Goal: Book appointment/travel/reservation

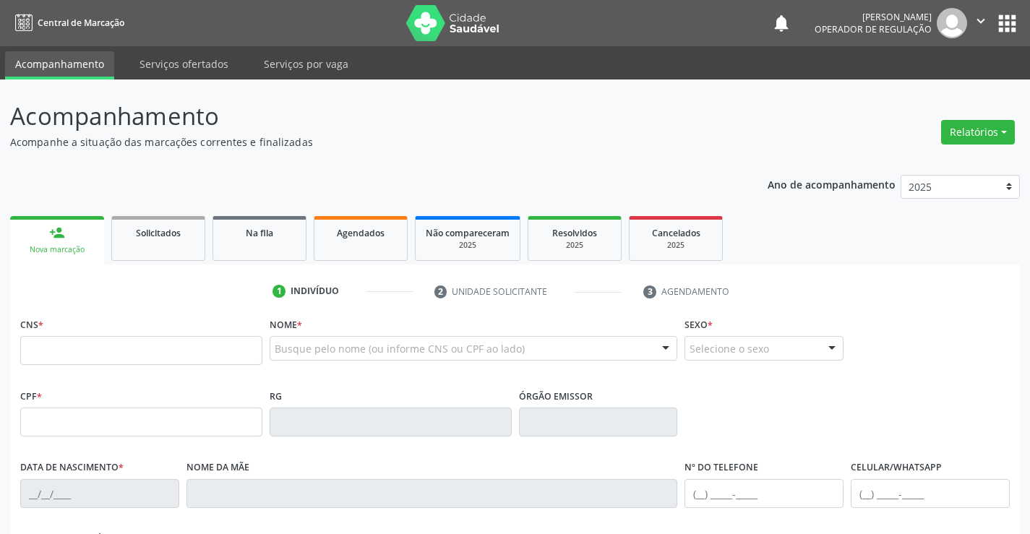
click at [50, 340] on input "text" at bounding box center [141, 350] width 242 height 29
type input "700 0086 0016 7803"
type input "1117769020"
type input "3[DATE]"
type input "[PHONE_NUMBER]"
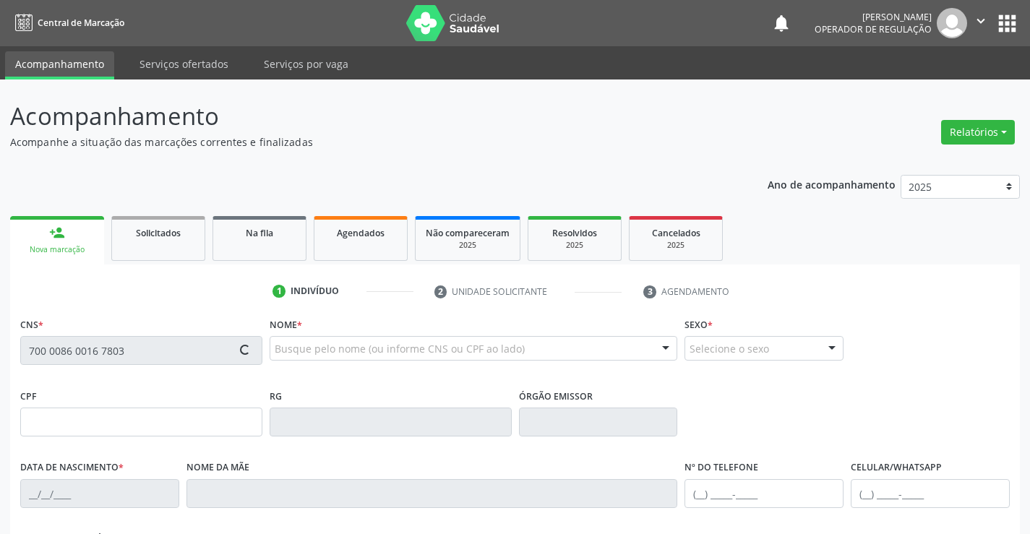
type input "[PHONE_NUMBER]"
type input "029.138.095-61"
type input "S/N"
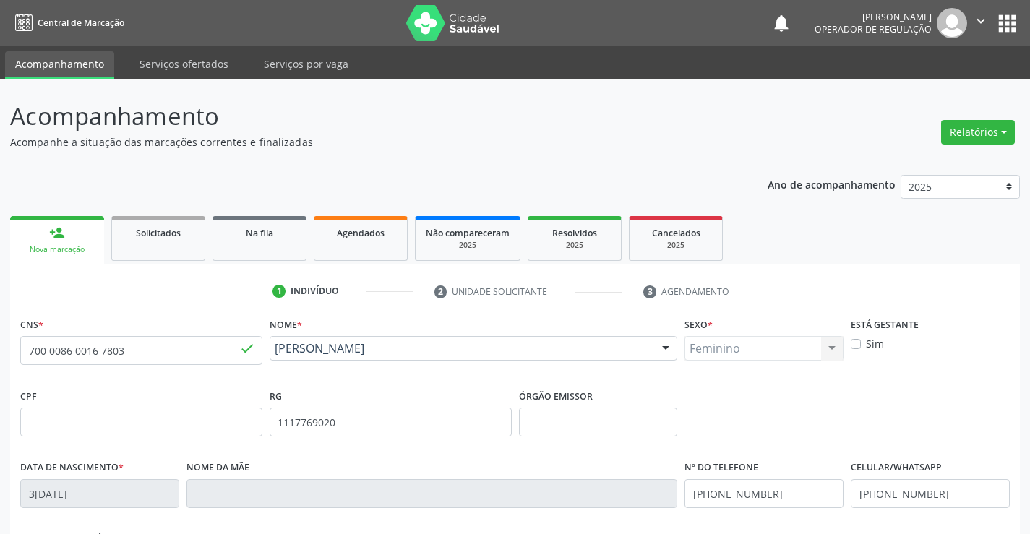
scroll to position [249, 0]
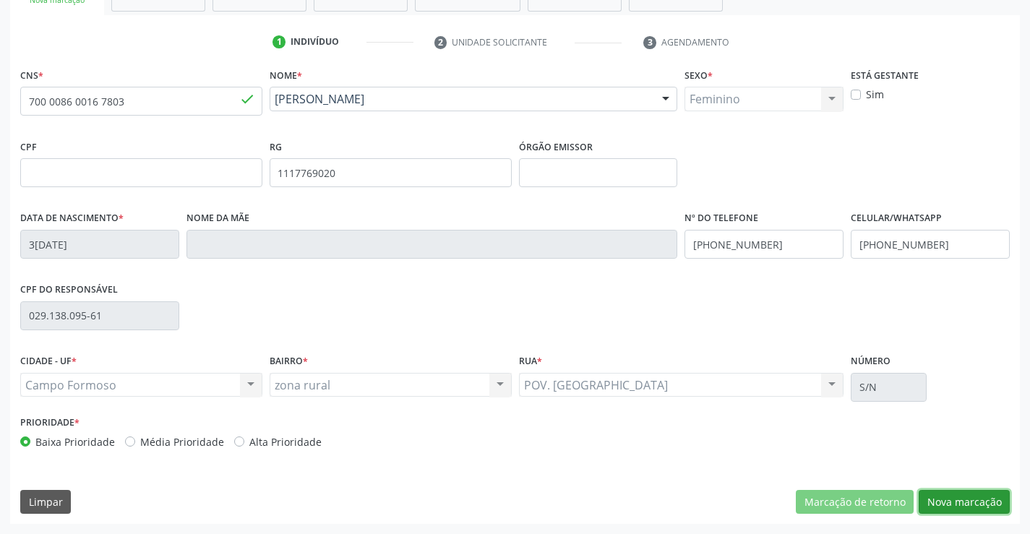
click at [960, 493] on button "Nova marcação" at bounding box center [963, 502] width 91 height 25
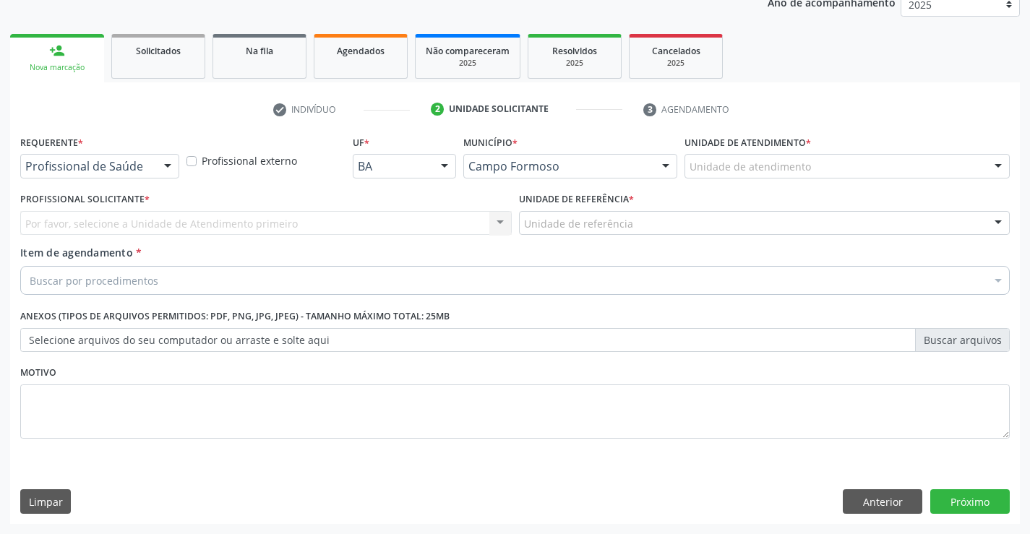
scroll to position [182, 0]
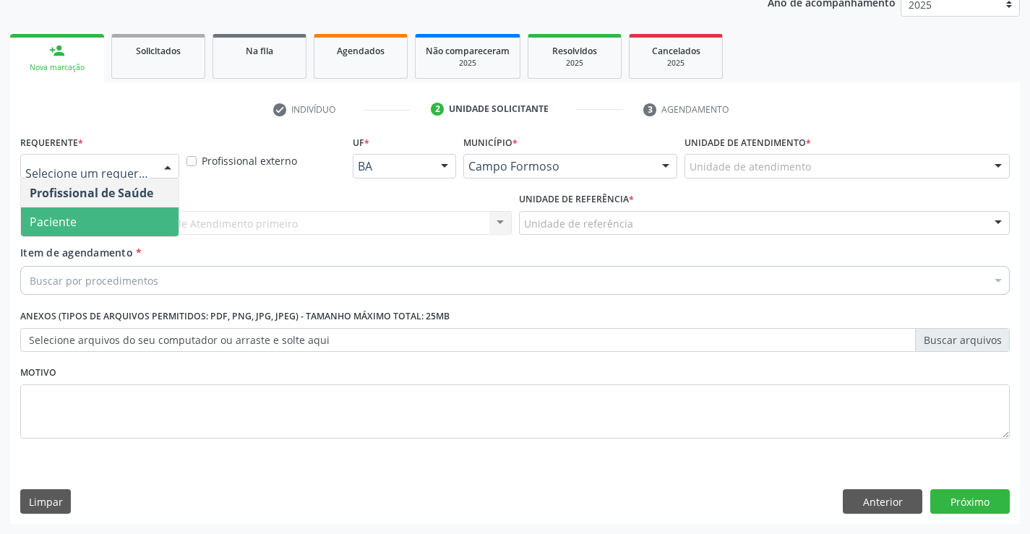
drag, startPoint x: 45, startPoint y: 225, endPoint x: 93, endPoint y: 211, distance: 50.5
click at [46, 225] on span "Paciente" at bounding box center [53, 222] width 47 height 16
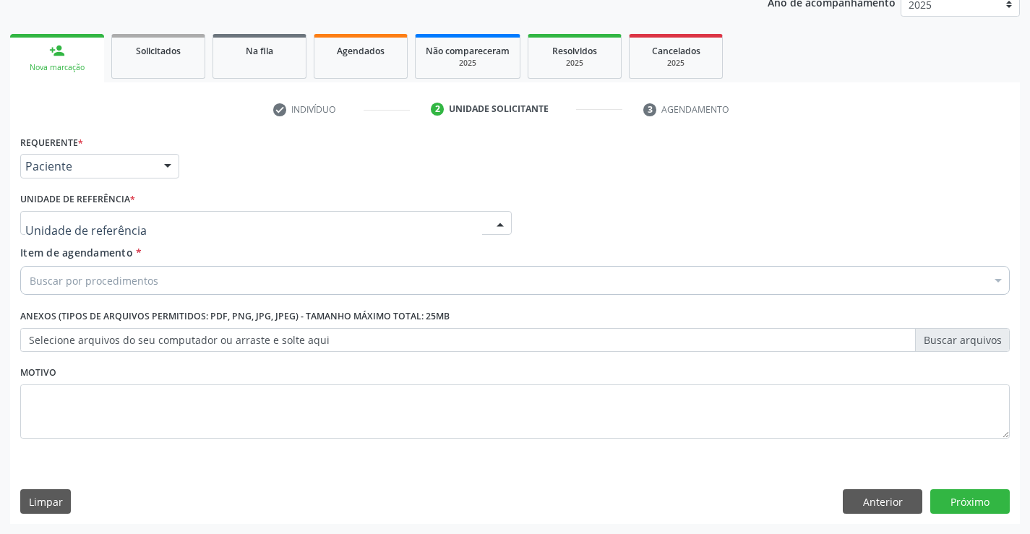
drag, startPoint x: 335, startPoint y: 220, endPoint x: 311, endPoint y: 219, distance: 23.9
click at [335, 220] on div at bounding box center [265, 223] width 491 height 25
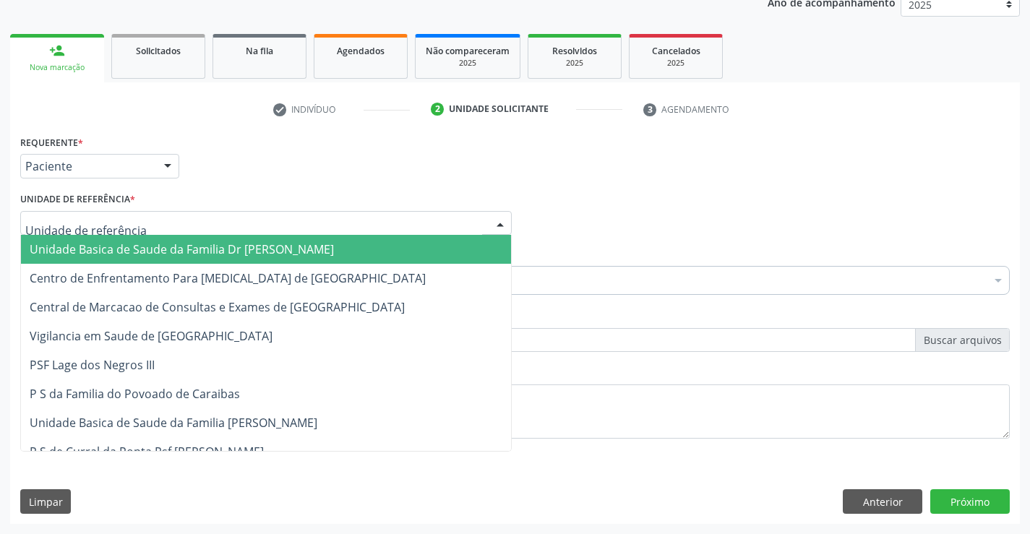
drag, startPoint x: 162, startPoint y: 253, endPoint x: 217, endPoint y: 269, distance: 57.9
click at [162, 252] on span "Unidade Basica de Saude da Familia Dr [PERSON_NAME]" at bounding box center [182, 249] width 304 height 16
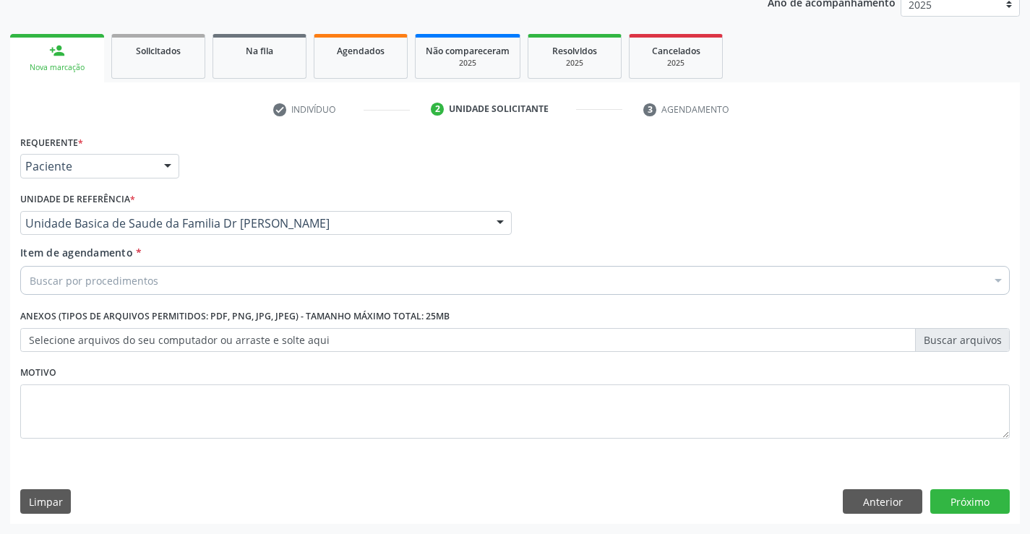
click at [158, 285] on div "Buscar por procedimentos" at bounding box center [514, 280] width 989 height 29
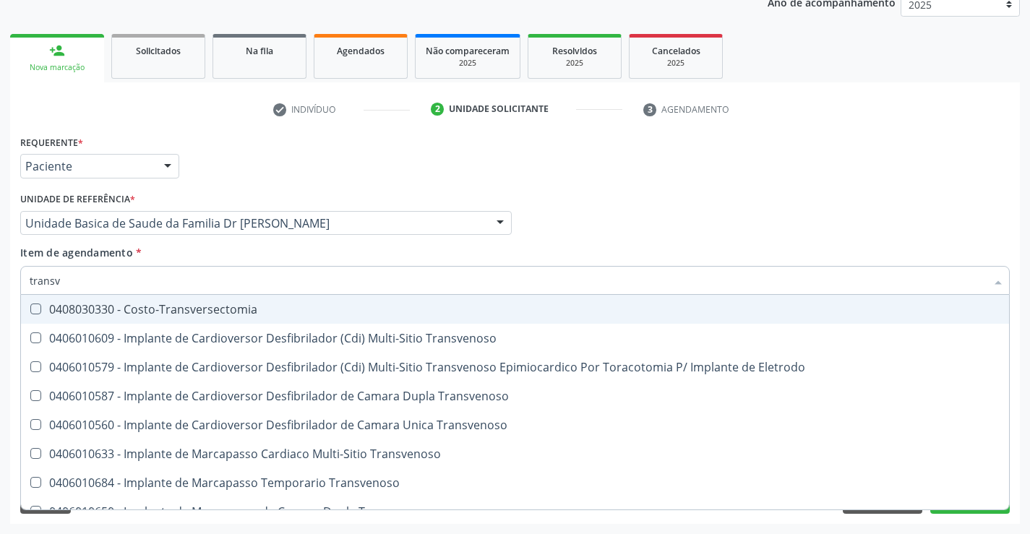
type input "transva"
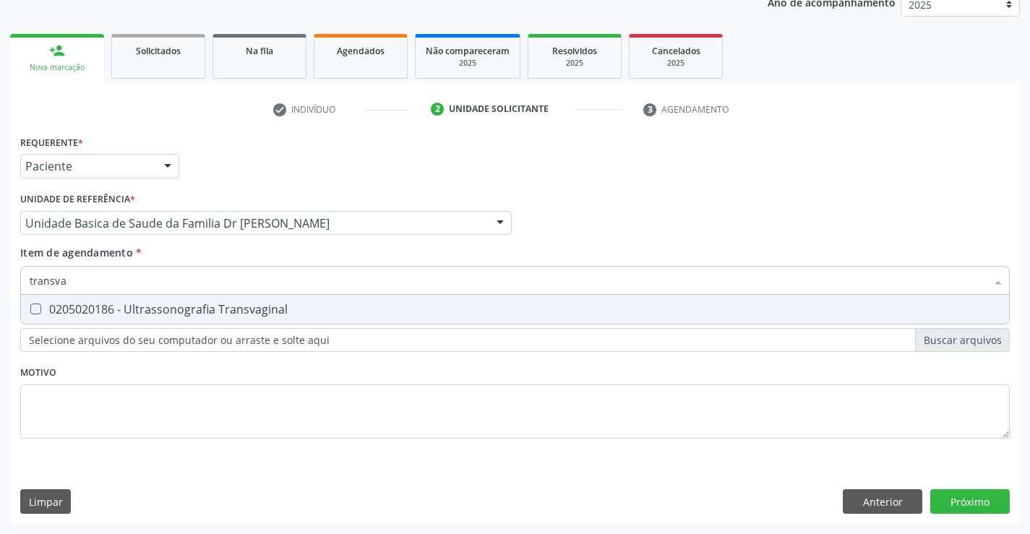
drag, startPoint x: 186, startPoint y: 316, endPoint x: 201, endPoint y: 314, distance: 15.3
click at [190, 315] on div "0205020186 - Ultrassonografia Transvaginal" at bounding box center [515, 309] width 970 height 12
checkbox Transvaginal "true"
click at [273, 393] on div "Requerente * Paciente Profissional de Saúde Paciente Nenhum resultado encontrad…" at bounding box center [514, 294] width 989 height 327
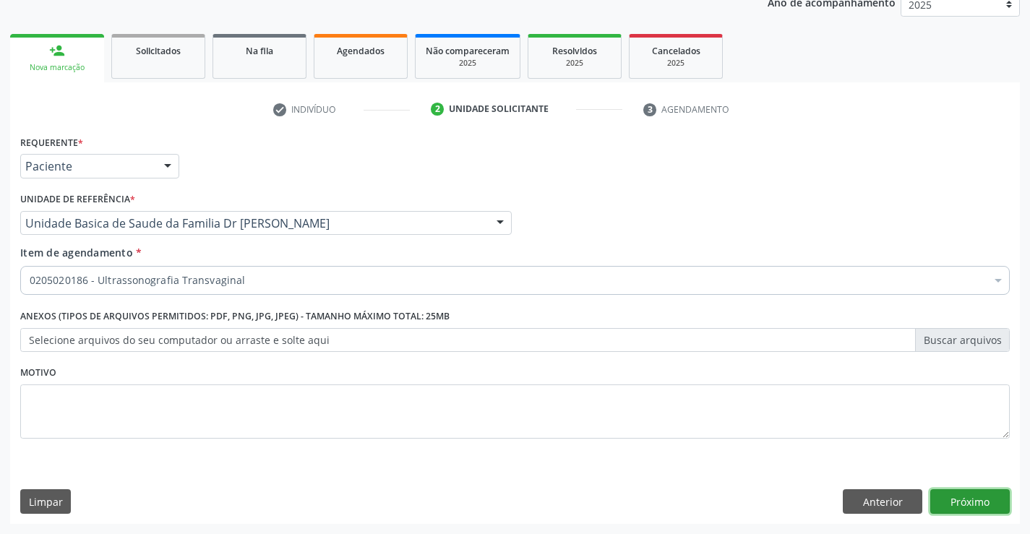
click at [969, 502] on button "Próximo" at bounding box center [969, 501] width 79 height 25
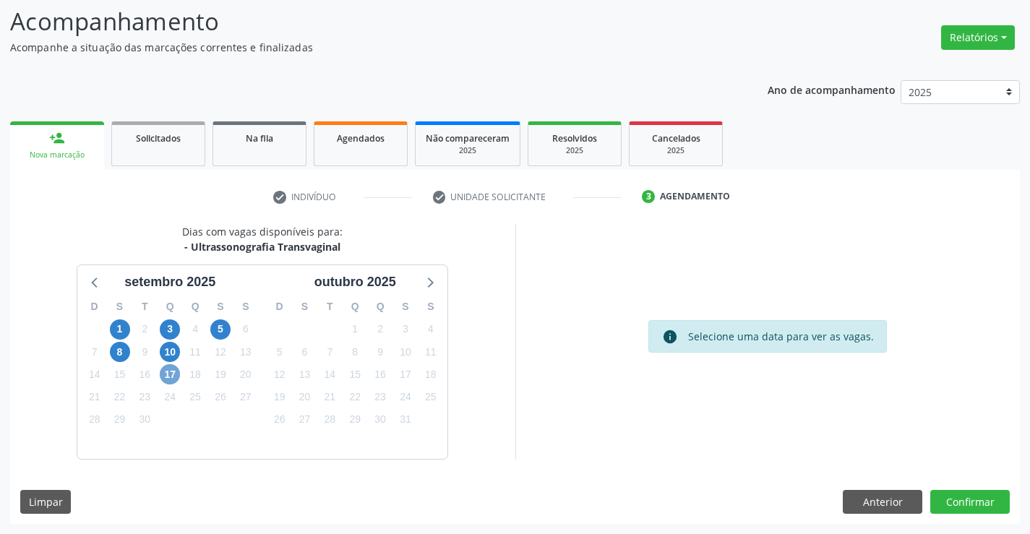
drag, startPoint x: 168, startPoint y: 374, endPoint x: 364, endPoint y: 377, distance: 195.8
click at [172, 374] on span "17" at bounding box center [170, 374] width 20 height 20
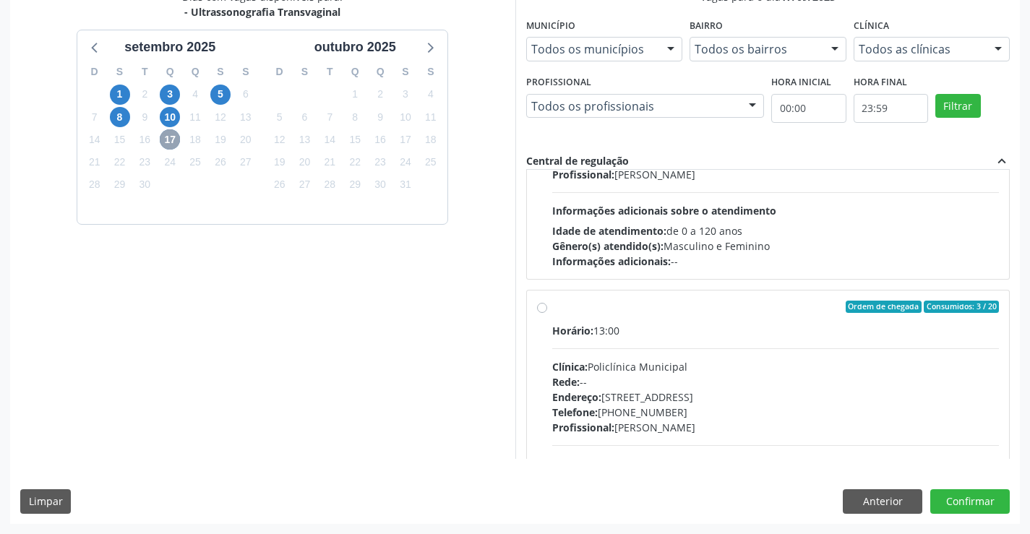
scroll to position [228, 0]
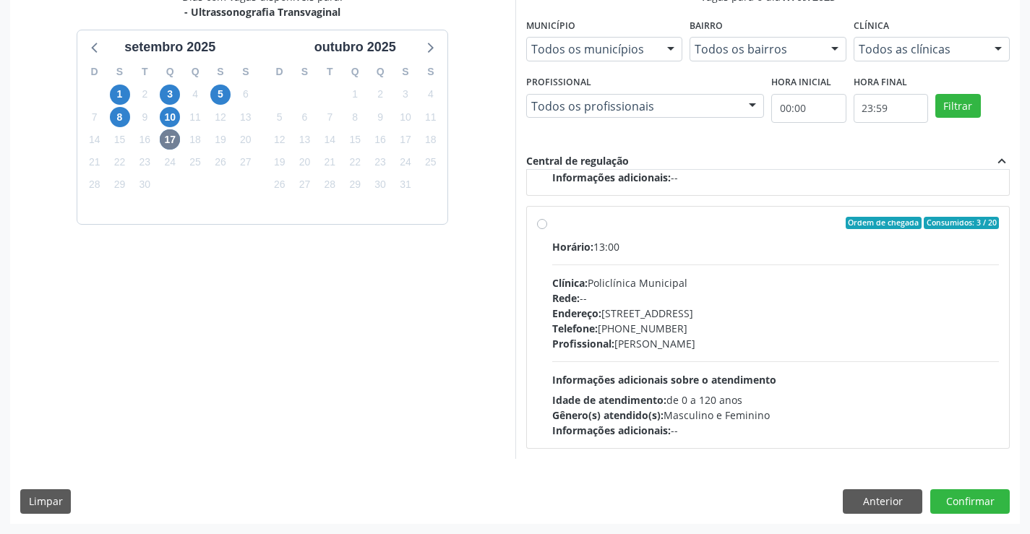
drag, startPoint x: 608, startPoint y: 259, endPoint x: 722, endPoint y: 284, distance: 116.8
click at [611, 259] on div "Horário: 13:00 Clínica: Policlínica Municipal Rede: -- [GEOGRAPHIC_DATA]: [STRE…" at bounding box center [775, 338] width 447 height 199
click at [547, 230] on input "Ordem de chegada Consumidos: 3 / 20 Horário: 13:00 Clínica: Policlínica Municip…" at bounding box center [542, 223] width 10 height 13
radio input "true"
click at [954, 491] on button "Confirmar" at bounding box center [969, 501] width 79 height 25
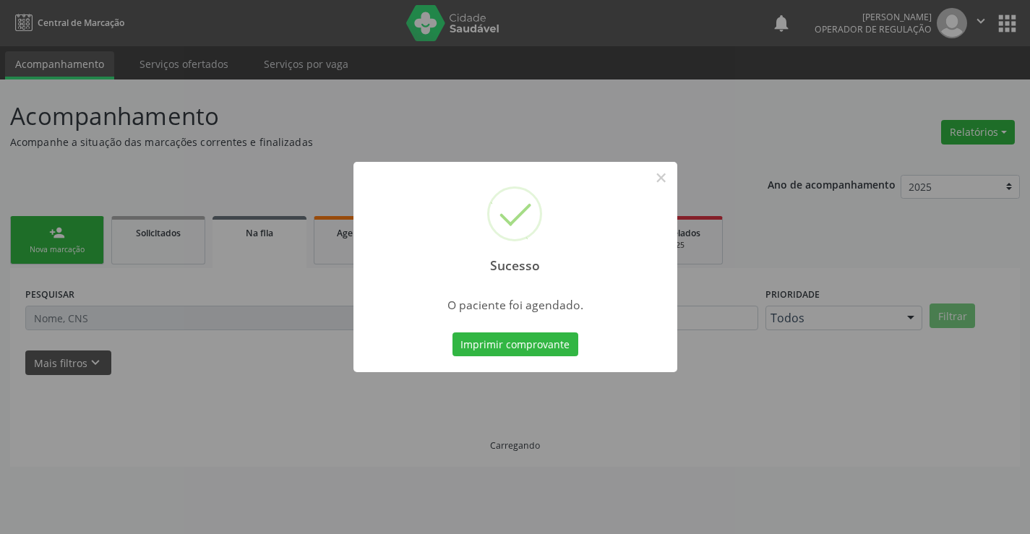
scroll to position [0, 0]
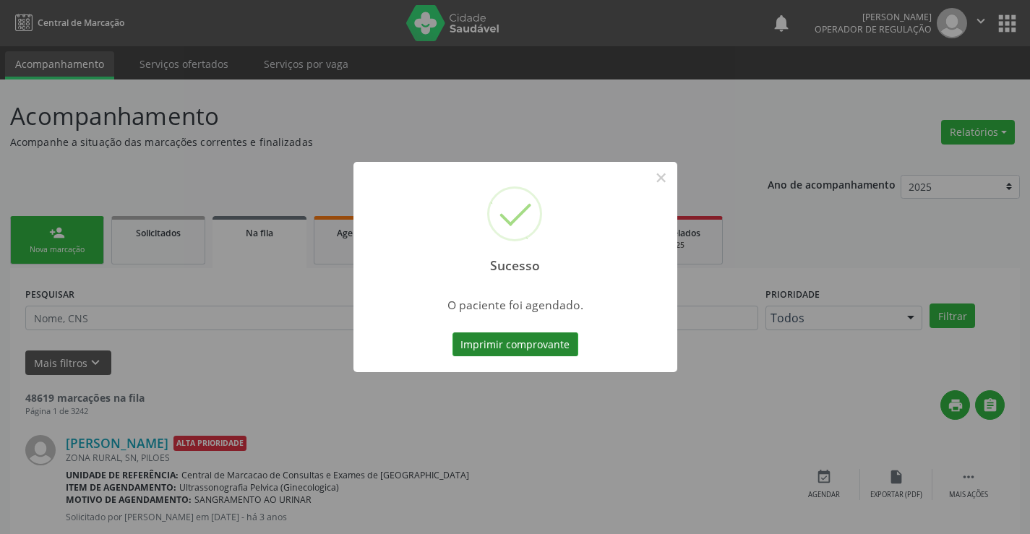
click at [505, 341] on button "Imprimir comprovante" at bounding box center [515, 344] width 126 height 25
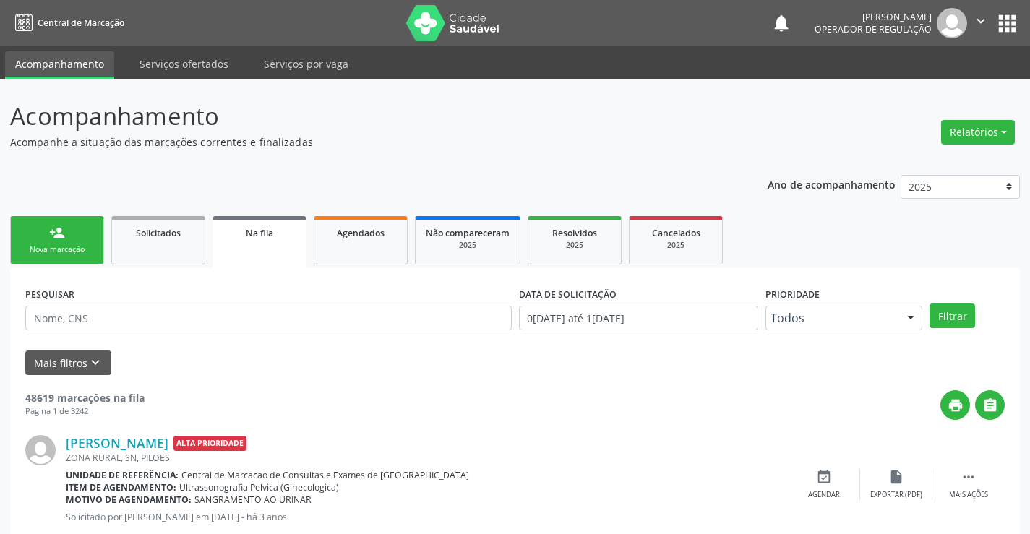
click at [79, 226] on link "person_add Nova marcação" at bounding box center [57, 240] width 94 height 48
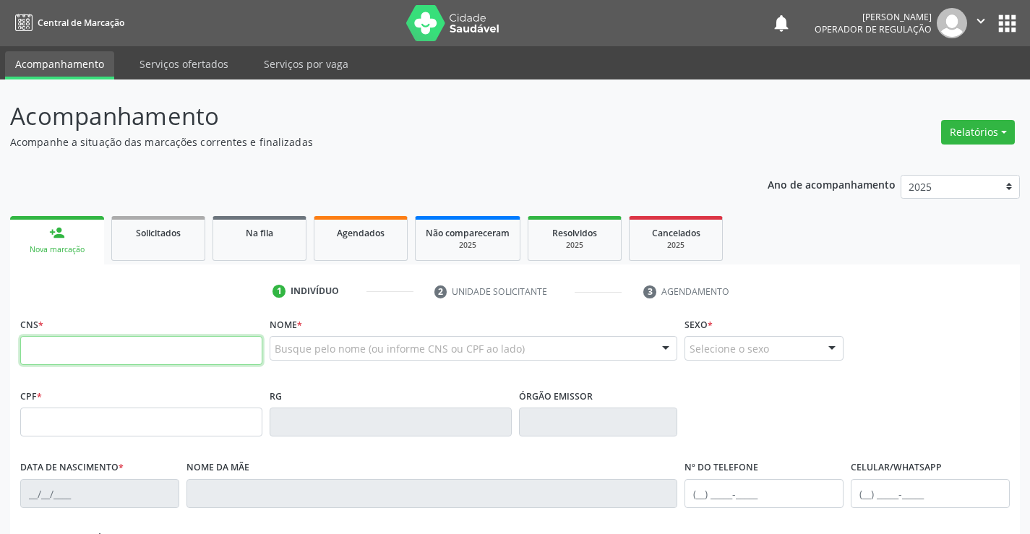
click at [76, 347] on input "text" at bounding box center [141, 350] width 242 height 29
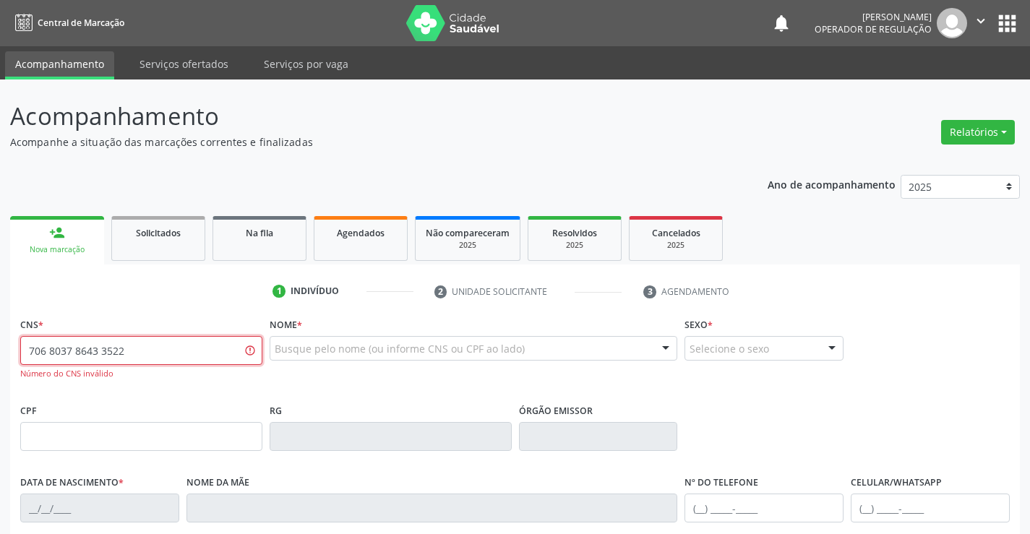
type input "706 8037 8643 3522"
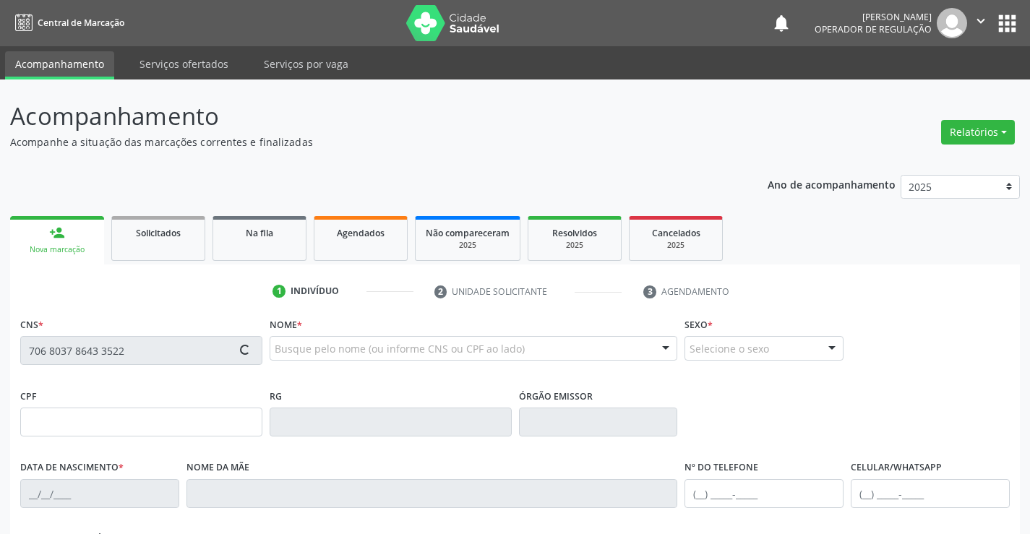
type input "1579741622"
type input "25/04/1991"
type input "(74) 99996-5762"
type input "056.239.405-28"
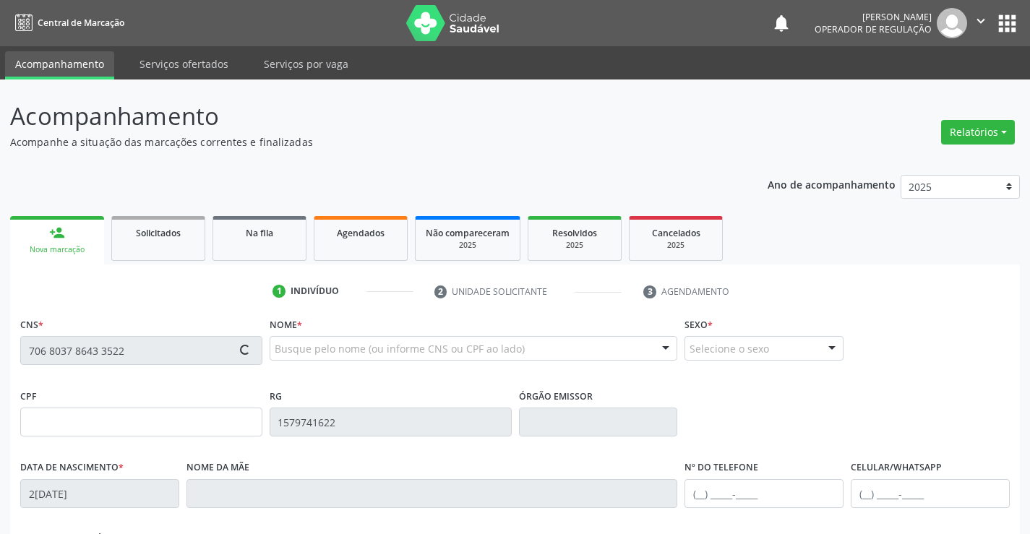
type input "S/N"
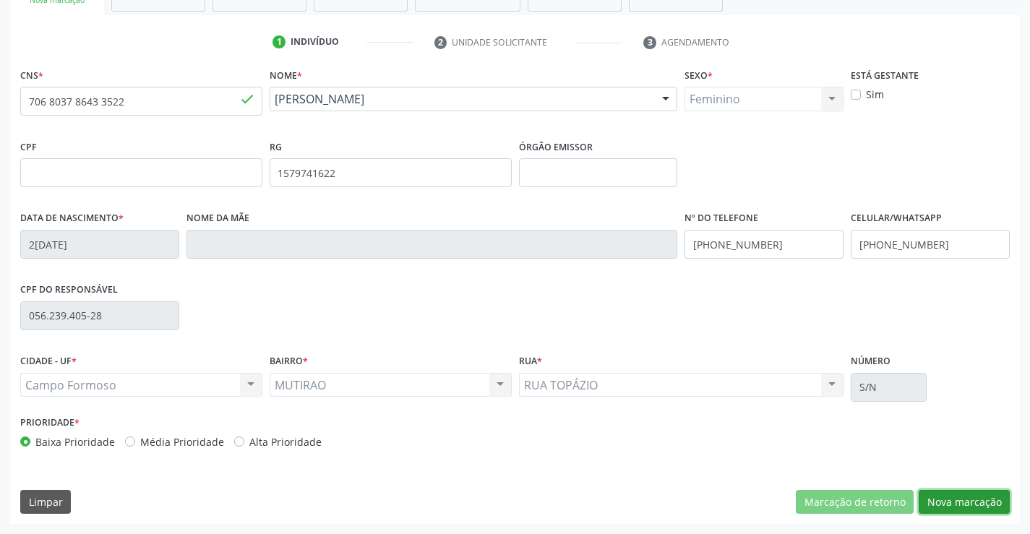
click at [948, 493] on button "Nova marcação" at bounding box center [963, 502] width 91 height 25
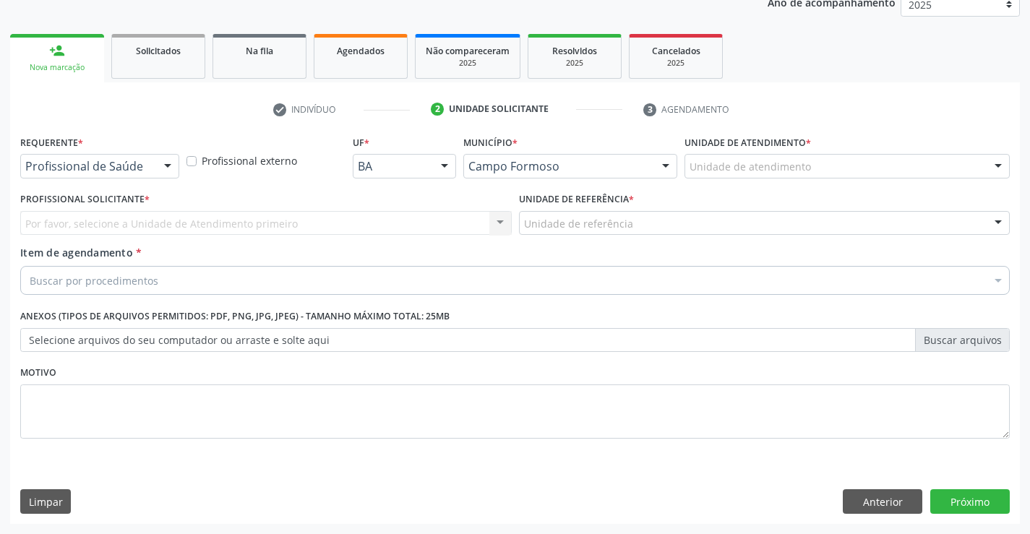
scroll to position [182, 0]
click at [160, 160] on div at bounding box center [168, 167] width 22 height 25
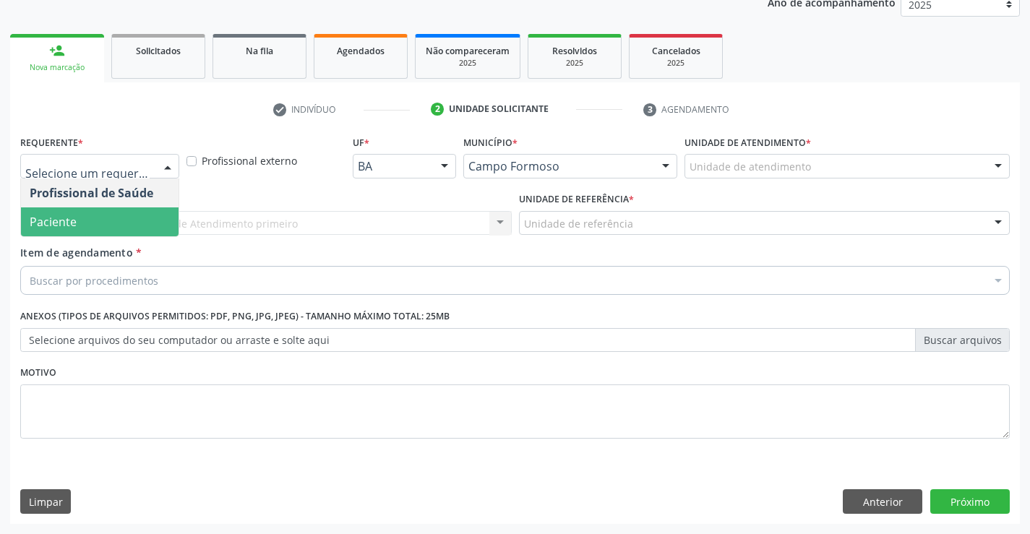
click at [50, 223] on span "Paciente" at bounding box center [53, 222] width 47 height 16
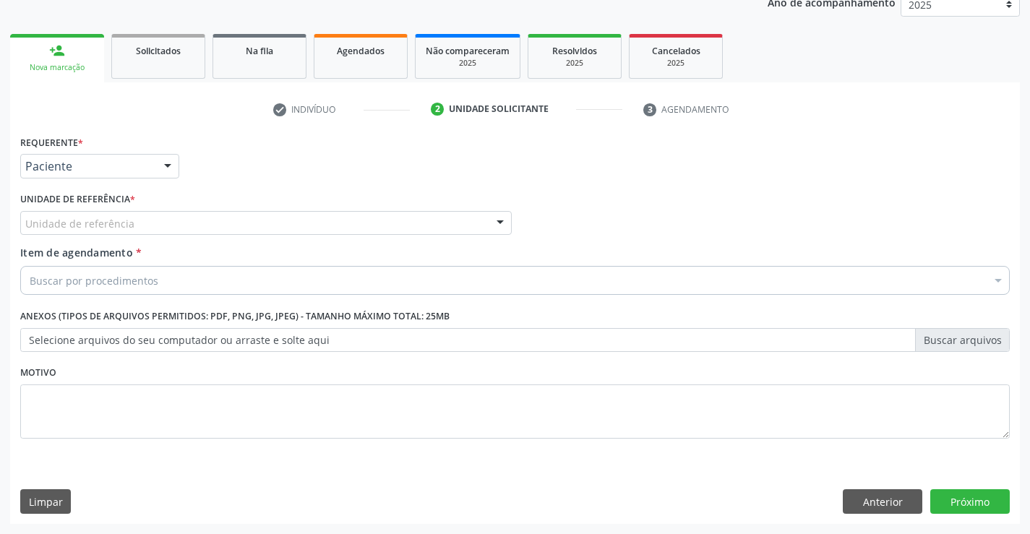
click at [288, 221] on div "Unidade de referência" at bounding box center [265, 223] width 491 height 25
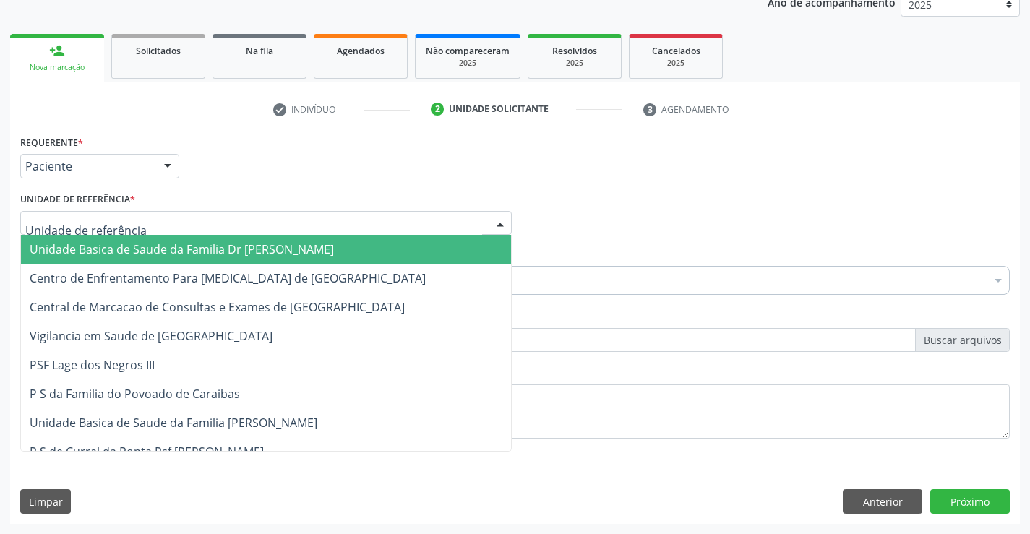
drag, startPoint x: 167, startPoint y: 255, endPoint x: 186, endPoint y: 262, distance: 20.6
click at [166, 254] on span "Unidade Basica de Saude da Familia Dr [PERSON_NAME]" at bounding box center [182, 249] width 304 height 16
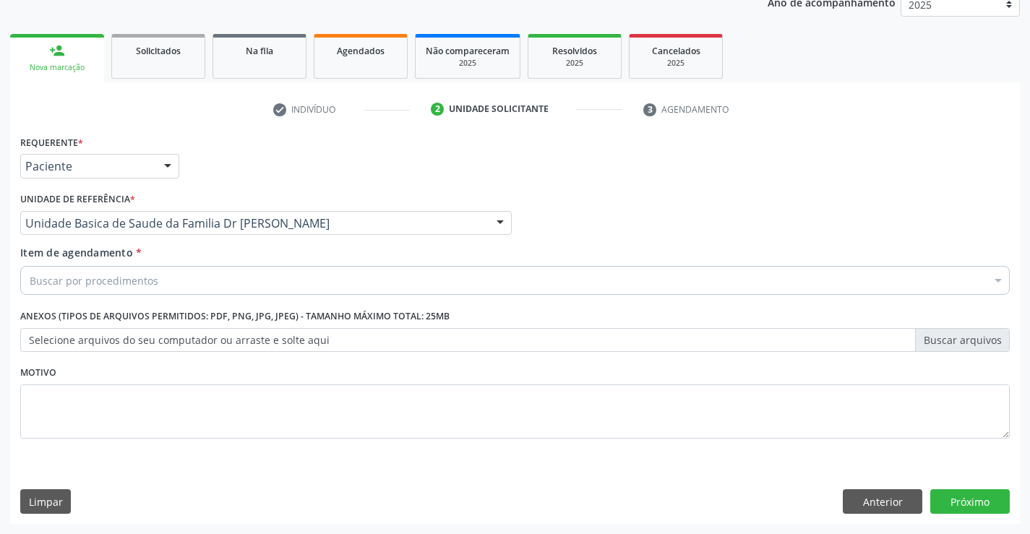
drag, startPoint x: 79, startPoint y: 287, endPoint x: 94, endPoint y: 272, distance: 21.0
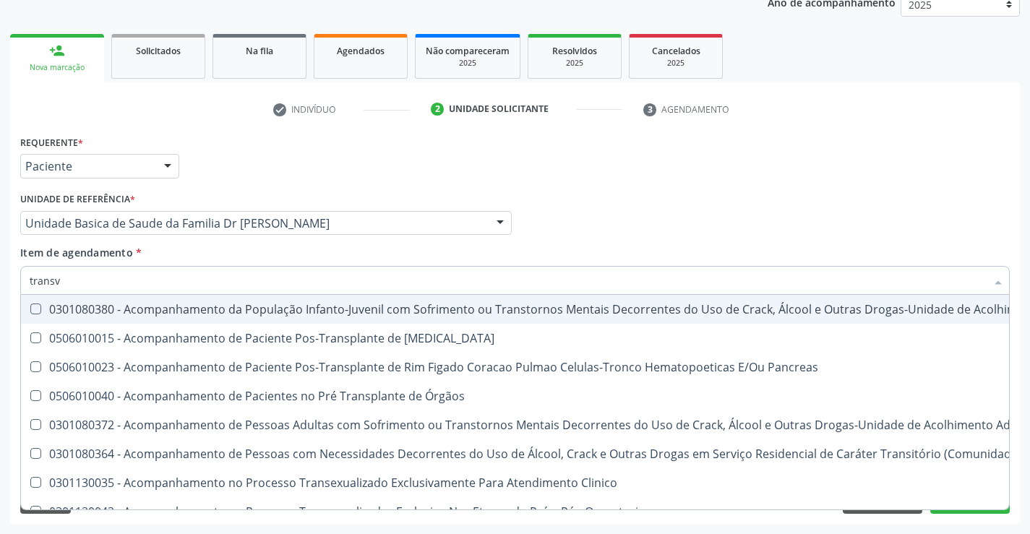
type input "transva"
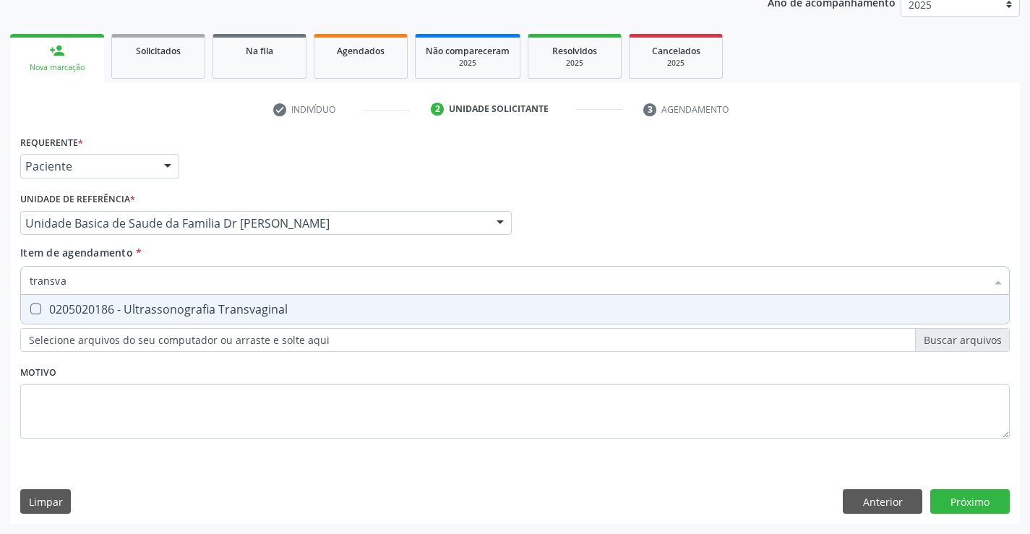
drag, startPoint x: 168, startPoint y: 309, endPoint x: 254, endPoint y: 405, distance: 129.5
click at [169, 309] on div "0205020186 - Ultrassonografia Transvaginal" at bounding box center [515, 309] width 970 height 12
checkbox Transvaginal "true"
click at [215, 409] on div "Requerente * Paciente Profissional de Saúde Paciente Nenhum resultado encontrad…" at bounding box center [514, 294] width 989 height 327
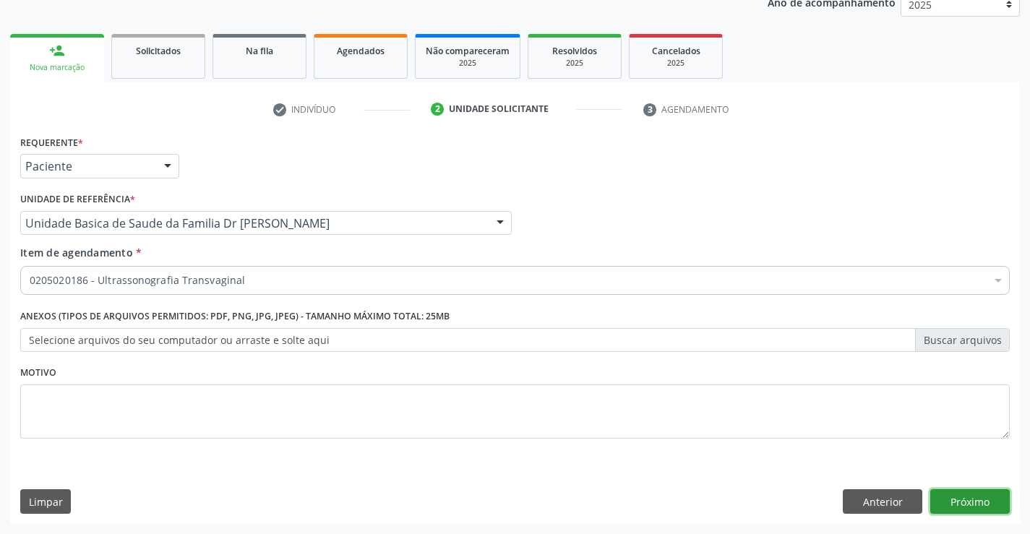
click at [956, 500] on button "Próximo" at bounding box center [969, 501] width 79 height 25
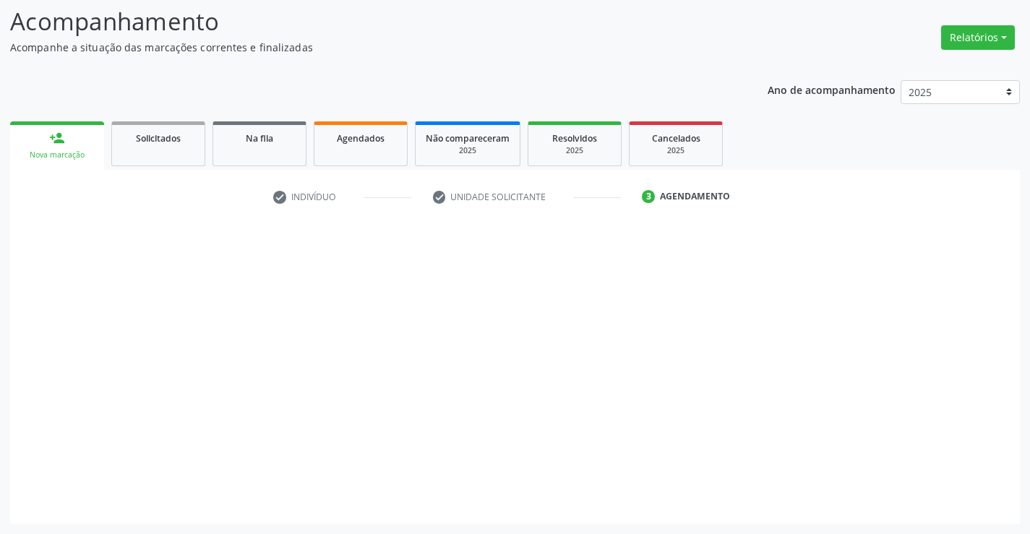
scroll to position [95, 0]
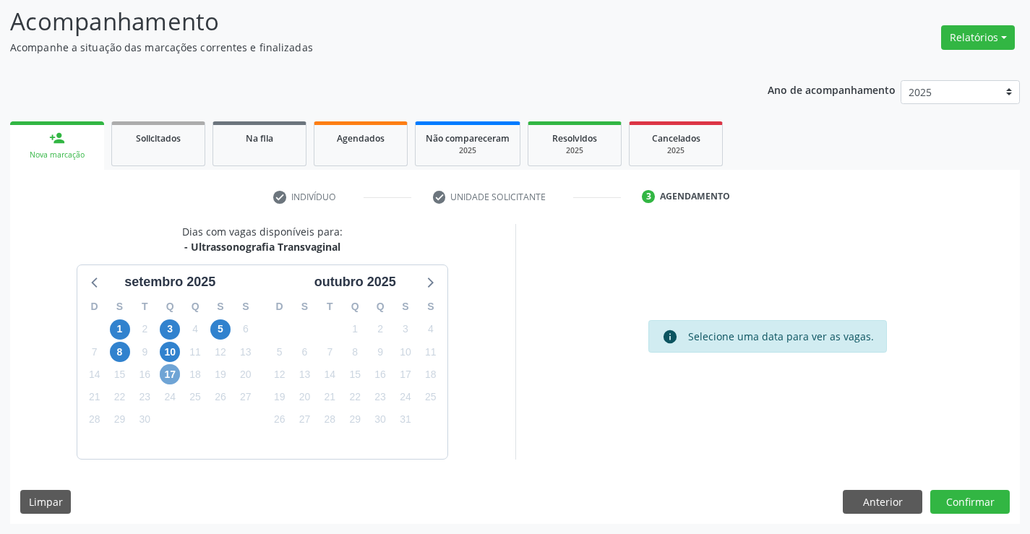
click at [176, 372] on span "17" at bounding box center [170, 374] width 20 height 20
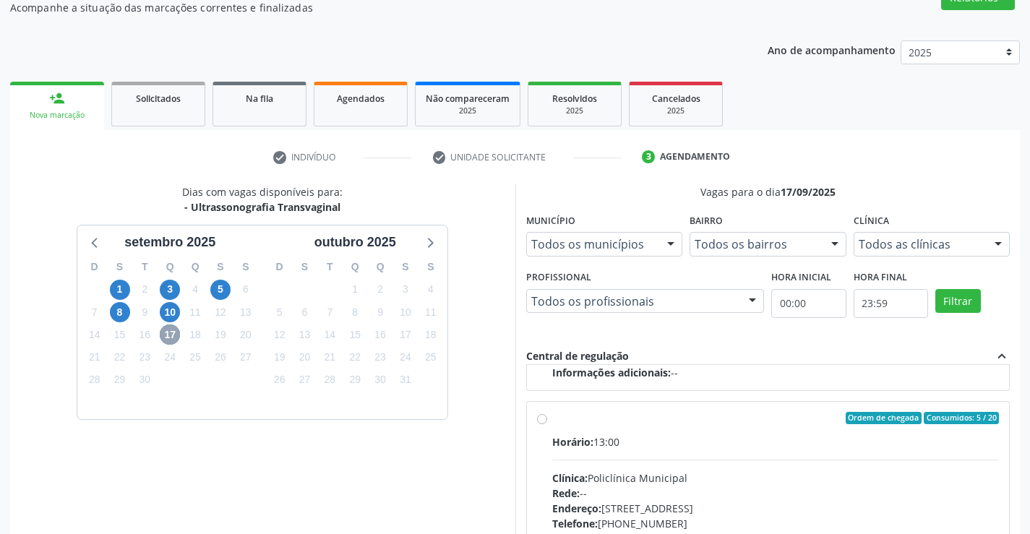
scroll to position [167, 0]
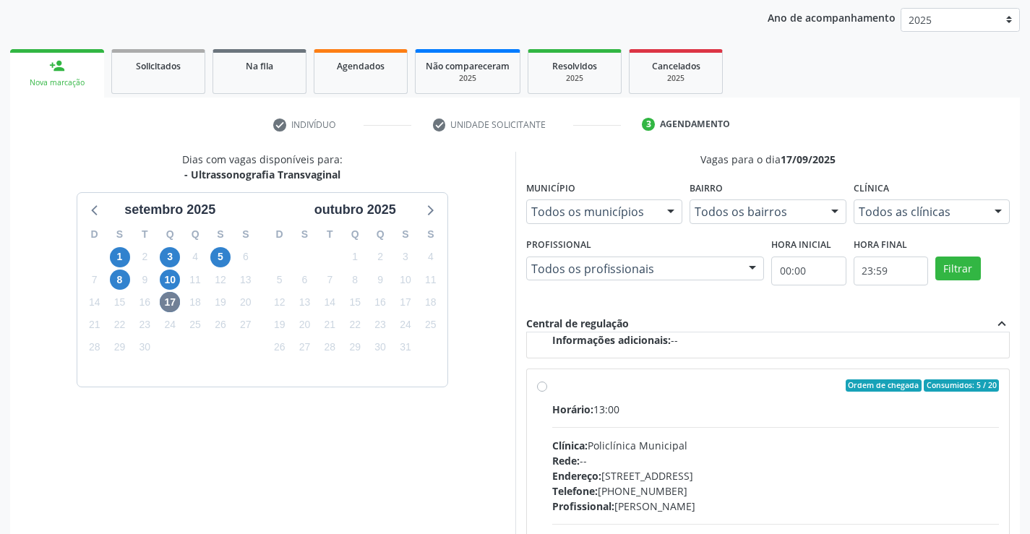
click at [594, 425] on div "Horário: 13:00 Clínica: Policlínica Municipal Rede: -- [GEOGRAPHIC_DATA]: [STRE…" at bounding box center [775, 501] width 447 height 199
click at [547, 392] on input "Ordem de chegada Consumidos: 5 / 20 Horário: 13:00 Clínica: Policlínica Municip…" at bounding box center [542, 385] width 10 height 13
radio input "true"
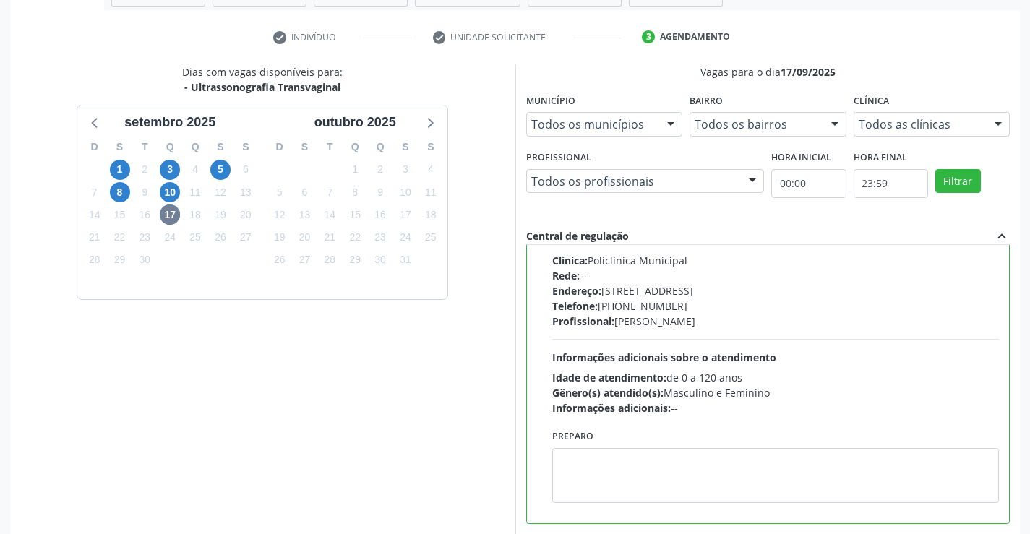
scroll to position [329, 0]
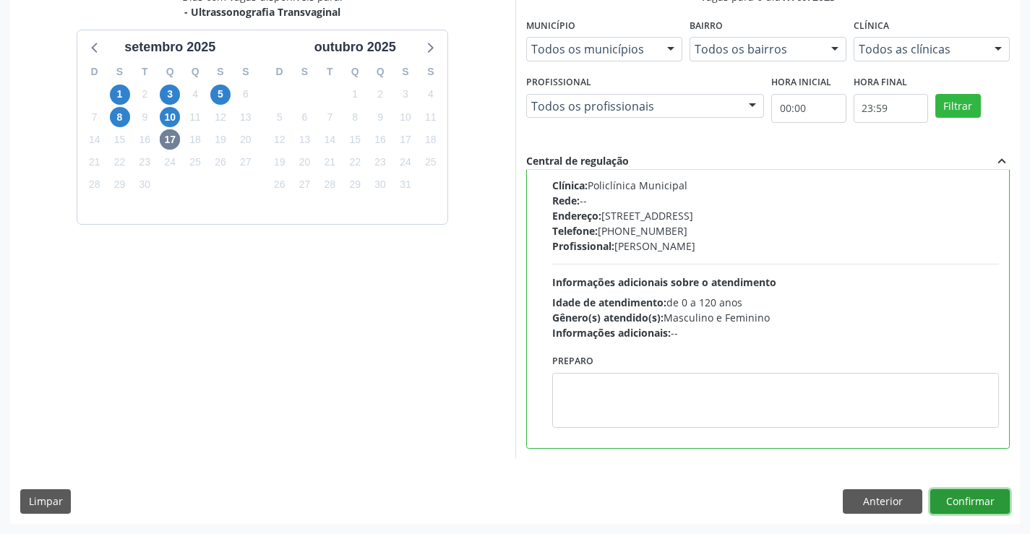
click at [965, 496] on button "Confirmar" at bounding box center [969, 501] width 79 height 25
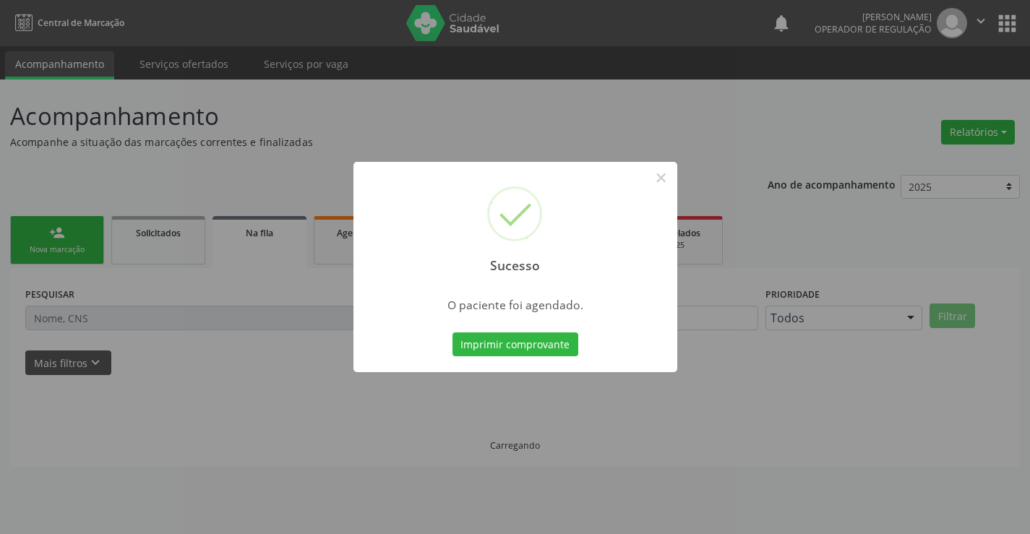
scroll to position [0, 0]
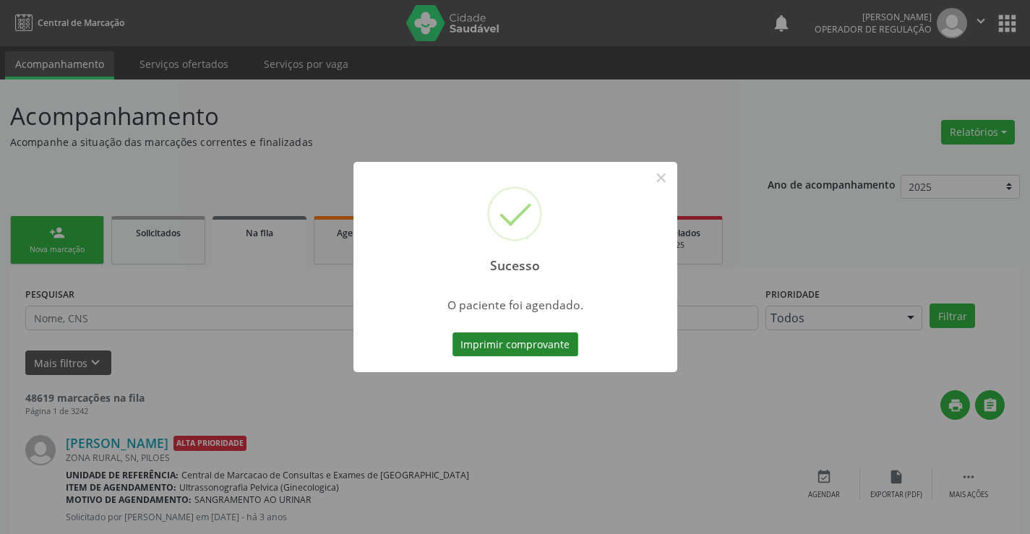
click at [509, 342] on button "Imprimir comprovante" at bounding box center [515, 344] width 126 height 25
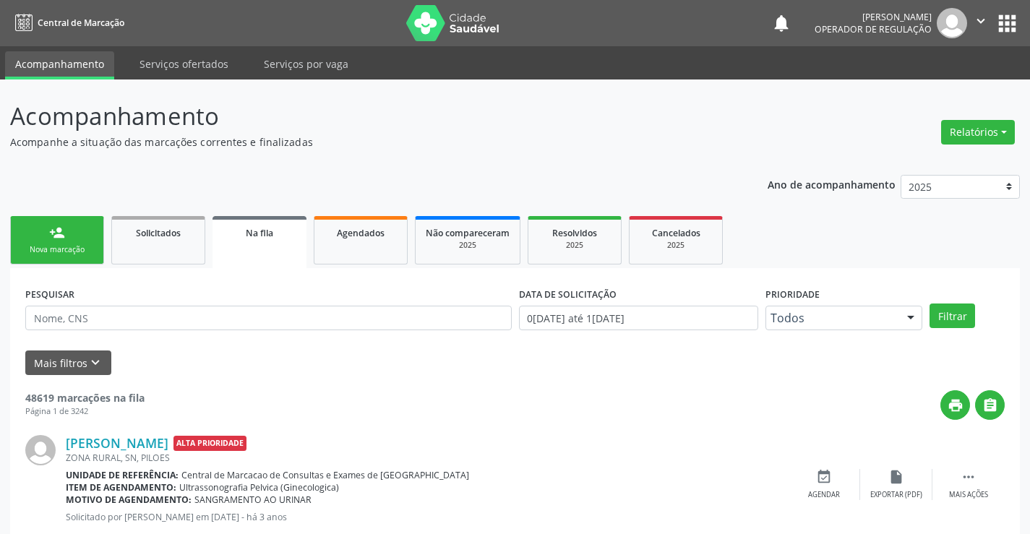
click at [61, 241] on link "person_add Nova marcação" at bounding box center [57, 240] width 94 height 48
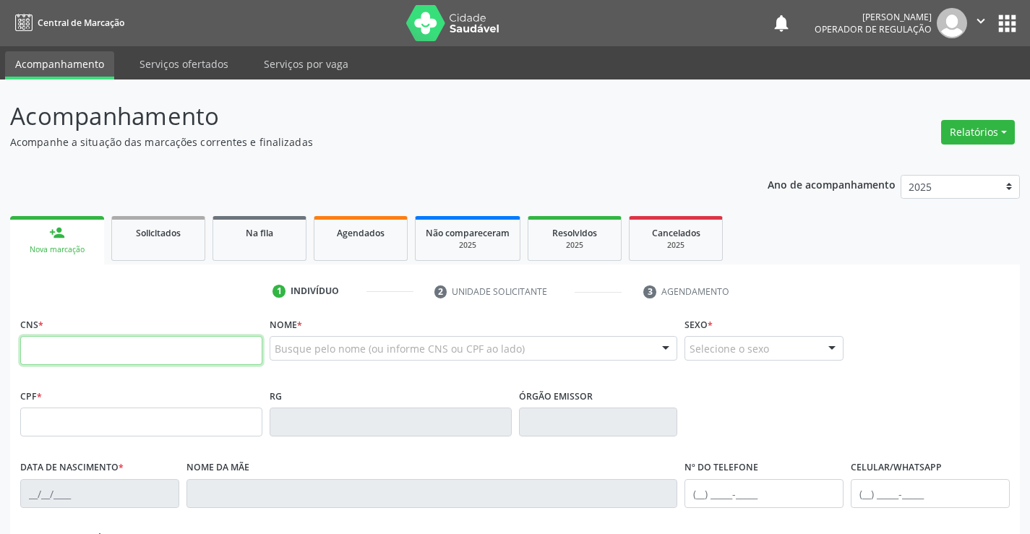
drag, startPoint x: 66, startPoint y: 357, endPoint x: 72, endPoint y: 315, distance: 42.4
click at [66, 339] on input "text" at bounding box center [141, 350] width 242 height 29
type input "708 0043 0593 9622"
type input "049.293.435-50"
type input "1494684314"
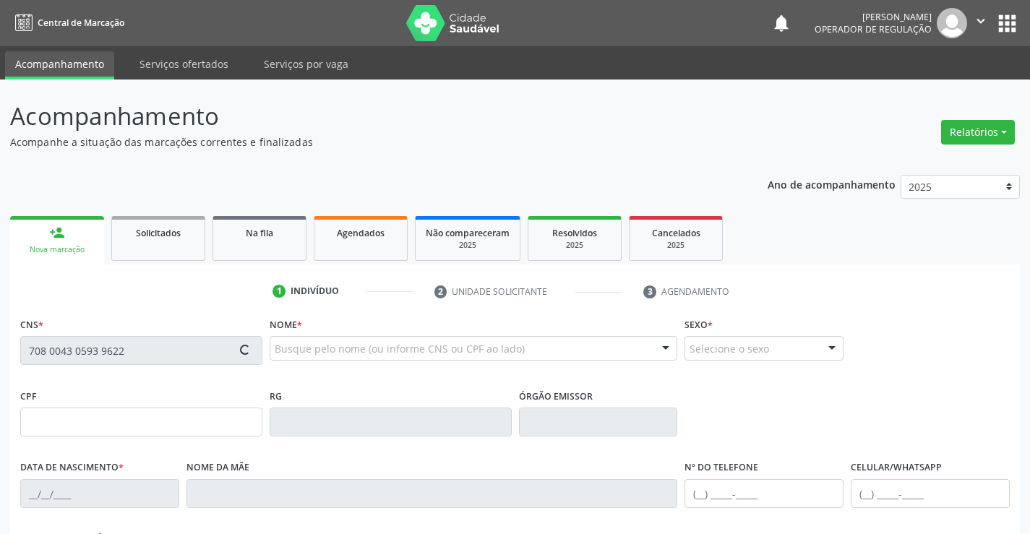
type input "SSPBA"
type input "07/04/1989"
type input "Maria Galdino da Silva"
type input "(74) 99135-1442"
type input "049.293.435-50"
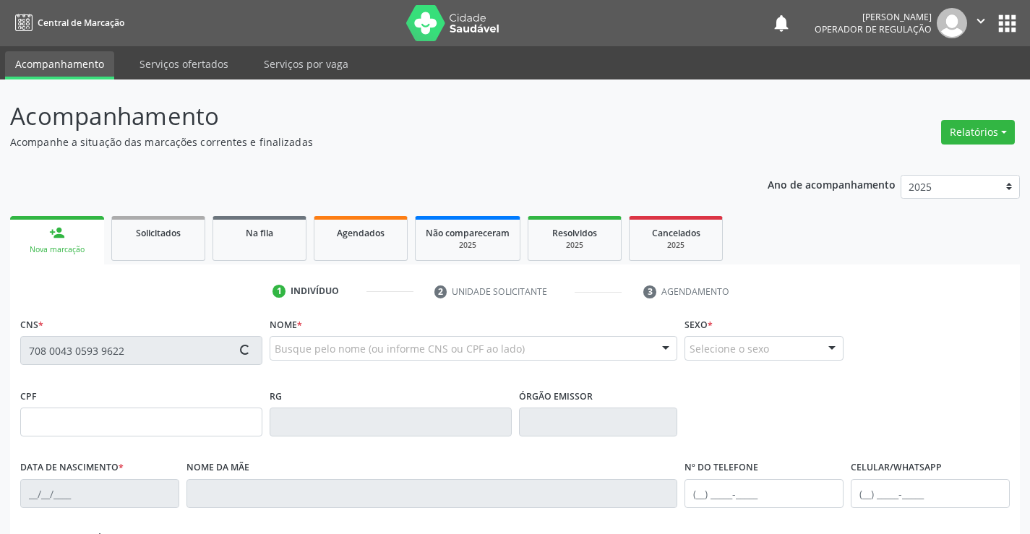
type input "S/N"
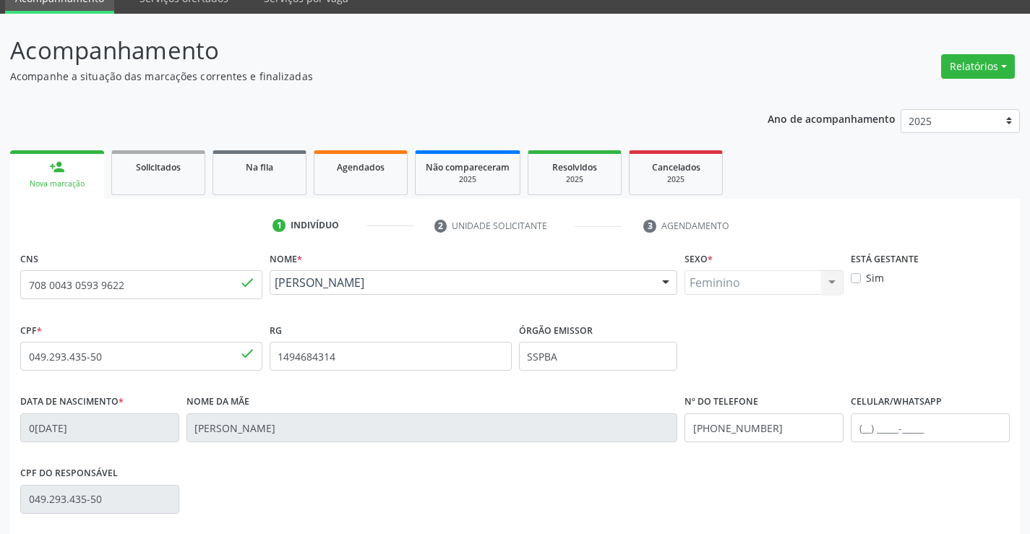
scroll to position [249, 0]
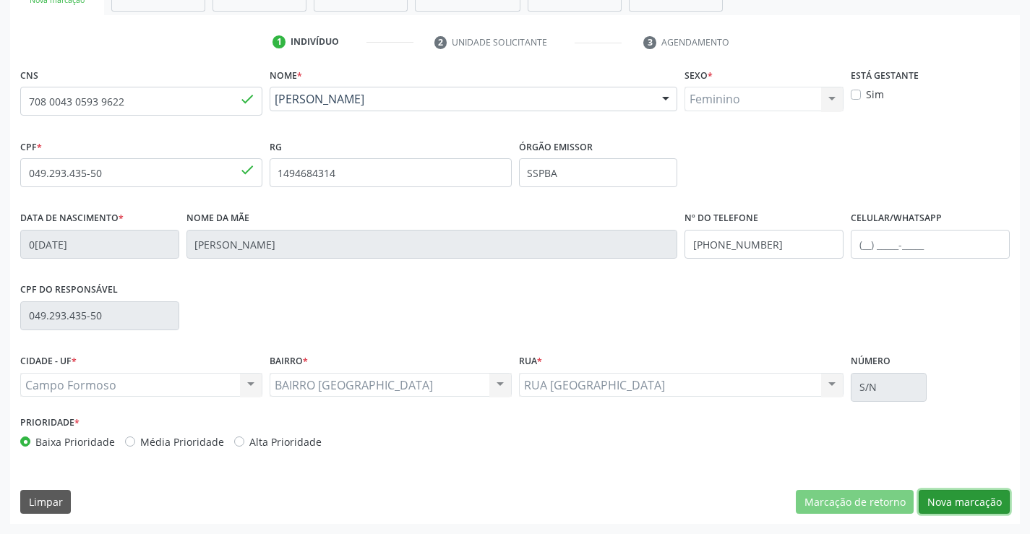
click at [943, 502] on button "Nova marcação" at bounding box center [963, 502] width 91 height 25
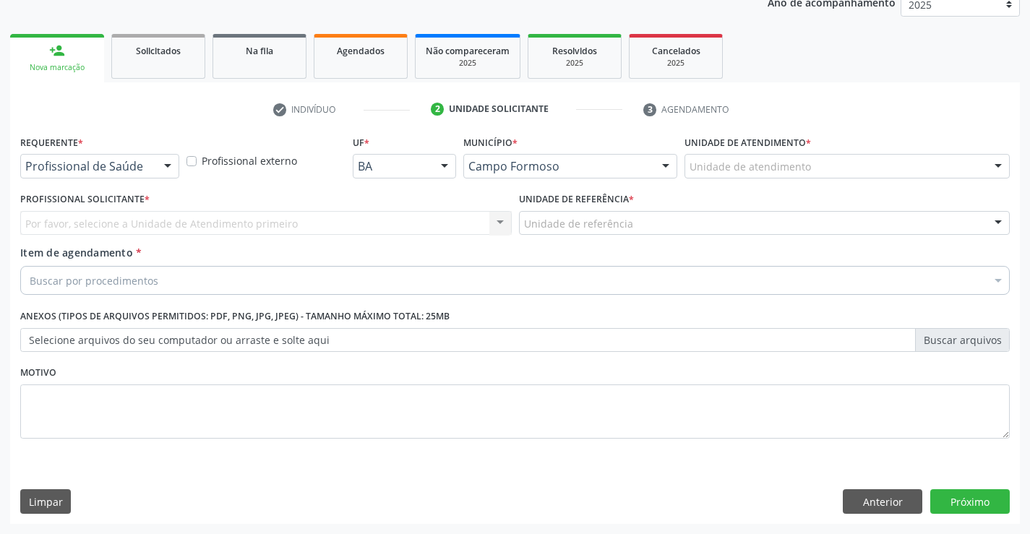
click at [171, 166] on div at bounding box center [168, 167] width 22 height 25
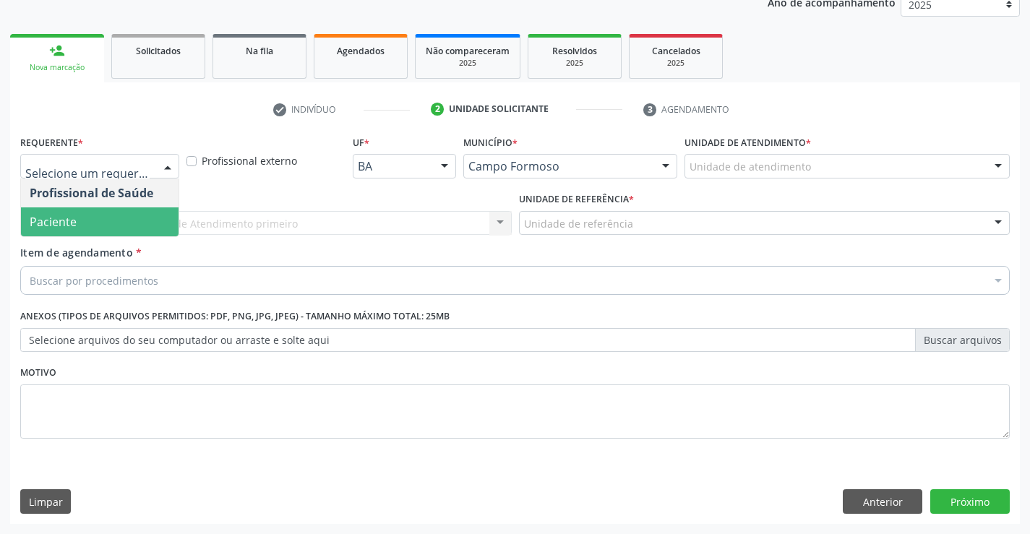
click at [67, 223] on span "Paciente" at bounding box center [53, 222] width 47 height 16
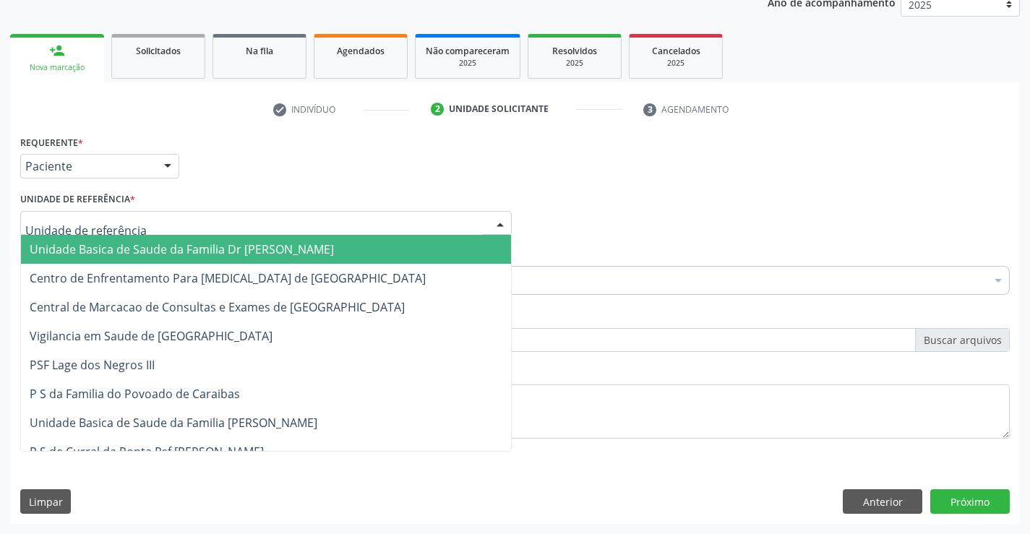
click at [369, 225] on div at bounding box center [265, 223] width 491 height 25
drag, startPoint x: 239, startPoint y: 245, endPoint x: 275, endPoint y: 275, distance: 46.2
click at [242, 246] on span "Unidade Basica de Saude da Familia Dr [PERSON_NAME]" at bounding box center [182, 249] width 304 height 16
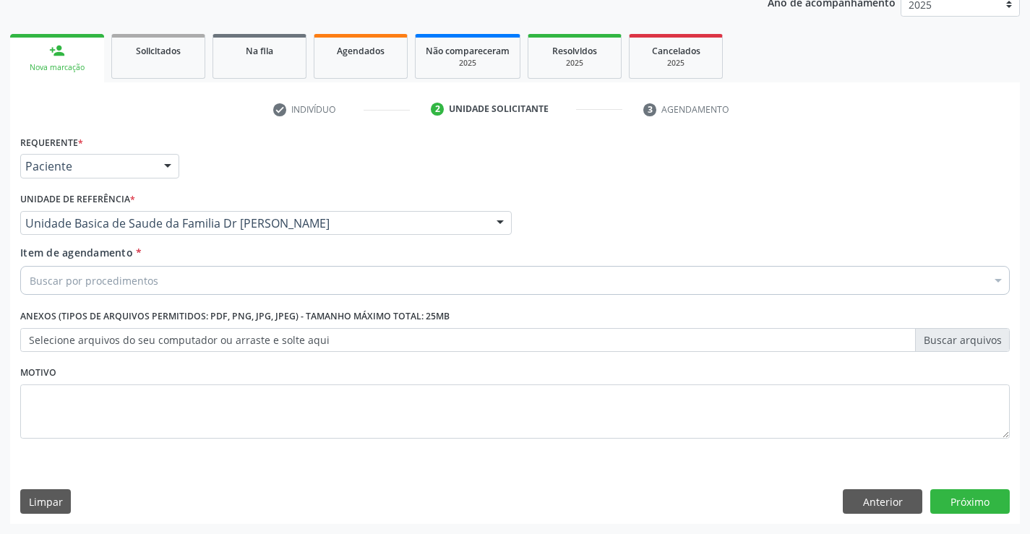
drag, startPoint x: 173, startPoint y: 282, endPoint x: 183, endPoint y: 283, distance: 9.4
click at [173, 283] on div "Buscar por procedimentos" at bounding box center [514, 280] width 989 height 29
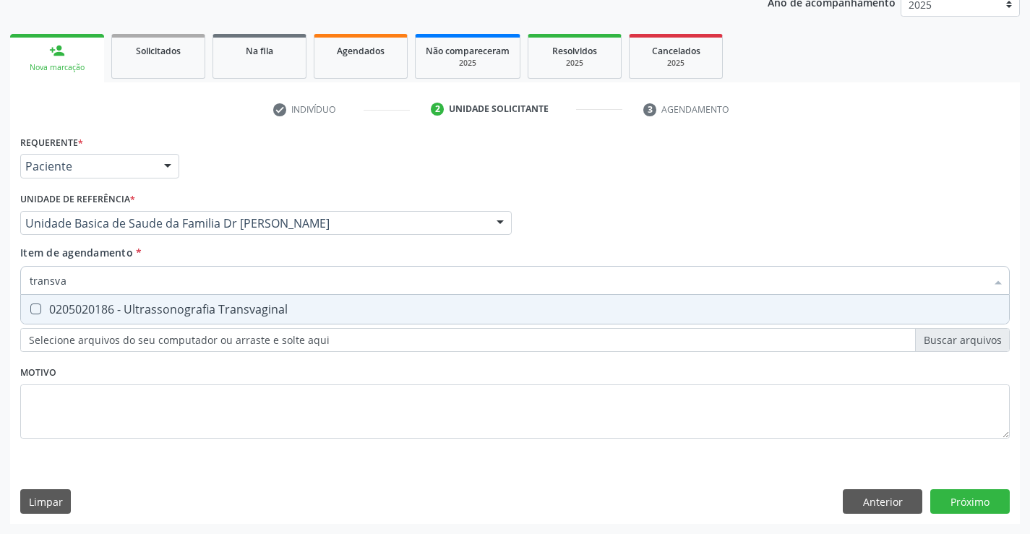
drag, startPoint x: 188, startPoint y: 305, endPoint x: 280, endPoint y: 360, distance: 106.9
click at [225, 327] on div "Requerente * Paciente Profissional de Saúde Paciente Nenhum resultado encontrad…" at bounding box center [514, 294] width 989 height 327
click at [249, 405] on div "Requerente * Paciente Profissional de Saúde Paciente Nenhum resultado encontrad…" at bounding box center [514, 294] width 989 height 327
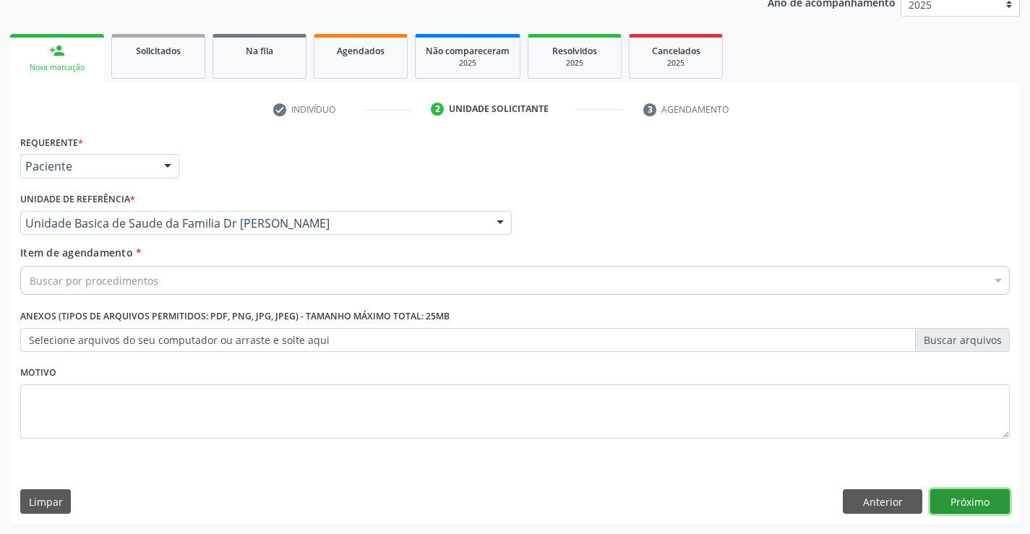
click at [969, 497] on button "Próximo" at bounding box center [969, 501] width 79 height 25
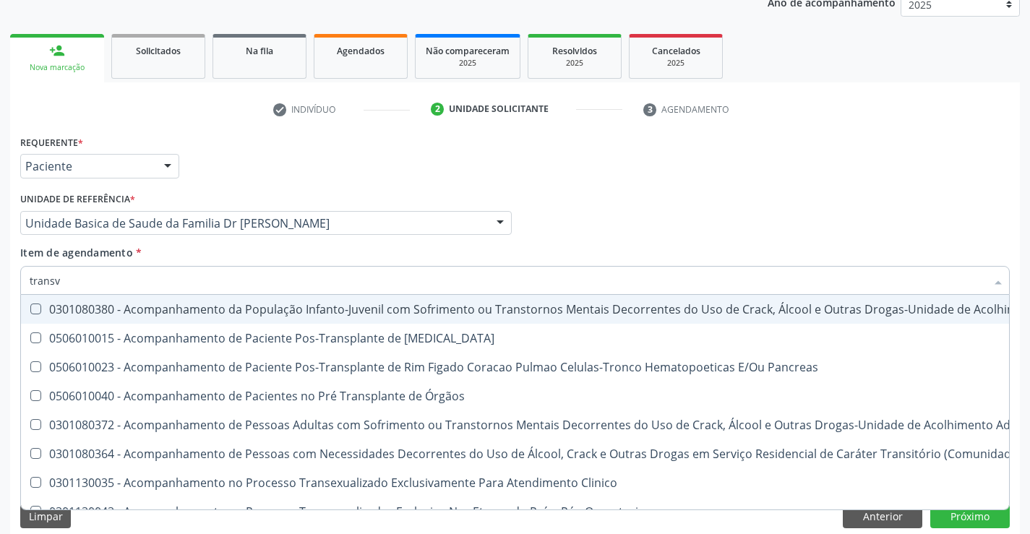
type input "transva"
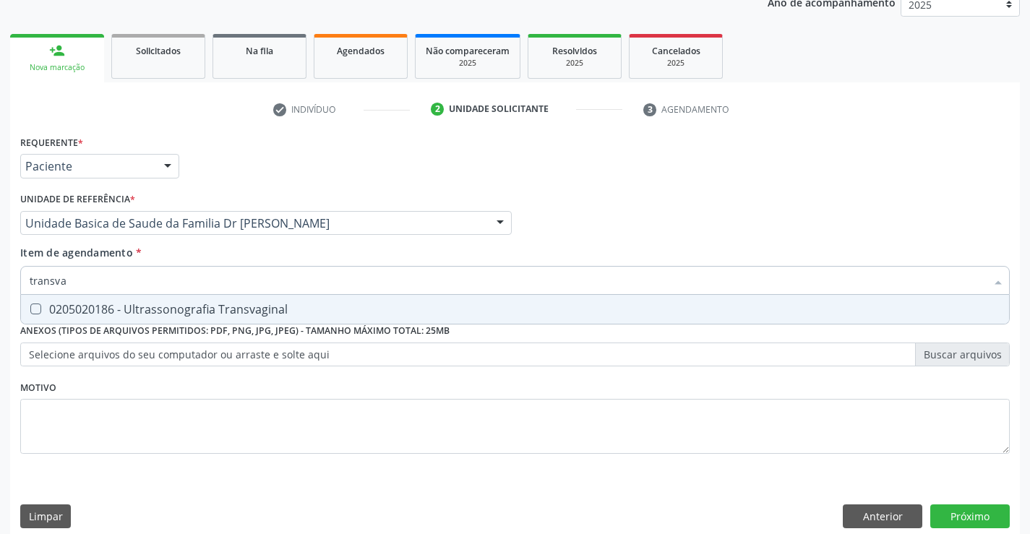
click at [194, 304] on div "0205020186 - Ultrassonografia Transvaginal" at bounding box center [515, 309] width 970 height 12
checkbox Transvaginal "true"
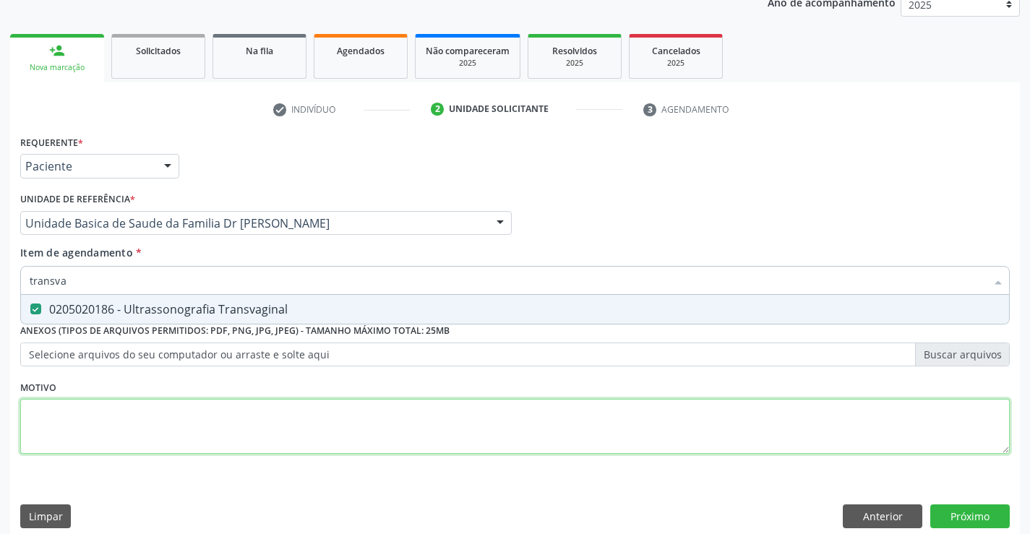
click at [108, 423] on div "Requerente * Paciente Profissional de Saúde Paciente Nenhum resultado encontrad…" at bounding box center [514, 302] width 989 height 342
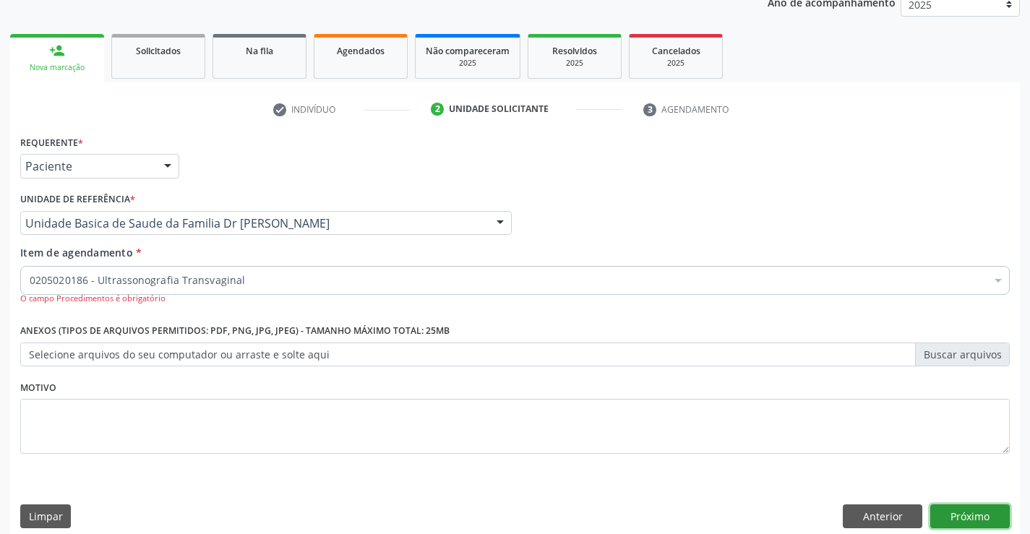
click at [971, 509] on button "Próximo" at bounding box center [969, 516] width 79 height 25
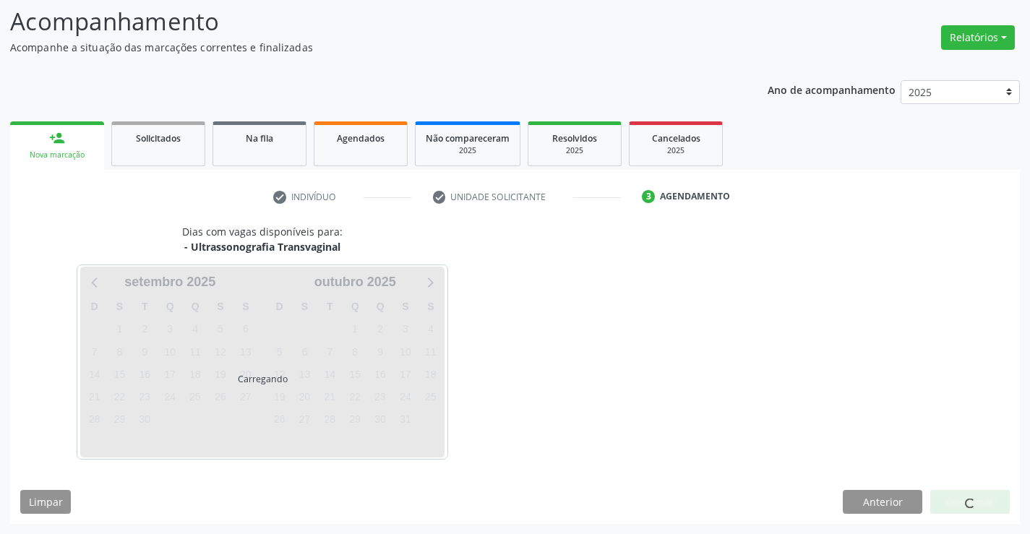
scroll to position [95, 0]
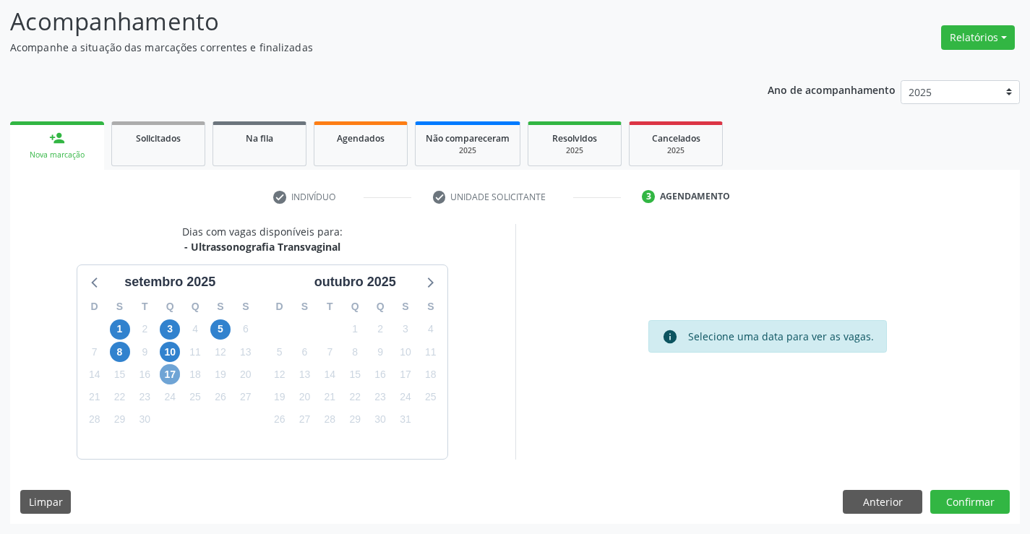
click at [172, 375] on span "17" at bounding box center [170, 374] width 20 height 20
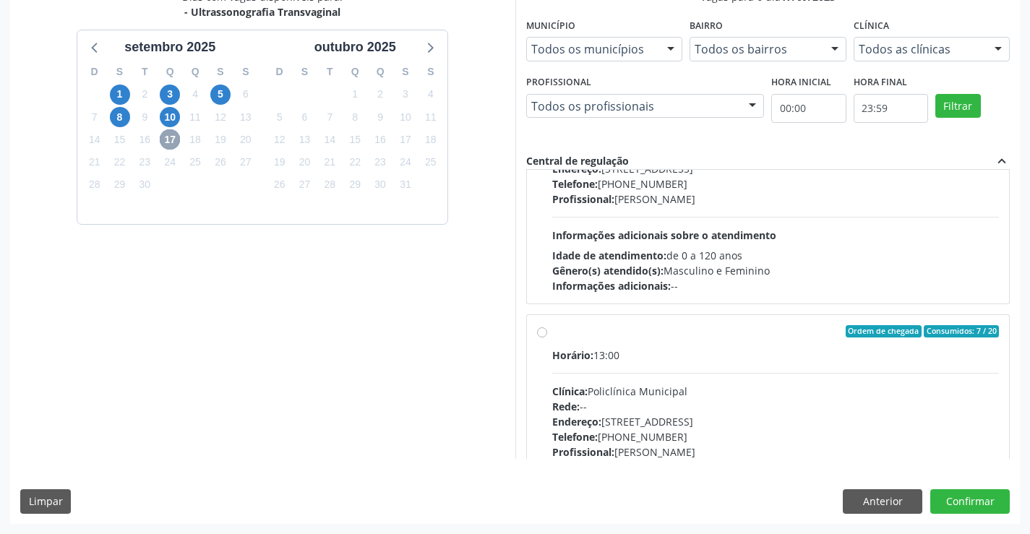
scroll to position [145, 0]
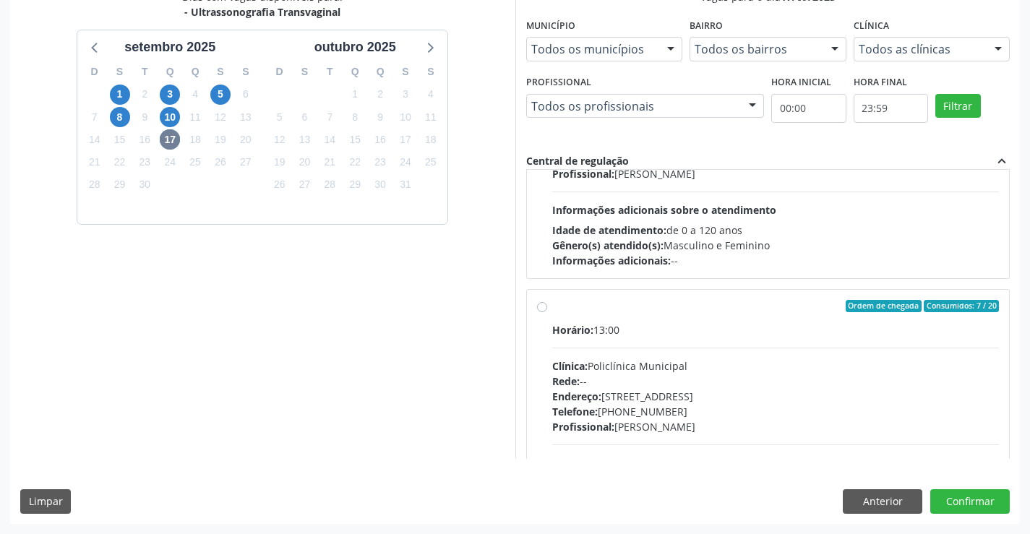
drag, startPoint x: 579, startPoint y: 317, endPoint x: 706, endPoint y: 332, distance: 128.1
click at [579, 316] on label "Ordem de chegada Consumidos: 7 / 20 Horário: 13:00 Clínica: Policlínica Municip…" at bounding box center [775, 411] width 447 height 222
click at [547, 313] on input "Ordem de chegada Consumidos: 7 / 20 Horário: 13:00 Clínica: Policlínica Municip…" at bounding box center [542, 306] width 10 height 13
radio input "true"
click at [946, 502] on button "Confirmar" at bounding box center [969, 501] width 79 height 25
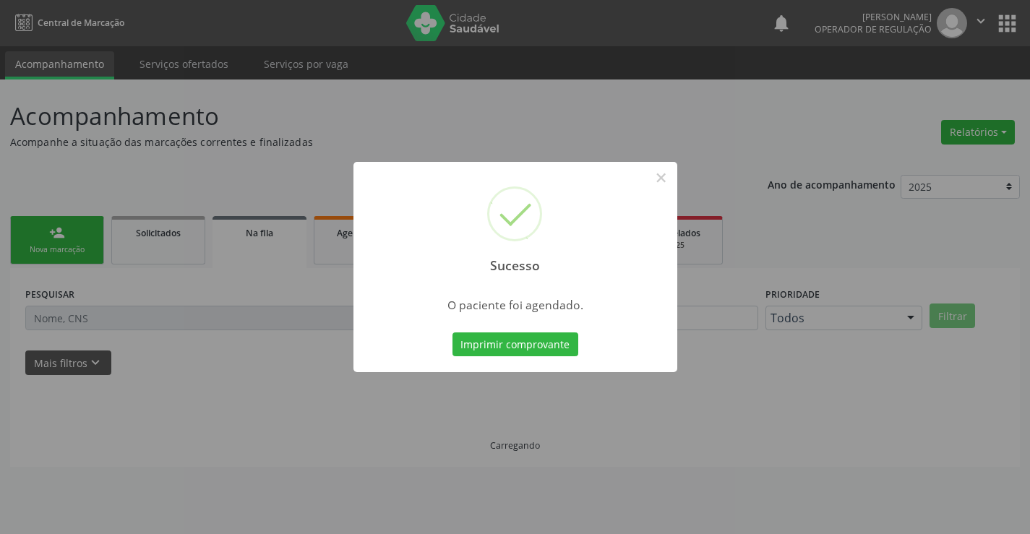
scroll to position [0, 0]
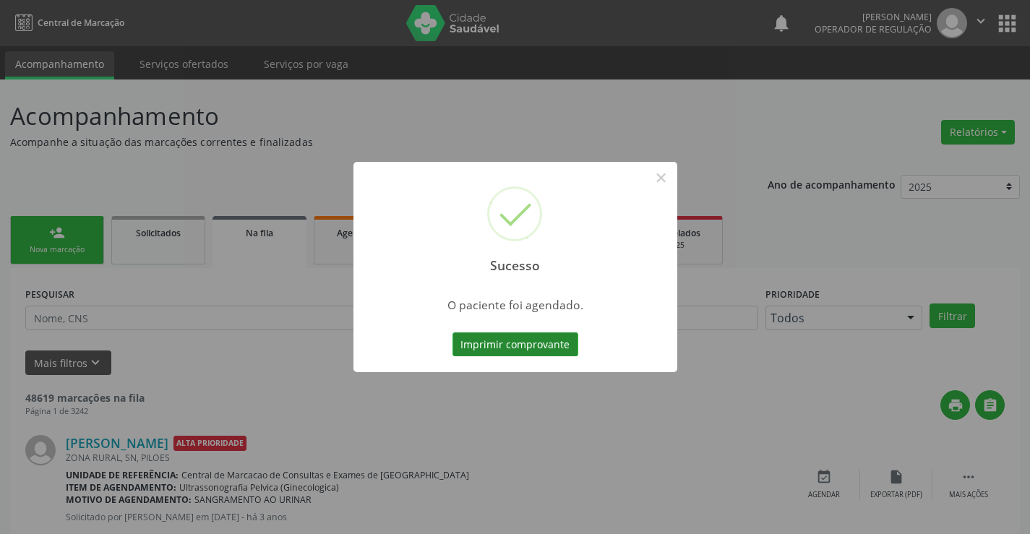
click at [506, 340] on button "Imprimir comprovante" at bounding box center [515, 344] width 126 height 25
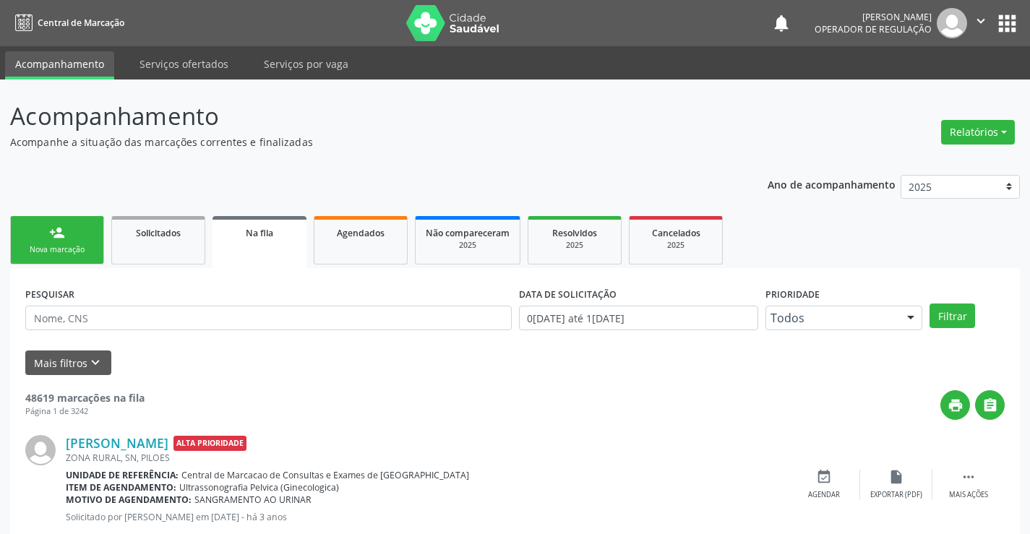
click at [66, 245] on div "Nova marcação" at bounding box center [57, 249] width 72 height 11
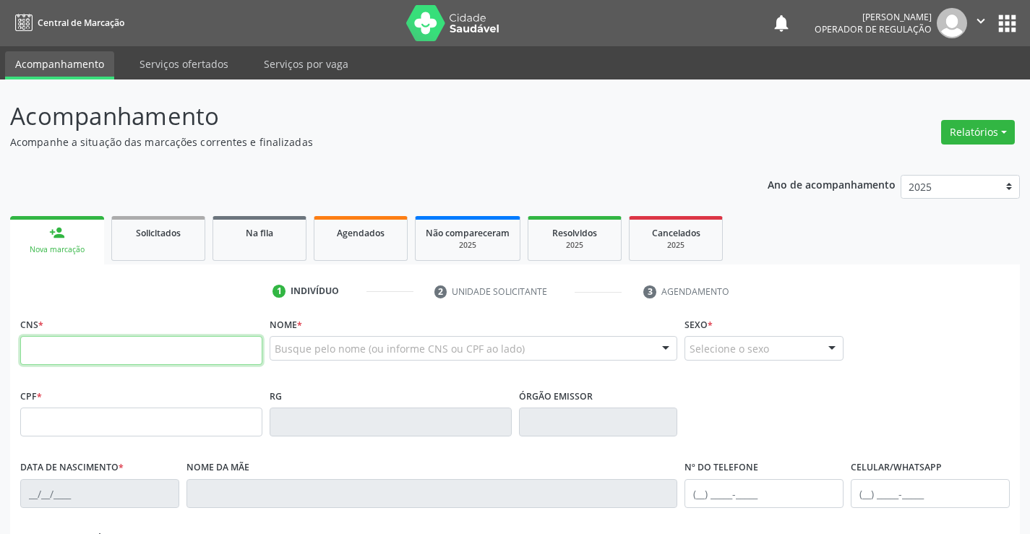
drag, startPoint x: 71, startPoint y: 348, endPoint x: 70, endPoint y: 337, distance: 10.9
click at [71, 344] on input "text" at bounding box center [141, 350] width 242 height 29
type input "703 2066 4329 9494"
type input "1169465129"
type input "19/01/1981"
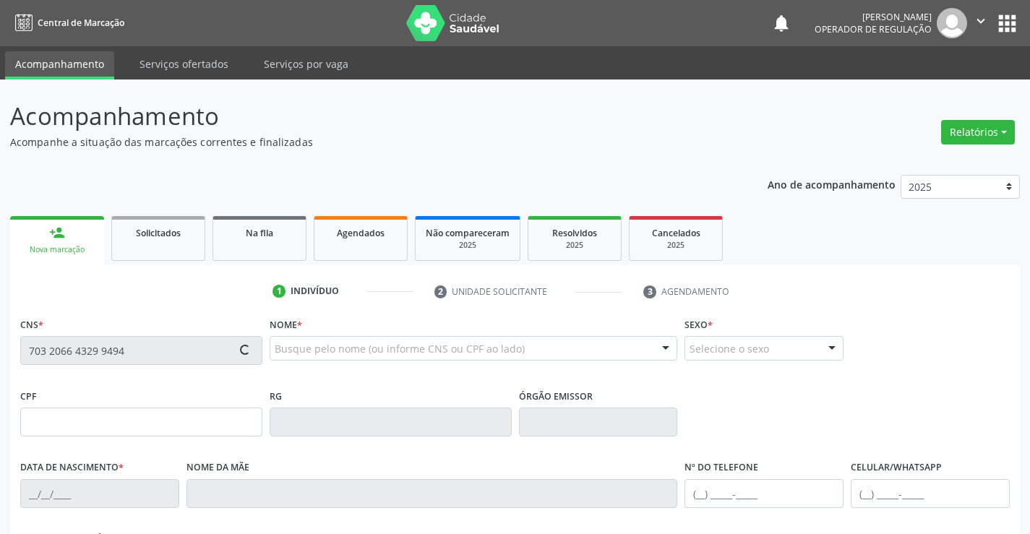
type input "(74) 9962-7356"
type input "022.412.445-54"
type input "sn"
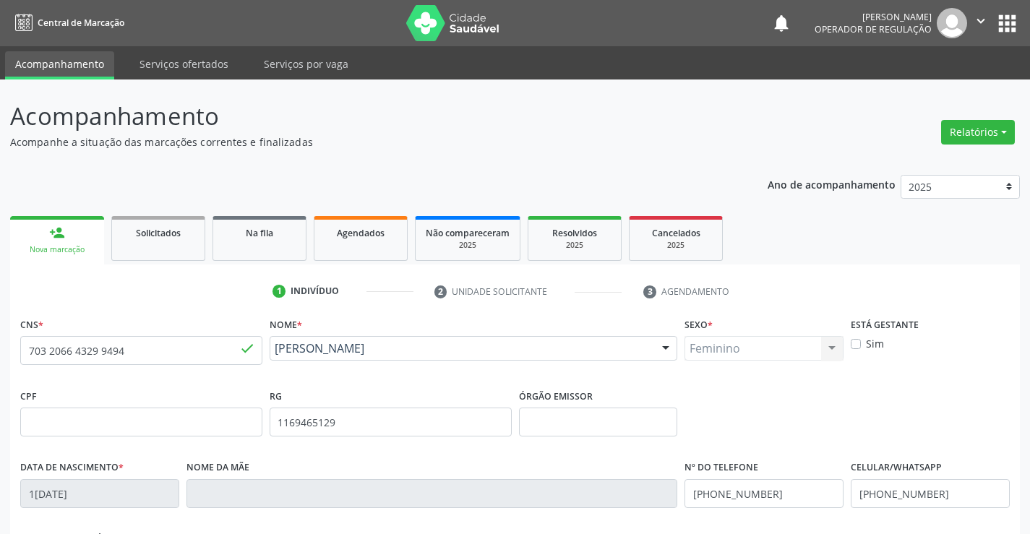
scroll to position [249, 0]
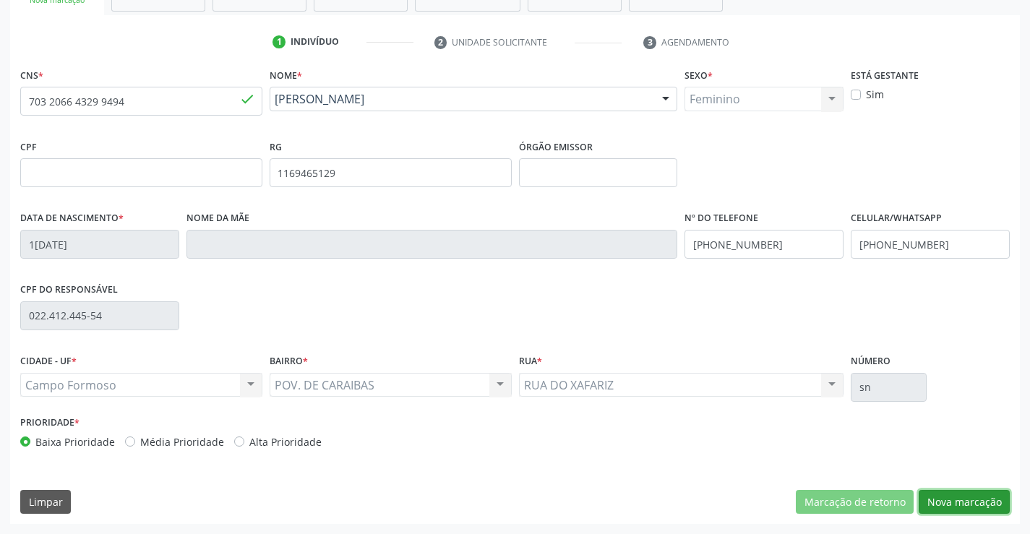
click at [941, 496] on button "Nova marcação" at bounding box center [963, 502] width 91 height 25
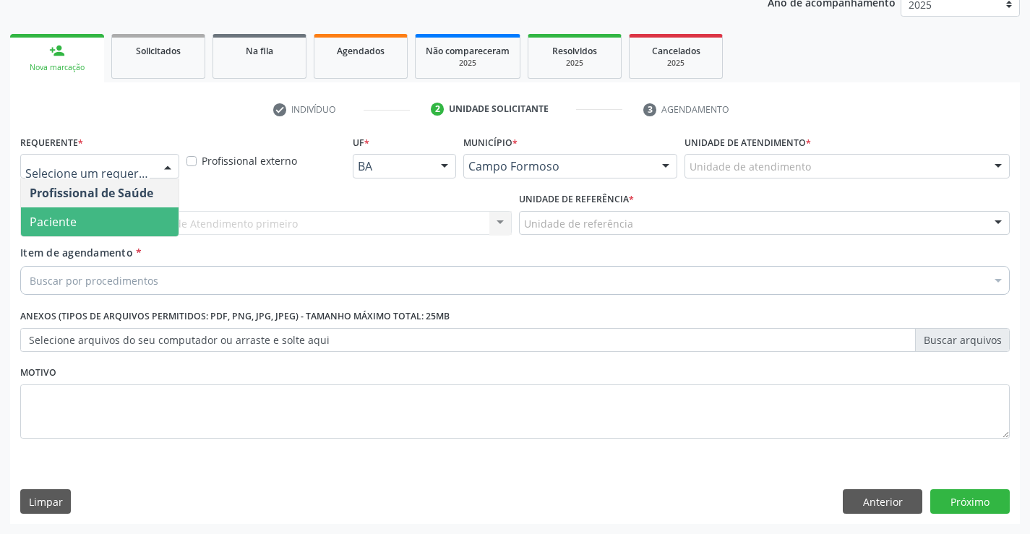
click at [73, 218] on span "Paciente" at bounding box center [53, 222] width 47 height 16
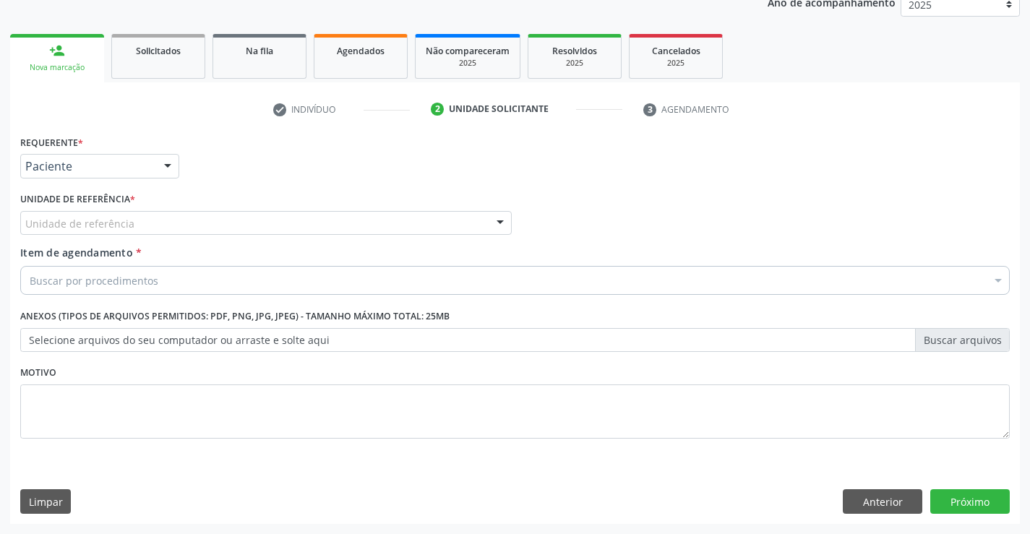
click at [295, 218] on div "Unidade de referência" at bounding box center [265, 223] width 491 height 25
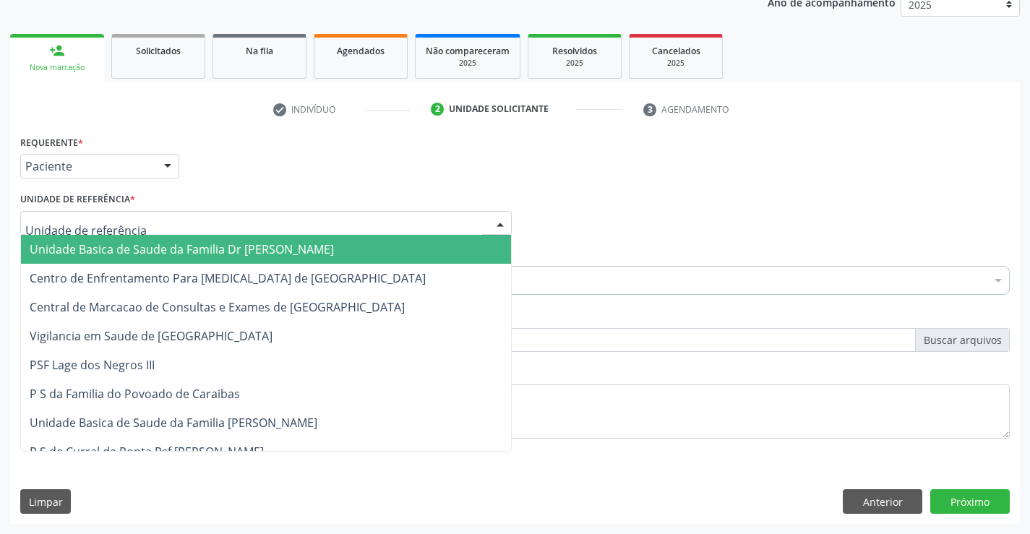
click at [173, 254] on span "Unidade Basica de Saude da Familia Dr [PERSON_NAME]" at bounding box center [182, 249] width 304 height 16
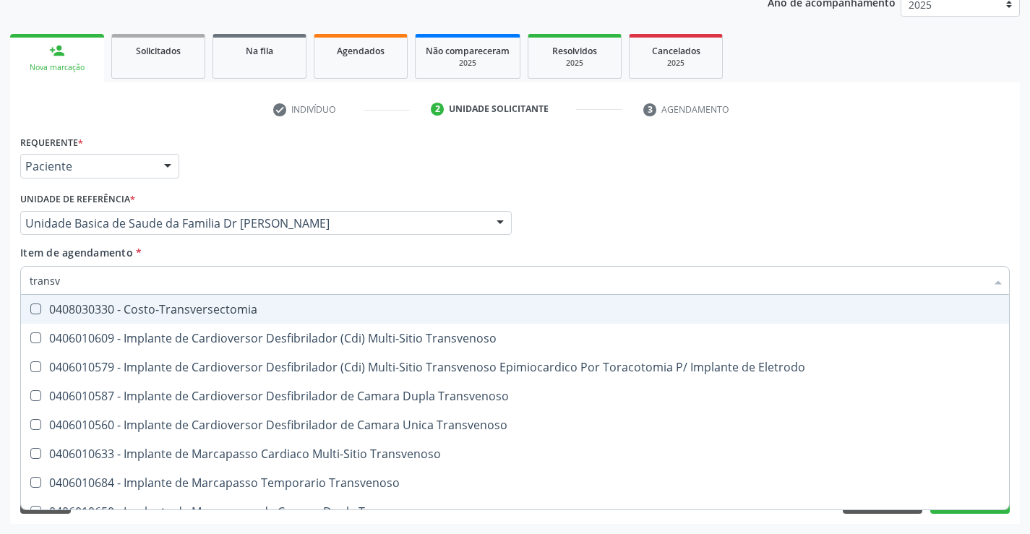
type input "transva"
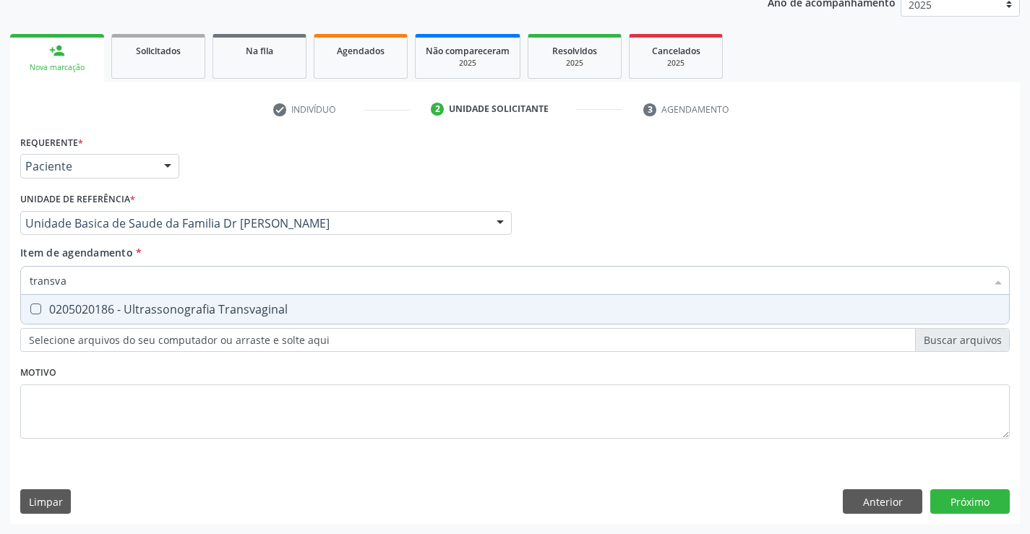
drag, startPoint x: 172, startPoint y: 303, endPoint x: 185, endPoint y: 368, distance: 65.6
click at [175, 308] on div "0205020186 - Ultrassonografia Transvaginal" at bounding box center [515, 309] width 970 height 12
checkbox Transvaginal "true"
click at [160, 402] on div "Requerente * Paciente Profissional de Saúde Paciente Nenhum resultado encontrad…" at bounding box center [514, 294] width 989 height 327
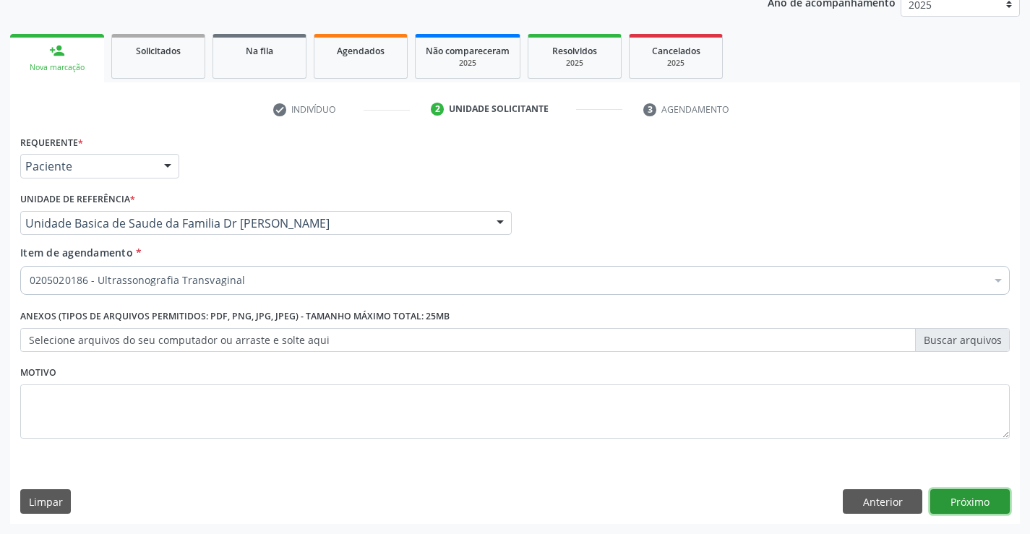
click at [960, 501] on button "Próximo" at bounding box center [969, 501] width 79 height 25
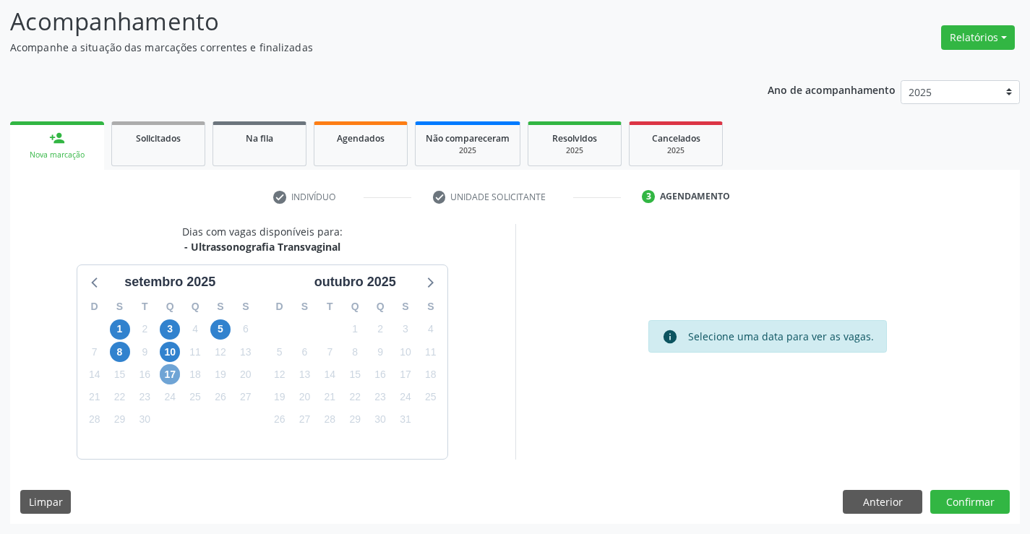
click at [167, 369] on span "17" at bounding box center [170, 374] width 20 height 20
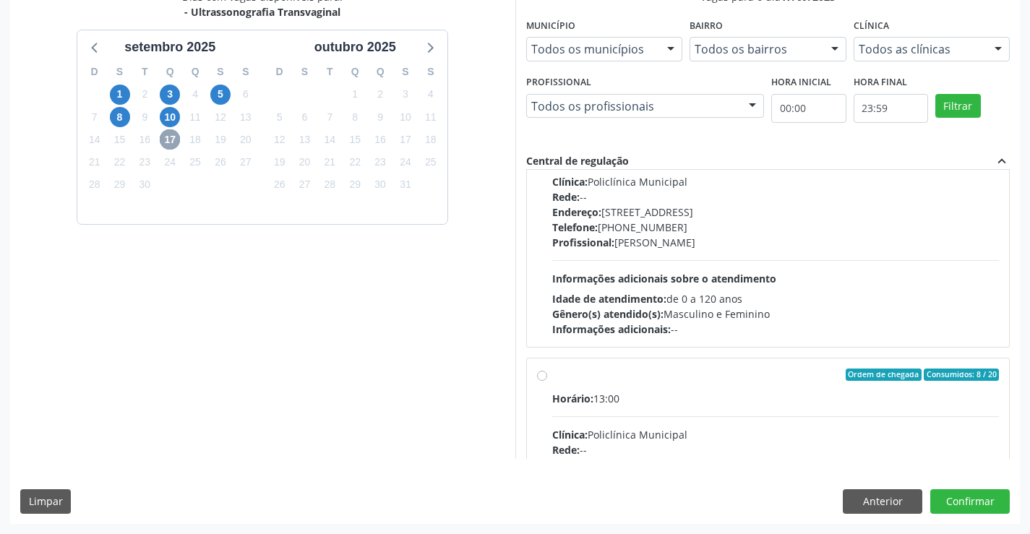
scroll to position [228, 0]
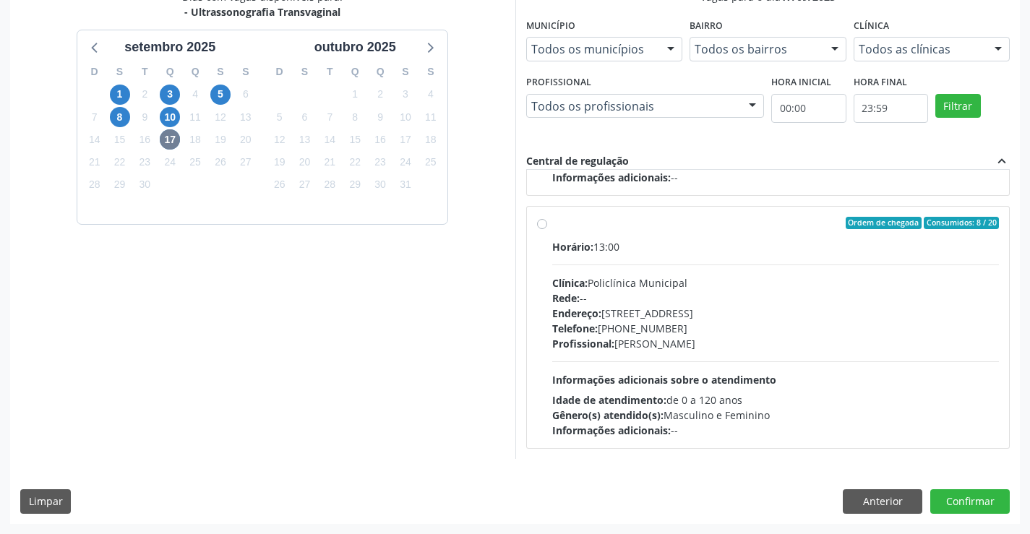
click at [574, 238] on label "Ordem de chegada Consumidos: 8 / 20 Horário: 13:00 Clínica: Policlínica Municip…" at bounding box center [775, 328] width 447 height 222
click at [547, 230] on input "Ordem de chegada Consumidos: 8 / 20 Horário: 13:00 Clínica: Policlínica Municip…" at bounding box center [542, 223] width 10 height 13
radio input "true"
click at [954, 497] on button "Confirmar" at bounding box center [969, 501] width 79 height 25
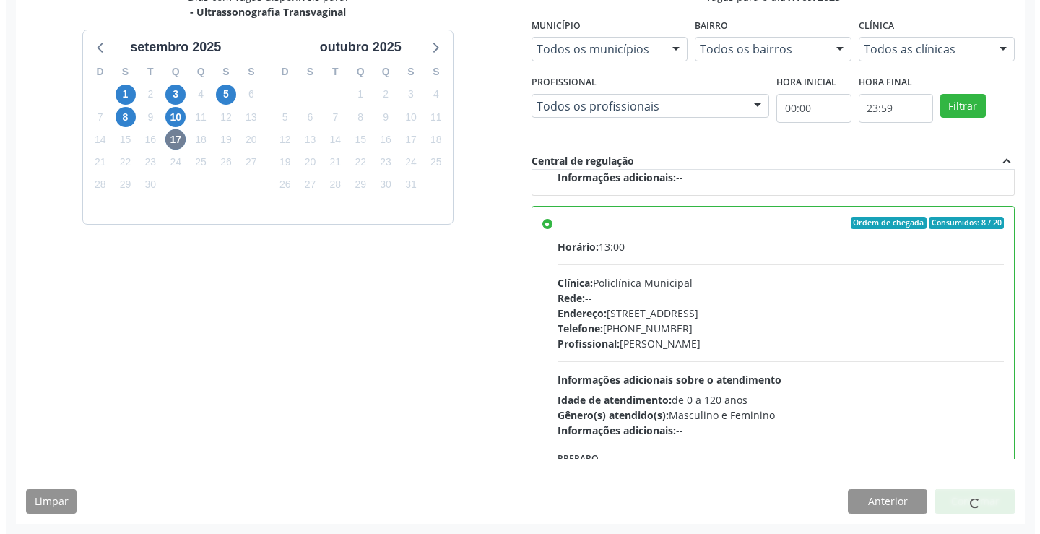
scroll to position [0, 0]
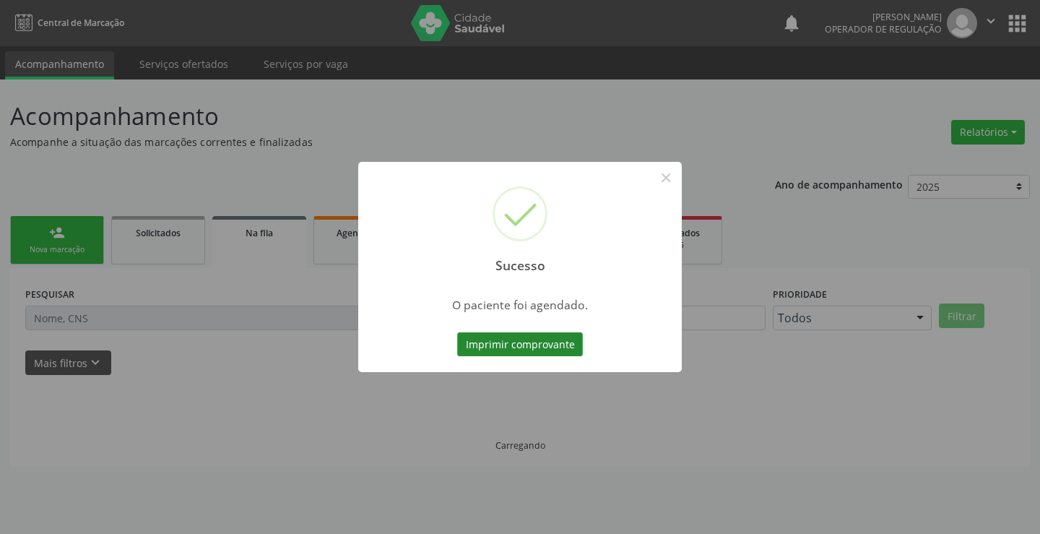
click at [516, 345] on button "Imprimir comprovante" at bounding box center [520, 344] width 126 height 25
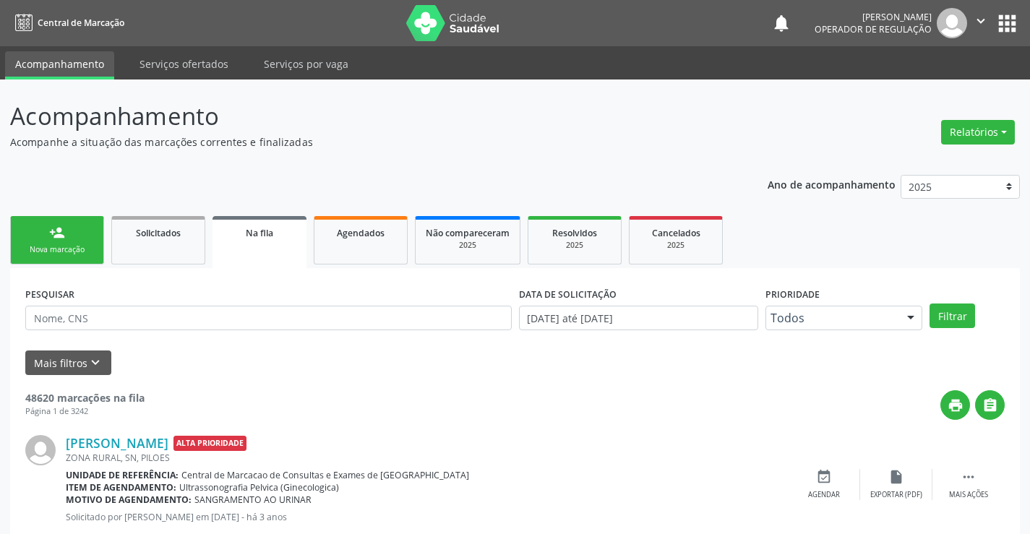
click at [53, 249] on div "Nova marcação" at bounding box center [57, 249] width 72 height 11
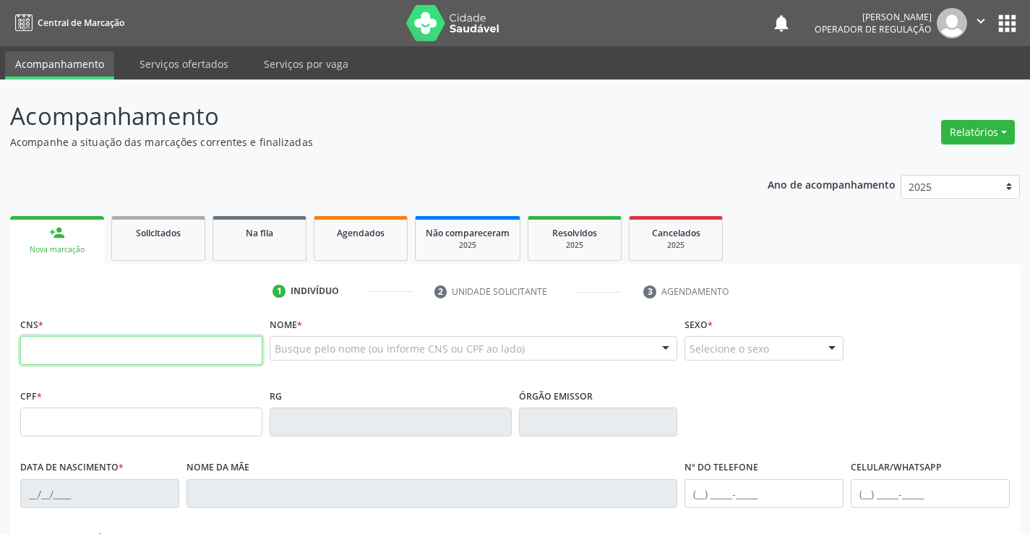
drag, startPoint x: 91, startPoint y: 344, endPoint x: 87, endPoint y: 317, distance: 27.0
click at [91, 342] on input "text" at bounding box center [141, 350] width 242 height 29
type input "705 0004 6924 5056"
type input "30/01/1995"
type input "(74) 99980-4700"
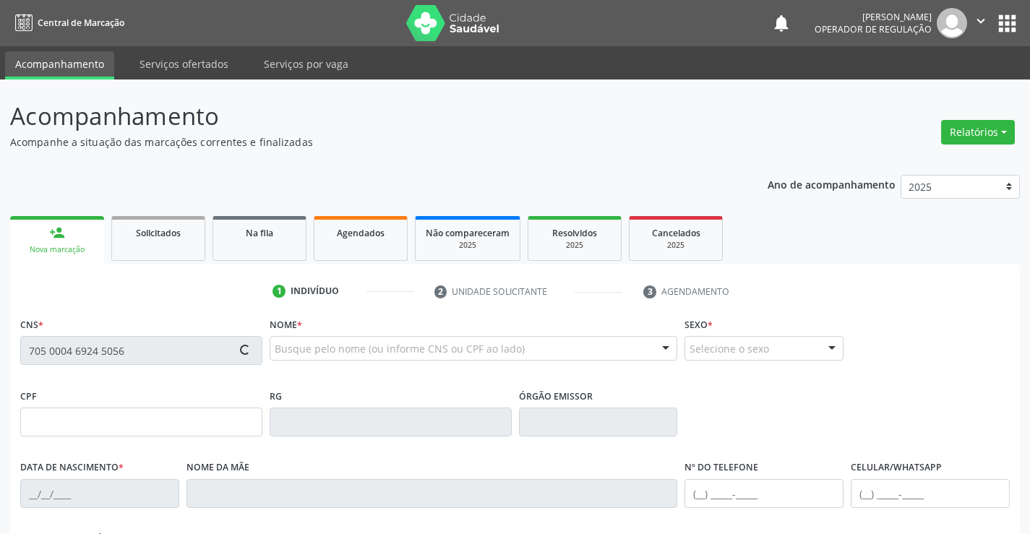
type input "(74) 99980-4700"
type input "065.165.985-09"
type input "S/N"
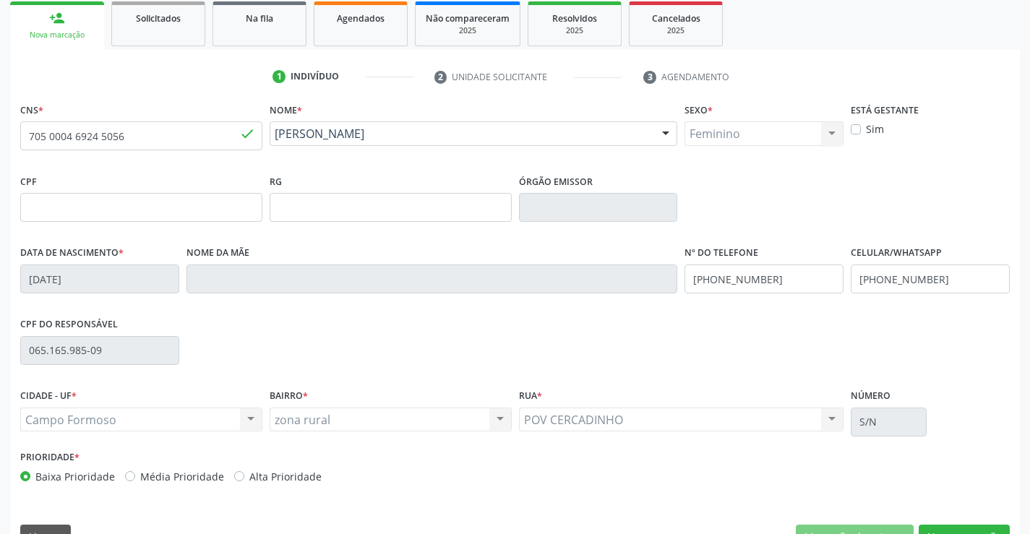
scroll to position [249, 0]
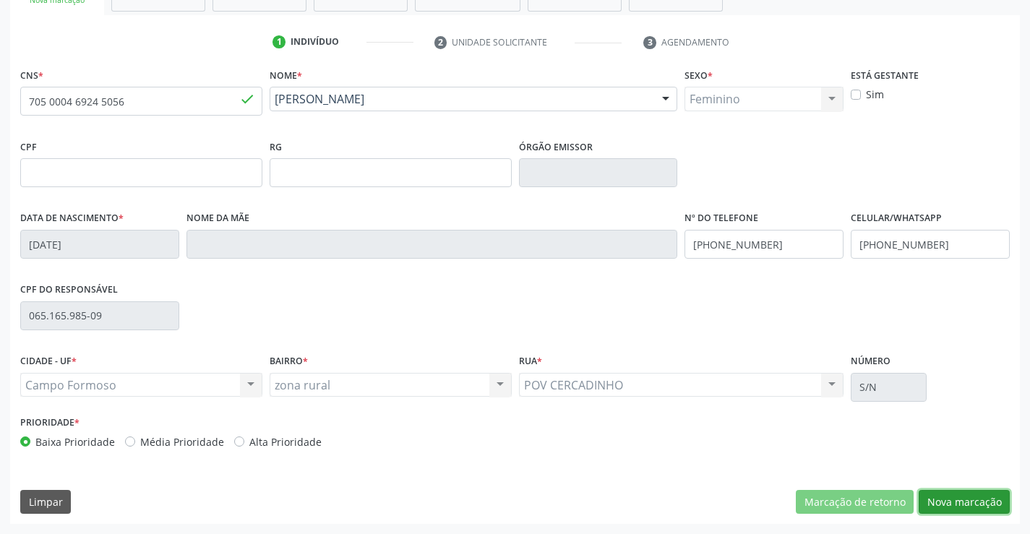
click at [948, 496] on button "Nova marcação" at bounding box center [963, 502] width 91 height 25
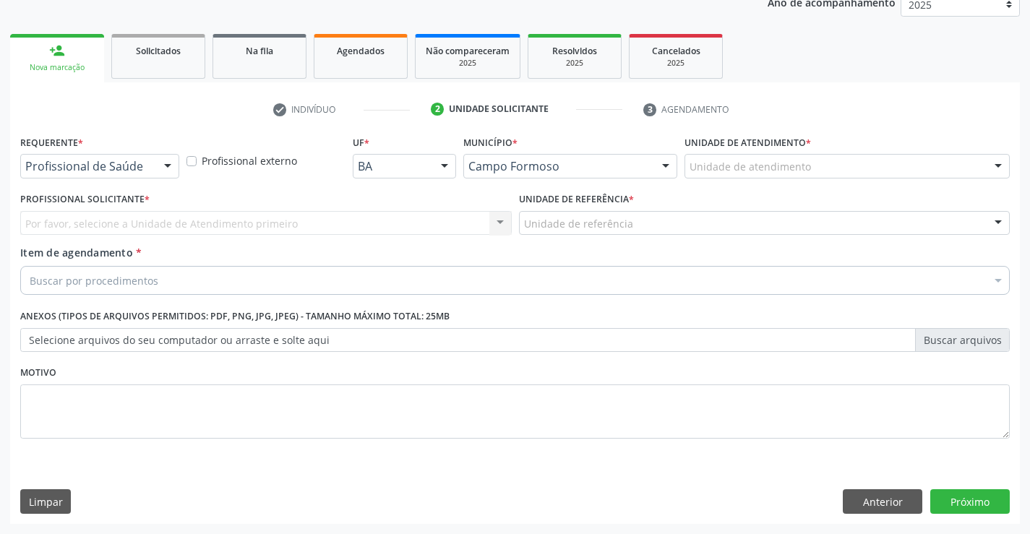
click at [147, 171] on div "Profissional de Saúde" at bounding box center [99, 166] width 159 height 25
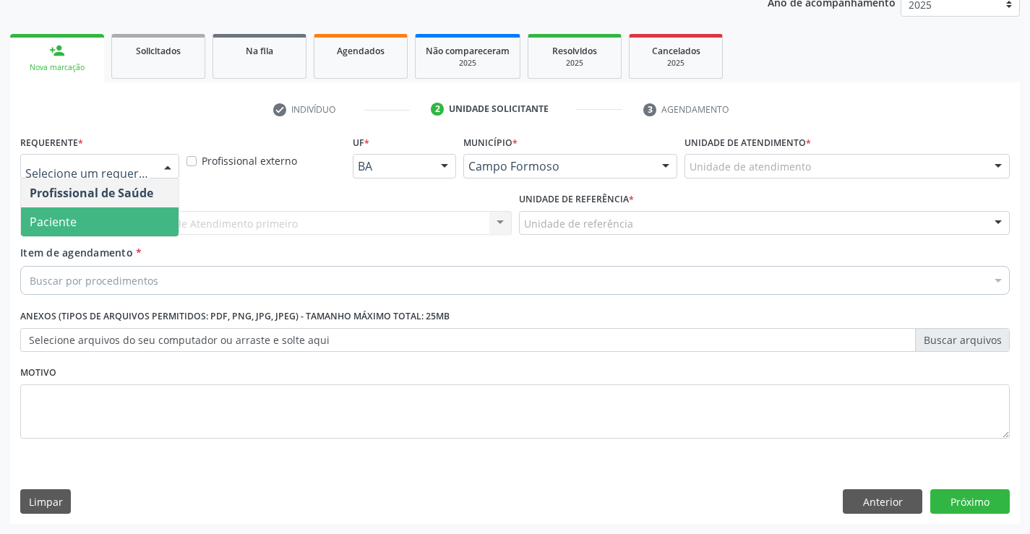
click at [47, 223] on span "Paciente" at bounding box center [53, 222] width 47 height 16
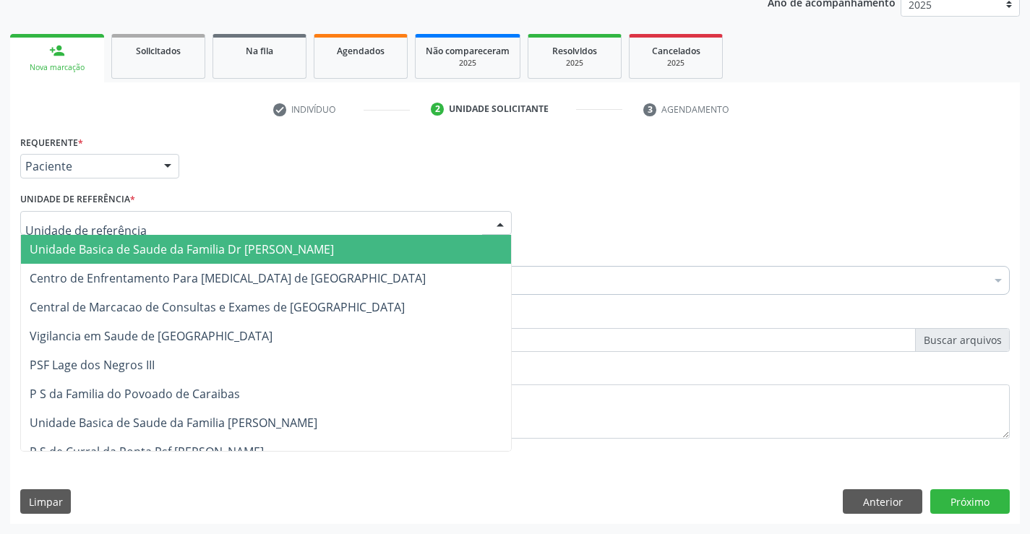
click at [440, 231] on div at bounding box center [265, 223] width 491 height 25
click at [98, 253] on span "Unidade Basica de Saude da Familia Dr [PERSON_NAME]" at bounding box center [182, 249] width 304 height 16
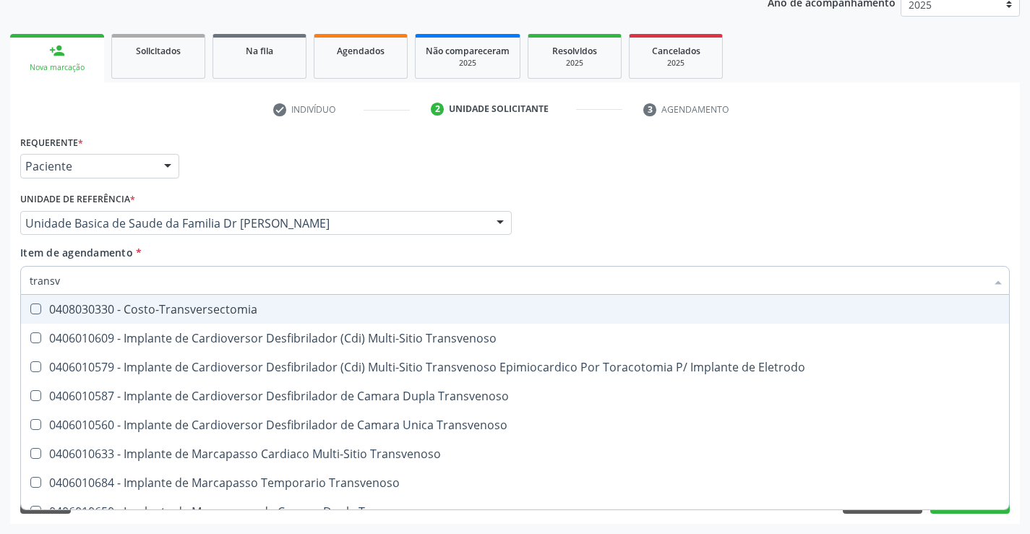
type input "transva"
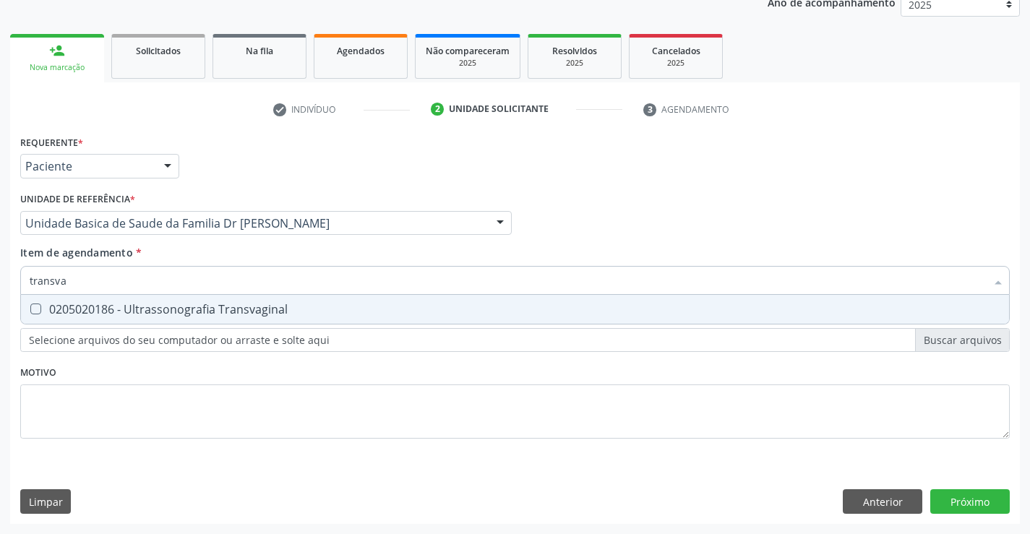
click at [167, 307] on div "0205020186 - Ultrassonografia Transvaginal" at bounding box center [515, 309] width 970 height 12
checkbox Transvaginal "true"
click at [207, 402] on div "Requerente * Paciente Profissional de Saúde Paciente Nenhum resultado encontrad…" at bounding box center [514, 294] width 989 height 327
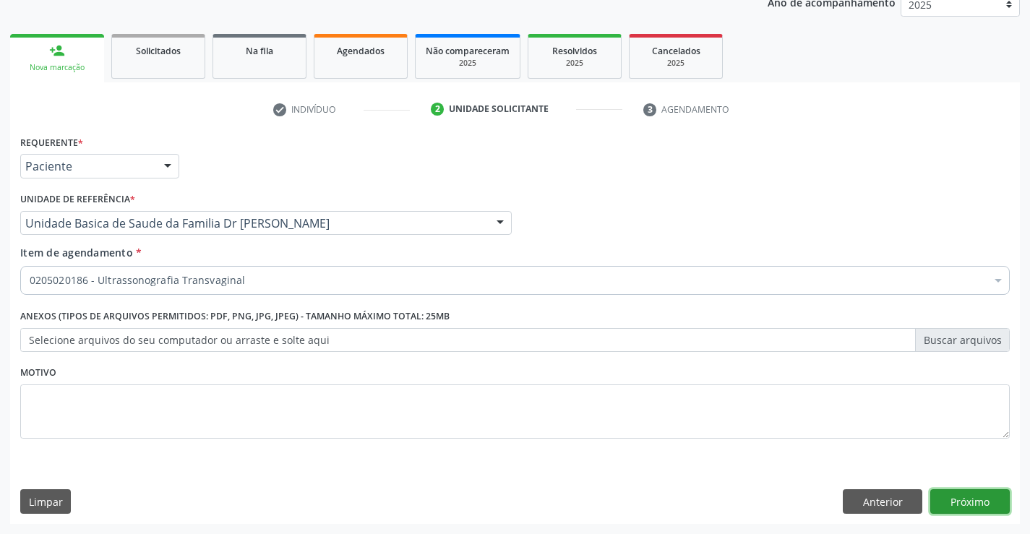
click at [949, 499] on button "Próximo" at bounding box center [969, 501] width 79 height 25
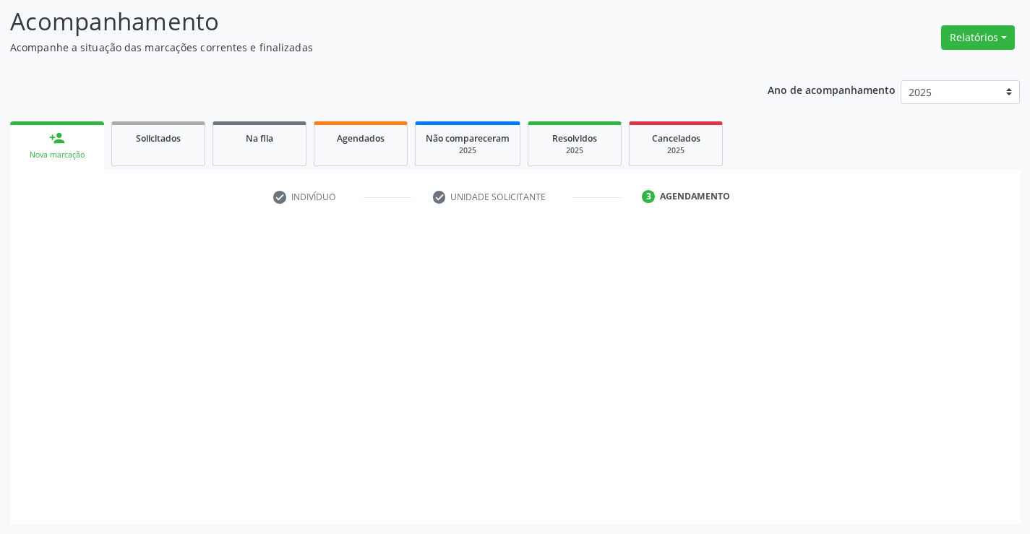
scroll to position [95, 0]
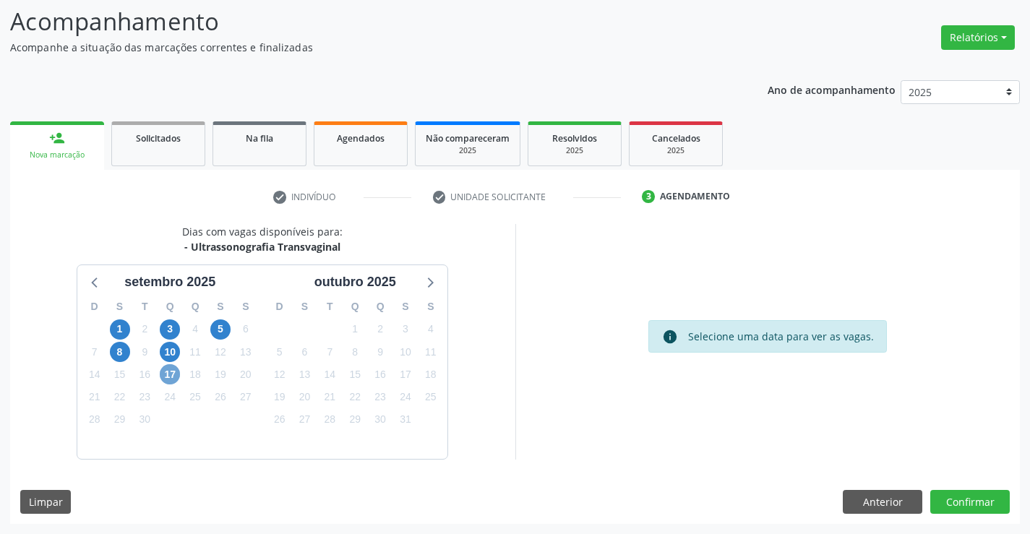
drag, startPoint x: 173, startPoint y: 371, endPoint x: 287, endPoint y: 350, distance: 116.2
click at [173, 372] on span "17" at bounding box center [170, 374] width 20 height 20
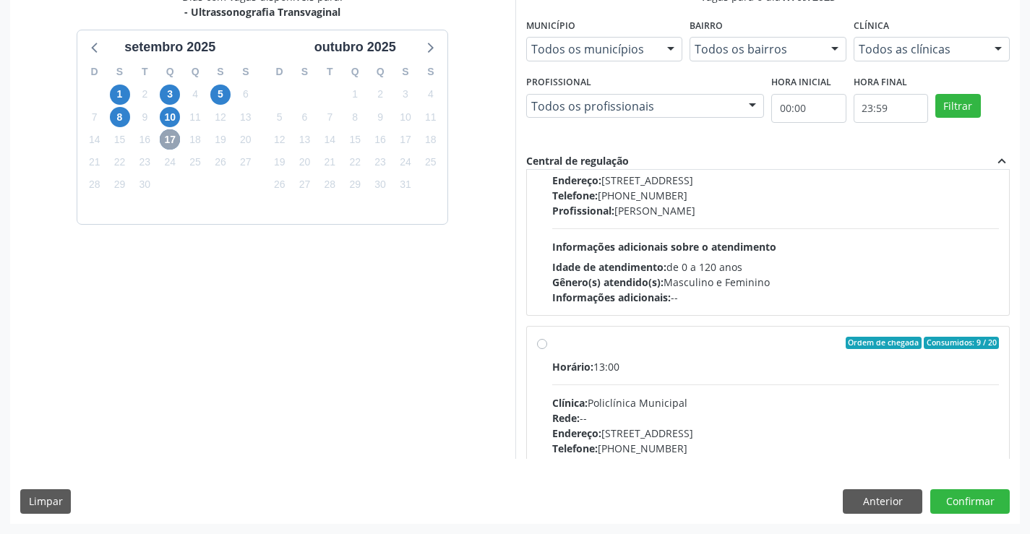
scroll to position [228, 0]
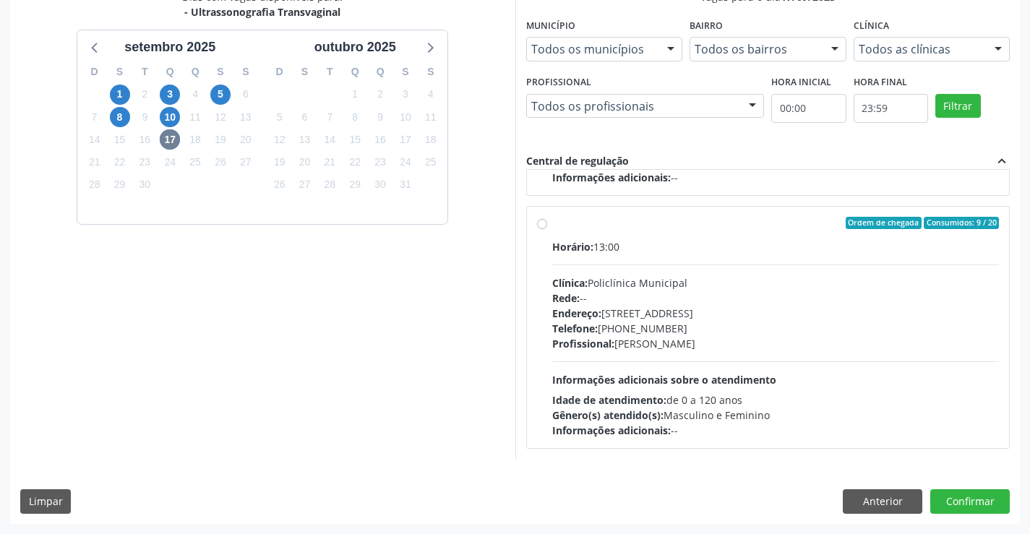
drag, startPoint x: 553, startPoint y: 228, endPoint x: 691, endPoint y: 235, distance: 137.4
click at [556, 228] on div "Ordem de chegada Consumidos: 9 / 20" at bounding box center [775, 223] width 447 height 13
click at [547, 228] on input "Ordem de chegada Consumidos: 9 / 20 Horário: 13:00 Clínica: Policlínica Municip…" at bounding box center [542, 223] width 10 height 13
radio input "true"
click at [963, 500] on button "Confirmar" at bounding box center [969, 501] width 79 height 25
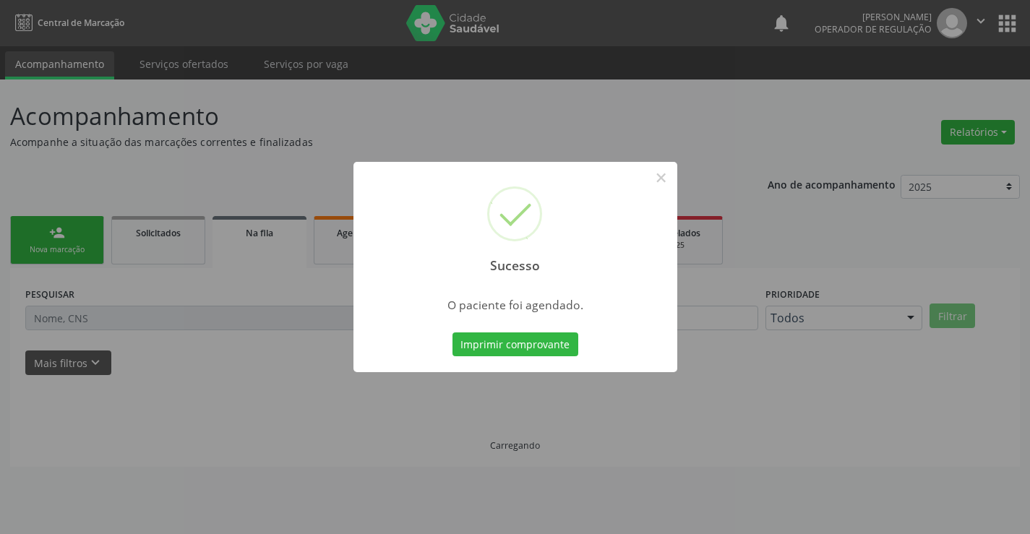
scroll to position [0, 0]
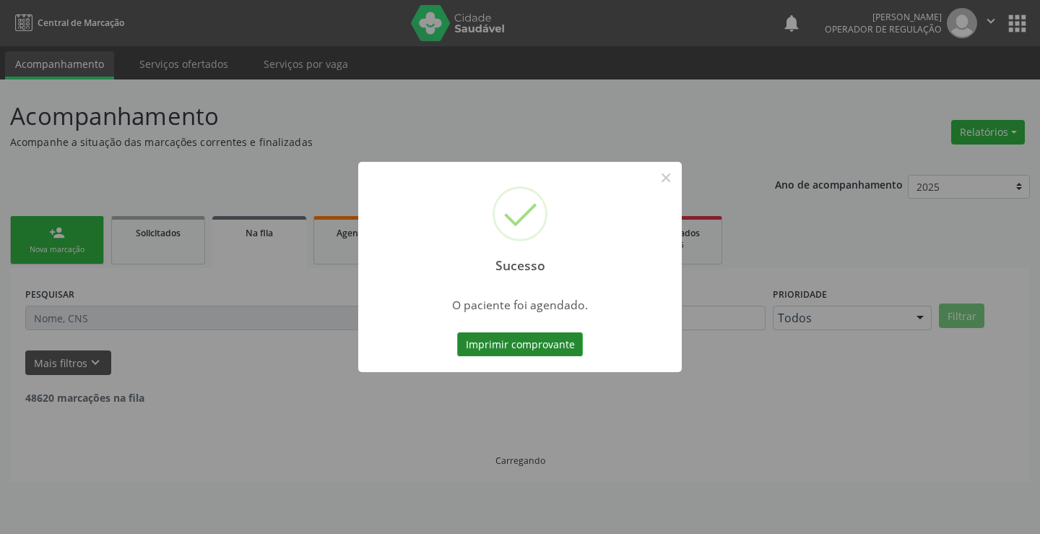
click at [505, 343] on button "Imprimir comprovante" at bounding box center [520, 344] width 126 height 25
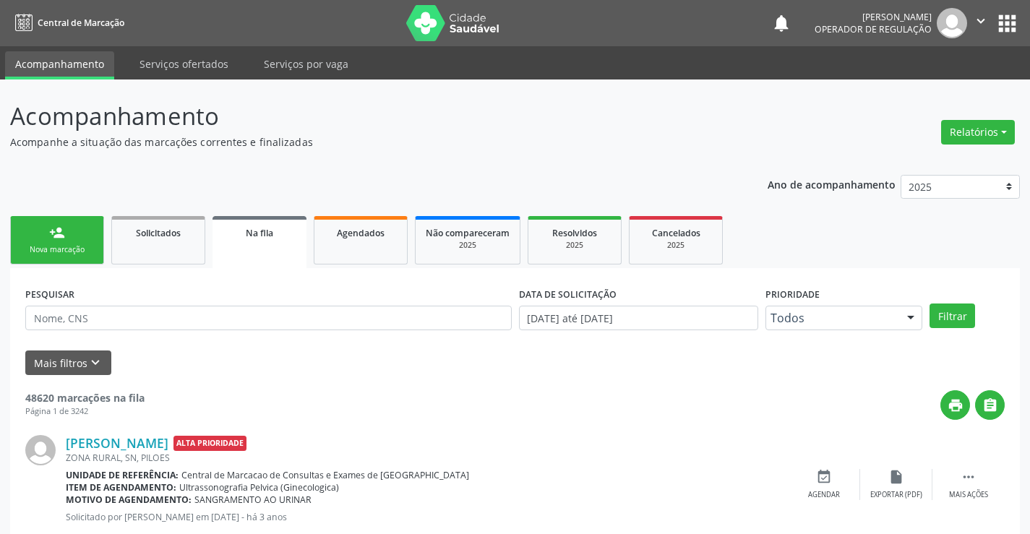
click at [77, 238] on link "person_add Nova marcação" at bounding box center [57, 240] width 94 height 48
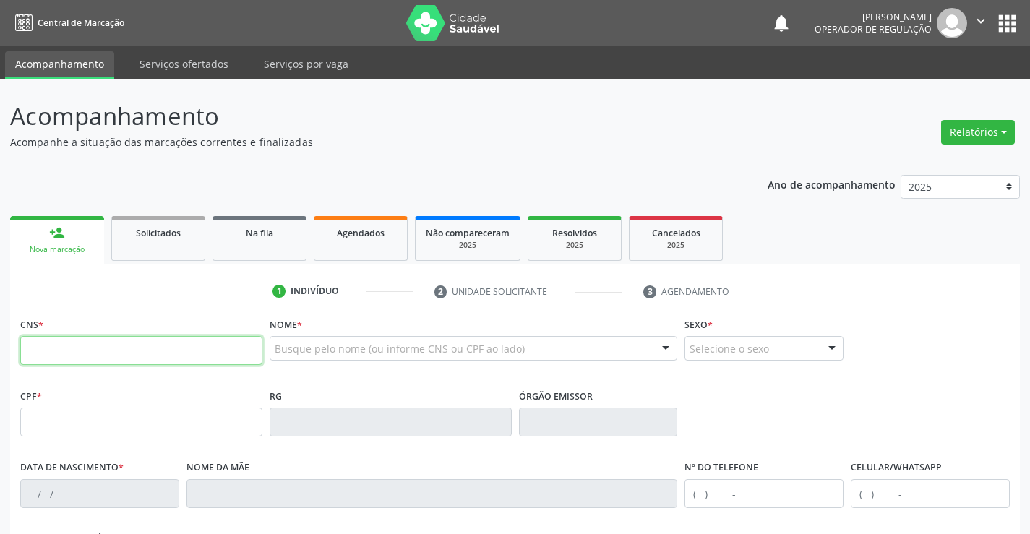
drag, startPoint x: 74, startPoint y: 362, endPoint x: 72, endPoint y: 353, distance: 9.5
click at [72, 355] on input "text" at bounding box center [141, 350] width 242 height 29
click at [64, 346] on input "text" at bounding box center [141, 350] width 242 height 29
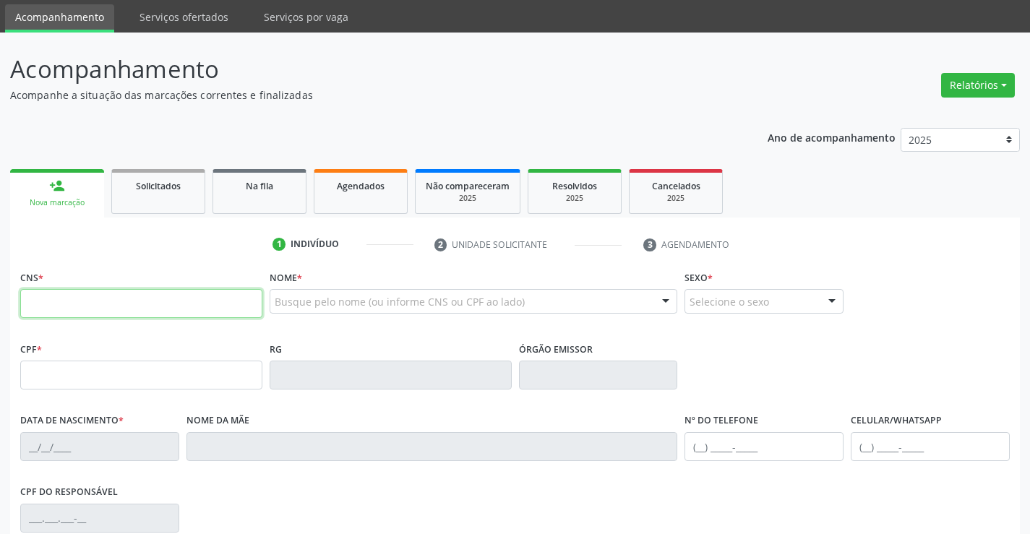
scroll to position [72, 0]
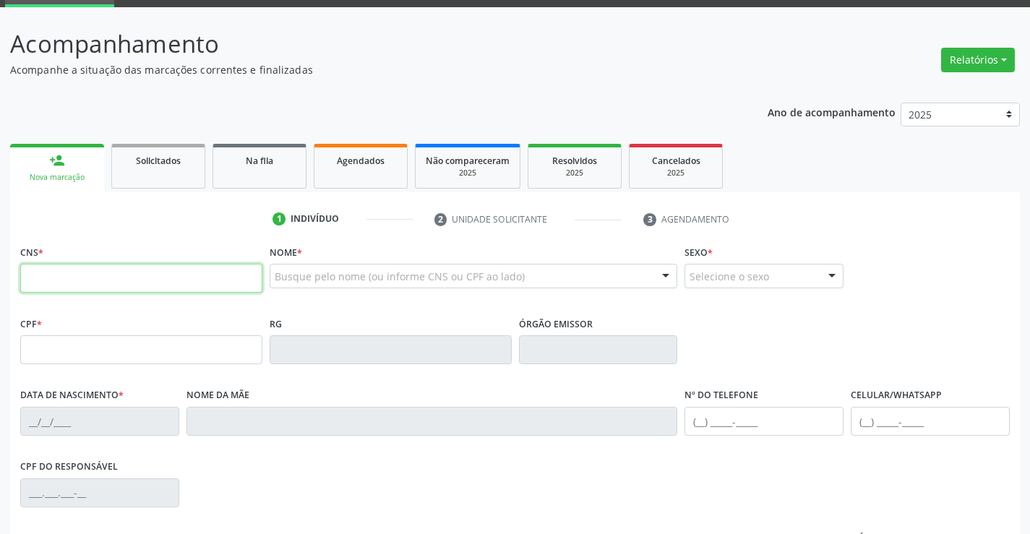
drag, startPoint x: 74, startPoint y: 271, endPoint x: 82, endPoint y: 267, distance: 8.7
click at [74, 272] on input "text" at bounding box center [141, 278] width 242 height 29
type input "700 5079 8778 3560"
type input "2327594995"
type input "SSPBA"
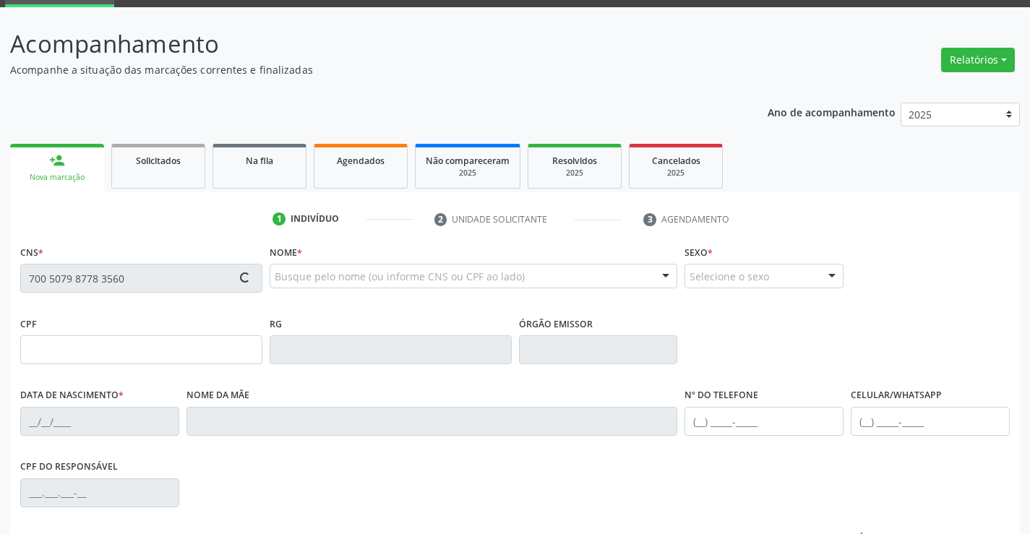
type input "10/03/2006"
type input "(49) 9143-3049"
type input "100.423.545-36"
type input "S/N"
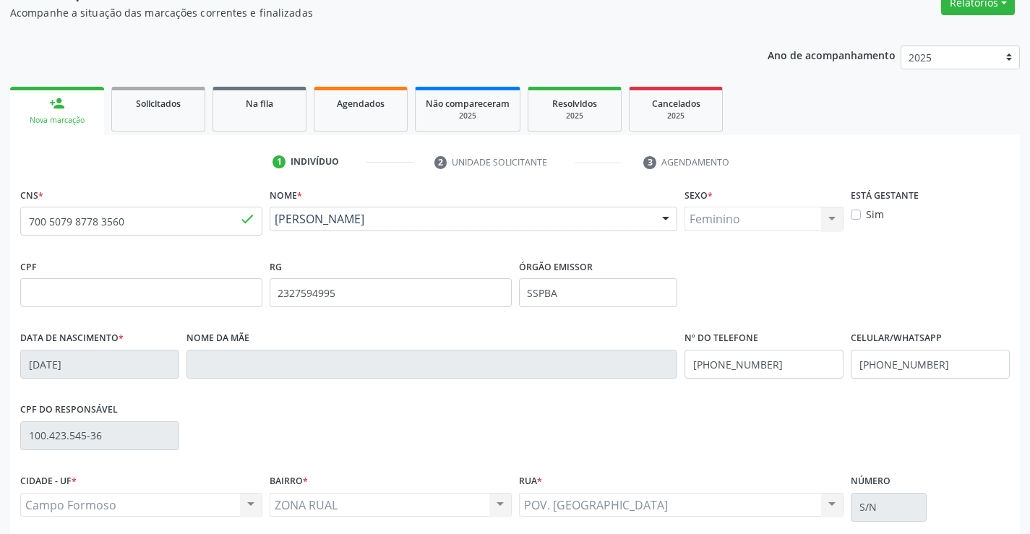
scroll to position [249, 0]
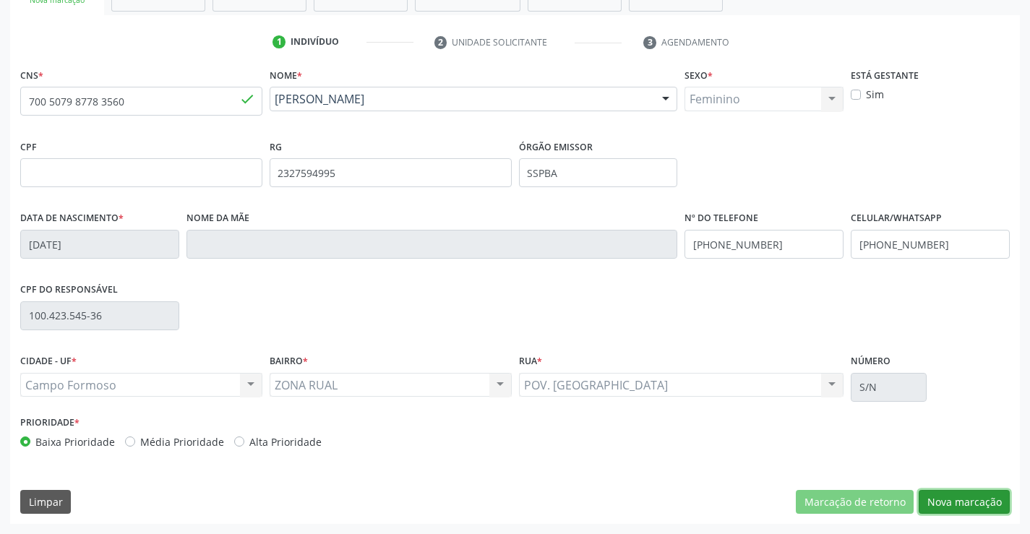
click at [945, 496] on button "Nova marcação" at bounding box center [963, 502] width 91 height 25
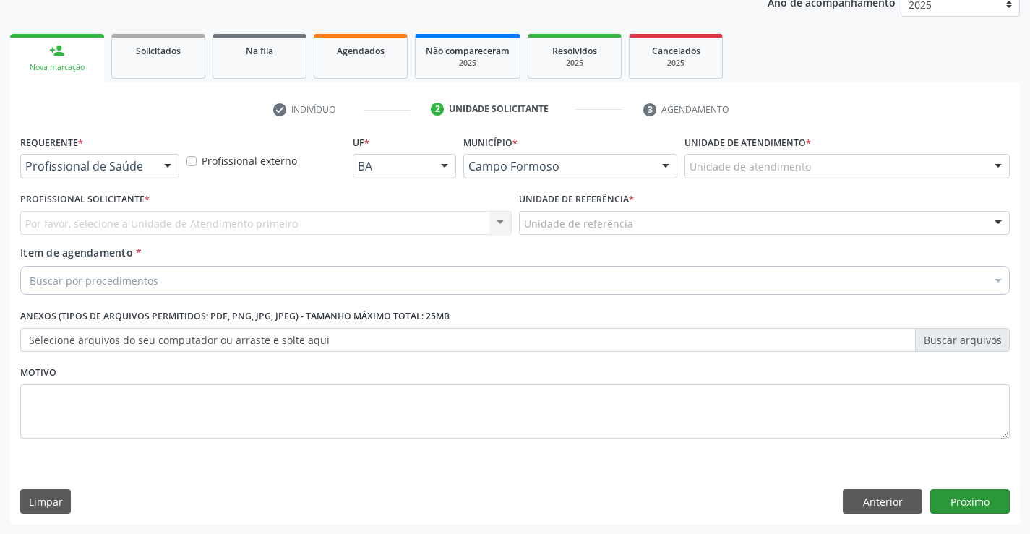
scroll to position [182, 0]
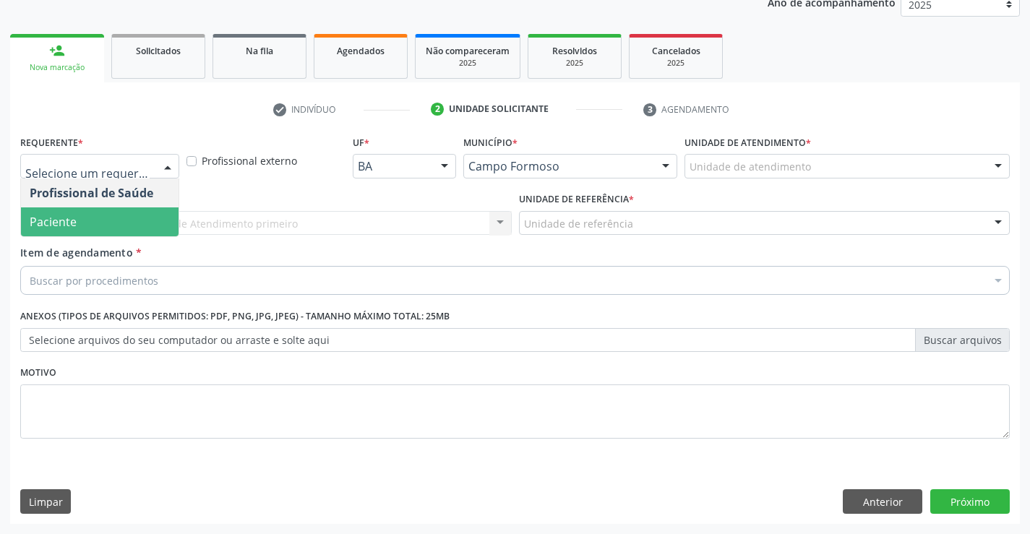
drag, startPoint x: 82, startPoint y: 223, endPoint x: 227, endPoint y: 223, distance: 144.5
click at [105, 223] on span "Paciente" at bounding box center [100, 221] width 158 height 29
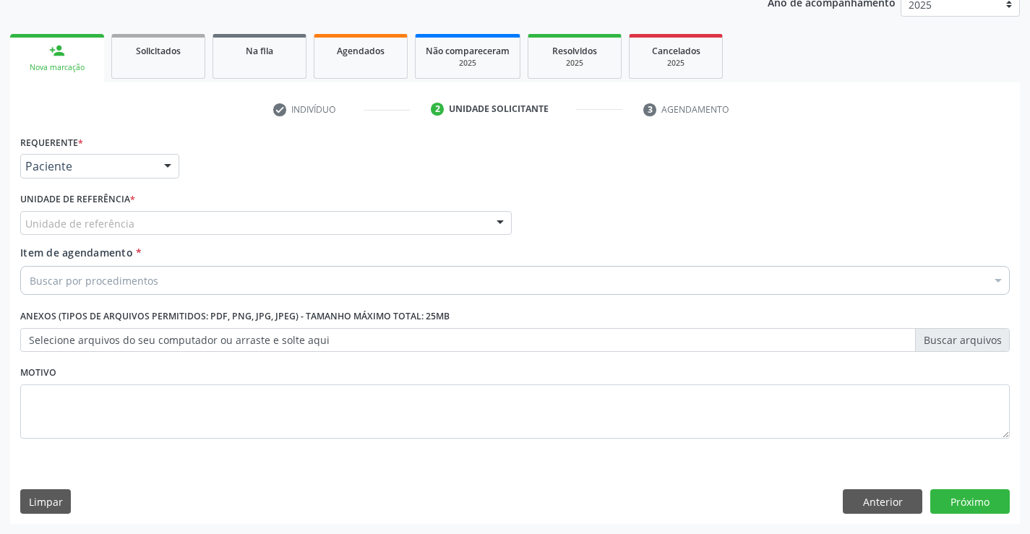
drag, startPoint x: 231, startPoint y: 223, endPoint x: 166, endPoint y: 246, distance: 69.0
click at [225, 223] on div "Unidade de referência" at bounding box center [265, 223] width 491 height 25
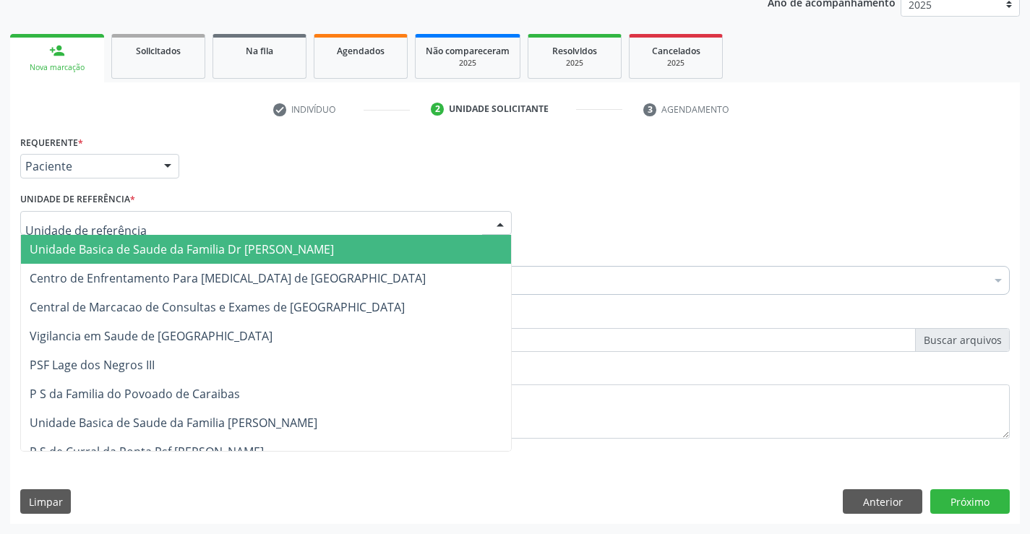
click at [133, 248] on span "Unidade Basica de Saude da Familia Dr [PERSON_NAME]" at bounding box center [182, 249] width 304 height 16
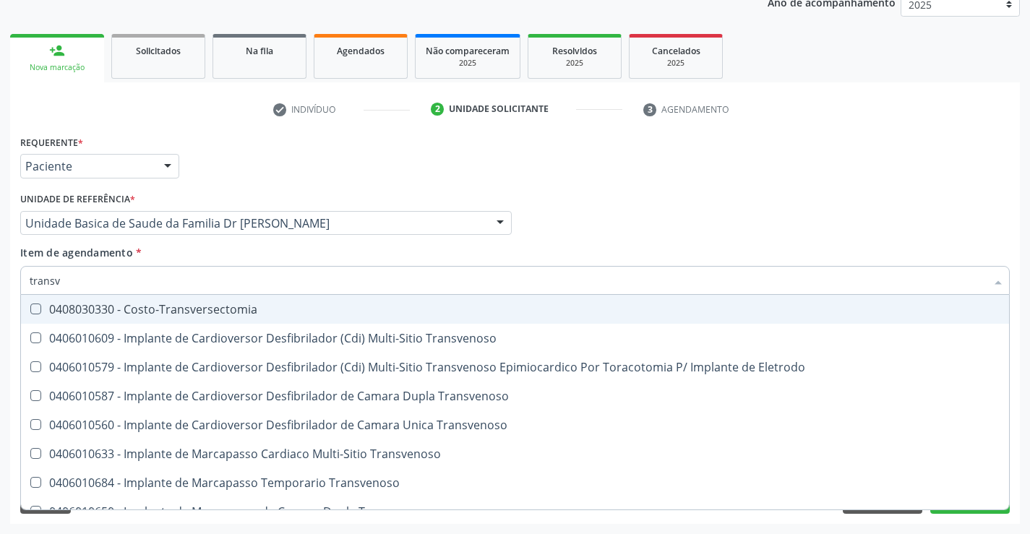
type input "transva"
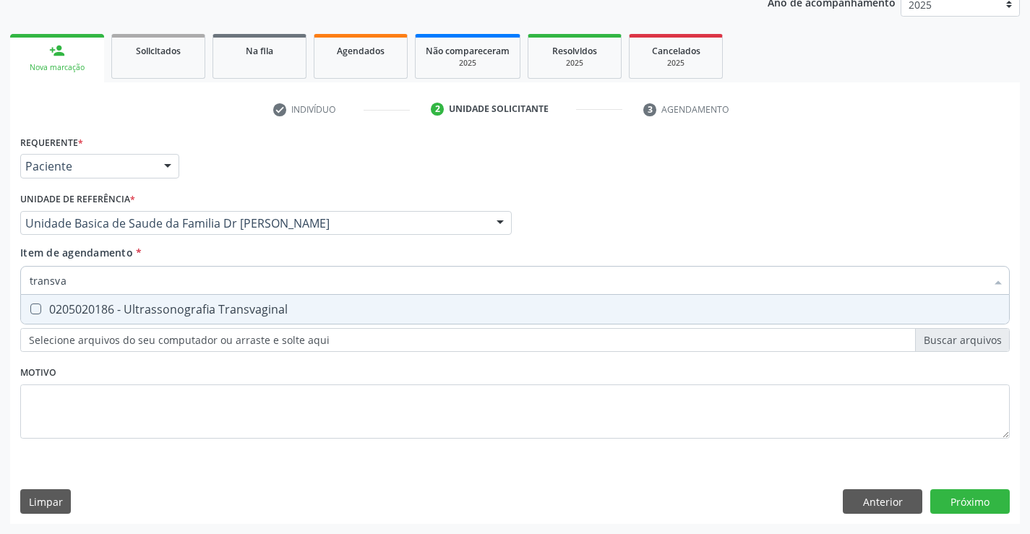
drag, startPoint x: 216, startPoint y: 310, endPoint x: 289, endPoint y: 363, distance: 90.0
click at [234, 318] on span "0205020186 - Ultrassonografia Transvaginal" at bounding box center [515, 309] width 988 height 29
checkbox Transvaginal "true"
click at [269, 423] on div "Requerente * Paciente Profissional de Saúde Paciente Nenhum resultado encontrad…" at bounding box center [514, 294] width 989 height 327
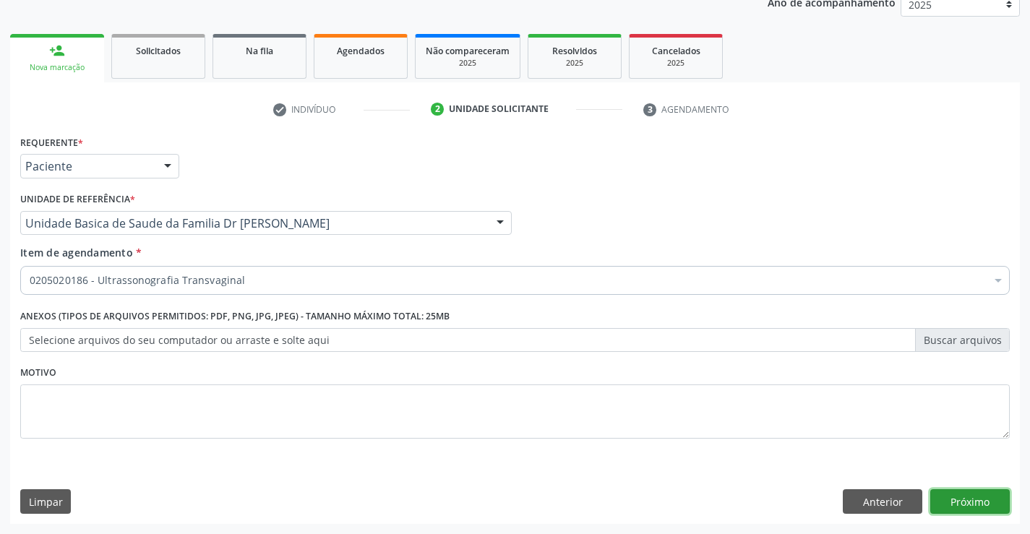
click at [949, 501] on button "Próximo" at bounding box center [969, 501] width 79 height 25
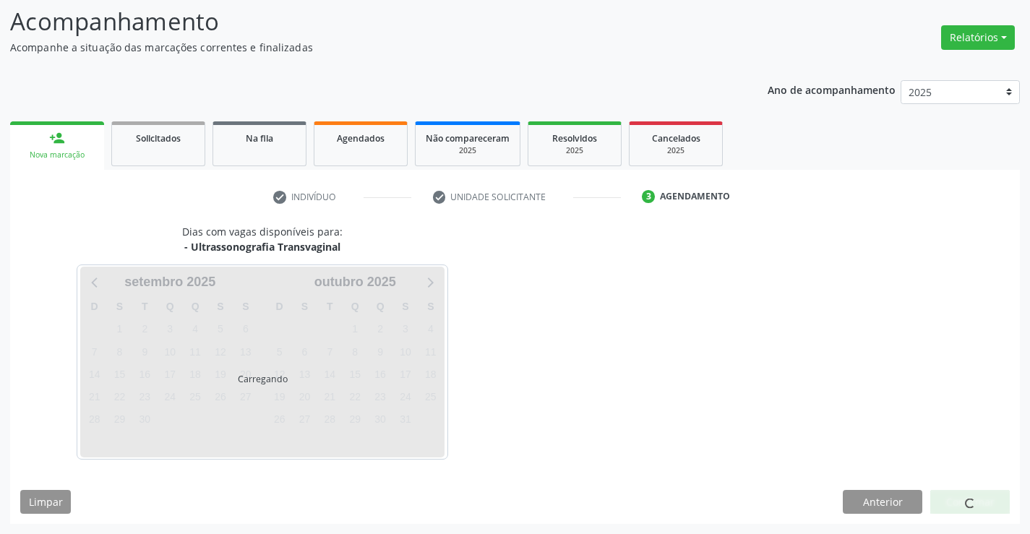
scroll to position [95, 0]
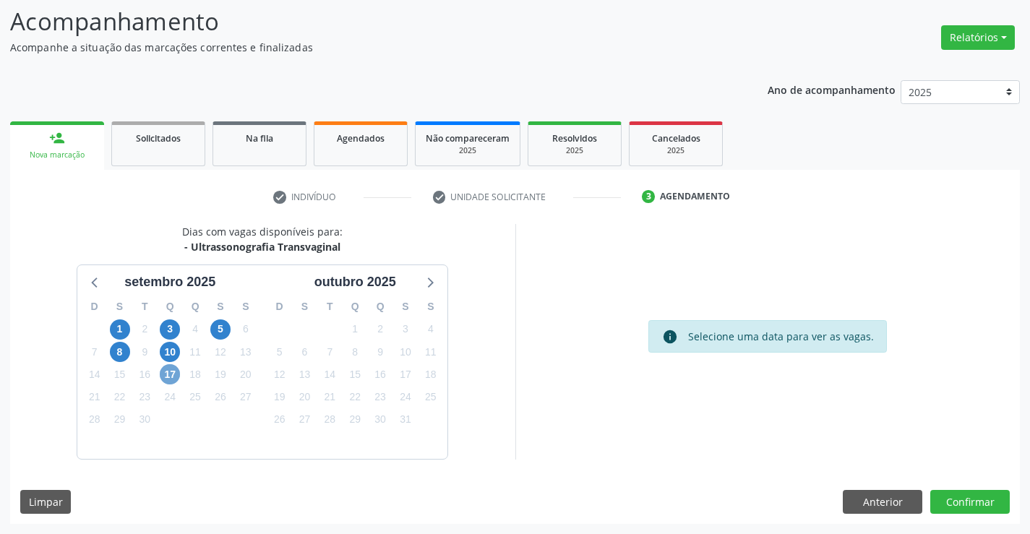
click at [171, 375] on span "17" at bounding box center [170, 374] width 20 height 20
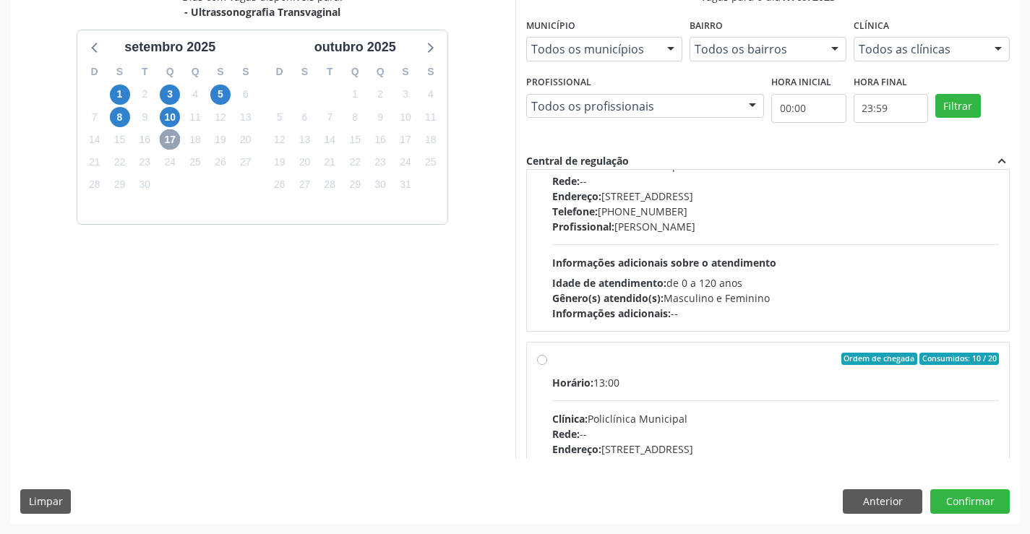
scroll to position [217, 0]
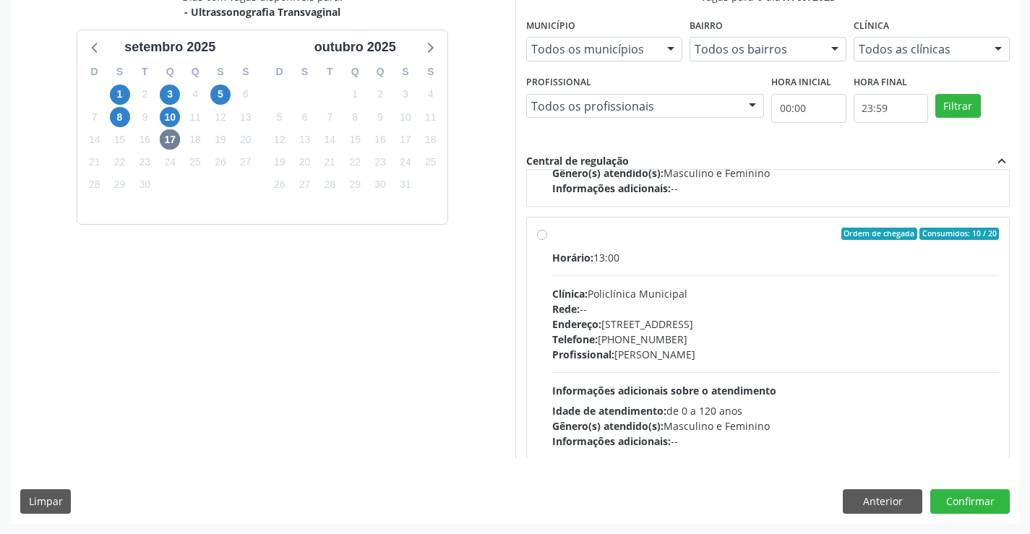
click at [555, 250] on div "Horário: 13:00" at bounding box center [775, 257] width 447 height 15
click at [547, 241] on input "Ordem de chegada Consumidos: 10 / 20 Horário: 13:00 Clínica: Policlínica Munici…" at bounding box center [542, 234] width 10 height 13
radio input "true"
drag, startPoint x: 971, startPoint y: 496, endPoint x: 970, endPoint y: 484, distance: 12.3
click at [970, 496] on button "Confirmar" at bounding box center [969, 501] width 79 height 25
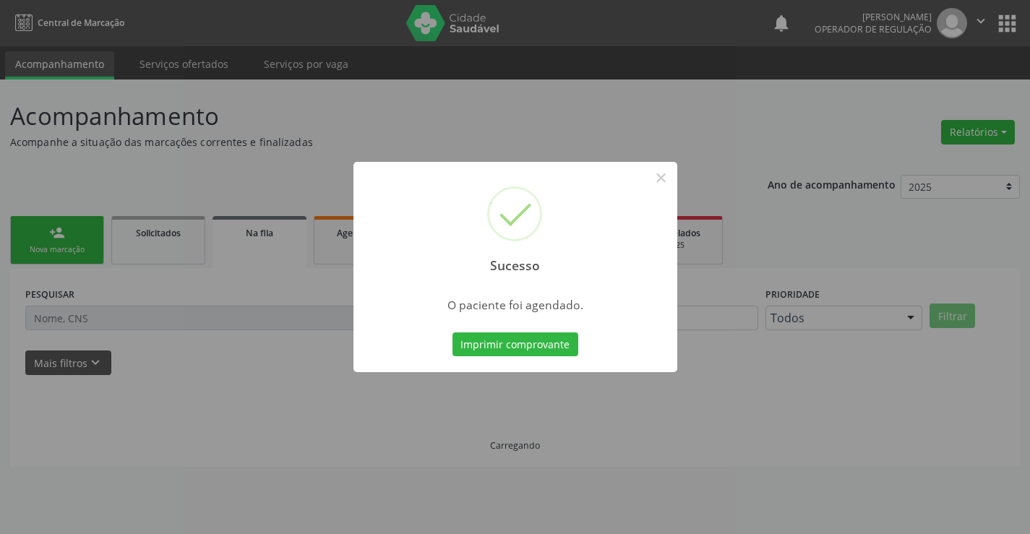
scroll to position [0, 0]
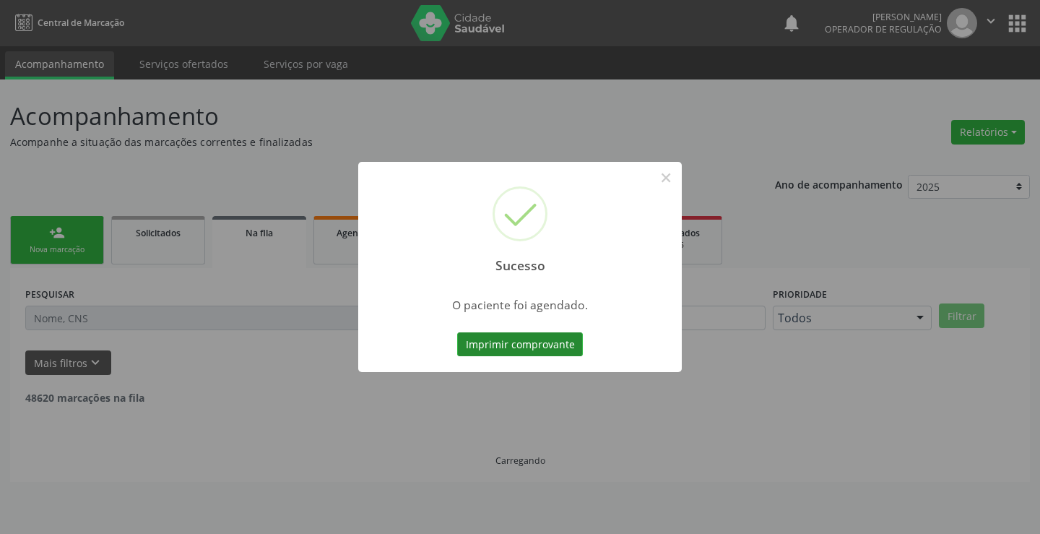
click at [527, 342] on button "Imprimir comprovante" at bounding box center [520, 344] width 126 height 25
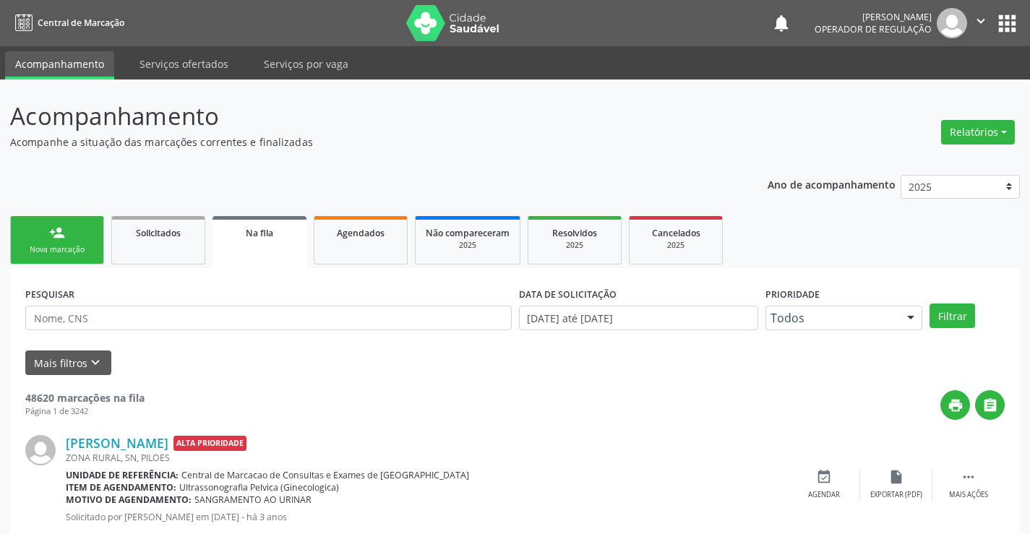
click at [51, 263] on link "person_add Nova marcação" at bounding box center [57, 240] width 94 height 48
drag, startPoint x: 53, startPoint y: 263, endPoint x: 63, endPoint y: 255, distance: 12.3
click at [54, 263] on link "person_add Nova marcação" at bounding box center [57, 240] width 94 height 48
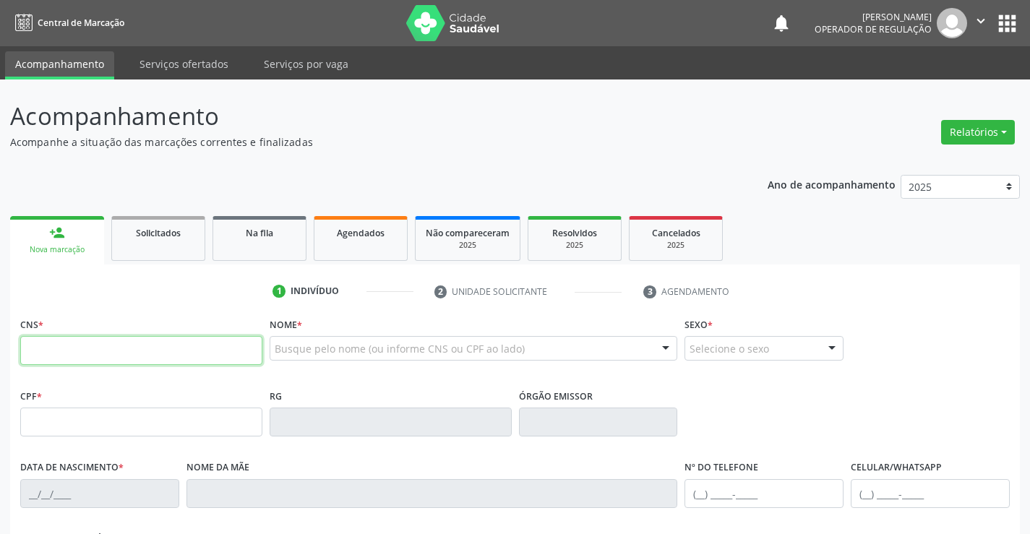
drag, startPoint x: 56, startPoint y: 348, endPoint x: 82, endPoint y: 304, distance: 50.2
click at [61, 345] on input "text" at bounding box center [141, 350] width 242 height 29
type input "706 9061 9180 8734"
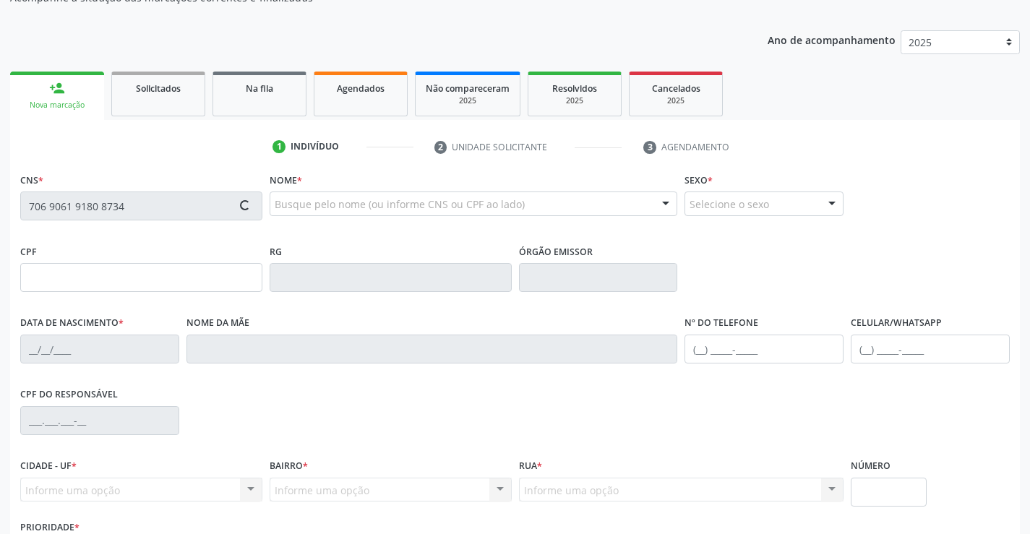
type input "0802014402"
type input "29/08/1971"
type input "569.476.745-49"
type input "SN"
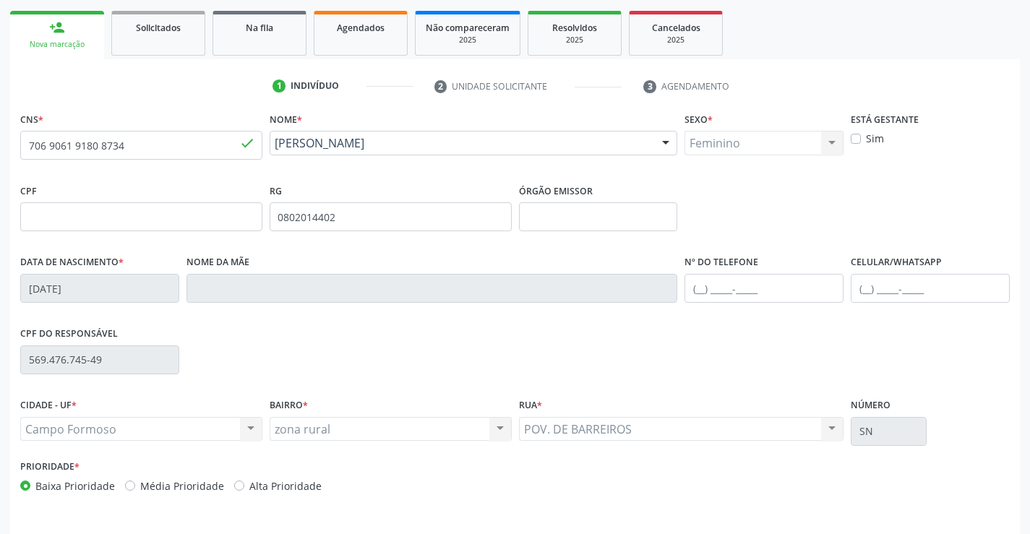
scroll to position [249, 0]
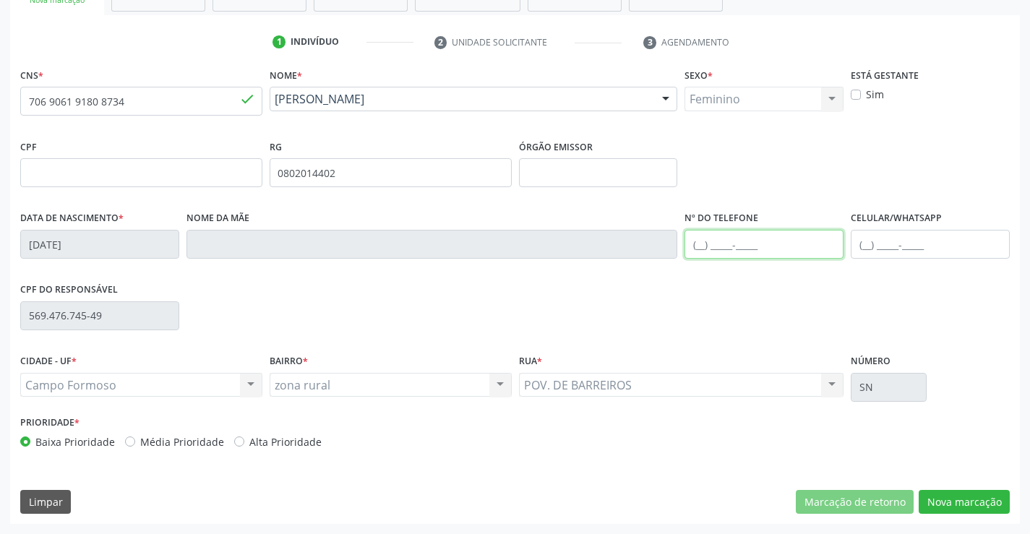
drag, startPoint x: 720, startPoint y: 240, endPoint x: 713, endPoint y: 217, distance: 23.5
click at [722, 238] on input "text" at bounding box center [763, 244] width 159 height 29
type input "(74) 99995-3556"
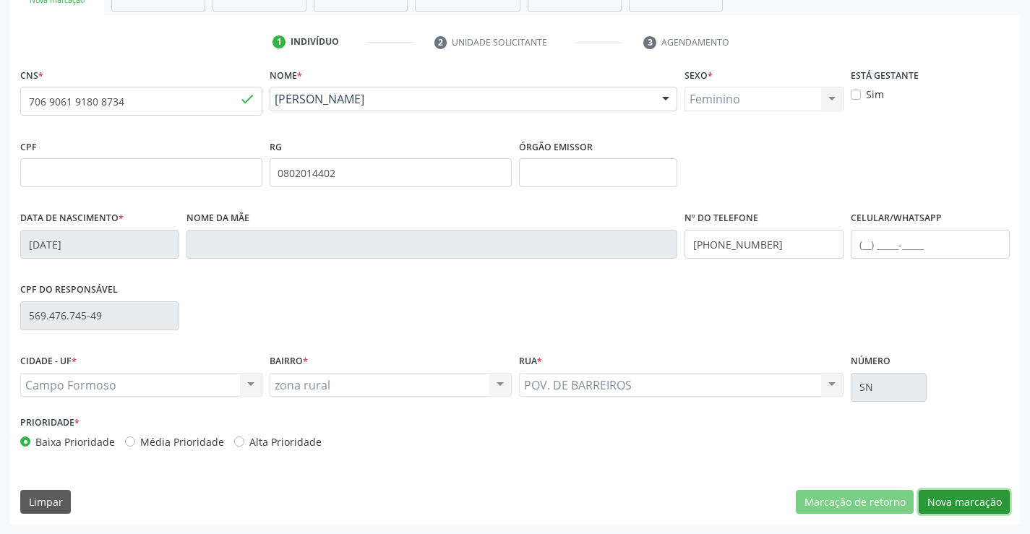
click at [985, 501] on button "Nova marcação" at bounding box center [963, 502] width 91 height 25
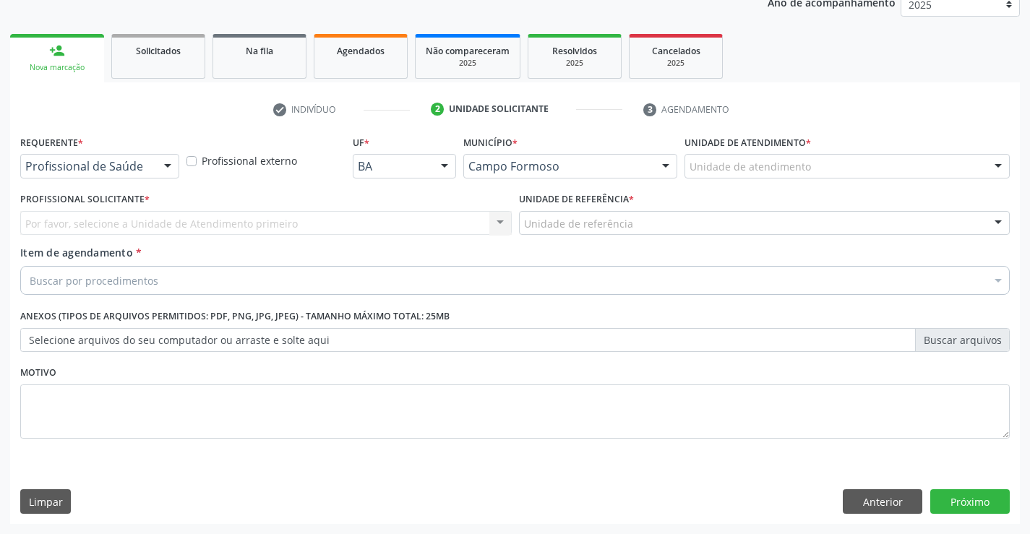
scroll to position [182, 0]
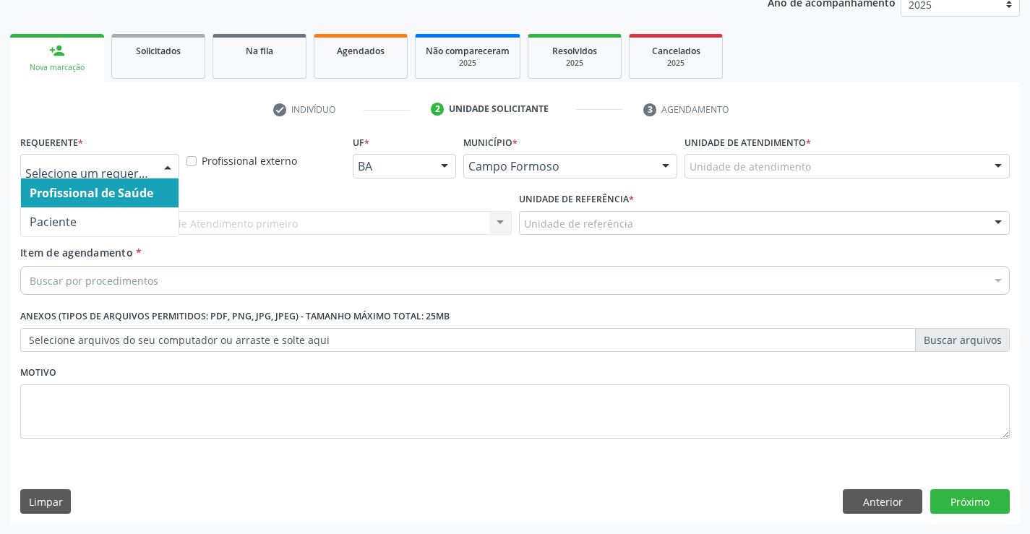
drag, startPoint x: 125, startPoint y: 163, endPoint x: 131, endPoint y: 207, distance: 43.7
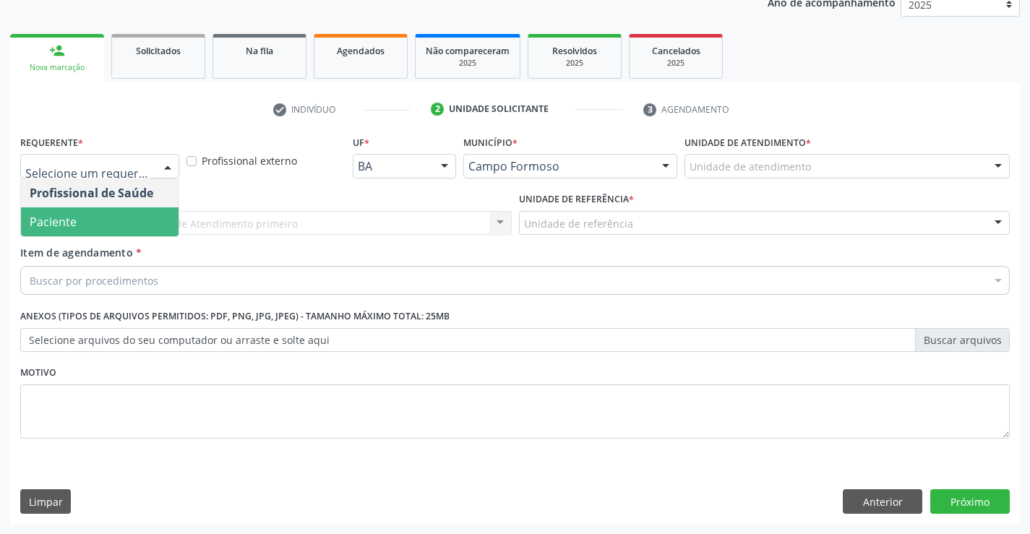
drag, startPoint x: 91, startPoint y: 218, endPoint x: 280, endPoint y: 219, distance: 188.6
click at [111, 219] on span "Paciente" at bounding box center [100, 221] width 158 height 29
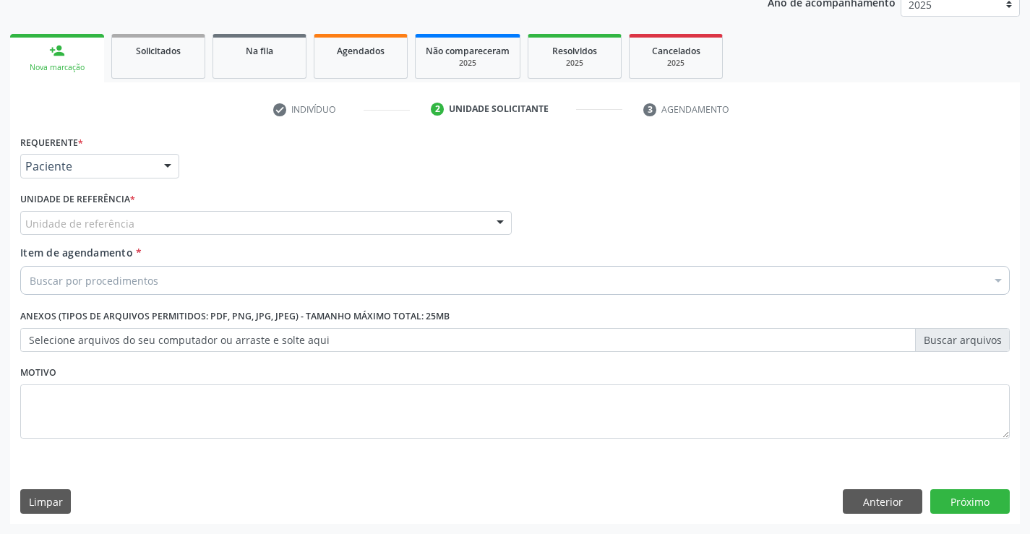
click at [283, 221] on div "Unidade de referência" at bounding box center [265, 223] width 491 height 25
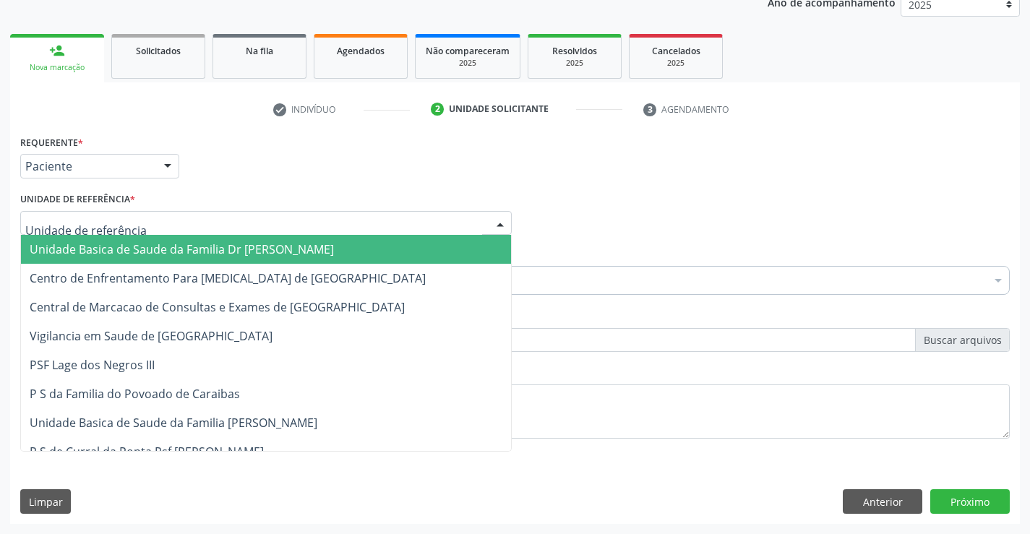
click at [178, 253] on span "Unidade Basica de Saude da Familia Dr [PERSON_NAME]" at bounding box center [182, 249] width 304 height 16
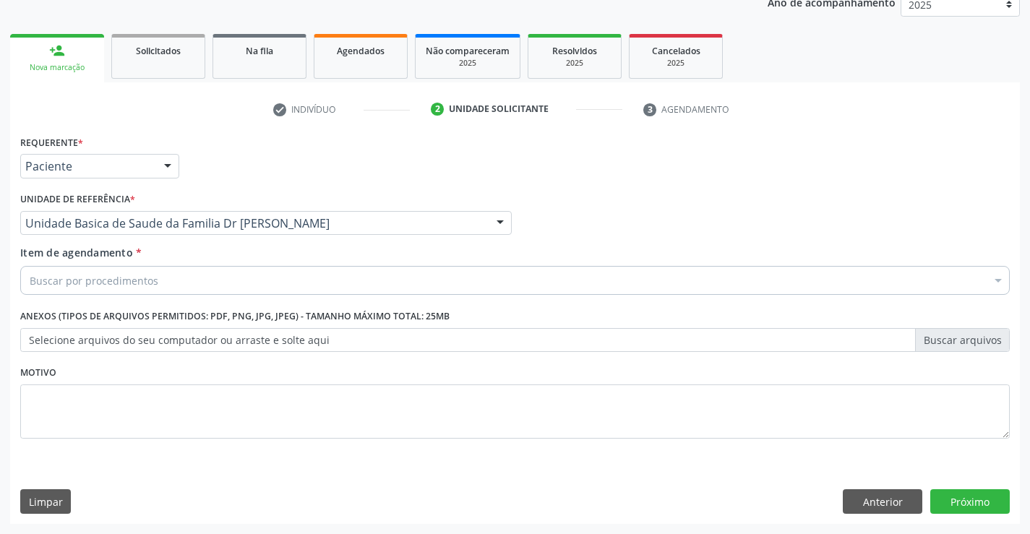
drag, startPoint x: 144, startPoint y: 282, endPoint x: 189, endPoint y: 267, distance: 47.1
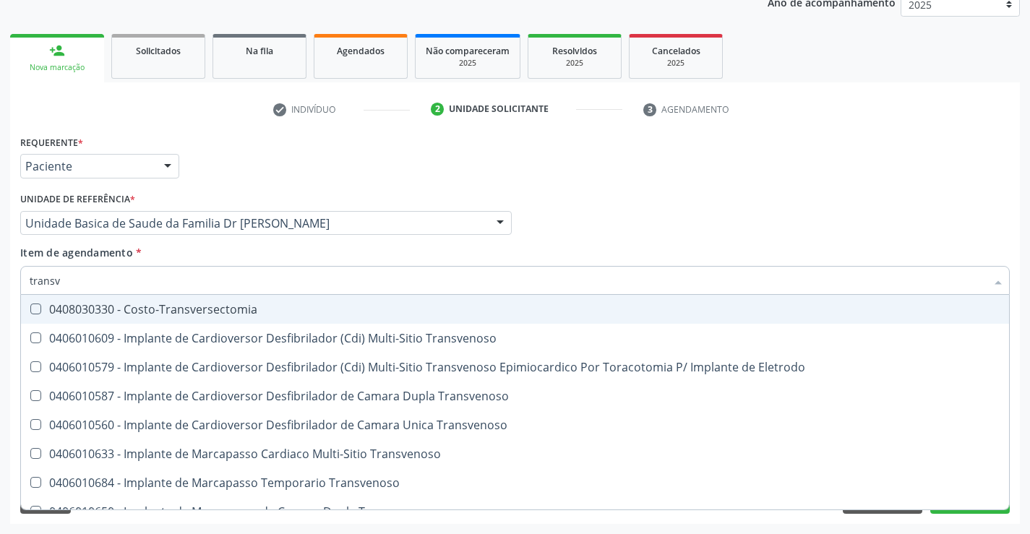
type input "transva"
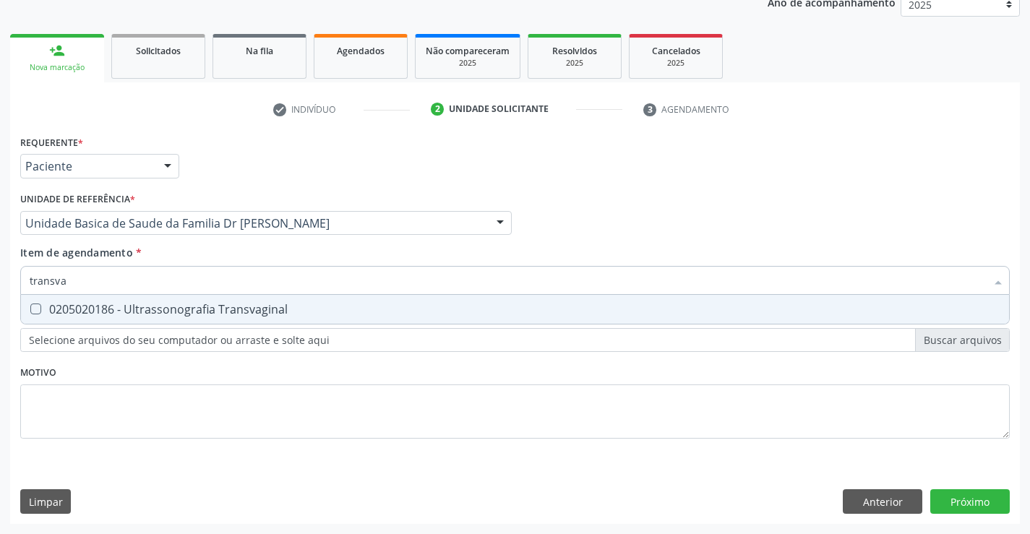
drag, startPoint x: 241, startPoint y: 312, endPoint x: 285, endPoint y: 332, distance: 49.2
click at [241, 312] on div "0205020186 - Ultrassonografia Transvaginal" at bounding box center [515, 309] width 970 height 12
checkbox Transvaginal "true"
click at [311, 404] on div "Requerente * Paciente Profissional de Saúde Paciente Nenhum resultado encontrad…" at bounding box center [514, 294] width 989 height 327
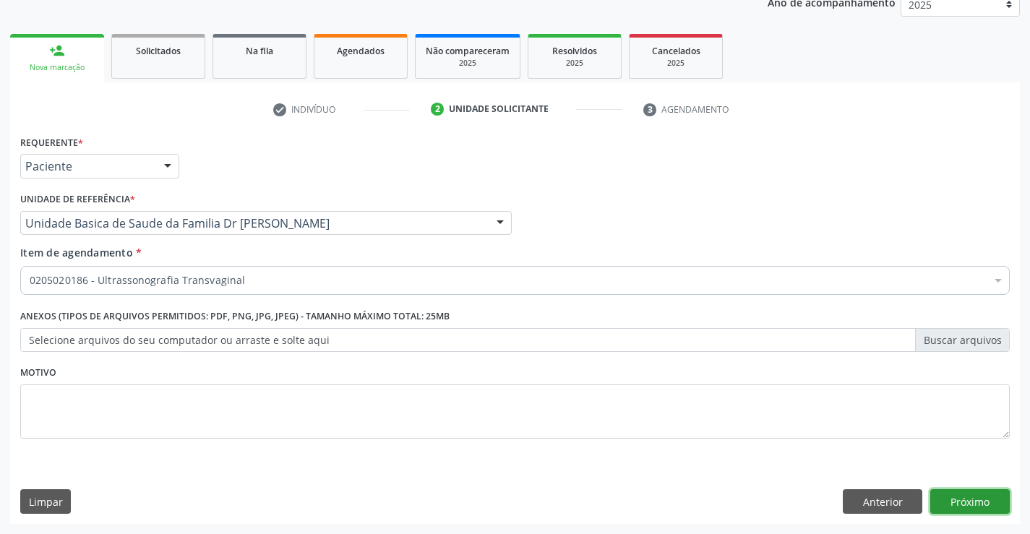
click at [966, 493] on button "Próximo" at bounding box center [969, 501] width 79 height 25
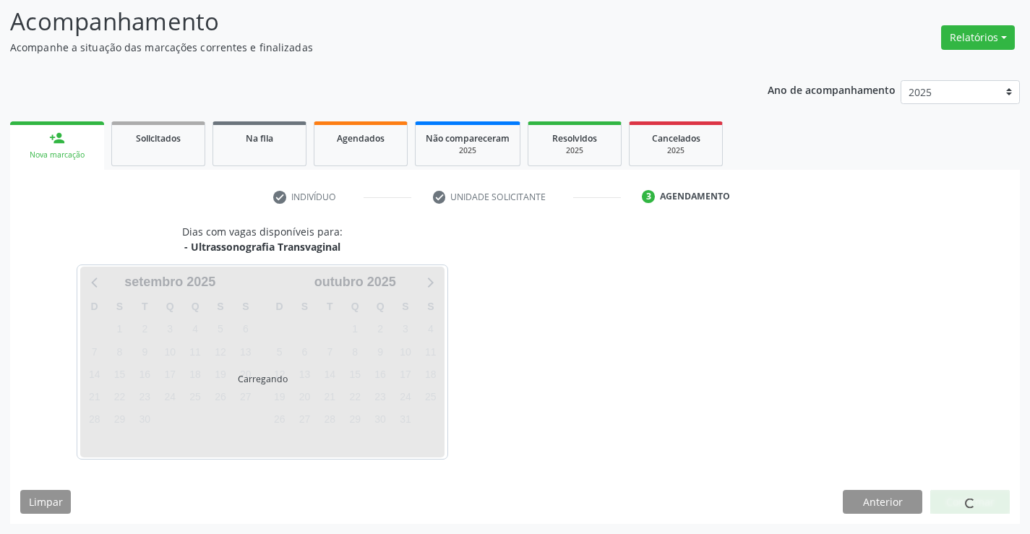
scroll to position [95, 0]
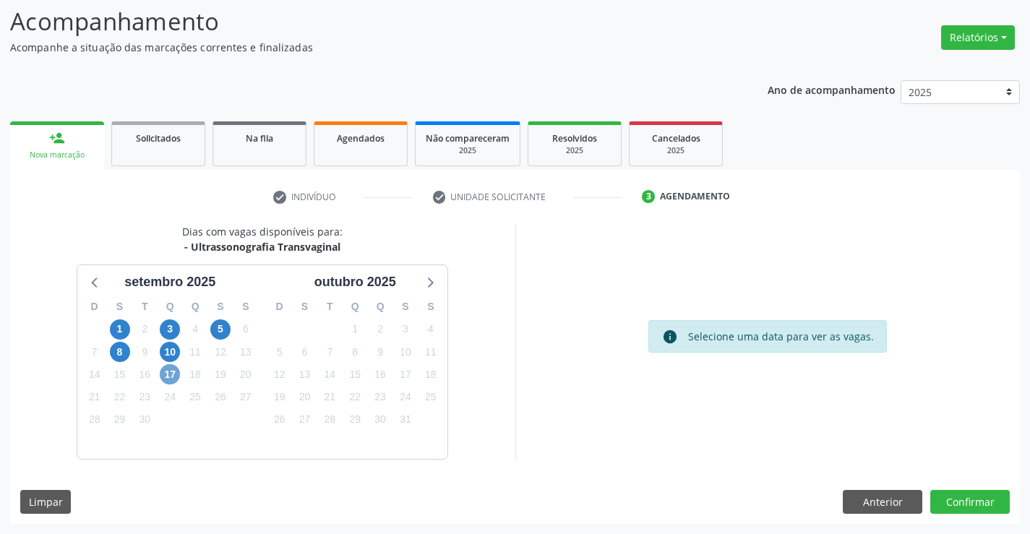
click at [171, 376] on span "17" at bounding box center [170, 374] width 20 height 20
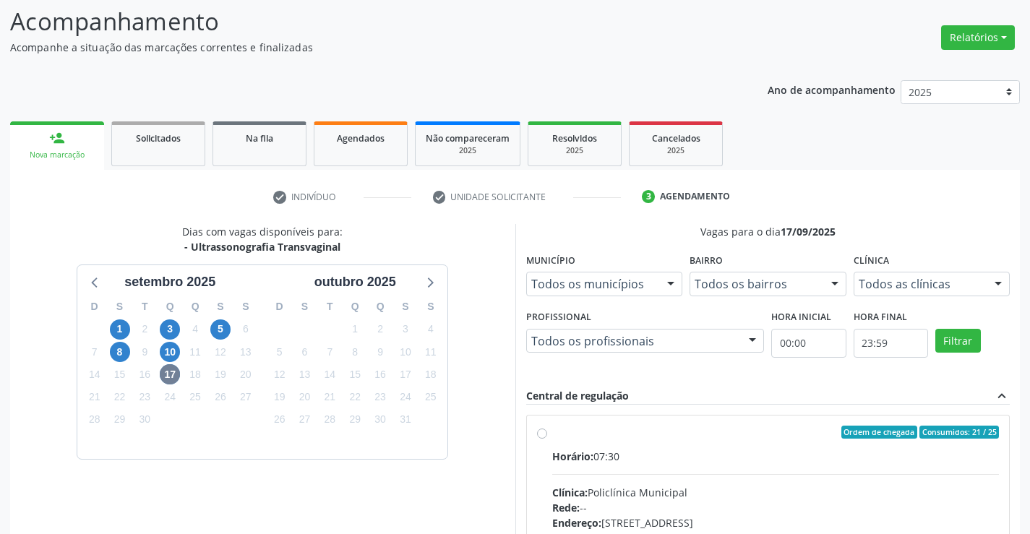
click at [666, 463] on div "Horário: 07:30" at bounding box center [775, 456] width 447 height 15
click at [547, 439] on input "Ordem de chegada Consumidos: 21 / 25 Horário: 07:30 Clínica: Policlínica Munici…" at bounding box center [542, 432] width 10 height 13
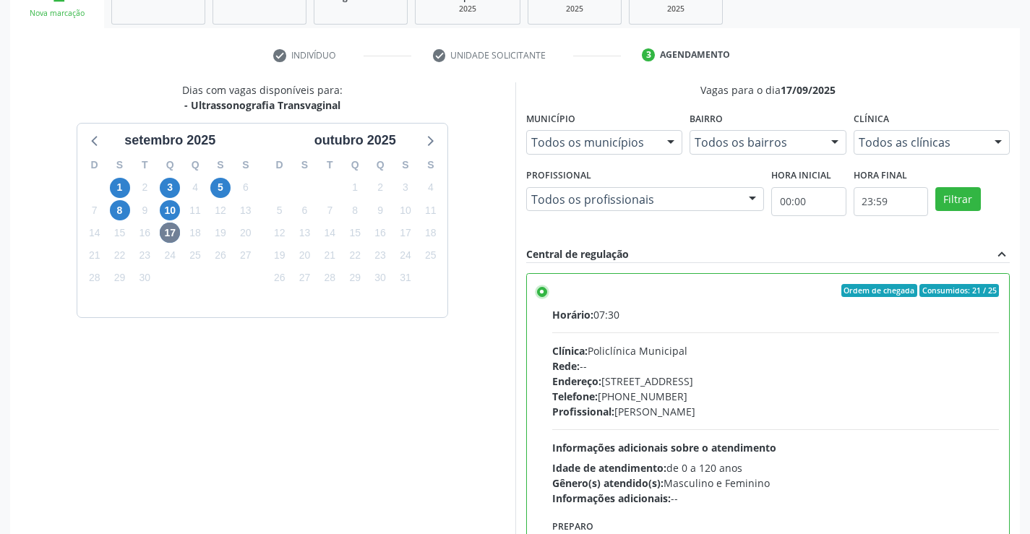
scroll to position [329, 0]
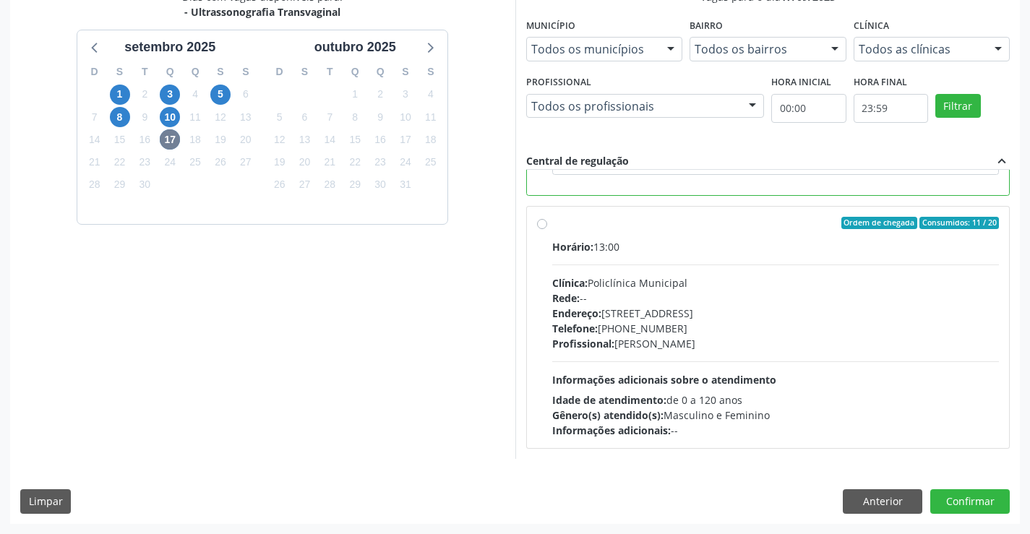
click at [626, 299] on div "Rede: --" at bounding box center [775, 297] width 447 height 15
click at [547, 230] on input "Ordem de chegada Consumidos: 11 / 20 Horário: 13:00 Clínica: Policlínica Munici…" at bounding box center [542, 223] width 10 height 13
radio input "false"
radio input "true"
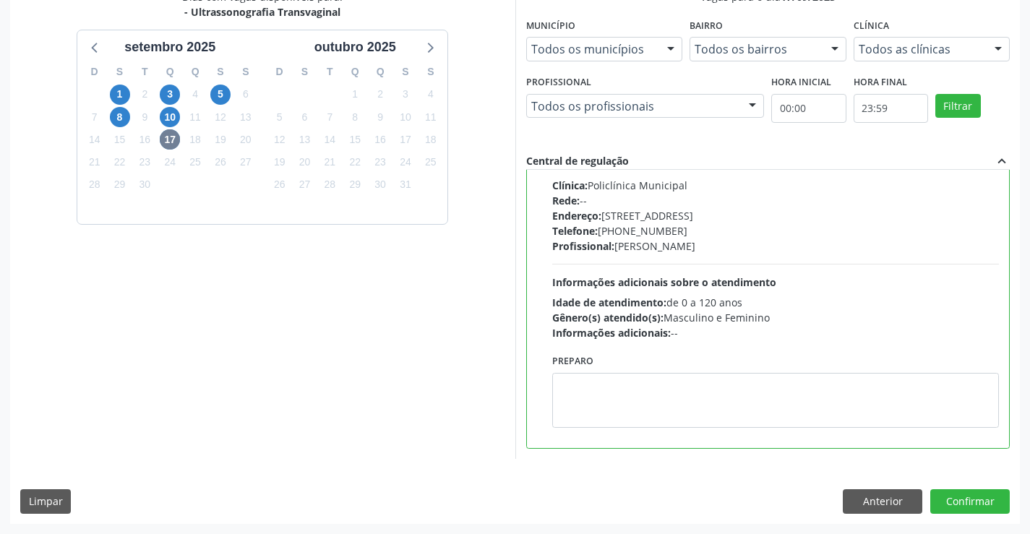
scroll to position [136, 0]
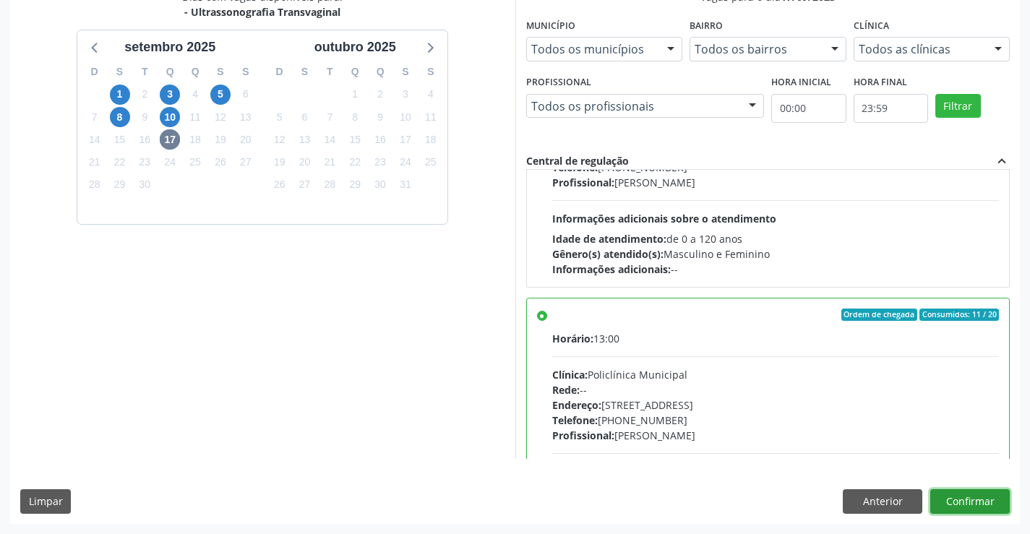
click at [948, 498] on button "Confirmar" at bounding box center [969, 501] width 79 height 25
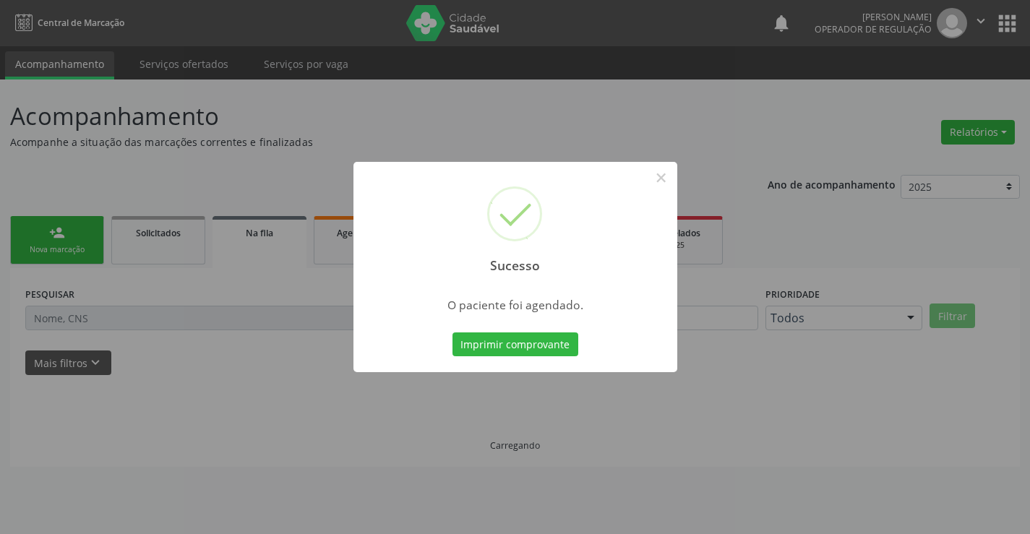
scroll to position [0, 0]
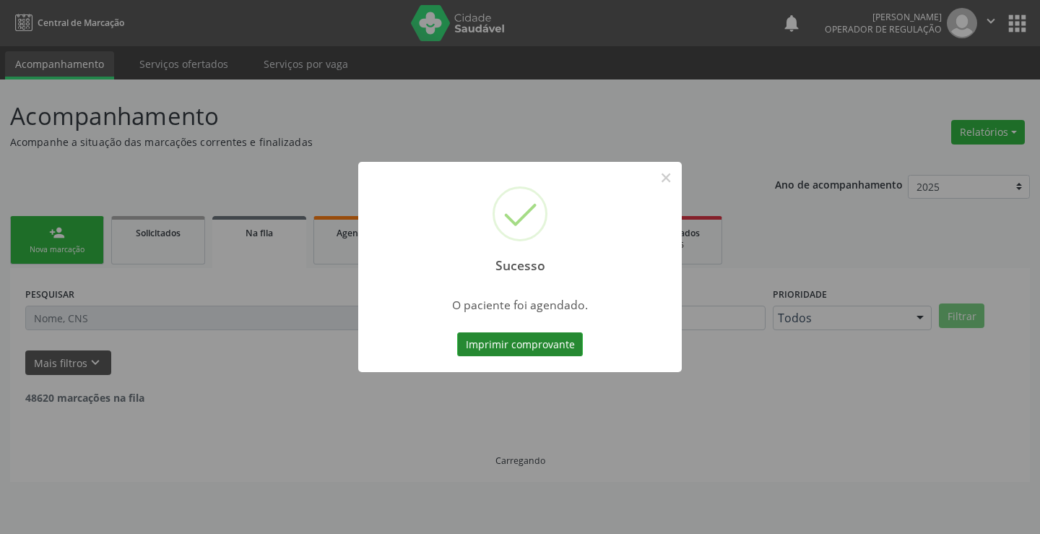
click at [506, 342] on button "Imprimir comprovante" at bounding box center [520, 344] width 126 height 25
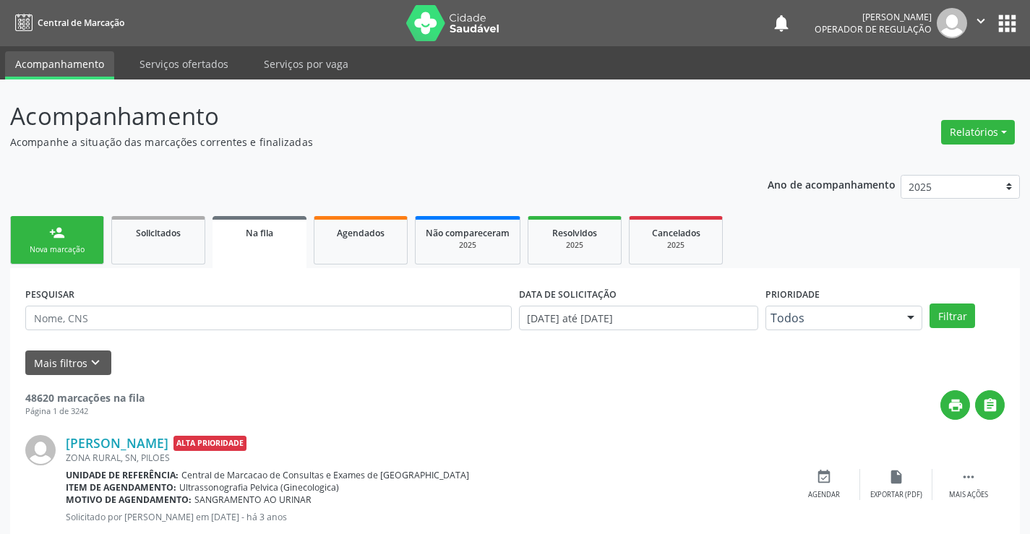
click at [82, 249] on div "Nova marcação" at bounding box center [57, 249] width 72 height 11
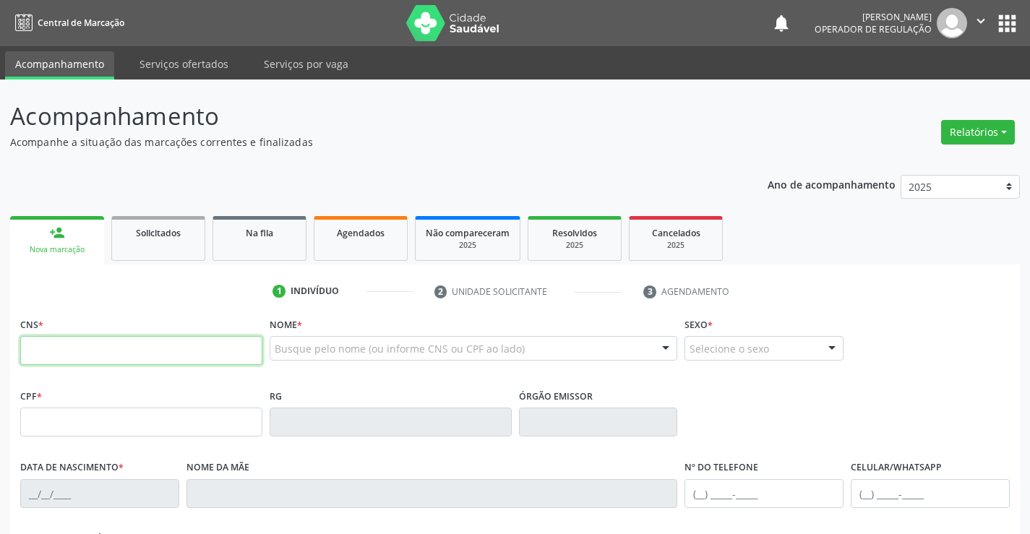
click at [93, 328] on div "CNS *" at bounding box center [141, 339] width 242 height 51
type input "702 0028 7087 2780"
type input "0540903426"
type input "03/09/1968"
type input "(74) 99154-0557"
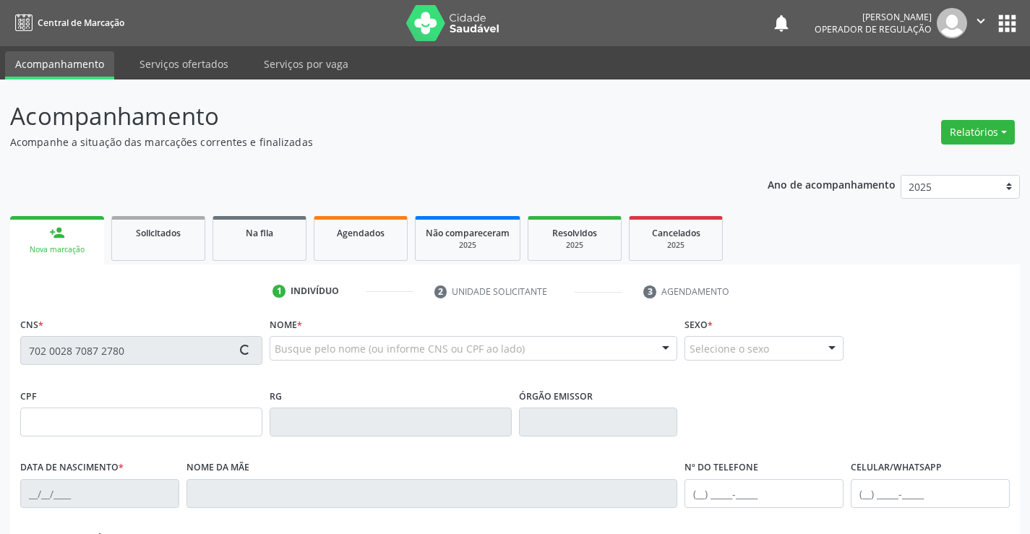
type input "(74) 99154-0557"
type input "049.437.385-75"
type input "S/N"
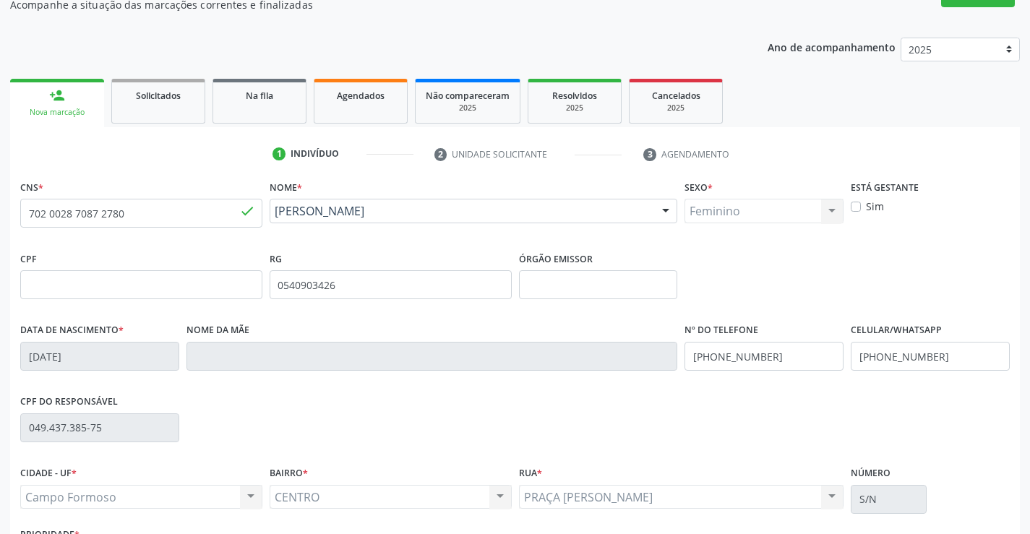
scroll to position [249, 0]
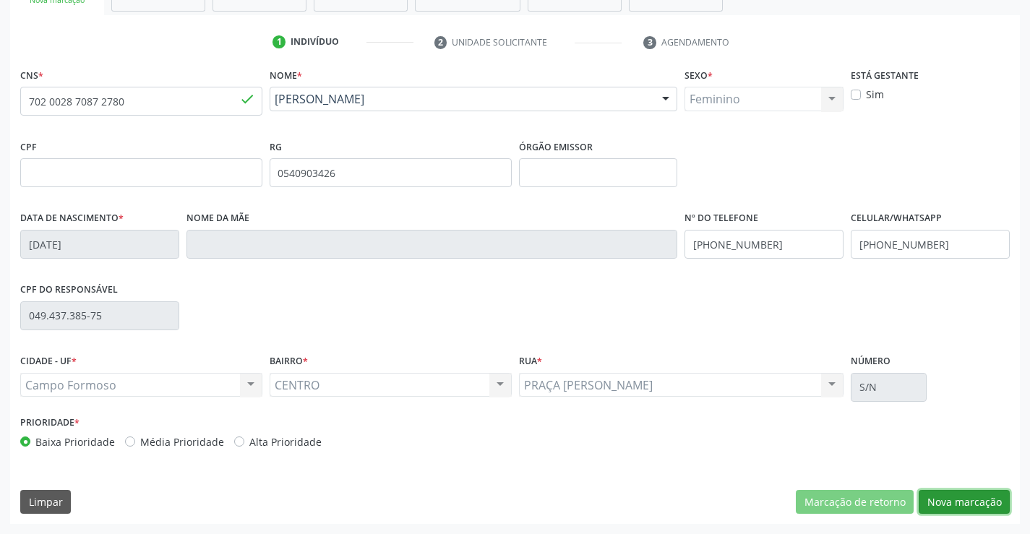
click at [943, 499] on button "Nova marcação" at bounding box center [963, 502] width 91 height 25
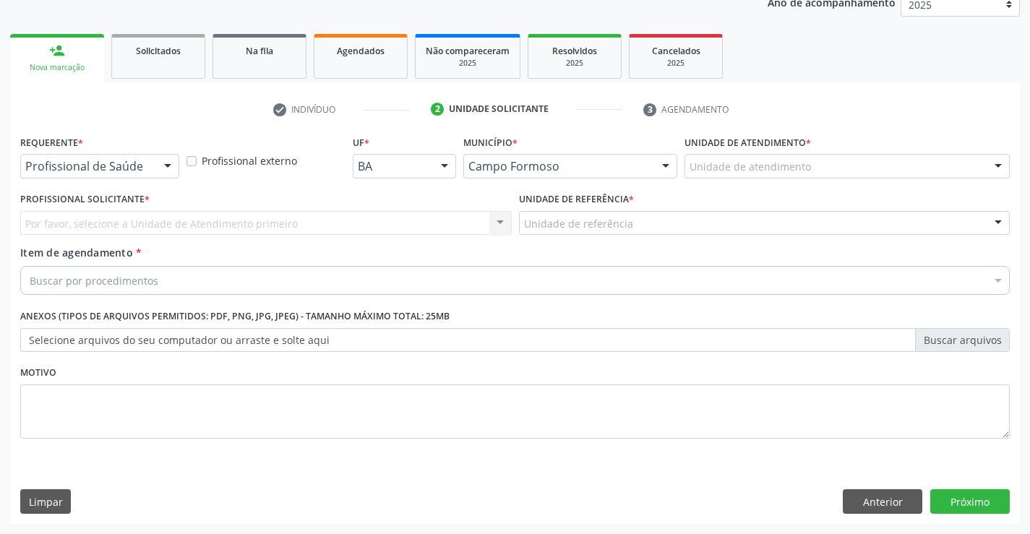
scroll to position [182, 0]
drag, startPoint x: 120, startPoint y: 168, endPoint x: 121, endPoint y: 177, distance: 8.8
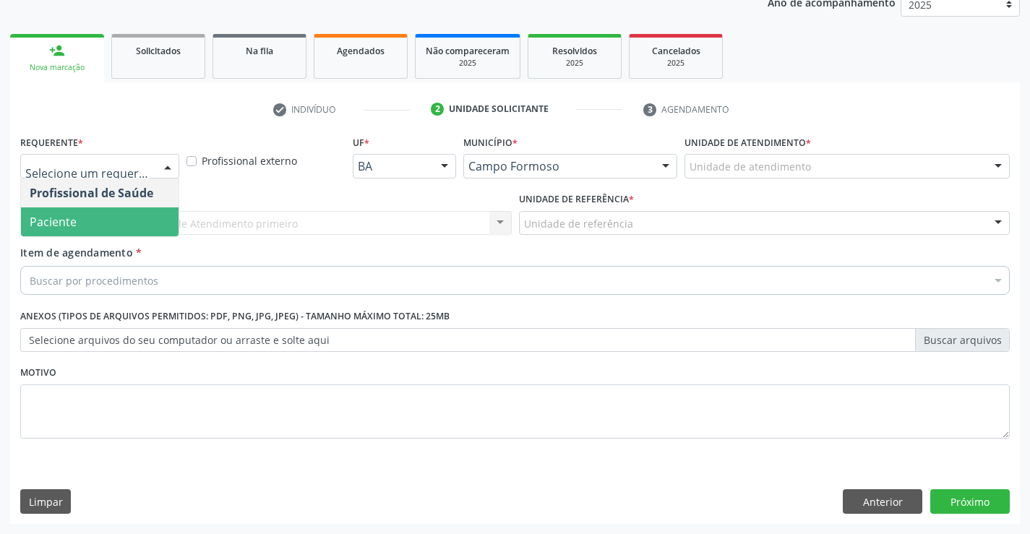
click at [105, 225] on span "Paciente" at bounding box center [100, 221] width 158 height 29
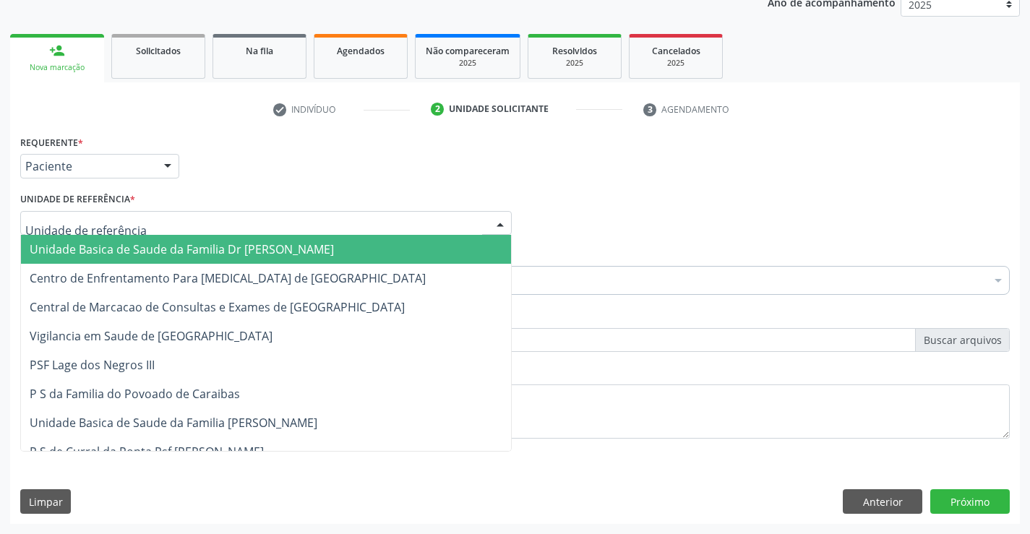
drag, startPoint x: 230, startPoint y: 230, endPoint x: 198, endPoint y: 232, distance: 31.8
click at [228, 230] on div at bounding box center [265, 223] width 491 height 25
click at [158, 256] on span "Unidade Basica de Saude da Familia Dr [PERSON_NAME]" at bounding box center [182, 249] width 304 height 16
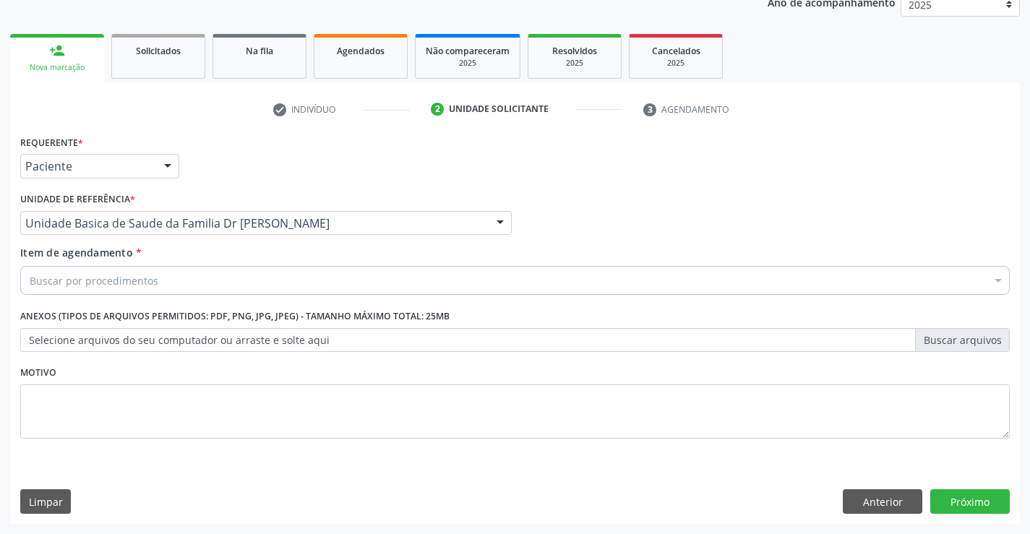
click at [161, 288] on div "Buscar por procedimentos" at bounding box center [514, 280] width 989 height 29
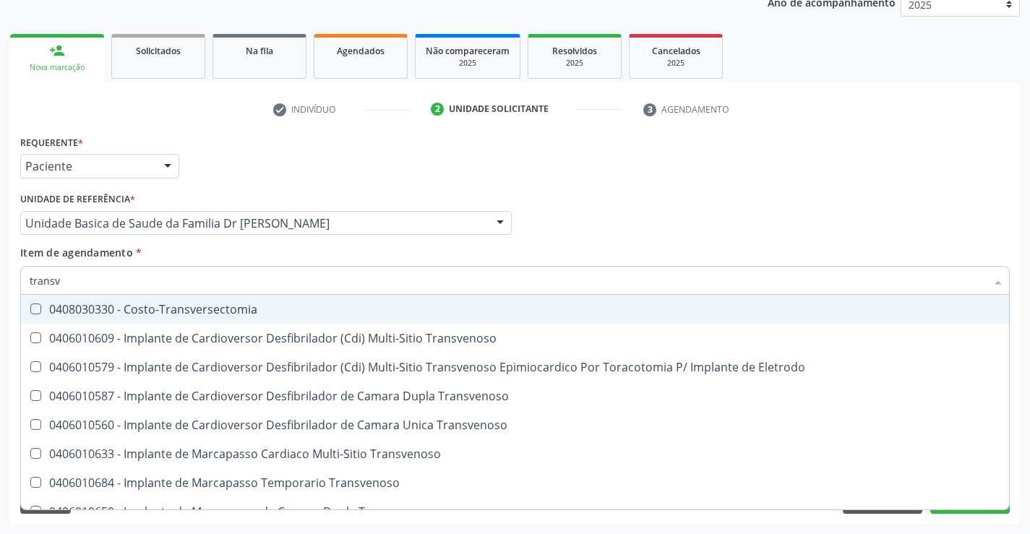
type input "transva"
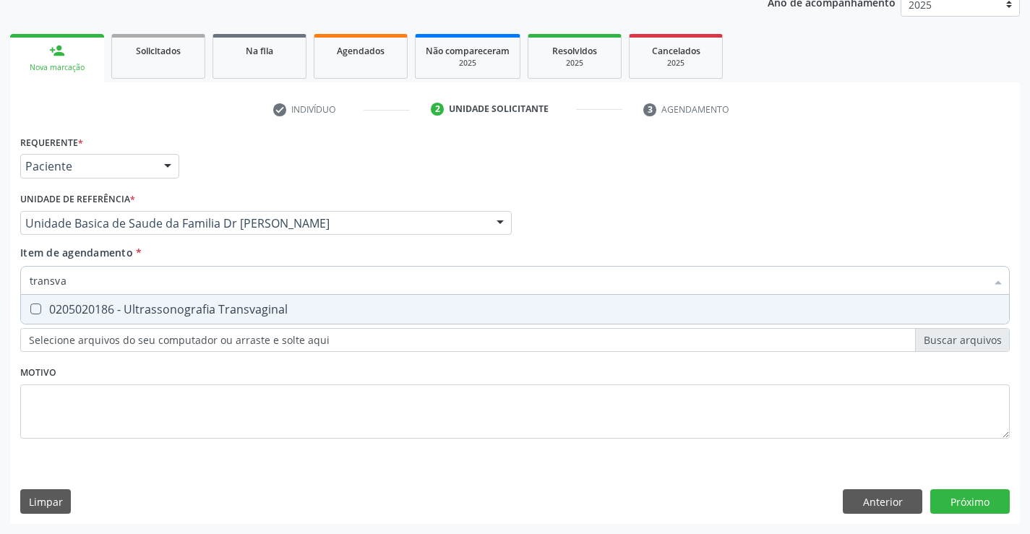
drag, startPoint x: 220, startPoint y: 311, endPoint x: 279, endPoint y: 355, distance: 73.4
click at [224, 313] on div "0205020186 - Ultrassonografia Transvaginal" at bounding box center [515, 309] width 970 height 12
checkbox Transvaginal "true"
click at [233, 387] on div "Requerente * Paciente Profissional de Saúde Paciente Nenhum resultado encontrad…" at bounding box center [514, 294] width 989 height 327
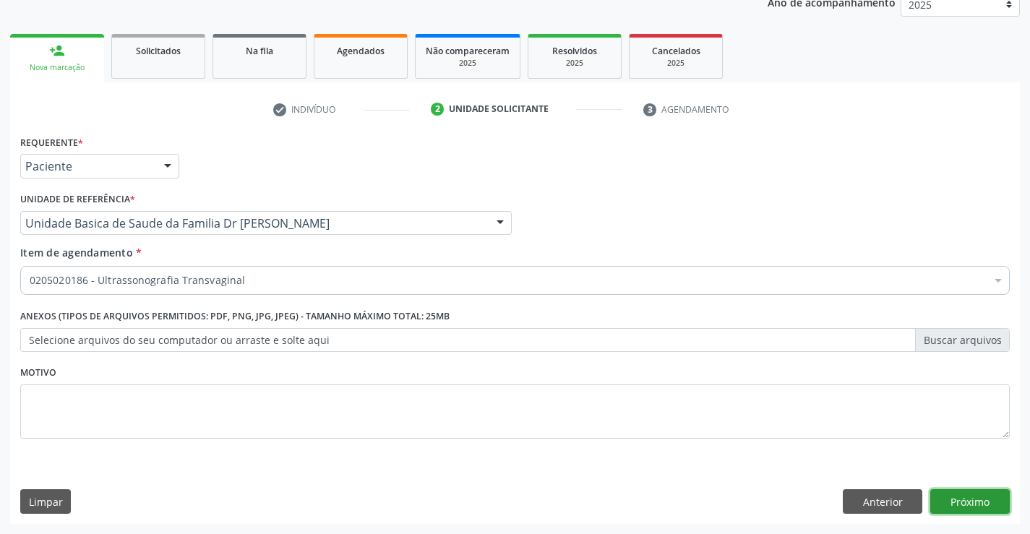
click at [945, 493] on button "Próximo" at bounding box center [969, 501] width 79 height 25
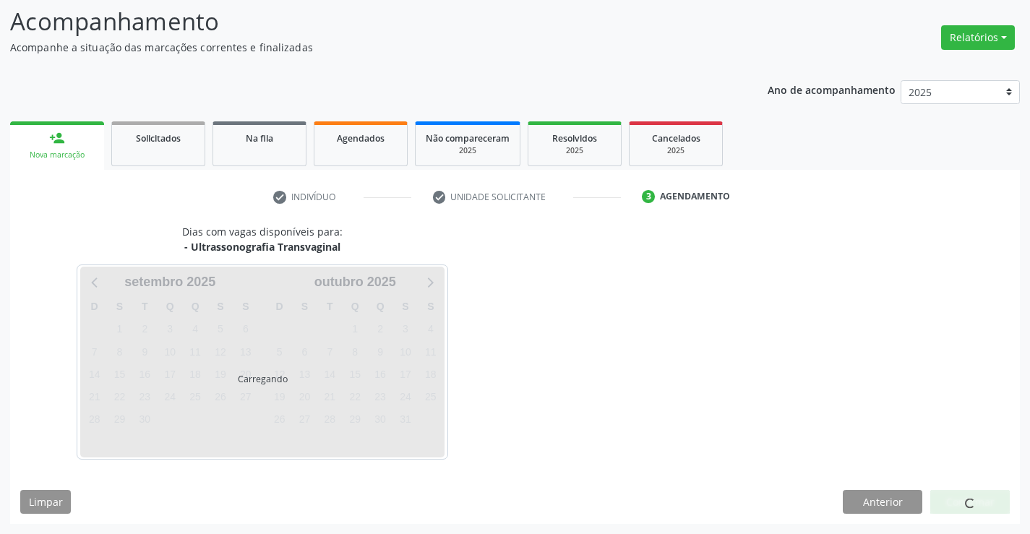
scroll to position [95, 0]
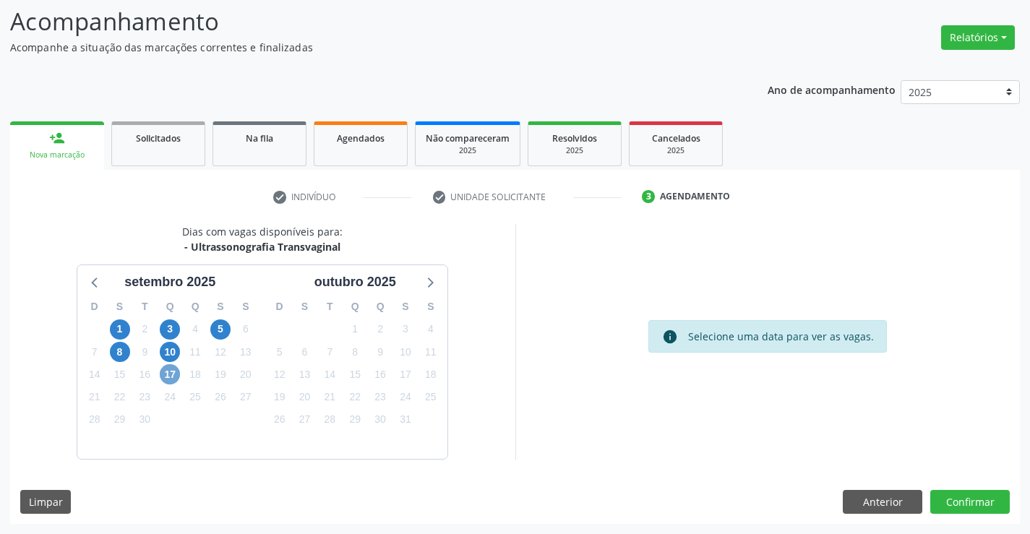
click at [171, 374] on span "17" at bounding box center [170, 374] width 20 height 20
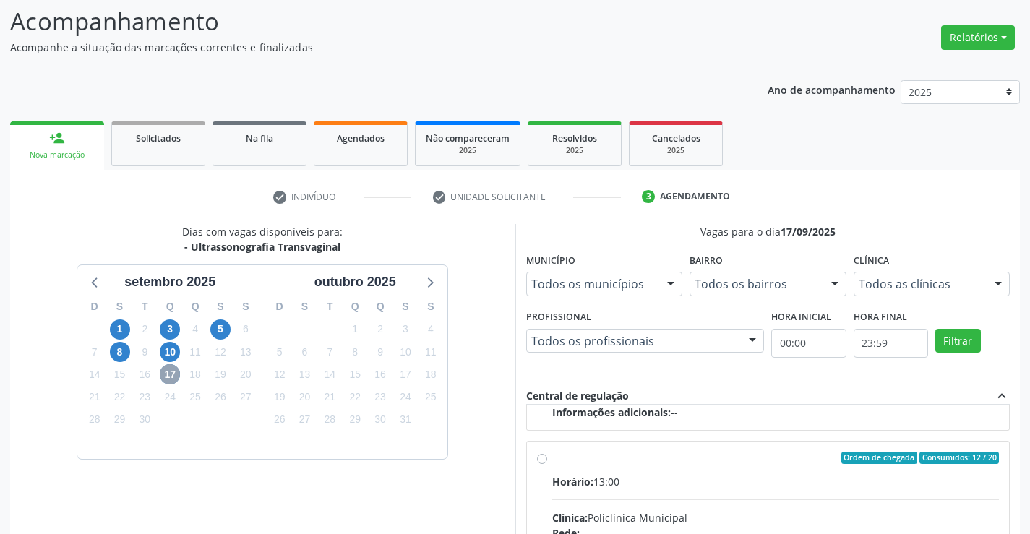
scroll to position [329, 0]
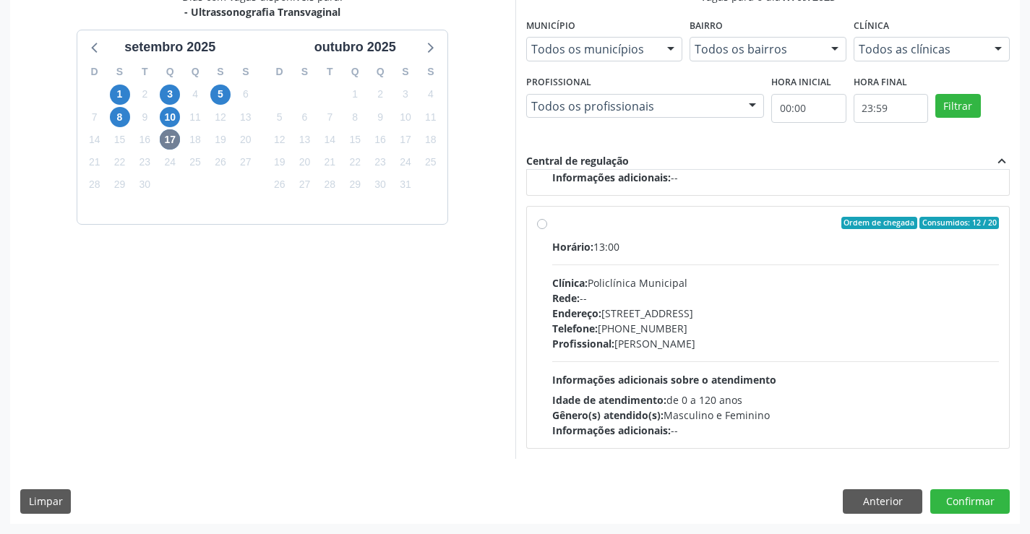
click at [631, 333] on div "Telefone: [PHONE_NUMBER]" at bounding box center [775, 328] width 447 height 15
radio input "true"
click at [962, 498] on button "Confirmar" at bounding box center [969, 501] width 79 height 25
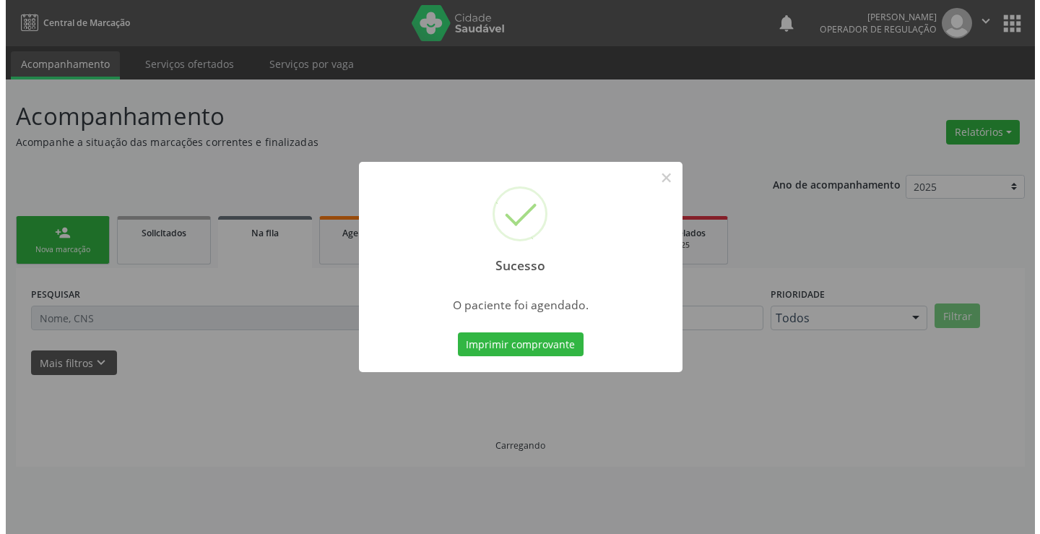
scroll to position [0, 0]
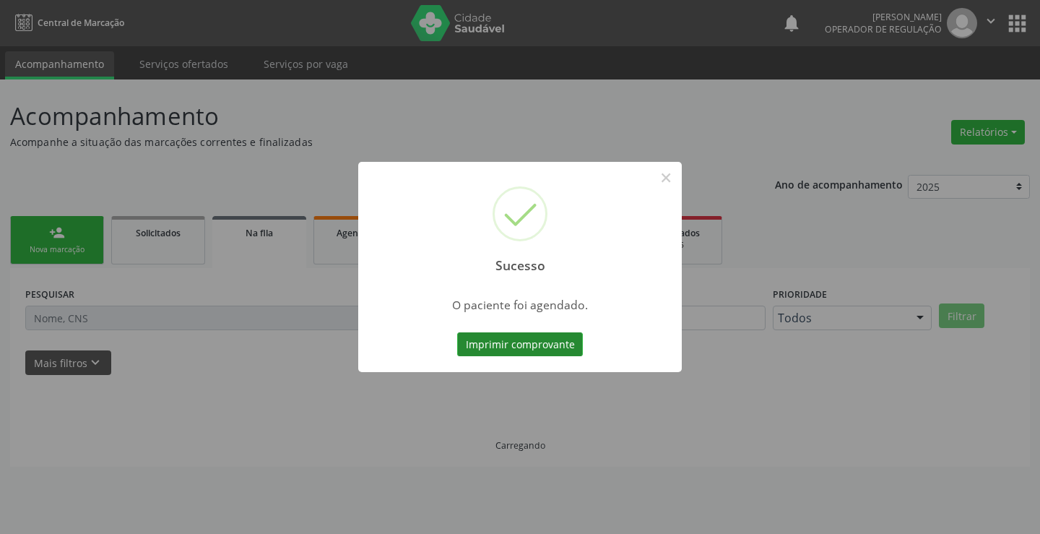
drag, startPoint x: 482, startPoint y: 347, endPoint x: 490, endPoint y: 347, distance: 7.9
click at [490, 347] on button "Imprimir comprovante" at bounding box center [520, 344] width 126 height 25
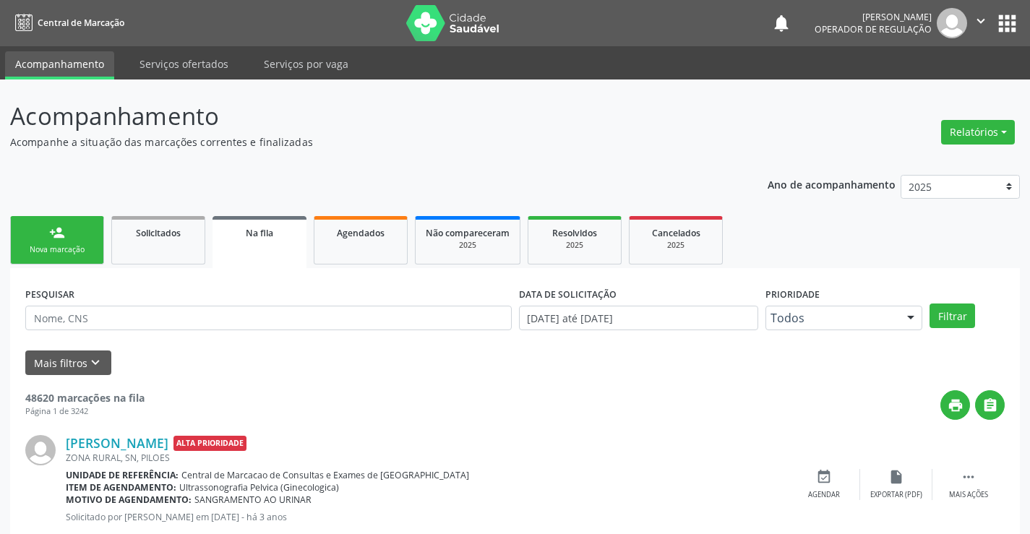
click at [63, 243] on link "person_add Nova marcação" at bounding box center [57, 240] width 94 height 48
click at [64, 243] on link "person_add Nova marcação" at bounding box center [57, 240] width 94 height 48
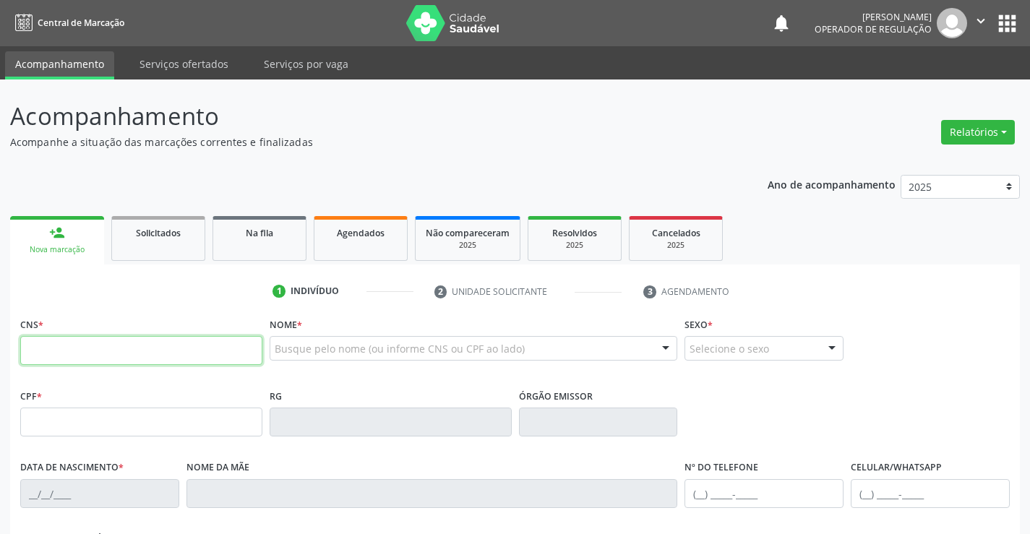
drag, startPoint x: 64, startPoint y: 350, endPoint x: 102, endPoint y: 327, distance: 44.5
click at [70, 350] on input "text" at bounding box center [141, 350] width 242 height 29
type input "702 6052 9383 3346"
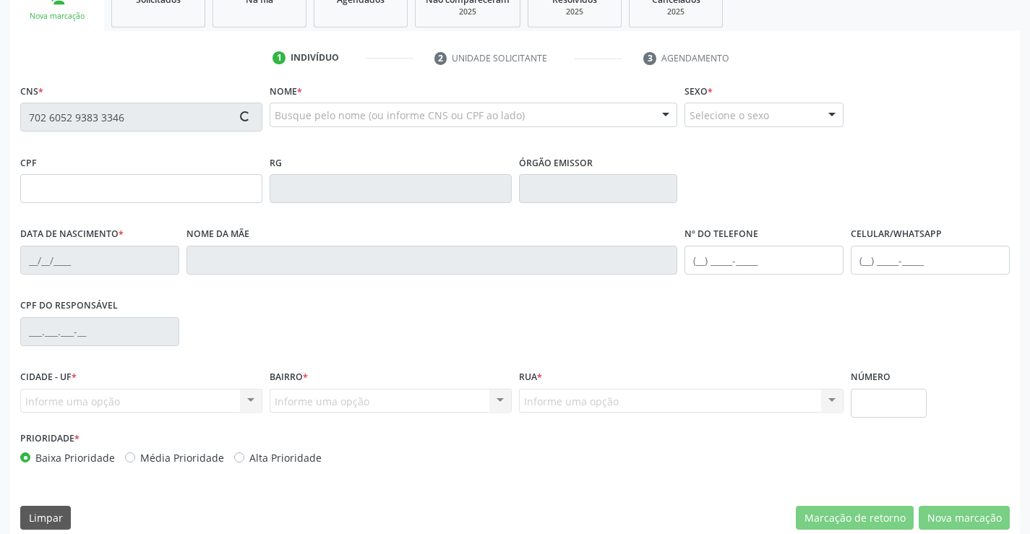
scroll to position [249, 0]
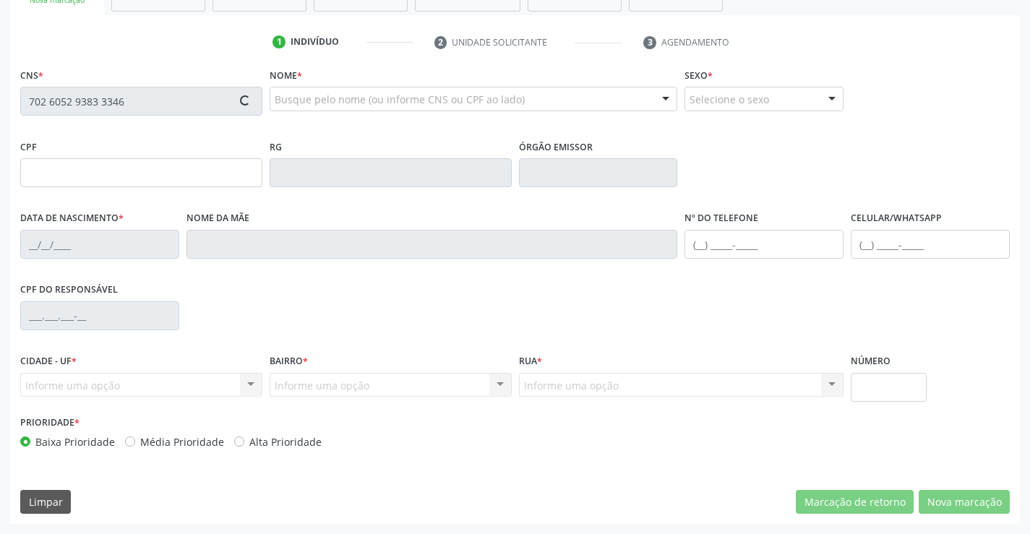
type input "[DATE]"
type input "[PHONE_NUMBER]"
type input "S/N"
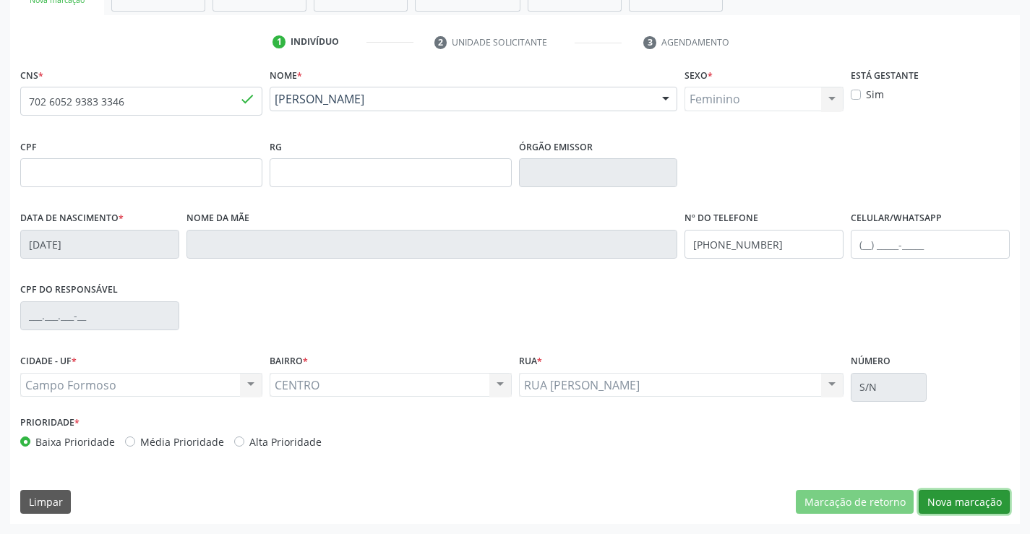
click at [957, 496] on button "Nova marcação" at bounding box center [963, 502] width 91 height 25
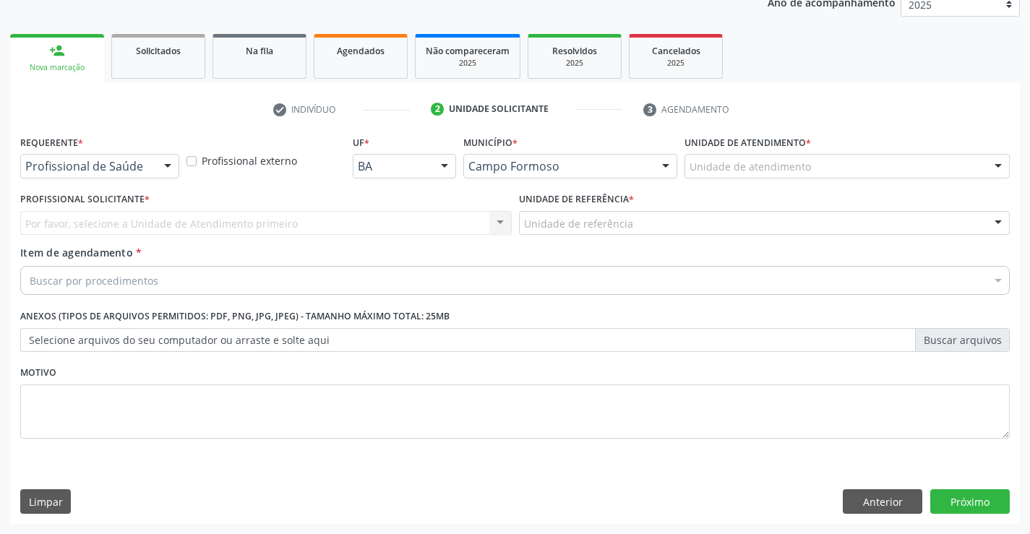
scroll to position [182, 0]
drag, startPoint x: 121, startPoint y: 160, endPoint x: 138, endPoint y: 186, distance: 31.5
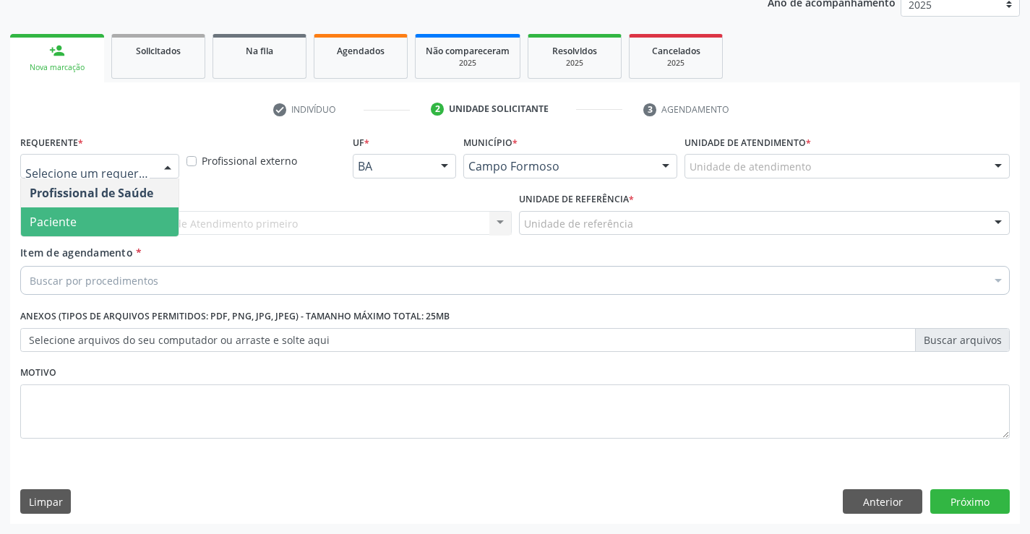
drag, startPoint x: 64, startPoint y: 216, endPoint x: 201, endPoint y: 225, distance: 136.9
click at [65, 216] on span "Paciente" at bounding box center [53, 222] width 47 height 16
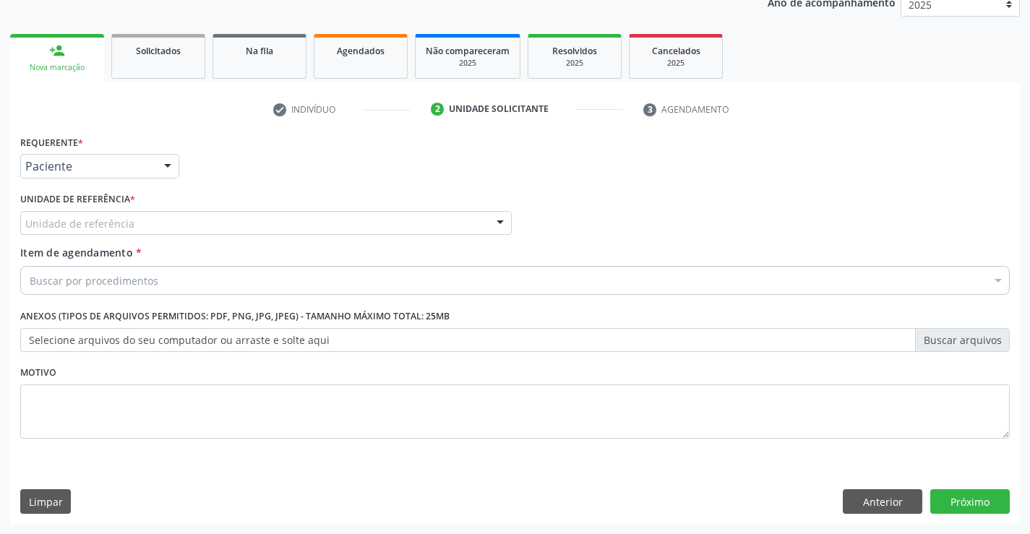
click at [210, 230] on div "Unidade de referência" at bounding box center [265, 223] width 491 height 25
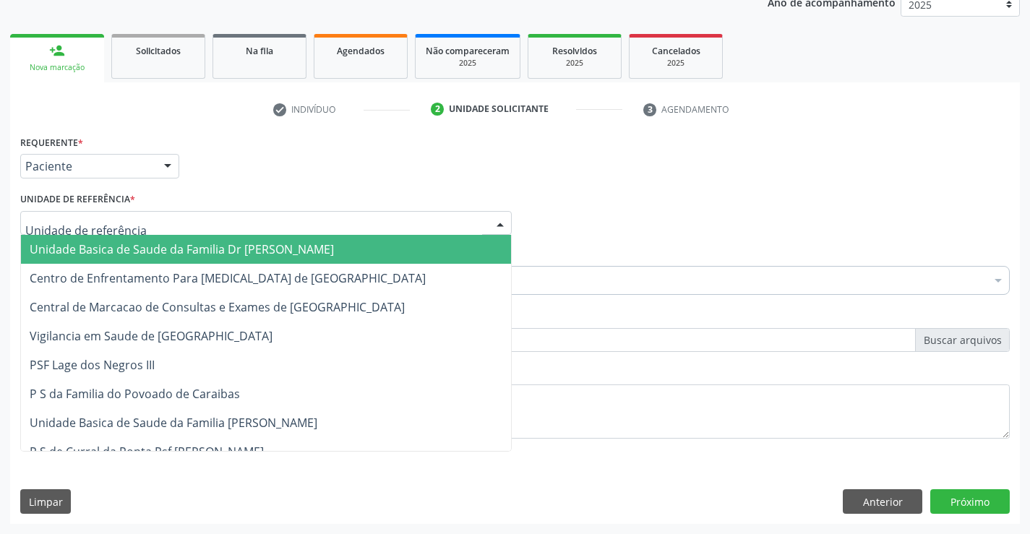
drag, startPoint x: 131, startPoint y: 250, endPoint x: 168, endPoint y: 273, distance: 42.9
click at [132, 251] on span "Unidade Basica de Saude da Familia Dr [PERSON_NAME]" at bounding box center [182, 249] width 304 height 16
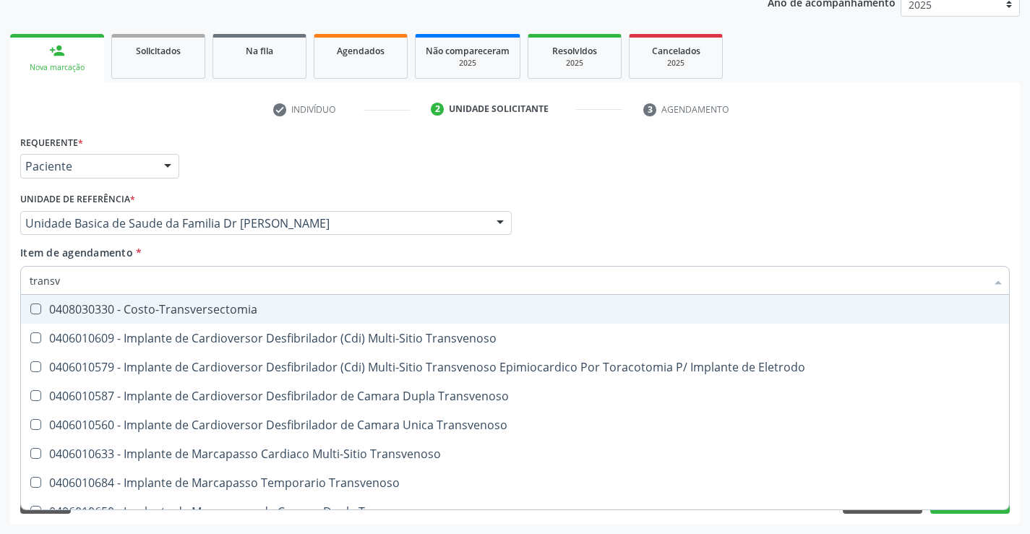
type input "transva"
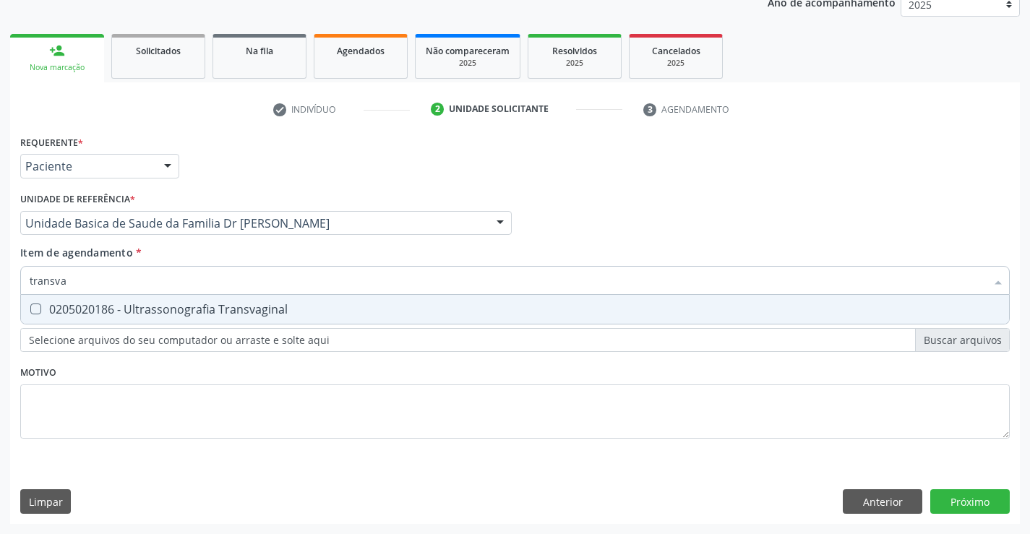
drag, startPoint x: 147, startPoint y: 308, endPoint x: 387, endPoint y: 381, distance: 250.3
click at [173, 309] on div "0205020186 - Ultrassonografia Transvaginal" at bounding box center [515, 309] width 970 height 12
checkbox Transvaginal "true"
click at [318, 418] on div "Requerente * Paciente Profissional de Saúde Paciente Nenhum resultado encontrad…" at bounding box center [514, 294] width 989 height 327
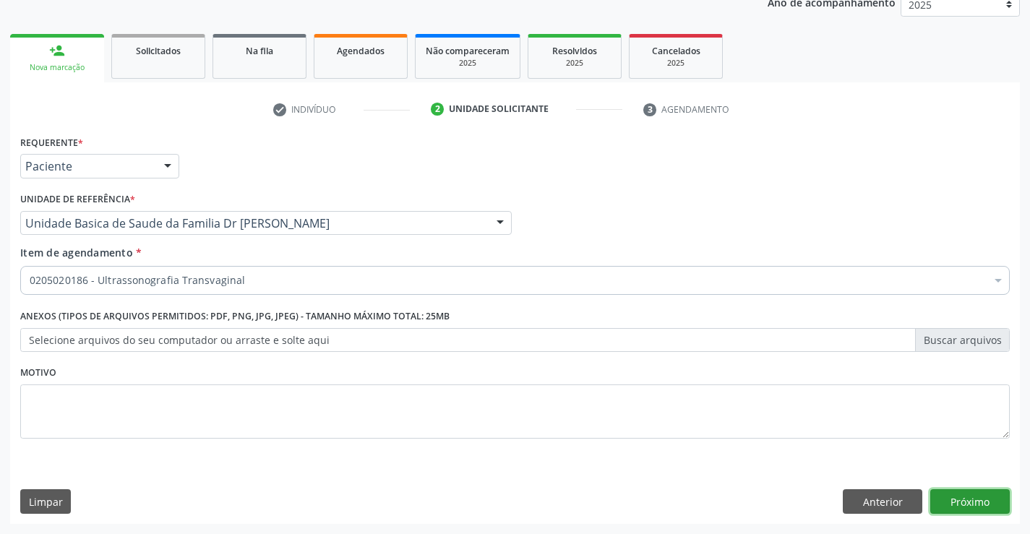
click at [949, 499] on button "Próximo" at bounding box center [969, 501] width 79 height 25
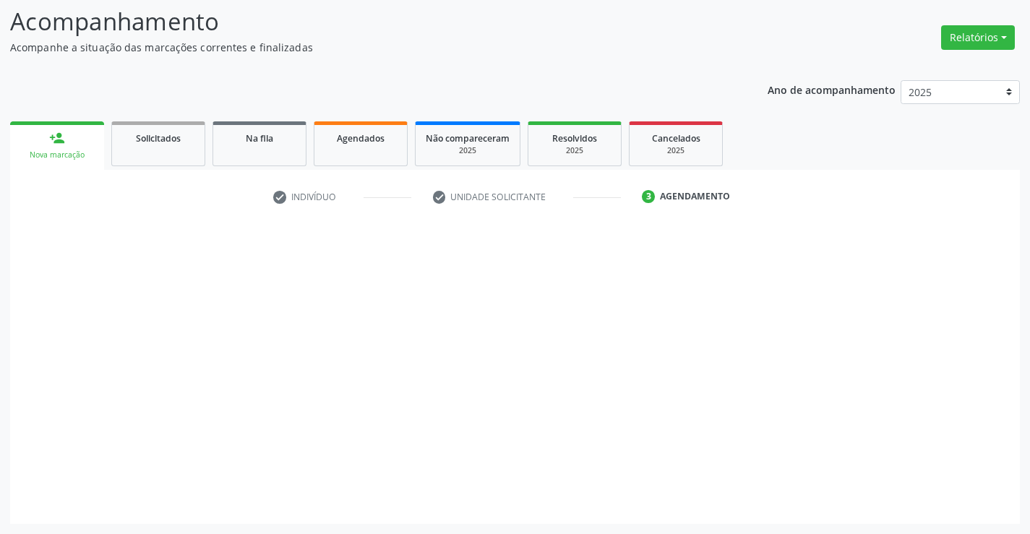
scroll to position [95, 0]
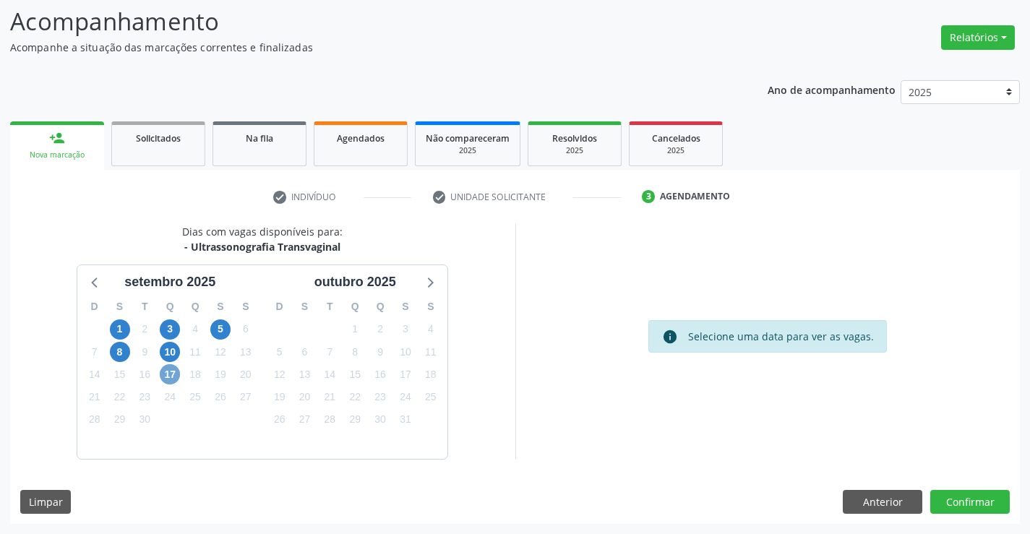
click at [174, 382] on span "17" at bounding box center [170, 374] width 20 height 20
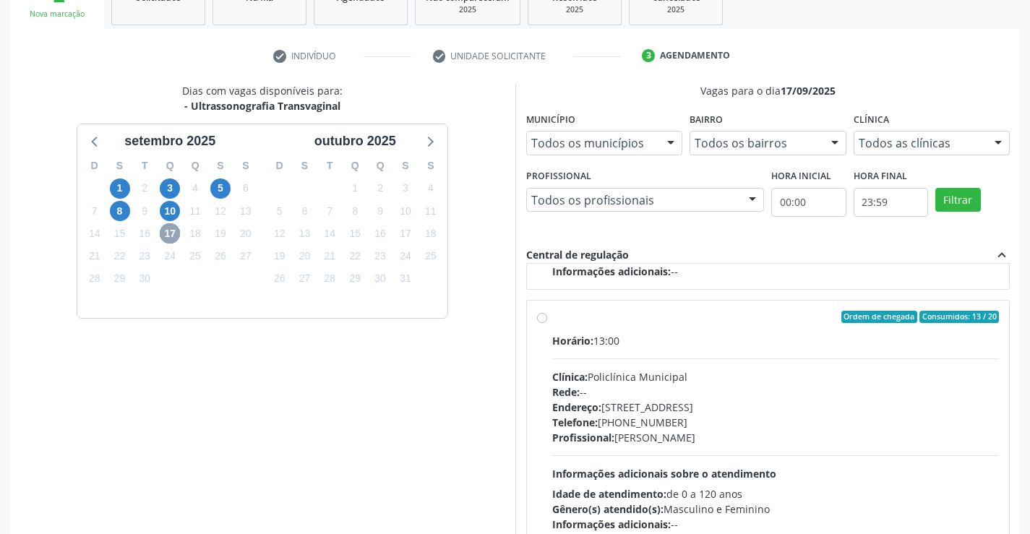
scroll to position [329, 0]
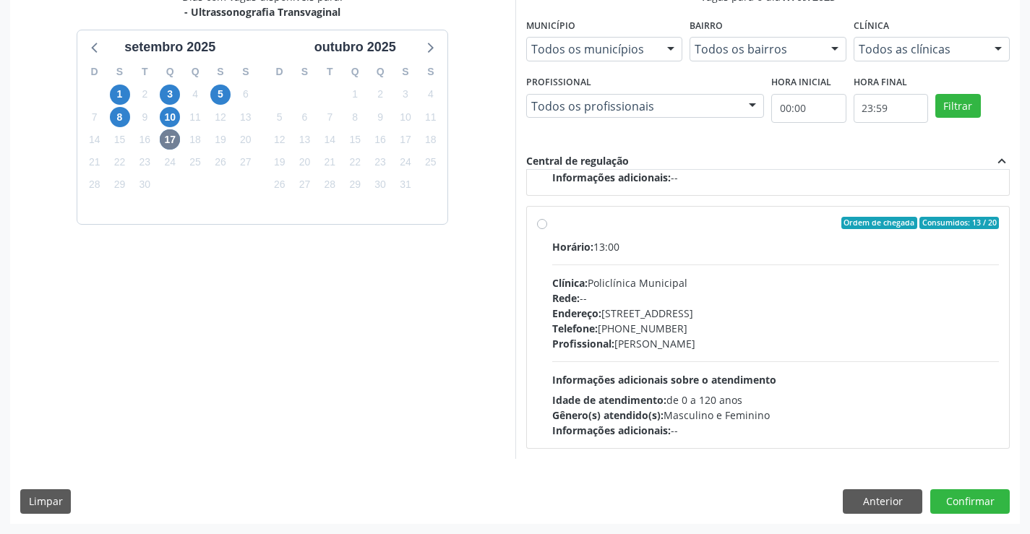
drag, startPoint x: 639, startPoint y: 326, endPoint x: 991, endPoint y: 368, distance: 353.7
click at [661, 324] on div "Telefone: [PHONE_NUMBER]" at bounding box center [775, 328] width 447 height 15
radio input "true"
click at [970, 491] on button "Confirmar" at bounding box center [969, 501] width 79 height 25
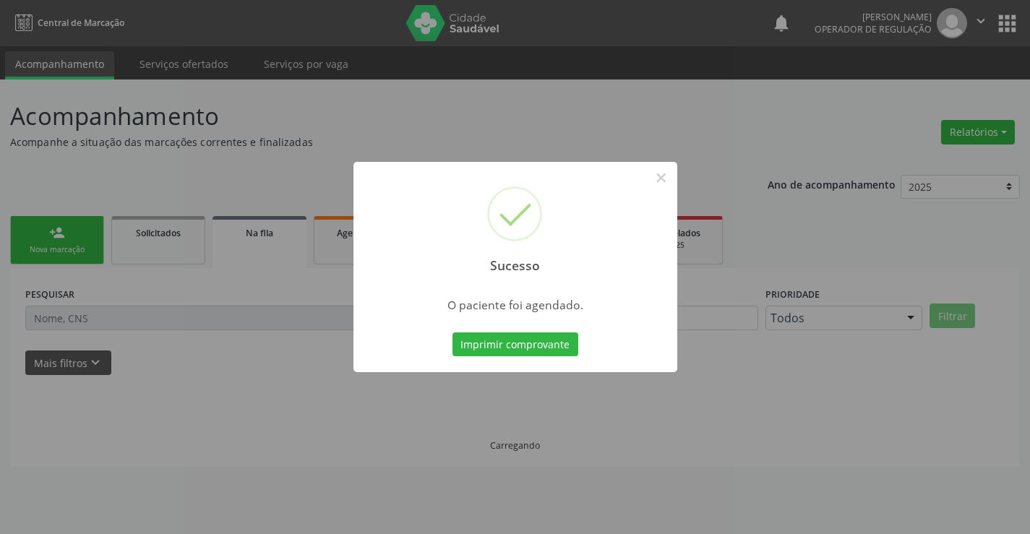
scroll to position [0, 0]
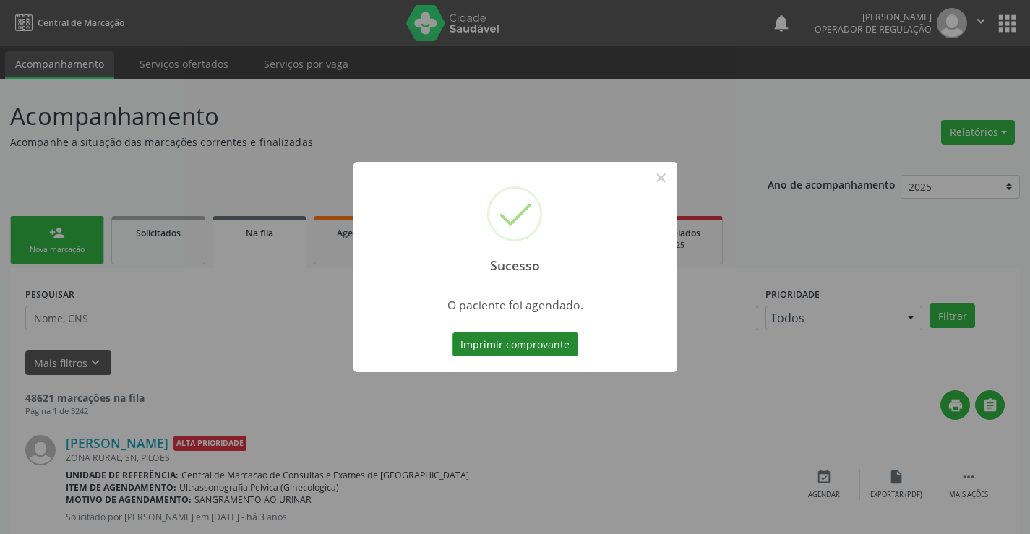
click at [504, 350] on button "Imprimir comprovante" at bounding box center [515, 344] width 126 height 25
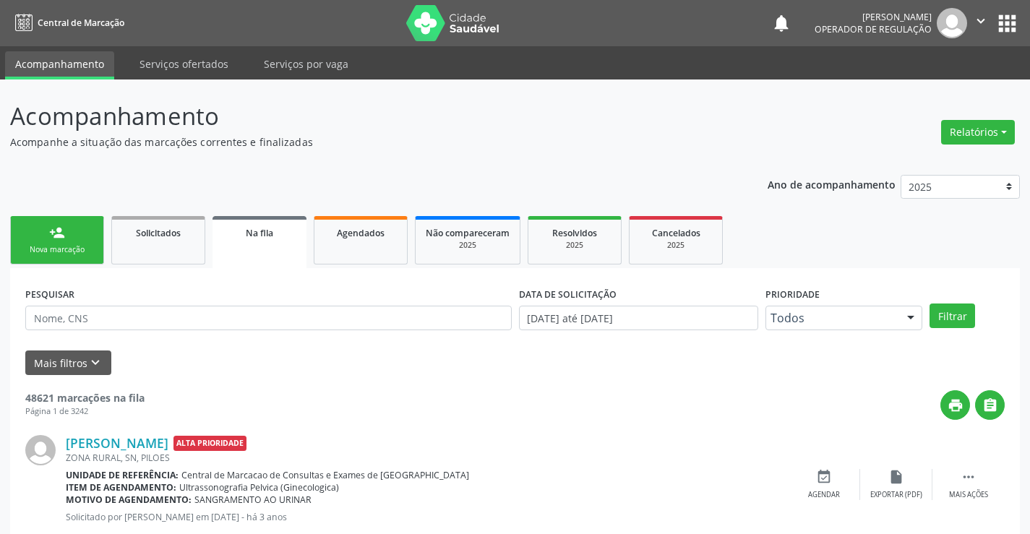
click at [62, 243] on link "person_add Nova marcação" at bounding box center [57, 240] width 94 height 48
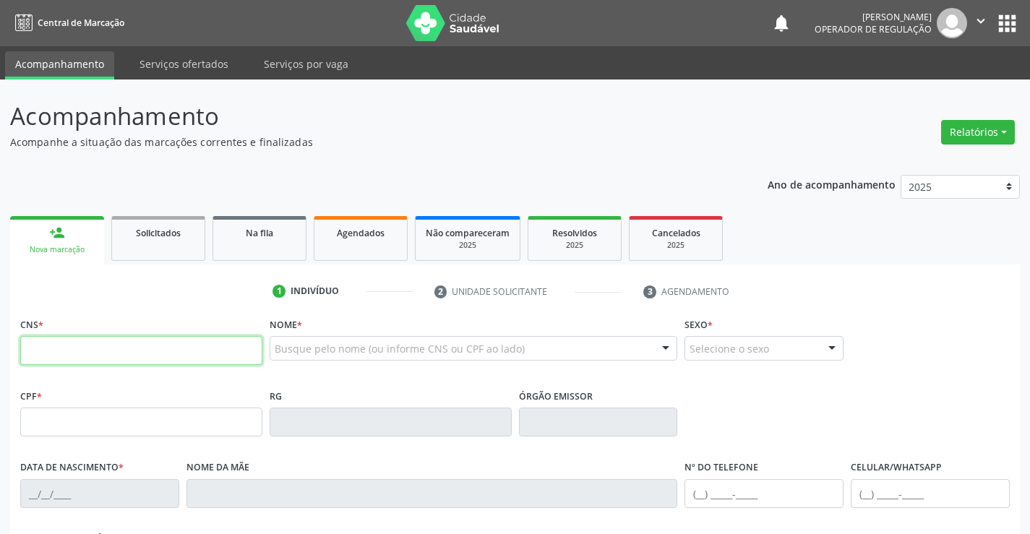
drag, startPoint x: 88, startPoint y: 350, endPoint x: 103, endPoint y: 348, distance: 15.2
click at [88, 351] on input "text" at bounding box center [141, 350] width 242 height 29
type input "704 2077 3022 2480"
type input "149447497"
type input "[DATE]"
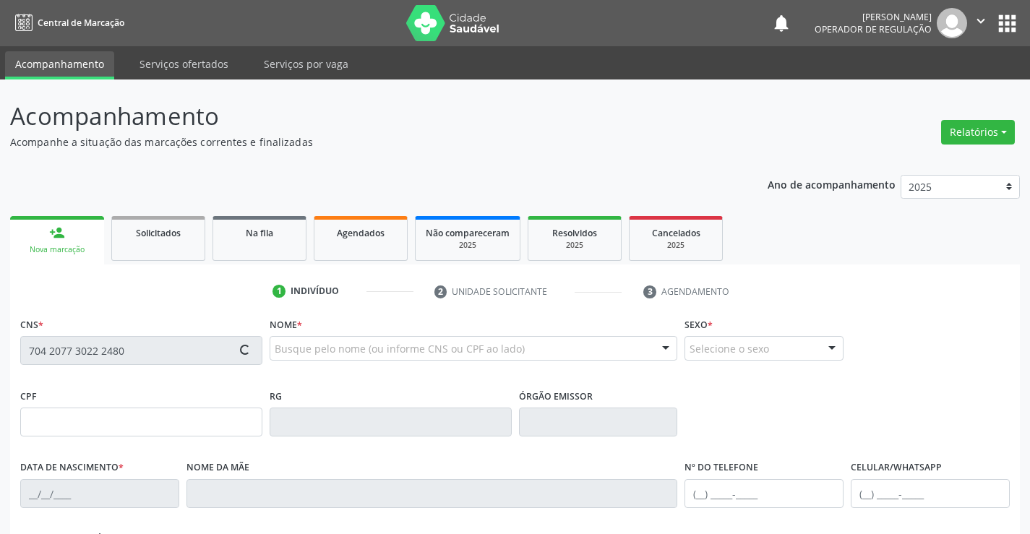
type input "[PHONE_NUMBER]"
type input "510.674.471-72"
type input "S/N"
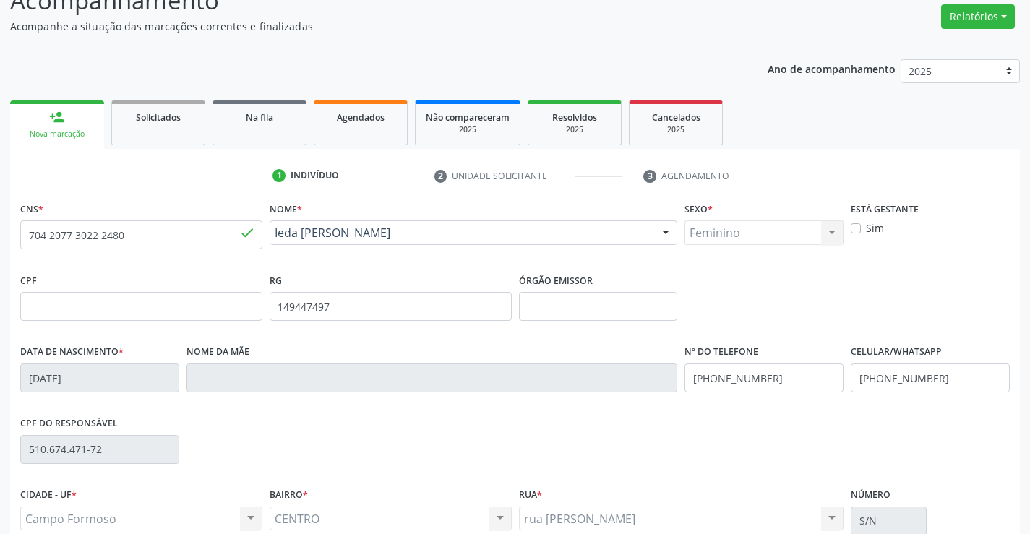
scroll to position [249, 0]
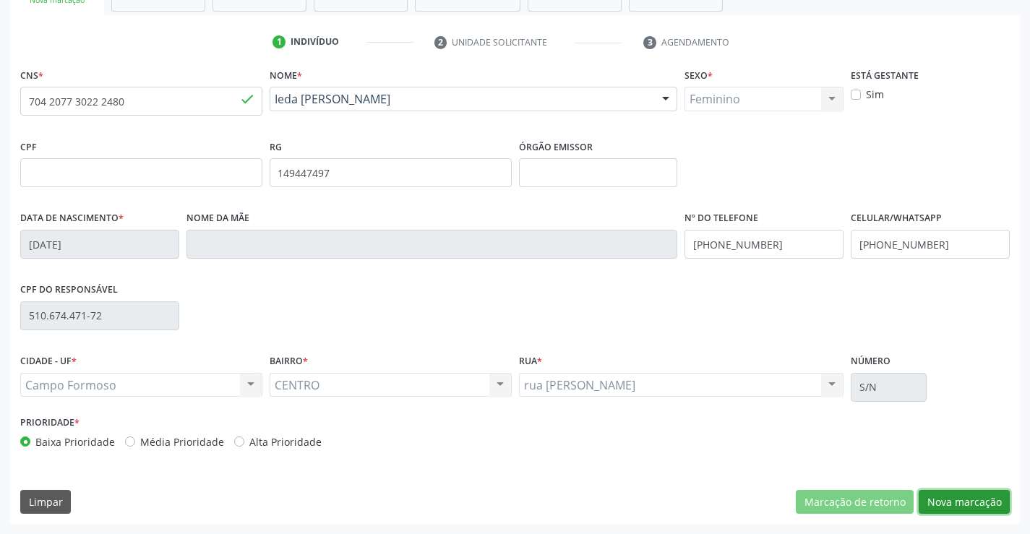
click at [952, 493] on button "Nova marcação" at bounding box center [963, 502] width 91 height 25
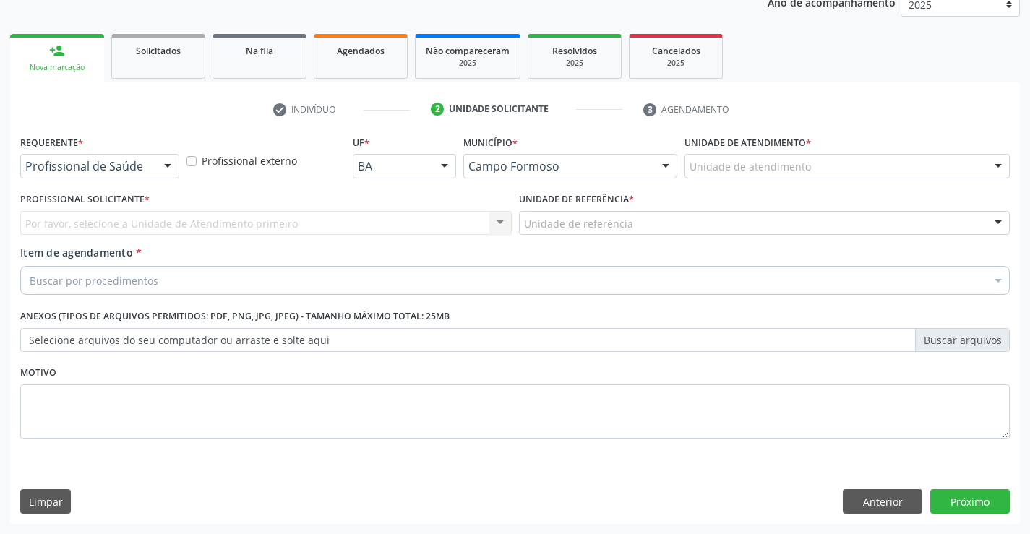
click at [146, 158] on div "Profissional de Saúde" at bounding box center [99, 166] width 159 height 25
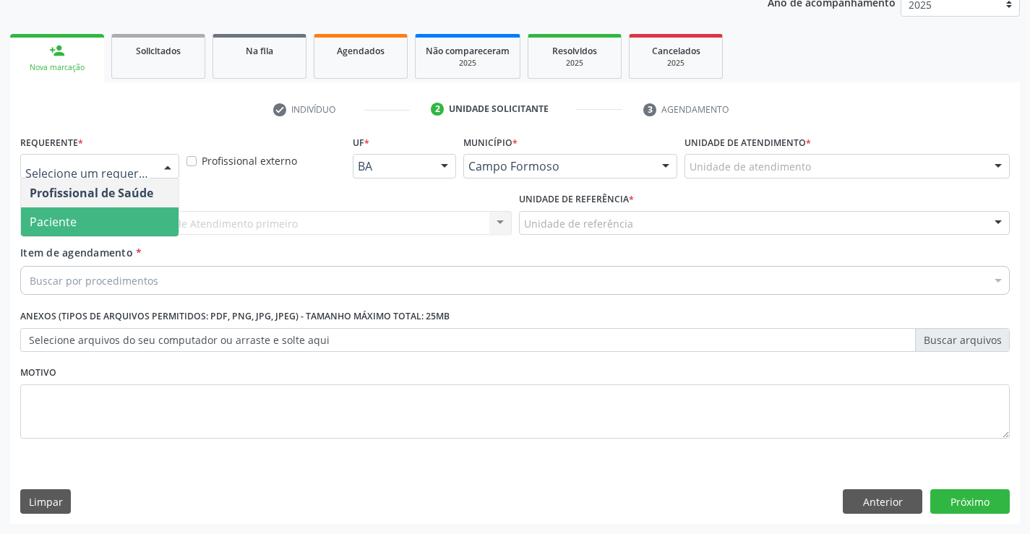
drag, startPoint x: 59, startPoint y: 210, endPoint x: 60, endPoint y: 217, distance: 8.0
click at [59, 212] on span "Paciente" at bounding box center [100, 221] width 158 height 29
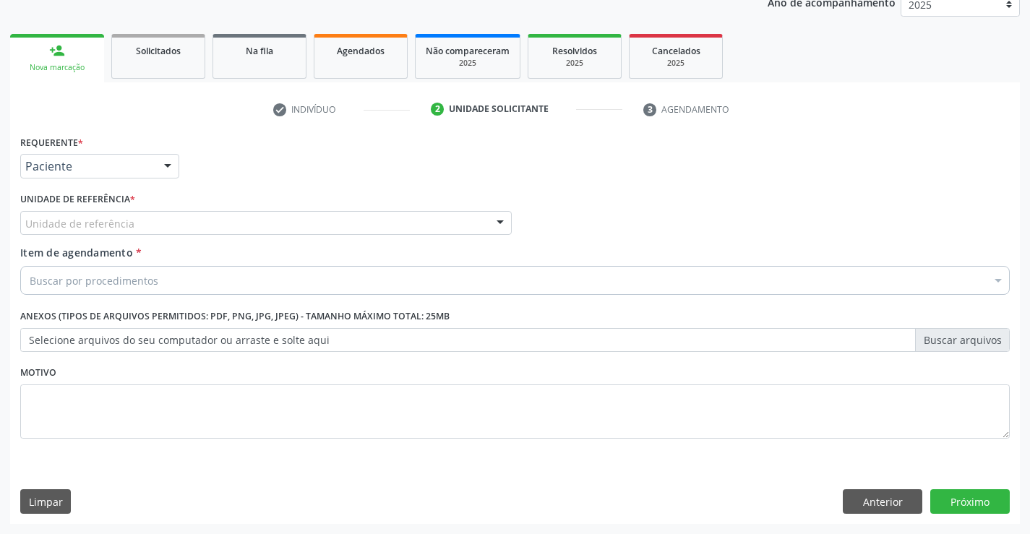
drag, startPoint x: 285, startPoint y: 215, endPoint x: 268, endPoint y: 223, distance: 18.4
click at [283, 215] on div "Unidade de referência" at bounding box center [265, 223] width 491 height 25
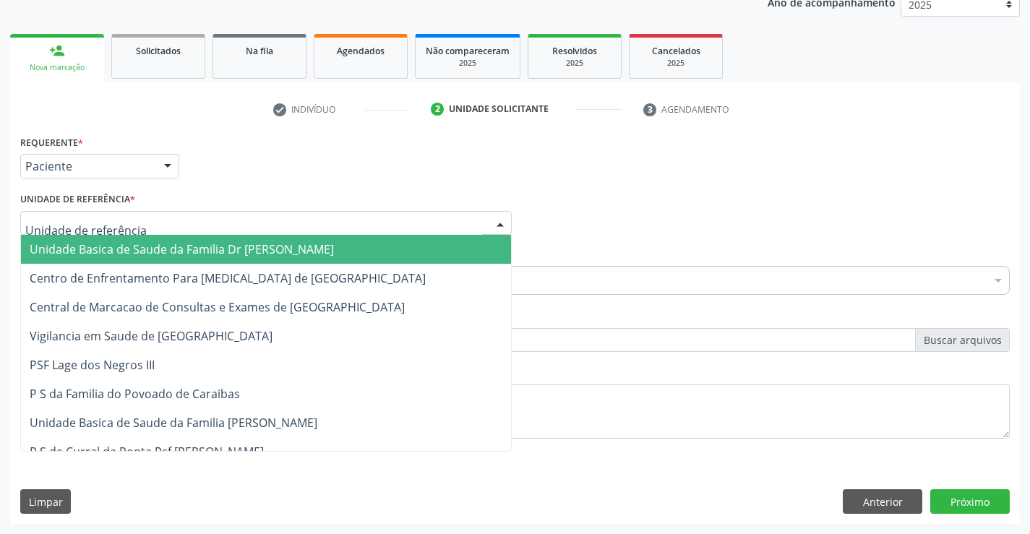
drag, startPoint x: 142, startPoint y: 251, endPoint x: 212, endPoint y: 277, distance: 75.7
click at [157, 258] on span "Unidade Basica de Saude da Familia Dr [PERSON_NAME]" at bounding box center [266, 249] width 490 height 29
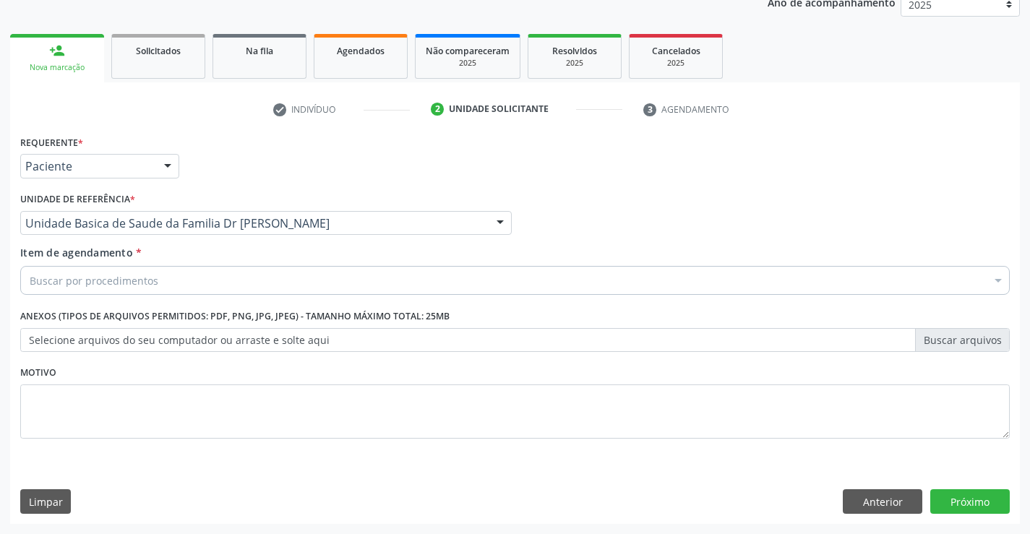
click at [156, 280] on div "Buscar por procedimentos" at bounding box center [514, 280] width 989 height 29
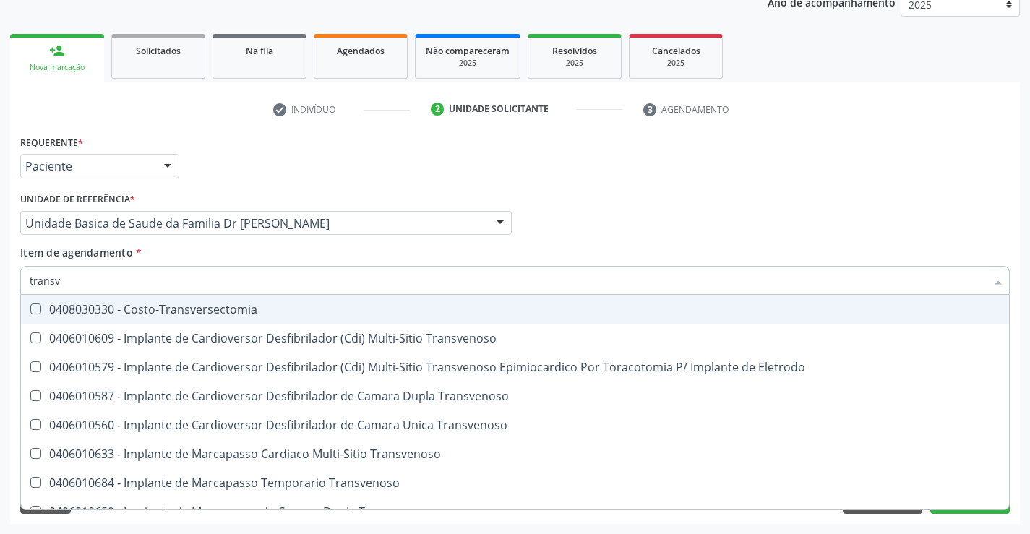
type input "transva"
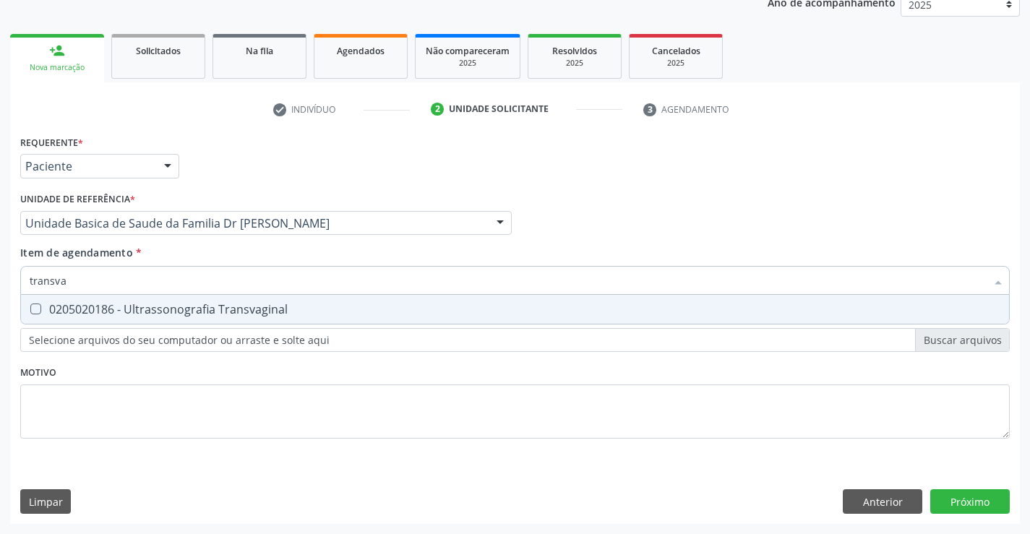
drag, startPoint x: 184, startPoint y: 305, endPoint x: 219, endPoint y: 351, distance: 58.2
click at [184, 306] on div "0205020186 - Ultrassonografia Transvaginal" at bounding box center [515, 309] width 970 height 12
checkbox Transvaginal "true"
click at [228, 402] on div "Requerente * Paciente Profissional de Saúde Paciente Nenhum resultado encontrad…" at bounding box center [514, 294] width 989 height 327
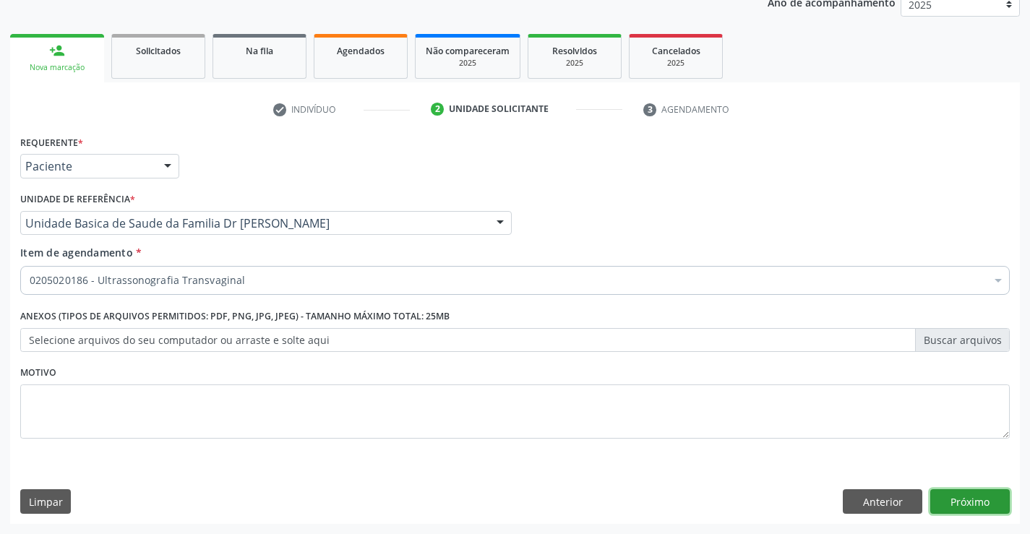
click at [996, 511] on button "Próximo" at bounding box center [969, 501] width 79 height 25
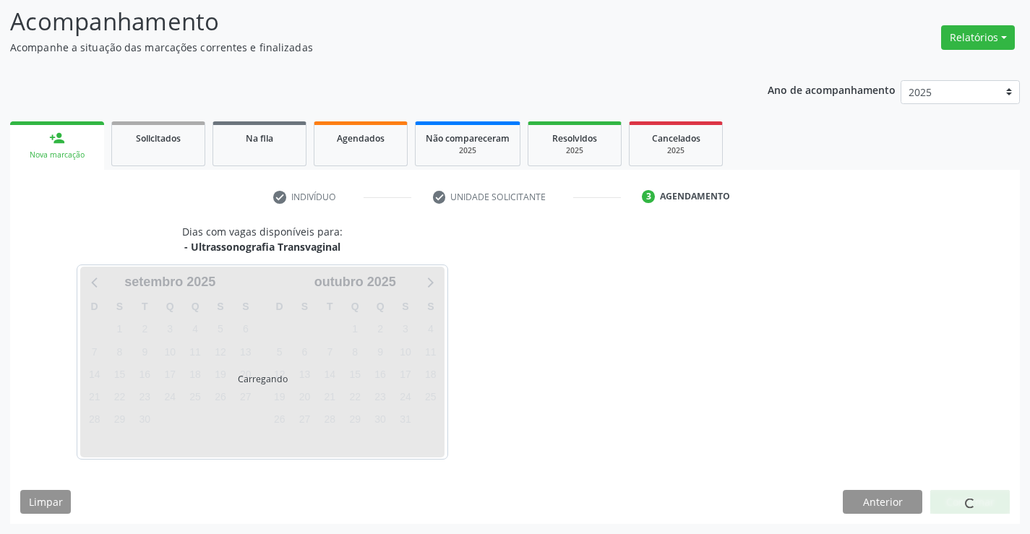
scroll to position [95, 0]
click at [975, 499] on div at bounding box center [969, 502] width 79 height 25
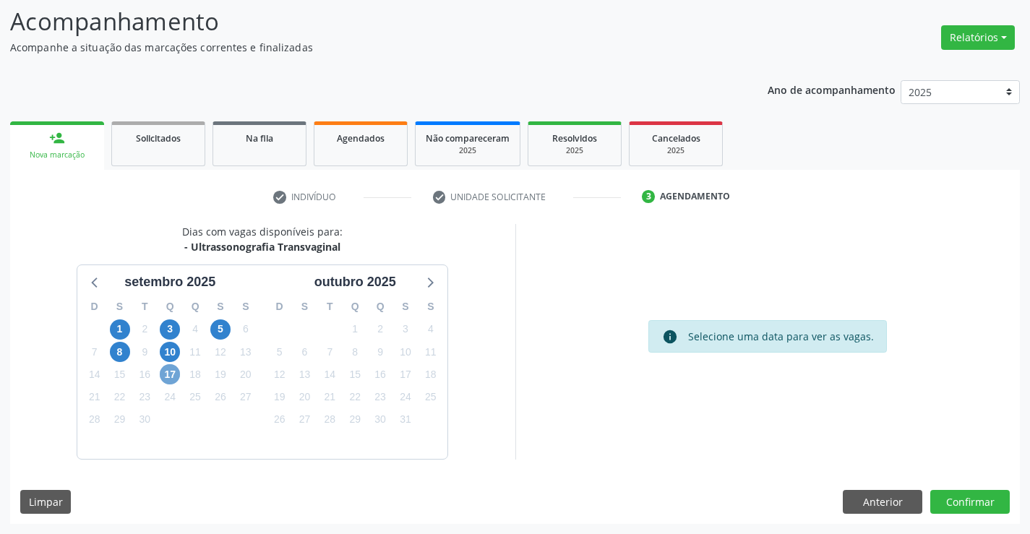
click at [170, 375] on span "17" at bounding box center [170, 374] width 20 height 20
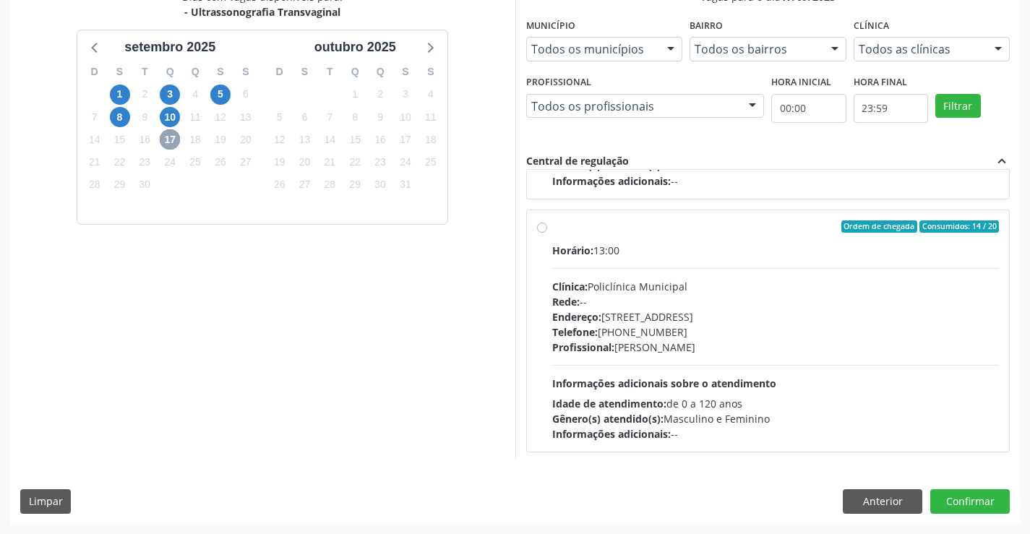
scroll to position [228, 0]
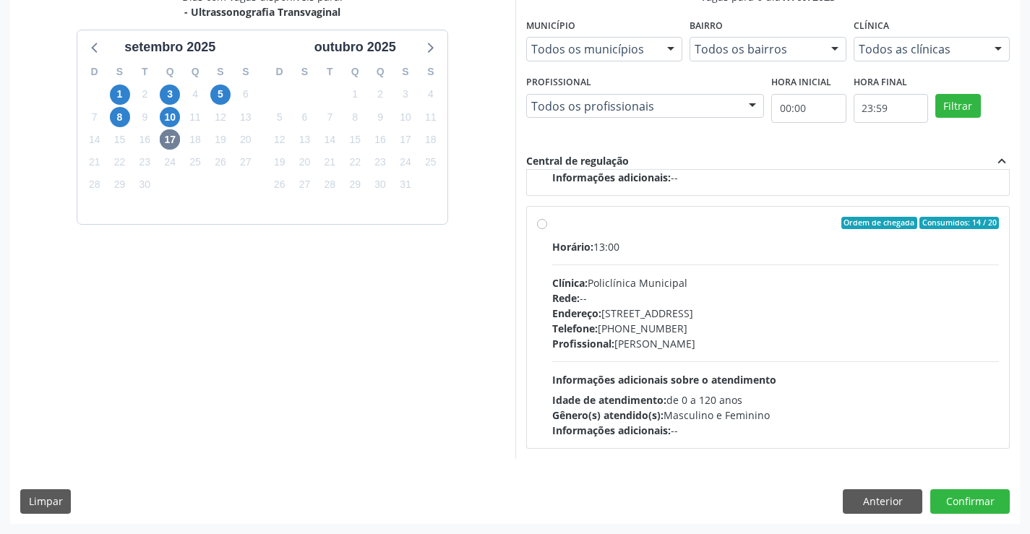
drag, startPoint x: 632, startPoint y: 264, endPoint x: 782, endPoint y: 309, distance: 156.1
click at [636, 263] on div "Horário: 13:00 Clínica: Policlínica Municipal Rede: -- [GEOGRAPHIC_DATA]: [STRE…" at bounding box center [775, 338] width 447 height 199
click at [547, 230] on input "Ordem de chegada Consumidos: 14 / 20 Horário: 13:00 Clínica: Policlínica Munici…" at bounding box center [542, 223] width 10 height 13
radio input "true"
click at [965, 489] on button "Confirmar" at bounding box center [969, 501] width 79 height 25
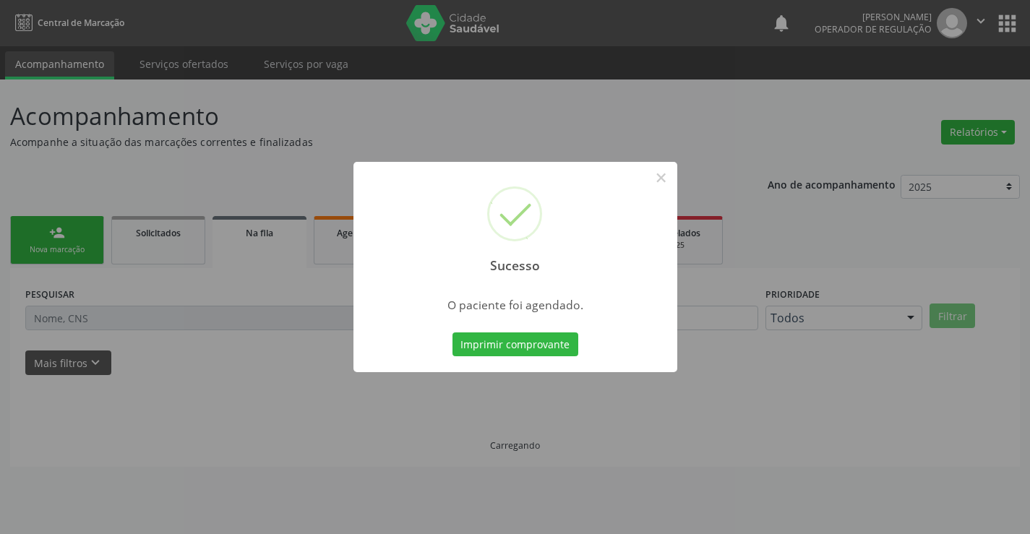
scroll to position [0, 0]
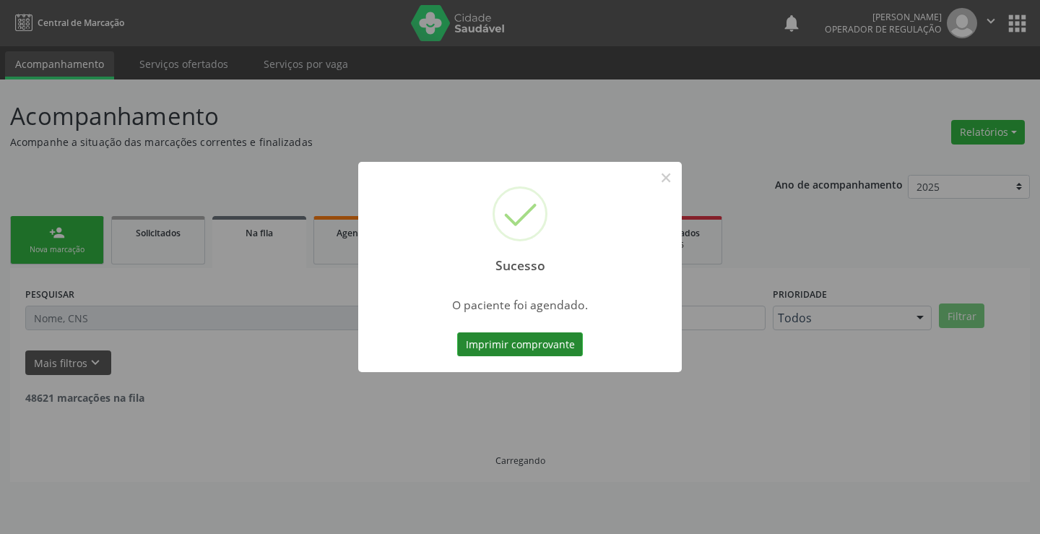
click at [504, 344] on button "Imprimir comprovante" at bounding box center [520, 344] width 126 height 25
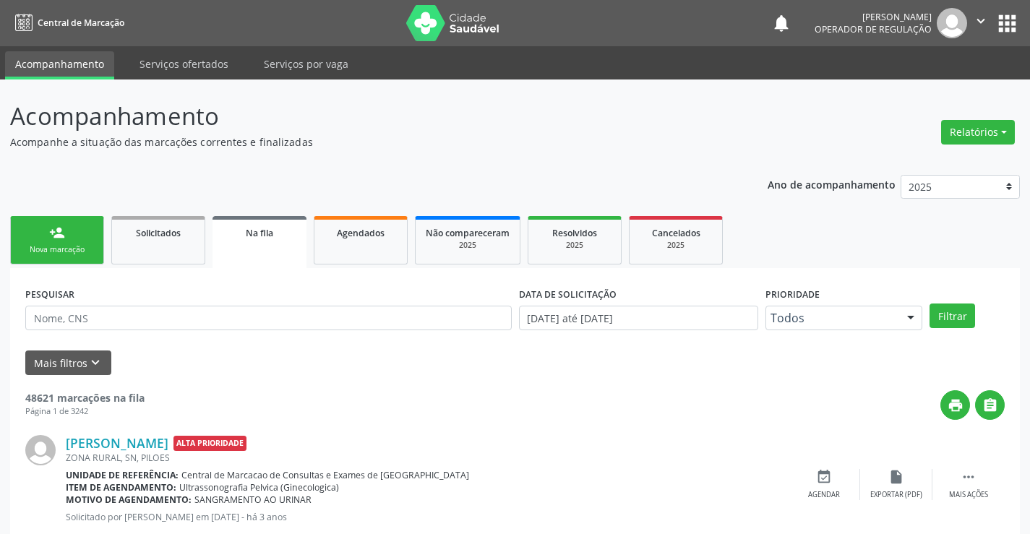
click at [62, 240] on div "person_add" at bounding box center [57, 233] width 16 height 16
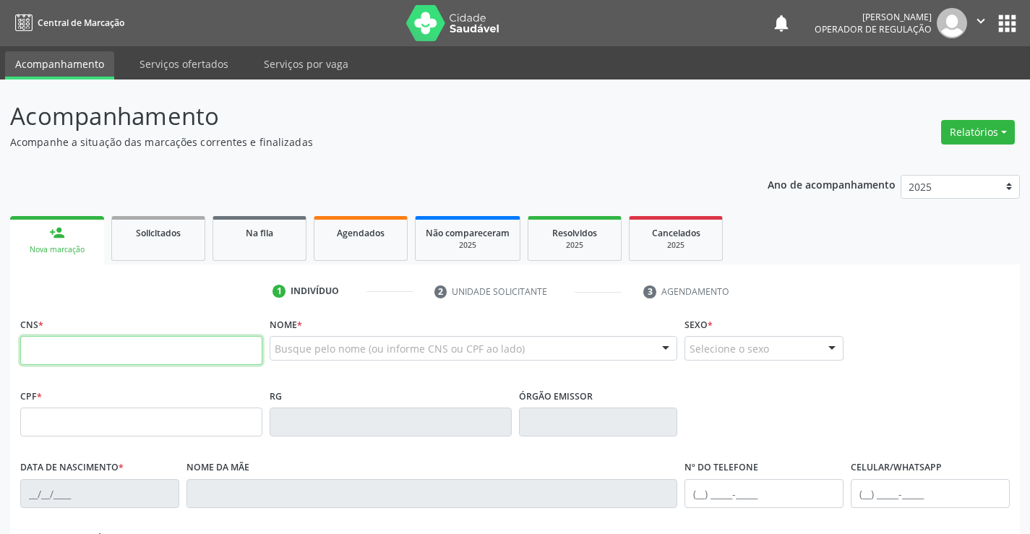
click at [63, 348] on input "text" at bounding box center [141, 350] width 242 height 29
type input "703 6050 8557 3238"
type input "1603253157"
type input "[DATE]"
type input "[PHONE_NUMBER]"
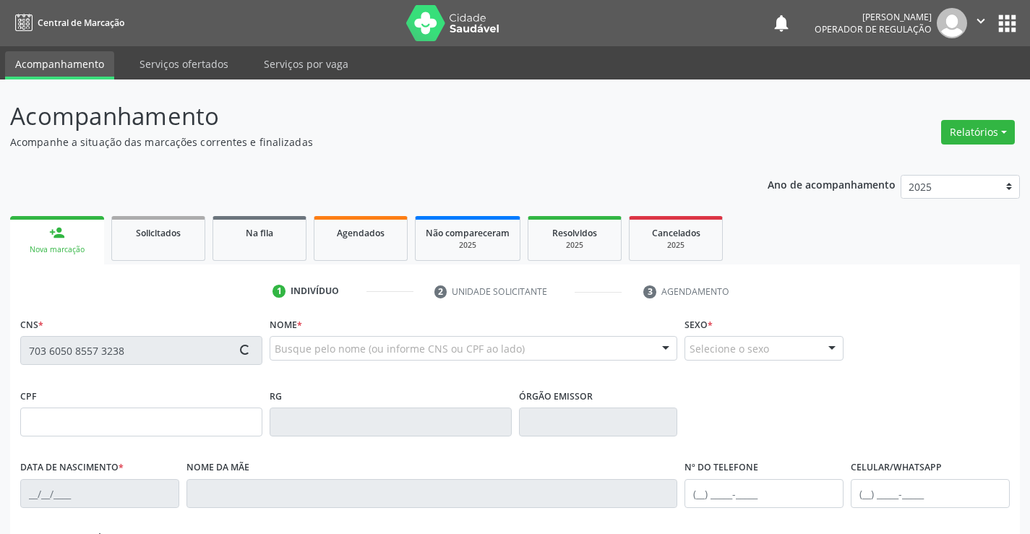
type input "[PHONE_NUMBER]"
type input "S/N"
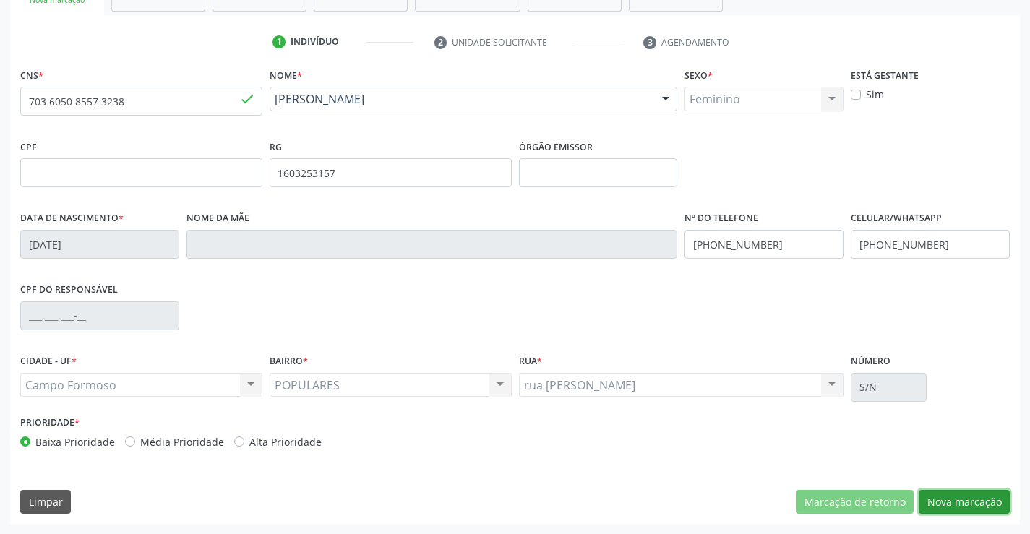
click at [975, 502] on button "Nova marcação" at bounding box center [963, 502] width 91 height 25
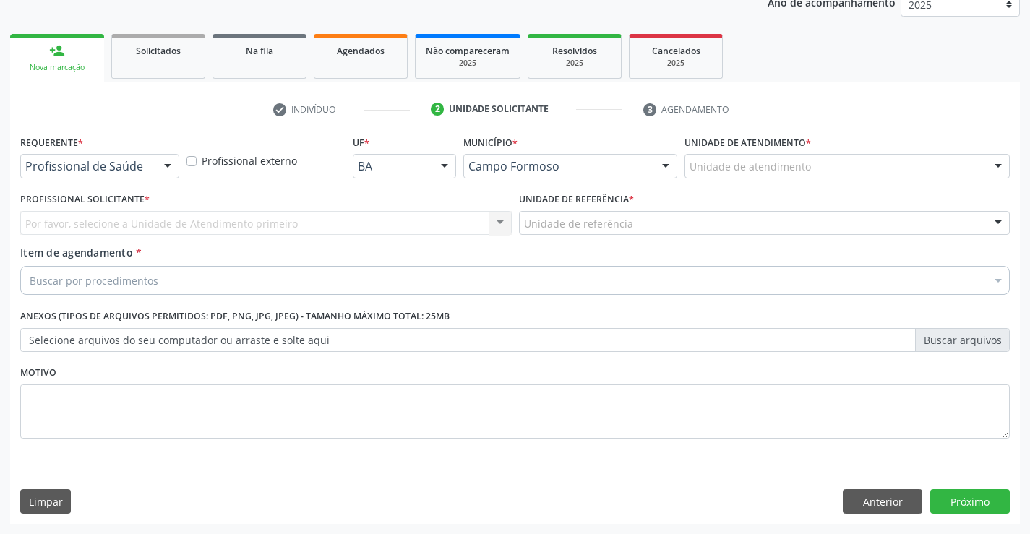
scroll to position [182, 0]
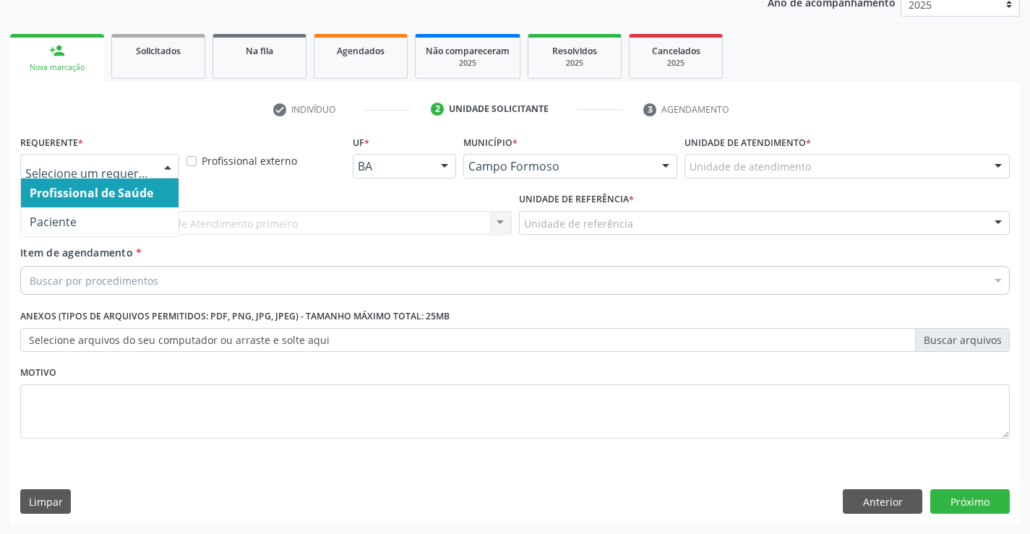
drag, startPoint x: 161, startPoint y: 160, endPoint x: 178, endPoint y: 188, distance: 32.5
click at [162, 160] on div at bounding box center [168, 167] width 22 height 25
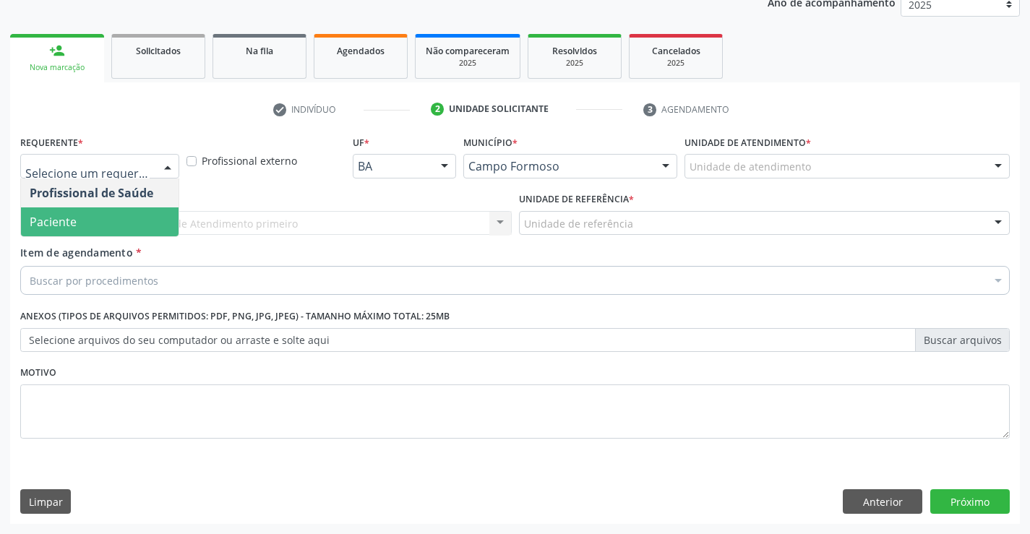
drag, startPoint x: 79, startPoint y: 221, endPoint x: 195, endPoint y: 243, distance: 118.5
click at [82, 220] on span "Paciente" at bounding box center [100, 221] width 158 height 29
click at [519, 220] on div "Unidade de referência" at bounding box center [764, 223] width 491 height 25
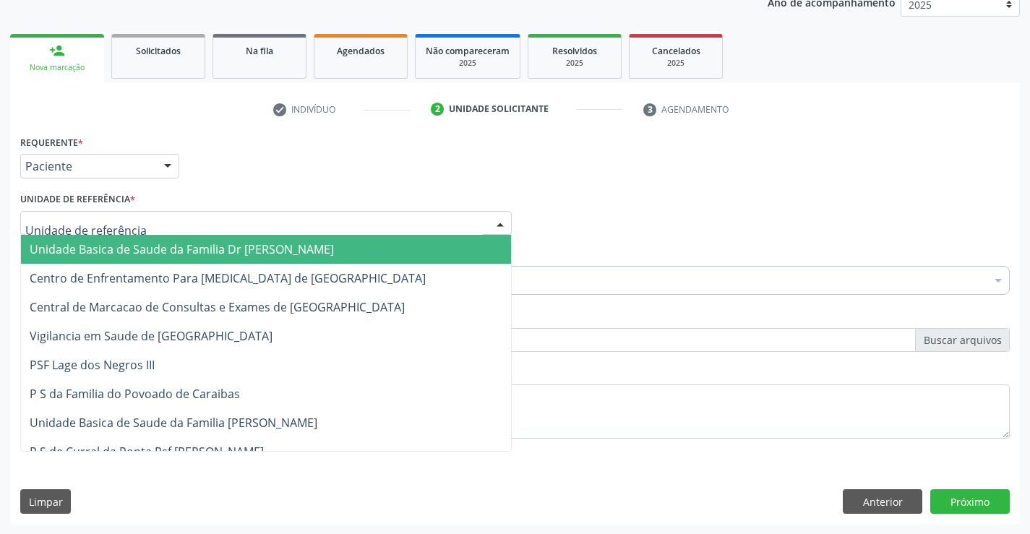
click at [111, 241] on span "Unidade Basica de Saude da Familia Dr [PERSON_NAME]" at bounding box center [182, 249] width 304 height 16
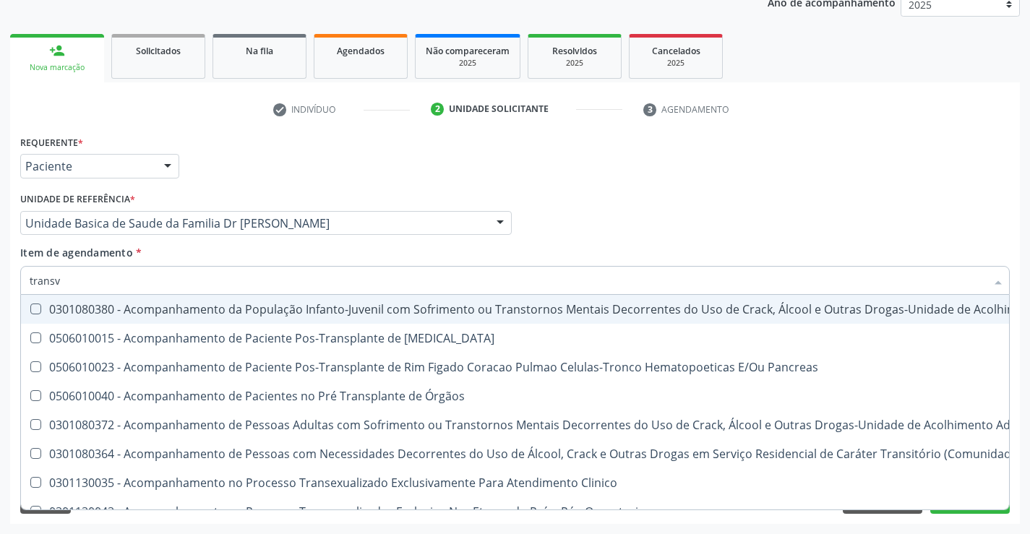
type input "transva"
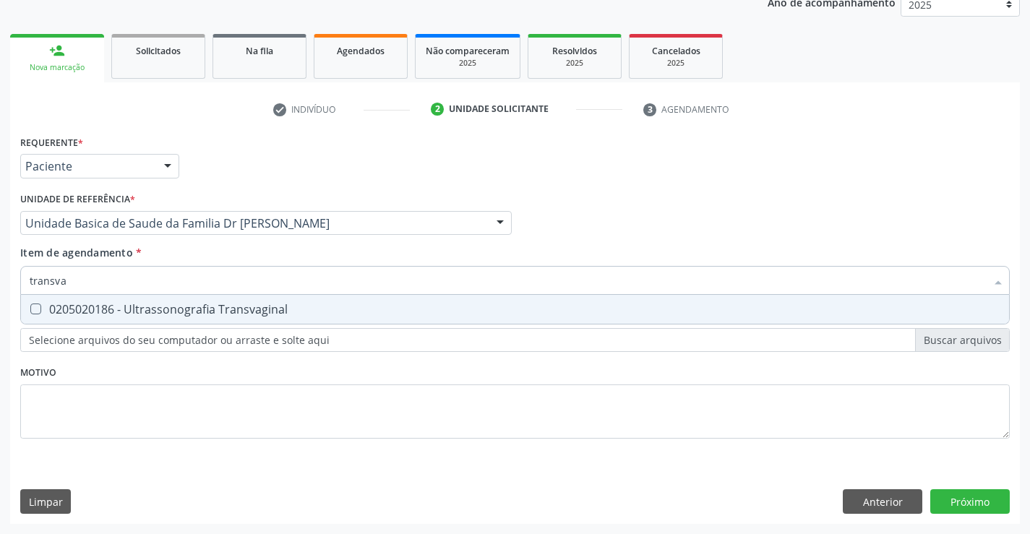
click at [174, 305] on div "0205020186 - Ultrassonografia Transvaginal" at bounding box center [515, 309] width 970 height 12
checkbox Transvaginal "true"
click at [250, 403] on div "Requerente * Paciente Profissional de Saúde Paciente Nenhum resultado encontrad…" at bounding box center [514, 294] width 989 height 327
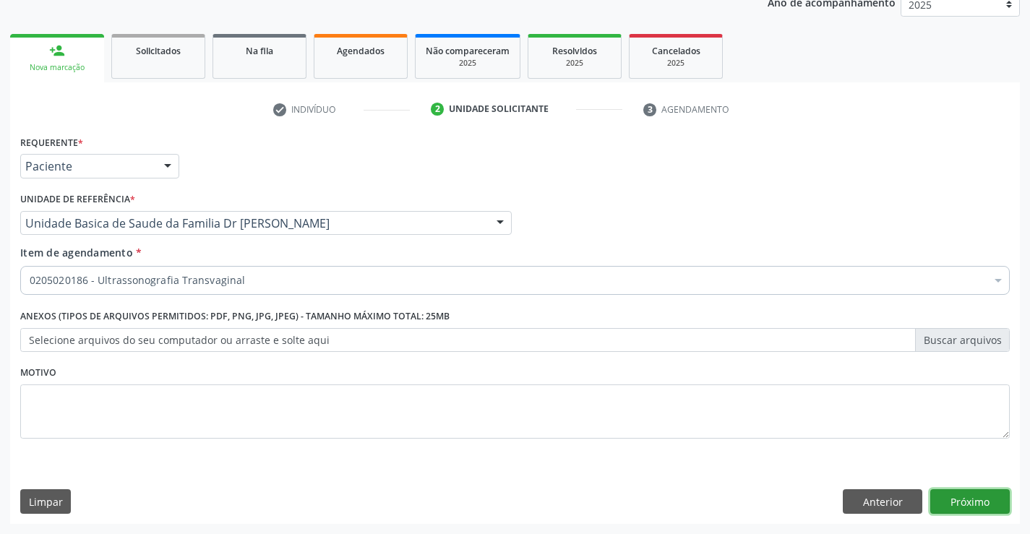
click at [962, 493] on button "Próximo" at bounding box center [969, 501] width 79 height 25
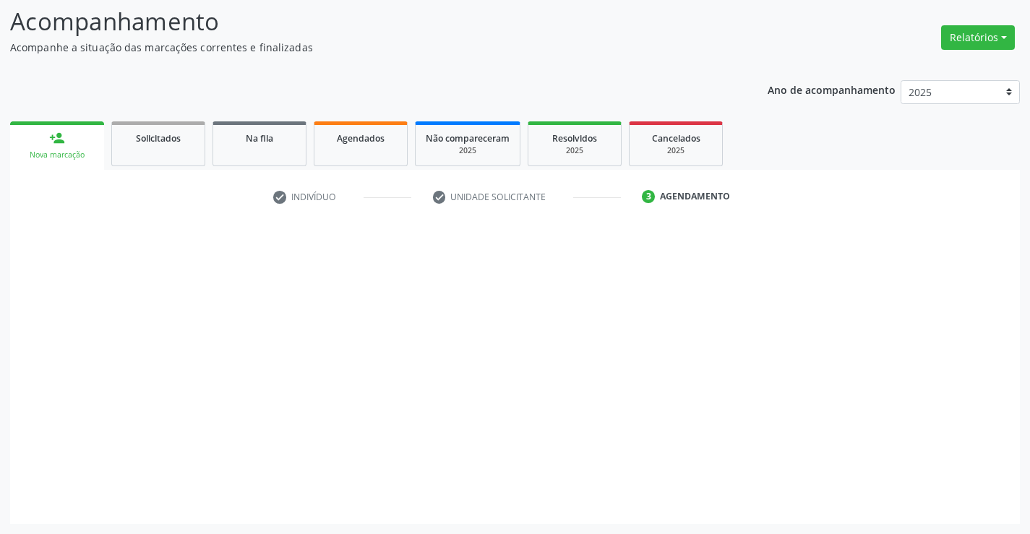
scroll to position [95, 0]
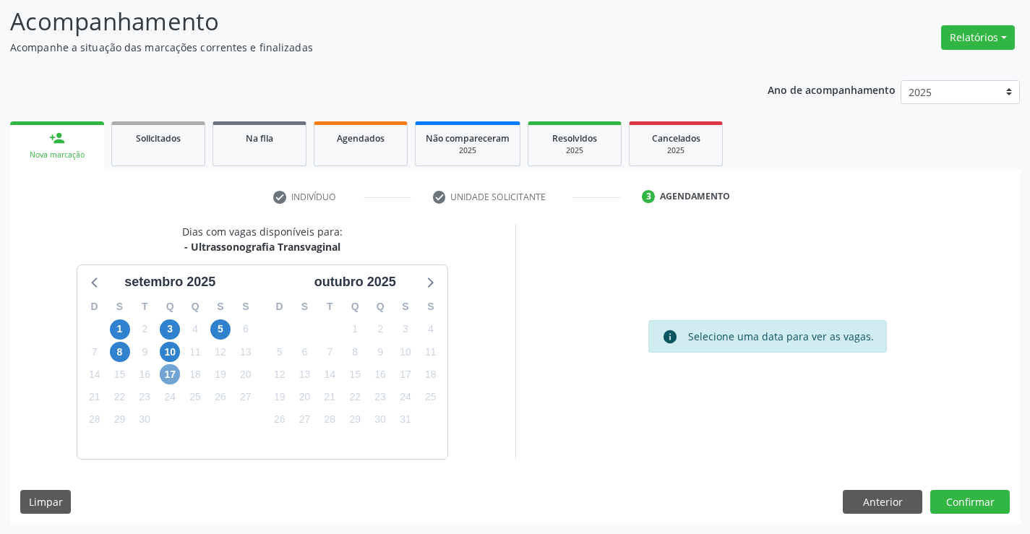
click at [168, 376] on span "17" at bounding box center [170, 374] width 20 height 20
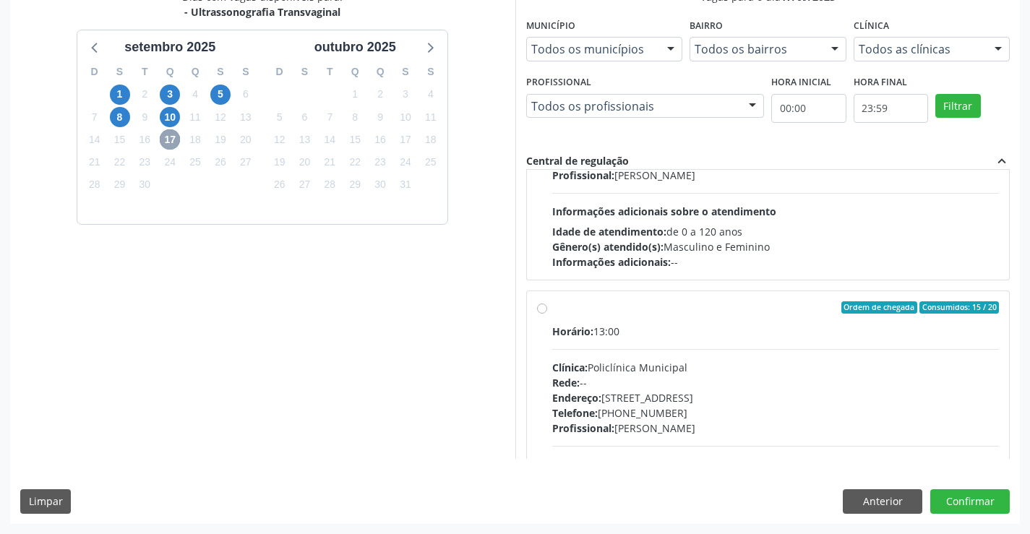
scroll to position [217, 0]
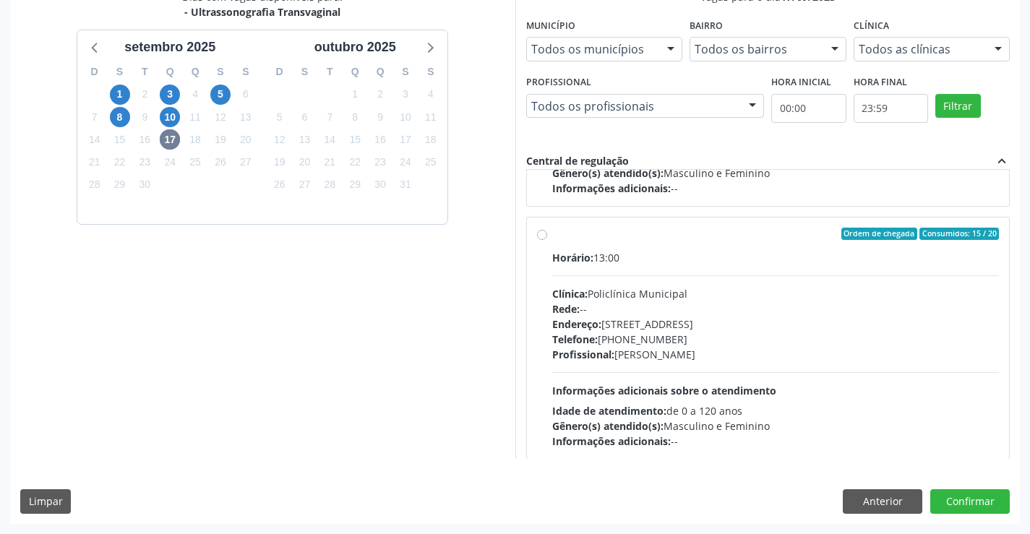
drag, startPoint x: 650, startPoint y: 356, endPoint x: 736, endPoint y: 350, distance: 86.2
click at [655, 353] on div "Profissional: [PERSON_NAME]" at bounding box center [775, 354] width 447 height 15
radio input "true"
drag, startPoint x: 964, startPoint y: 501, endPoint x: 962, endPoint y: 485, distance: 16.7
click at [965, 501] on button "Confirmar" at bounding box center [969, 501] width 79 height 25
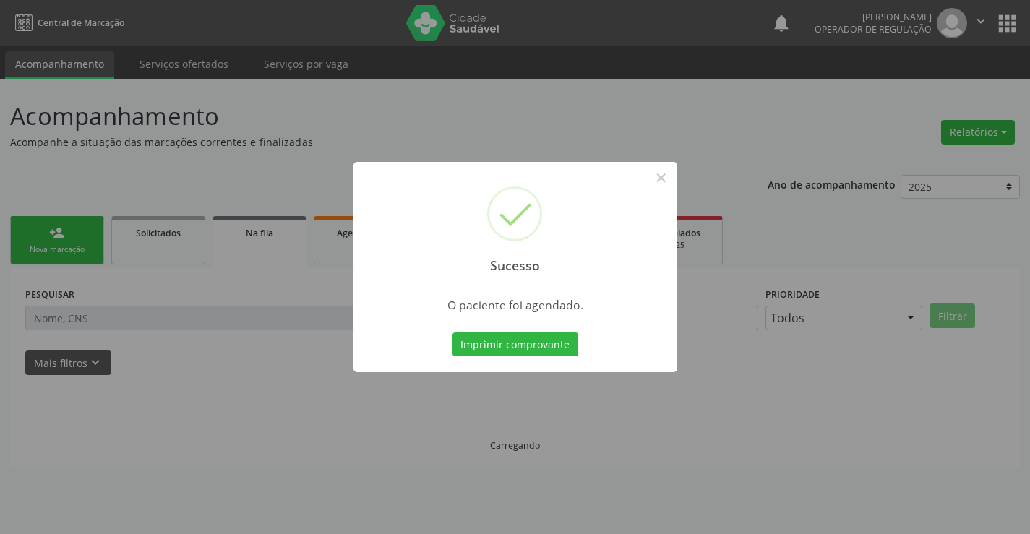
scroll to position [0, 0]
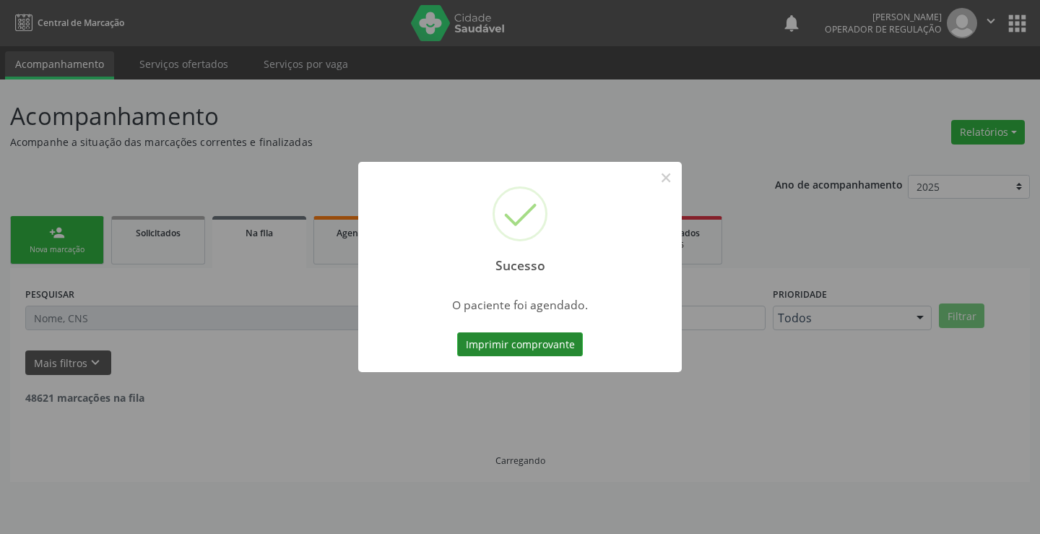
click at [533, 341] on button "Imprimir comprovante" at bounding box center [520, 344] width 126 height 25
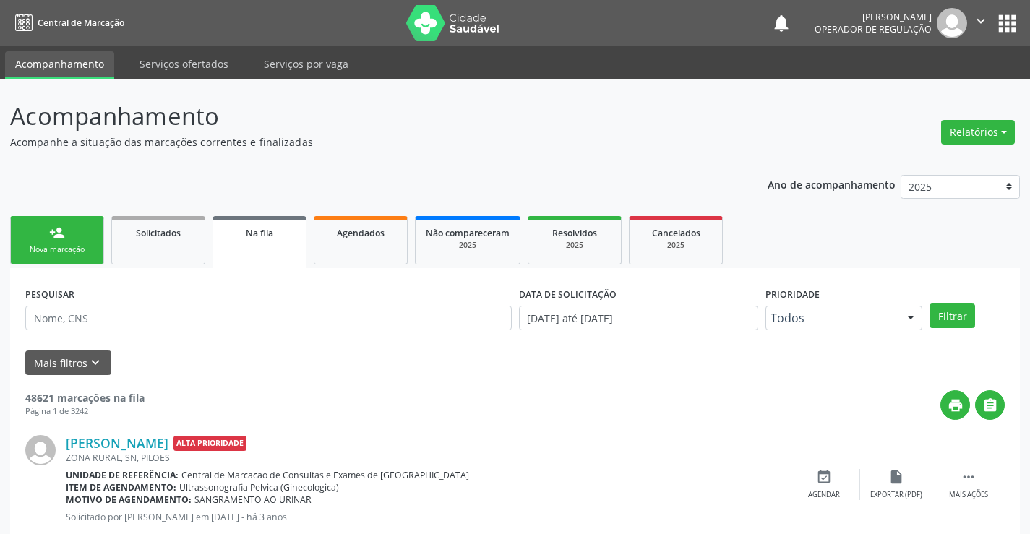
click at [43, 233] on link "person_add Nova marcação" at bounding box center [57, 240] width 94 height 48
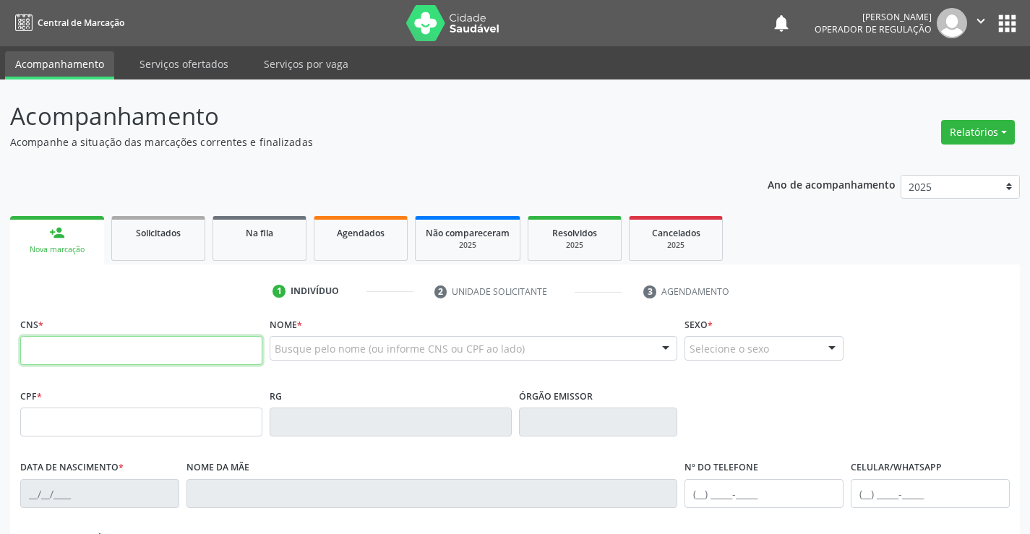
click at [111, 354] on input "text" at bounding box center [141, 350] width 242 height 29
type input "702 8036 9184 2767"
type input "0943846811"
type input "[DATE]"
type input "[PHONE_NUMBER]"
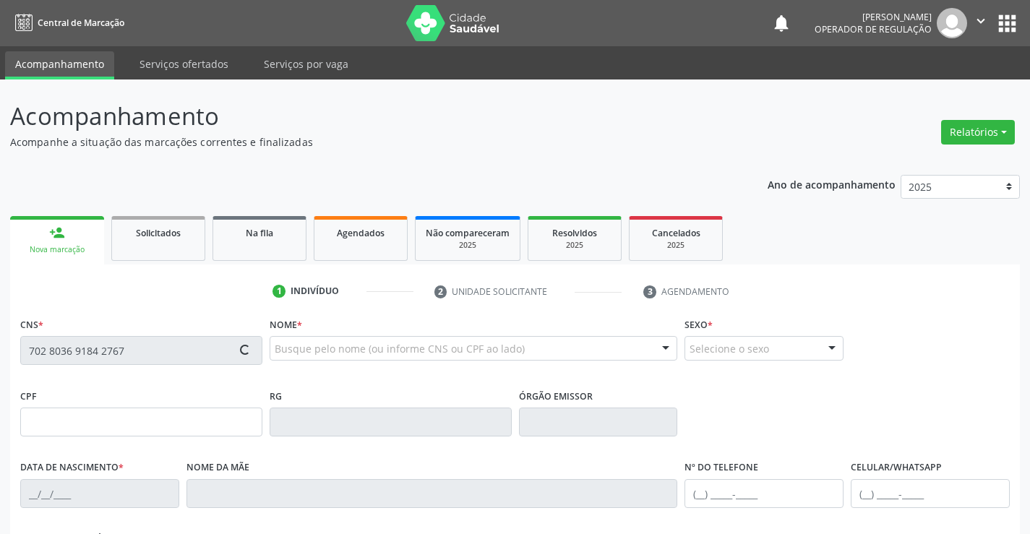
type input "[PHONE_NUMBER]"
type input "933.866.995-53"
type input "S/N"
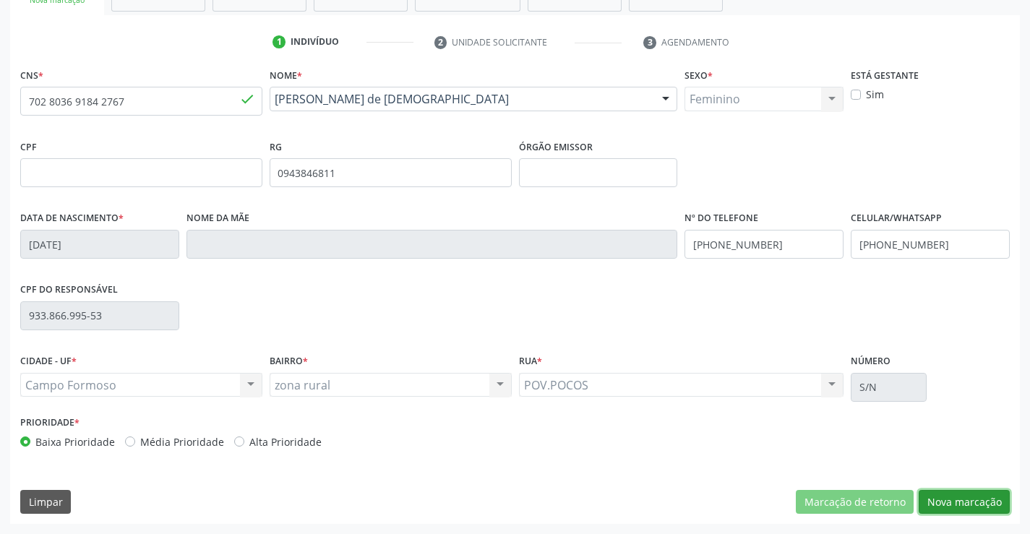
drag, startPoint x: 949, startPoint y: 494, endPoint x: 918, endPoint y: 457, distance: 48.8
click at [949, 493] on button "Nova marcação" at bounding box center [963, 502] width 91 height 25
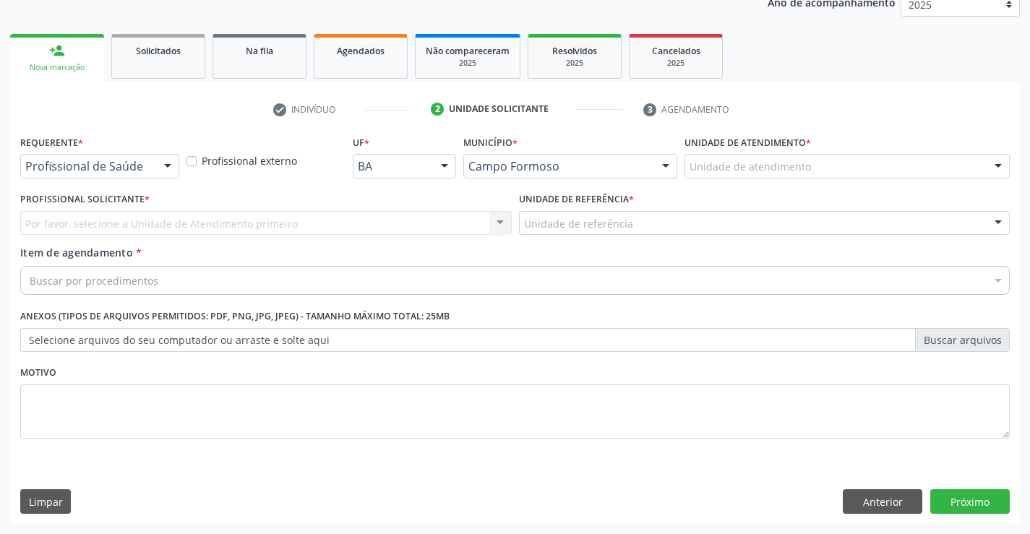
scroll to position [182, 0]
drag, startPoint x: 157, startPoint y: 168, endPoint x: 179, endPoint y: 195, distance: 34.9
click at [157, 168] on div at bounding box center [168, 167] width 22 height 25
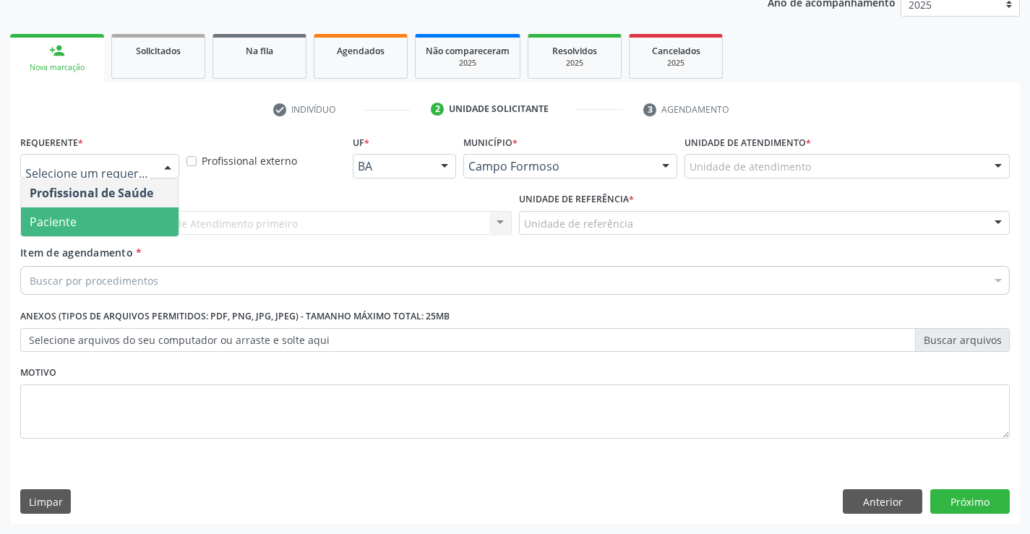
click at [66, 228] on span "Paciente" at bounding box center [53, 222] width 47 height 16
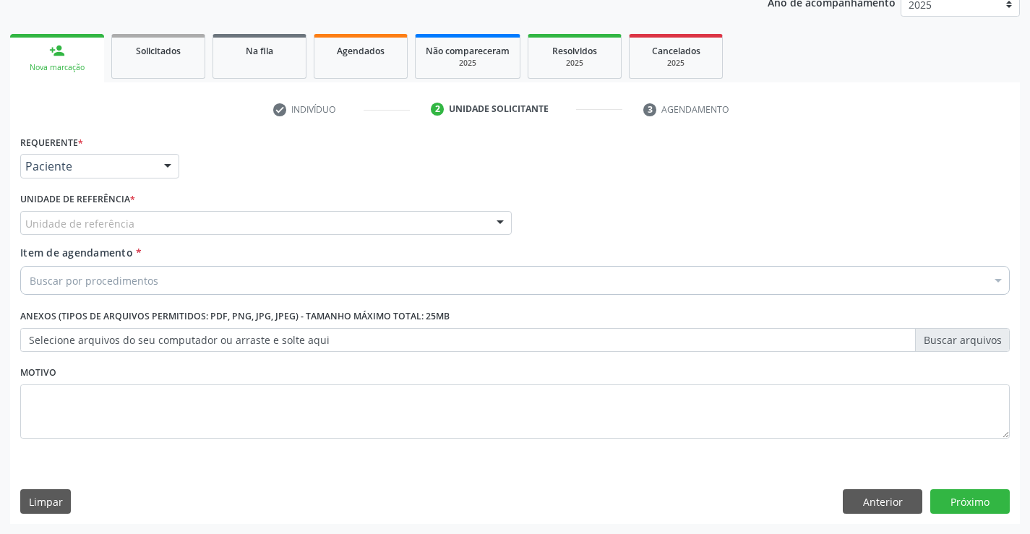
click at [268, 227] on div "Unidade de referência" at bounding box center [265, 223] width 491 height 25
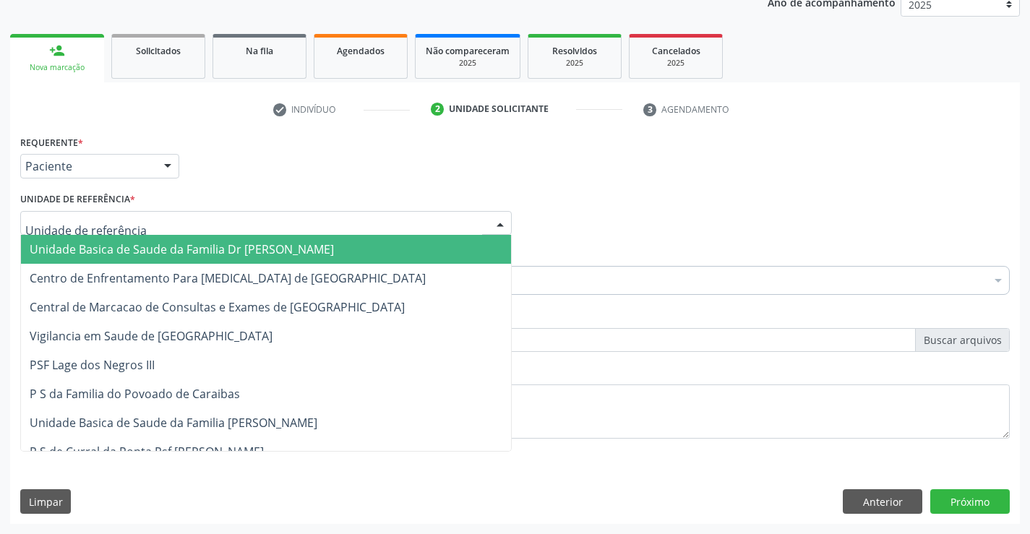
click at [211, 252] on span "Unidade Basica de Saude da Familia Dr [PERSON_NAME]" at bounding box center [182, 249] width 304 height 16
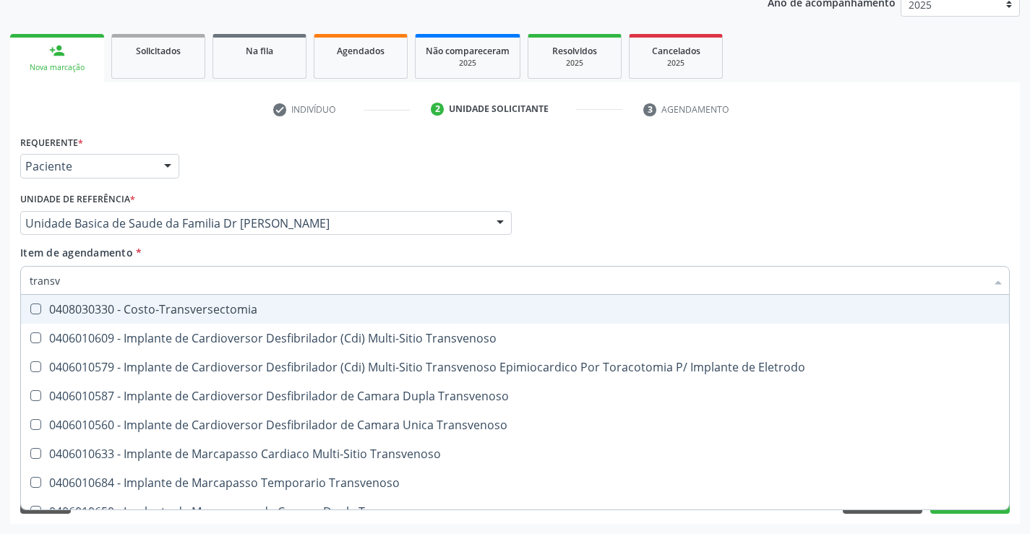
type input "transva"
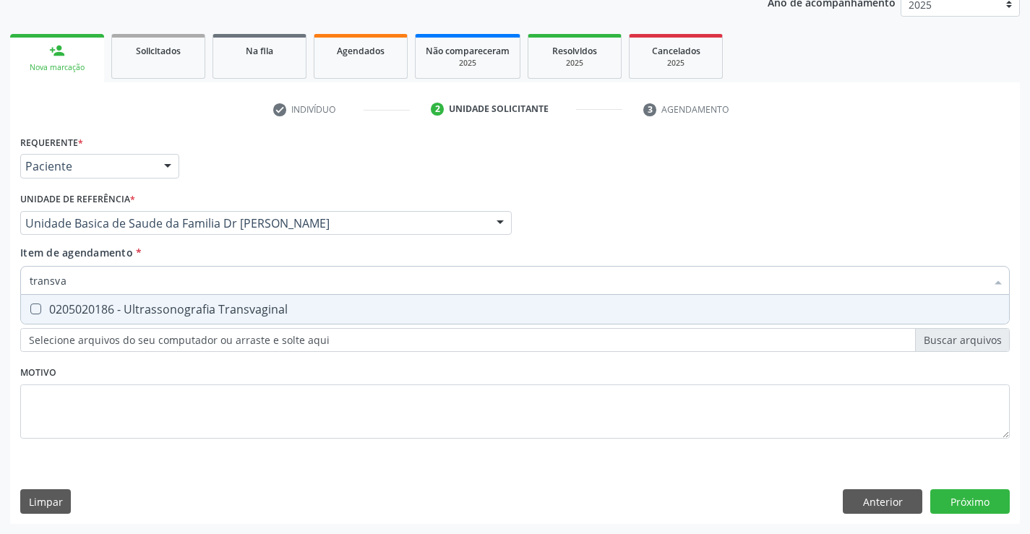
click at [243, 311] on div "0205020186 - Ultrassonografia Transvaginal" at bounding box center [515, 309] width 970 height 12
checkbox Transvaginal "true"
click at [334, 400] on div "Requerente * Paciente Profissional de Saúde Paciente Nenhum resultado encontrad…" at bounding box center [514, 294] width 989 height 327
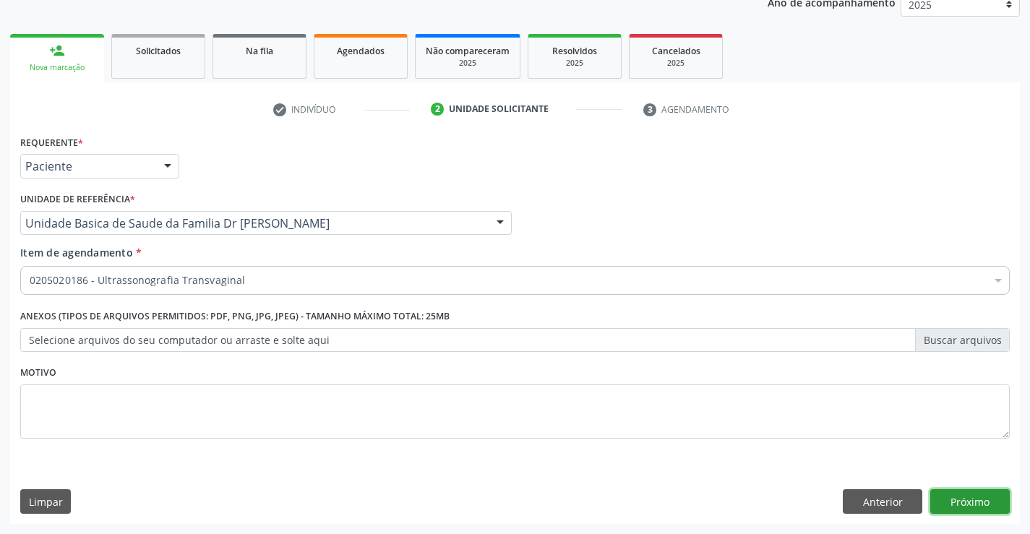
click at [957, 499] on button "Próximo" at bounding box center [969, 501] width 79 height 25
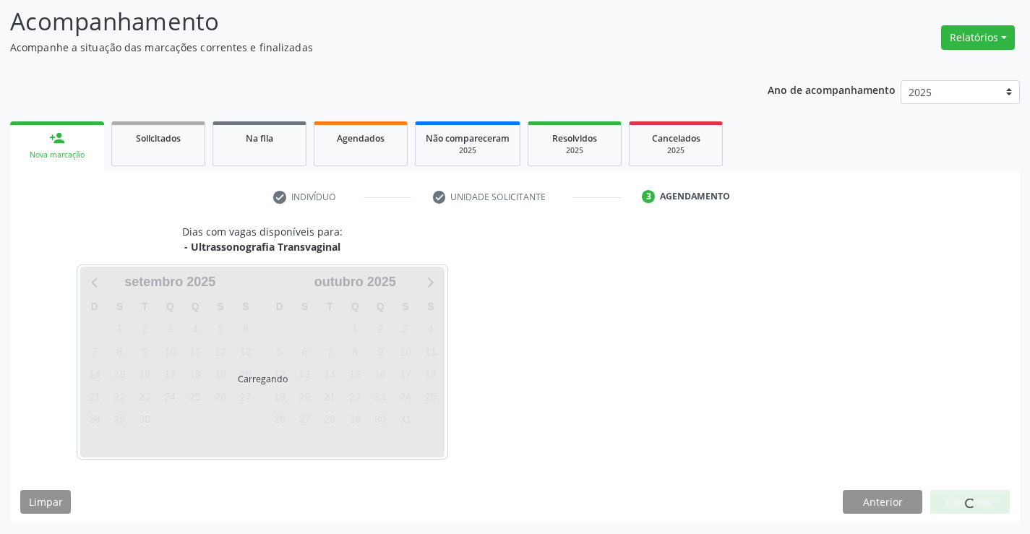
scroll to position [95, 0]
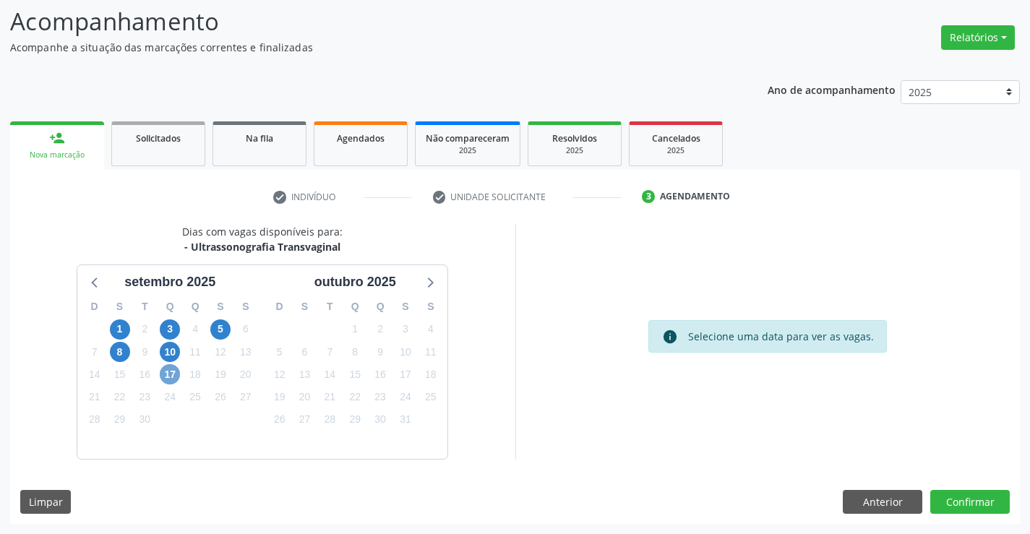
drag, startPoint x: 168, startPoint y: 371, endPoint x: 259, endPoint y: 358, distance: 92.8
click at [170, 371] on span "17" at bounding box center [170, 374] width 20 height 20
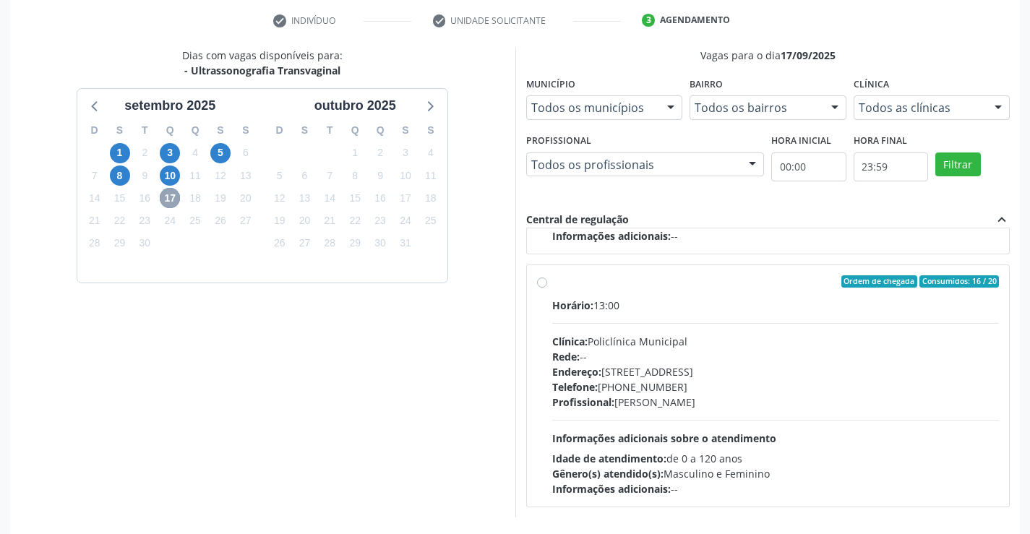
scroll to position [329, 0]
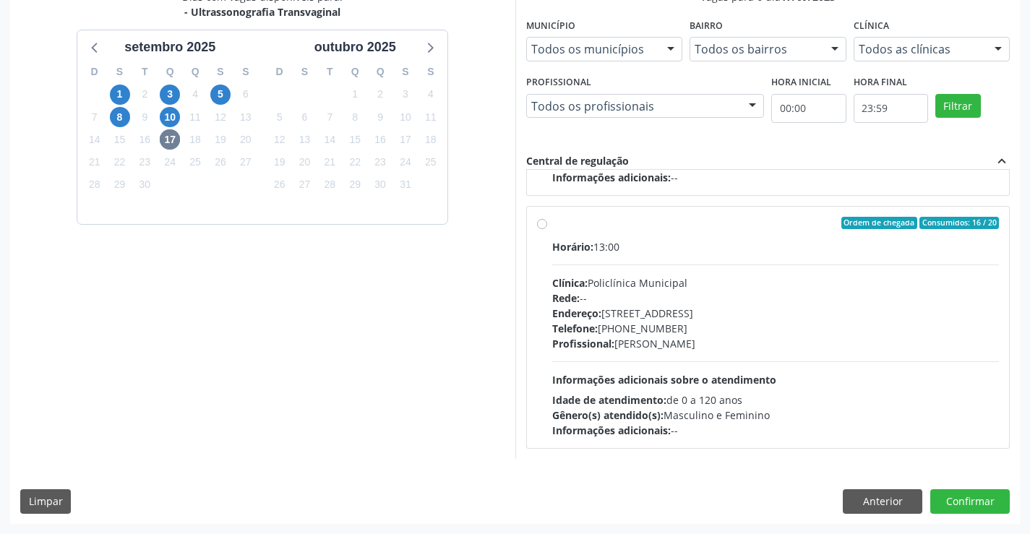
click at [615, 219] on div "Ordem de chegada Consumidos: 16 / 20" at bounding box center [775, 223] width 447 height 13
click at [547, 219] on input "Ordem de chegada Consumidos: 16 / 20 Horário: 13:00 Clínica: Policlínica Munici…" at bounding box center [542, 223] width 10 height 13
radio input "true"
click at [978, 499] on button "Confirmar" at bounding box center [969, 501] width 79 height 25
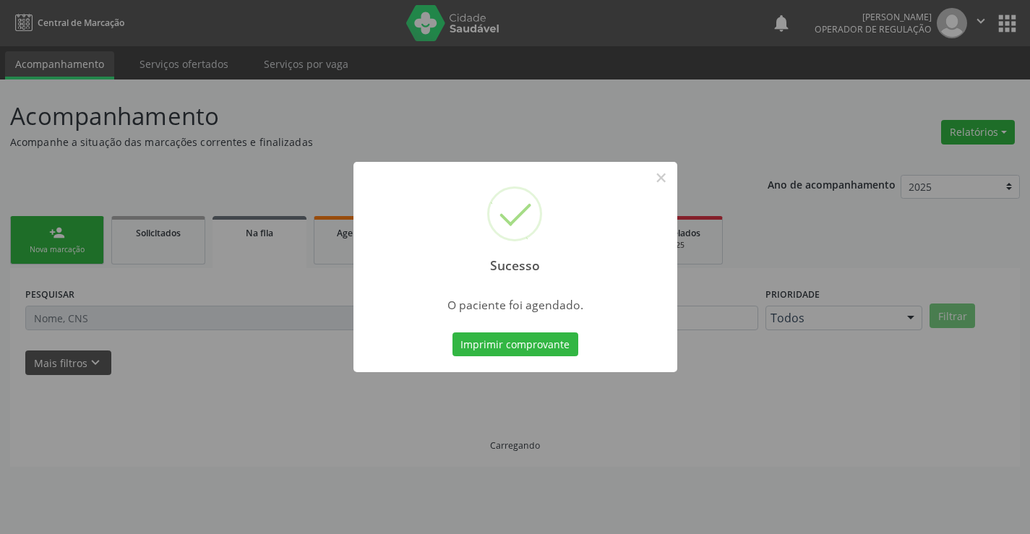
scroll to position [0, 0]
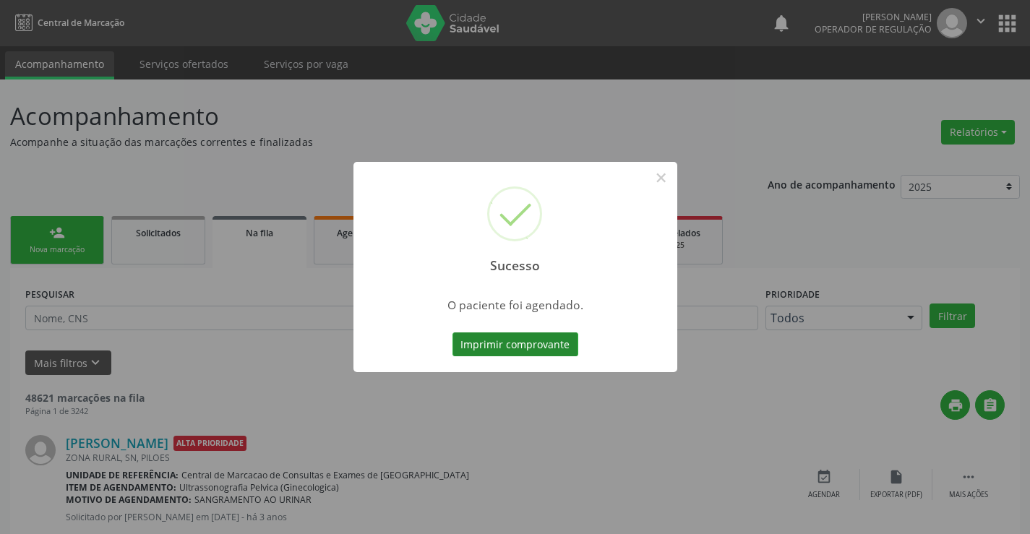
click at [494, 339] on button "Imprimir comprovante" at bounding box center [515, 344] width 126 height 25
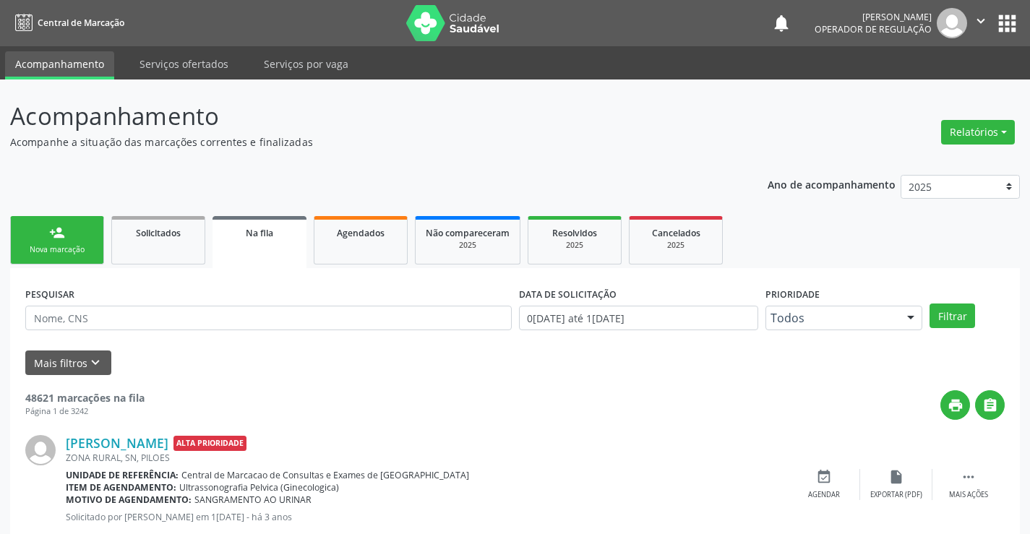
click at [71, 246] on div "Nova marcação" at bounding box center [57, 249] width 72 height 11
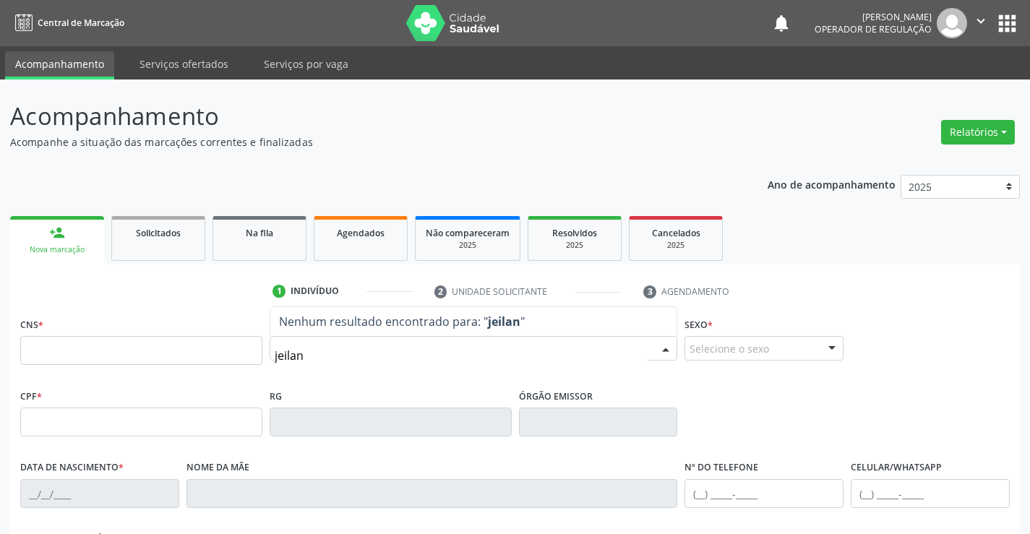
type input "jeilane"
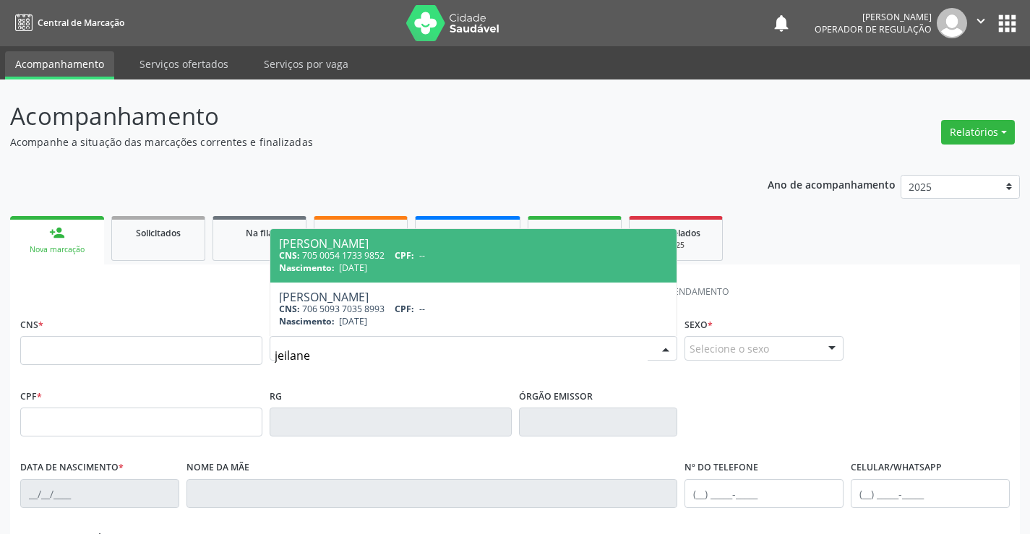
drag, startPoint x: 341, startPoint y: 249, endPoint x: 533, endPoint y: 288, distance: 195.3
click at [342, 249] on div "CNS: 705 0054 1733 9852 CPF: --" at bounding box center [473, 255] width 389 height 12
type input "705 0054 1733 9852"
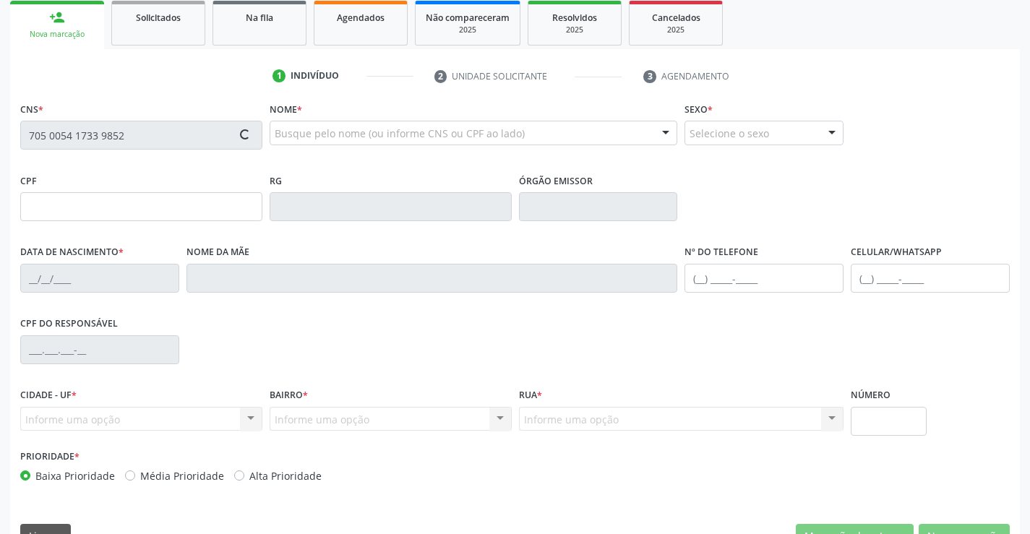
scroll to position [249, 0]
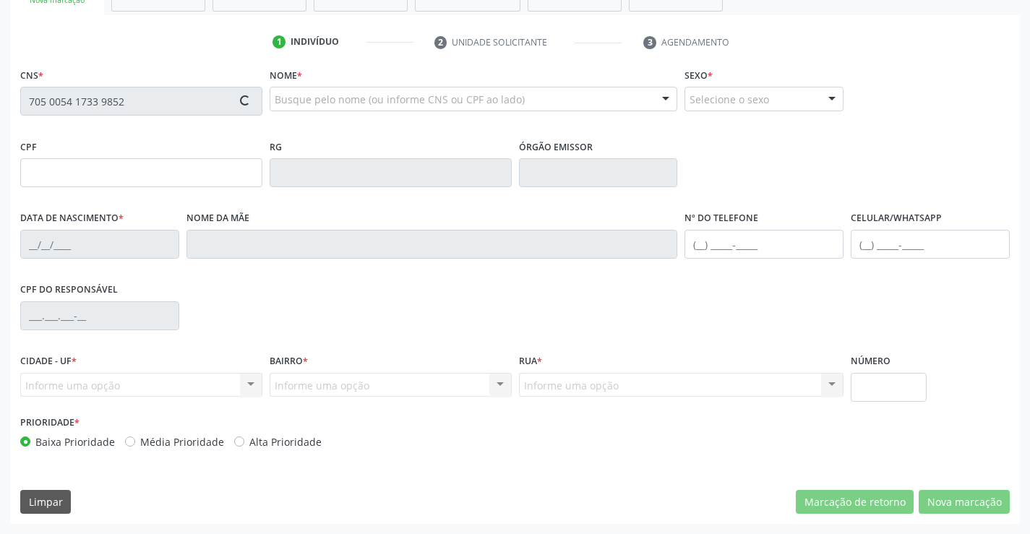
type input "1412279232"
type input "21/01/1987"
type input "(74) 98141-5017"
type input "026.013.595-01"
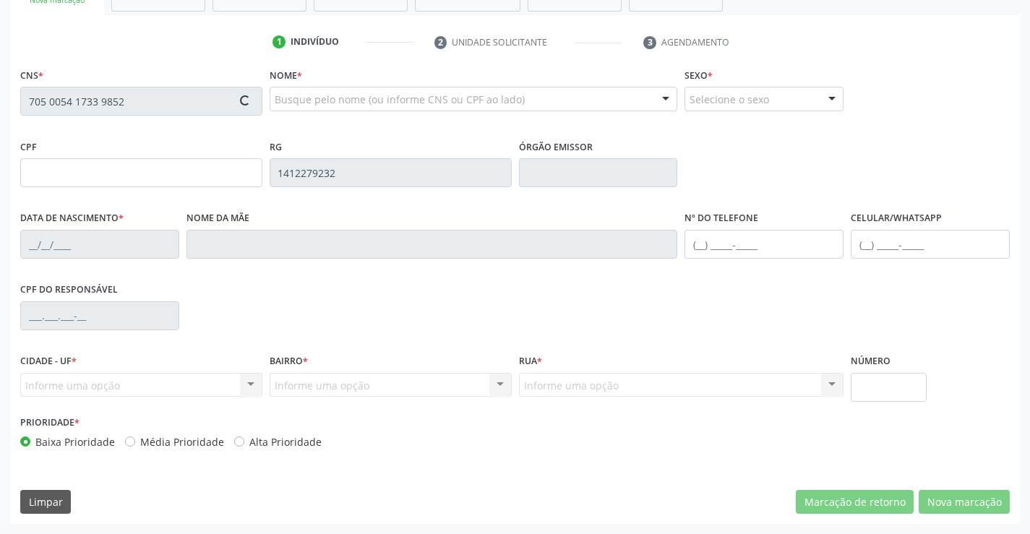
type input "16"
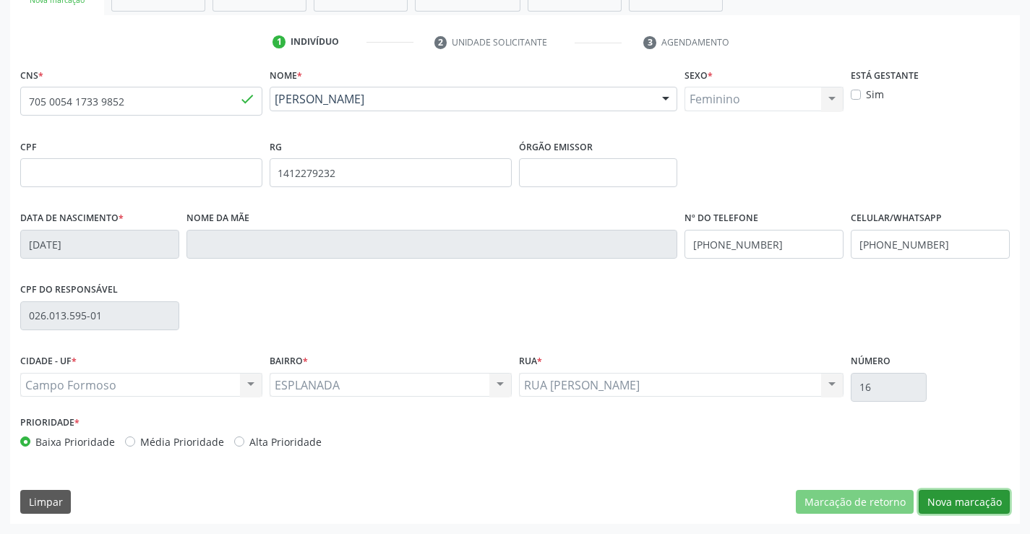
click at [966, 504] on button "Nova marcação" at bounding box center [963, 502] width 91 height 25
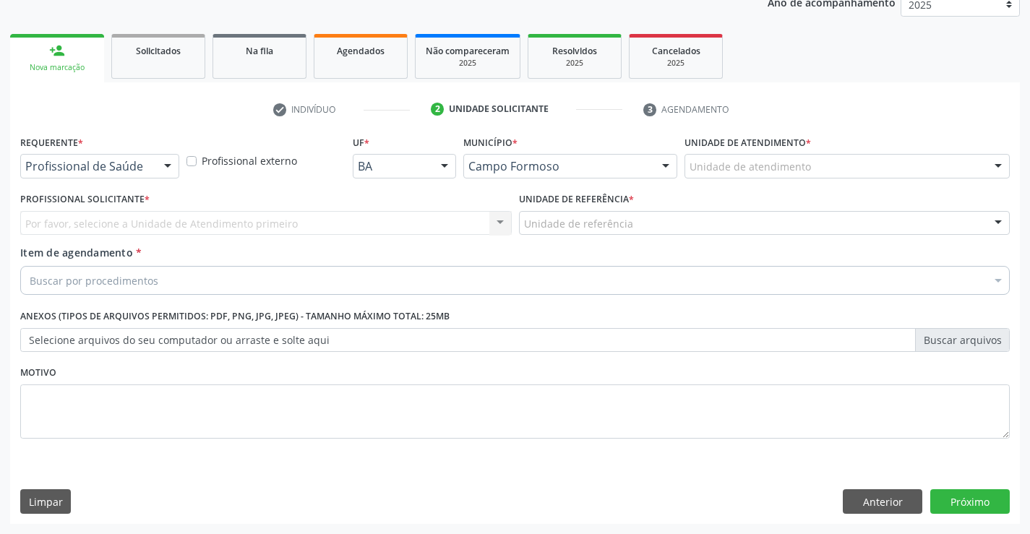
scroll to position [182, 0]
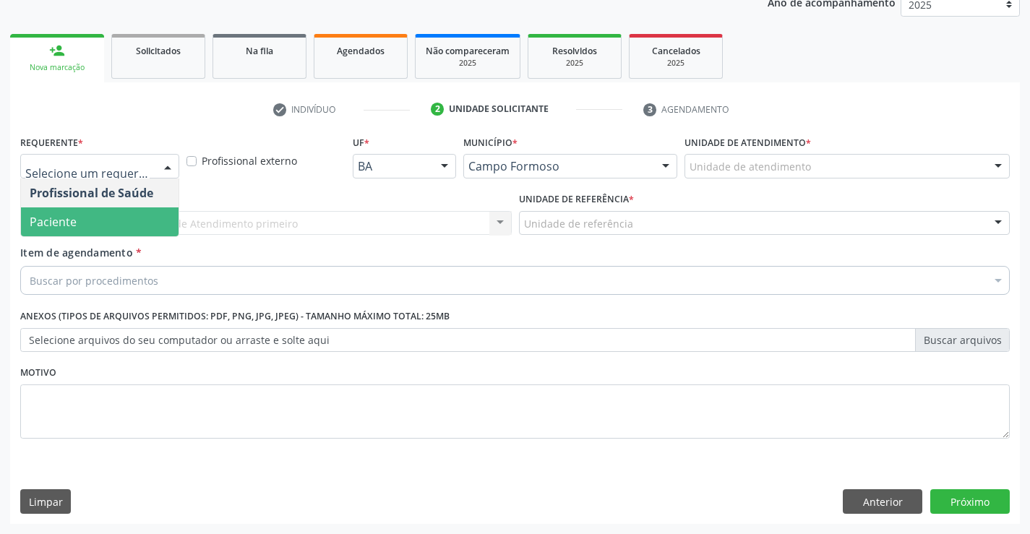
click at [79, 209] on span "Paciente" at bounding box center [100, 221] width 158 height 29
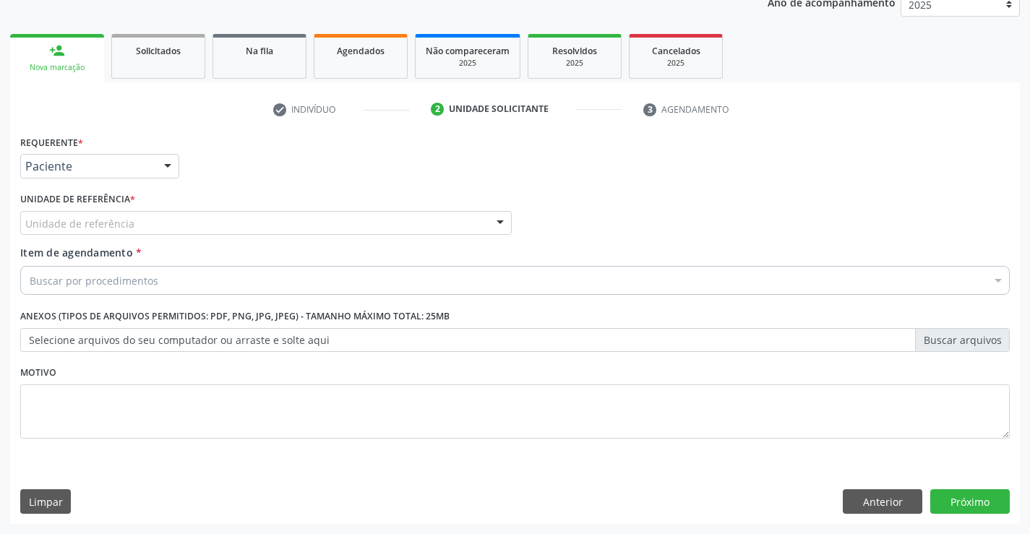
click at [196, 232] on div "Unidade de referência" at bounding box center [265, 223] width 491 height 25
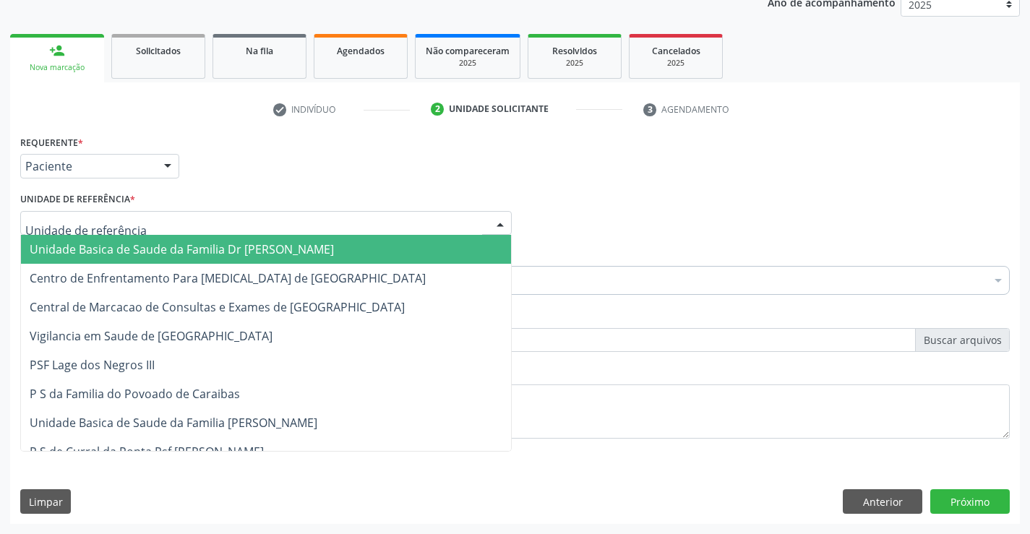
click at [114, 254] on span "Unidade Basica de Saude da Familia Dr [PERSON_NAME]" at bounding box center [182, 249] width 304 height 16
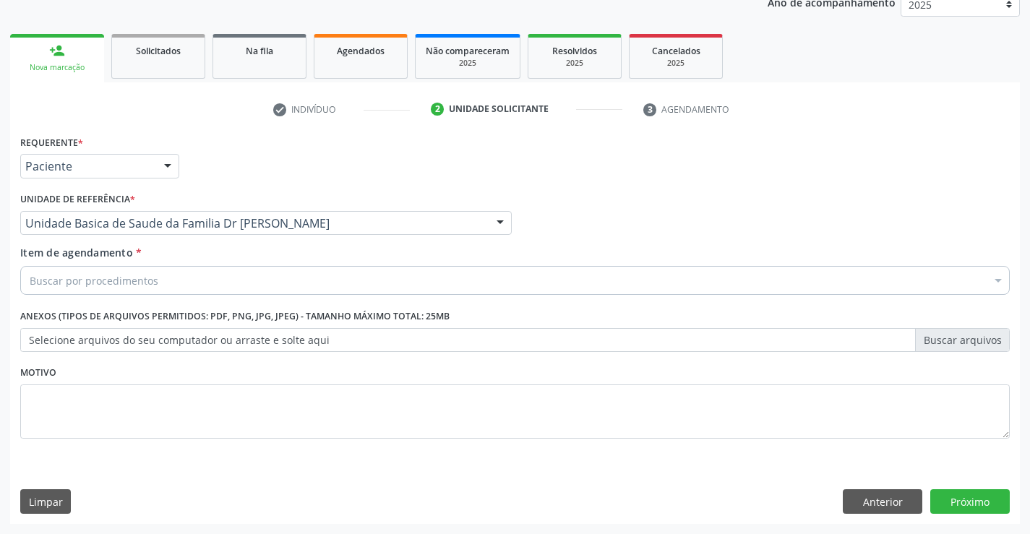
drag, startPoint x: 90, startPoint y: 277, endPoint x: 345, endPoint y: 296, distance: 255.0
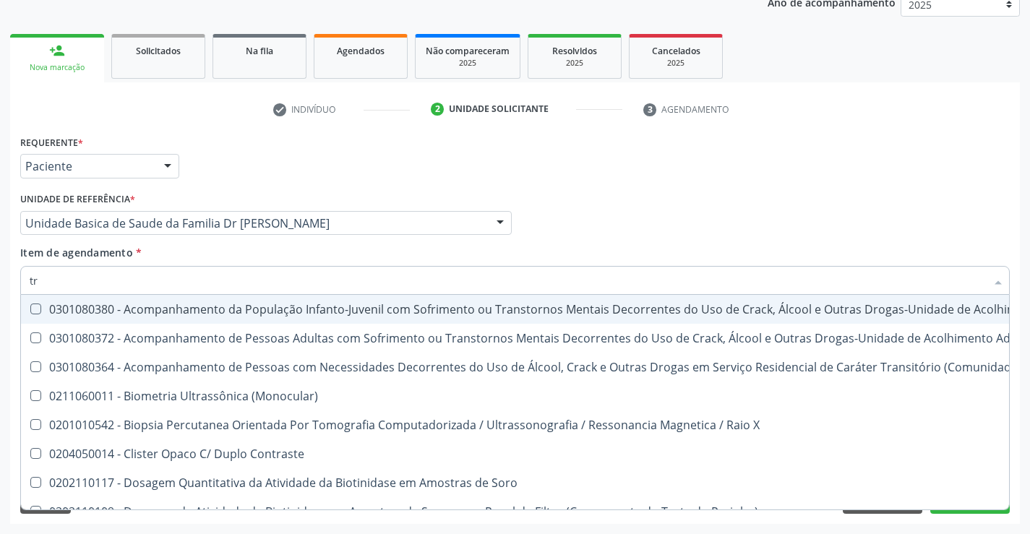
type input "t"
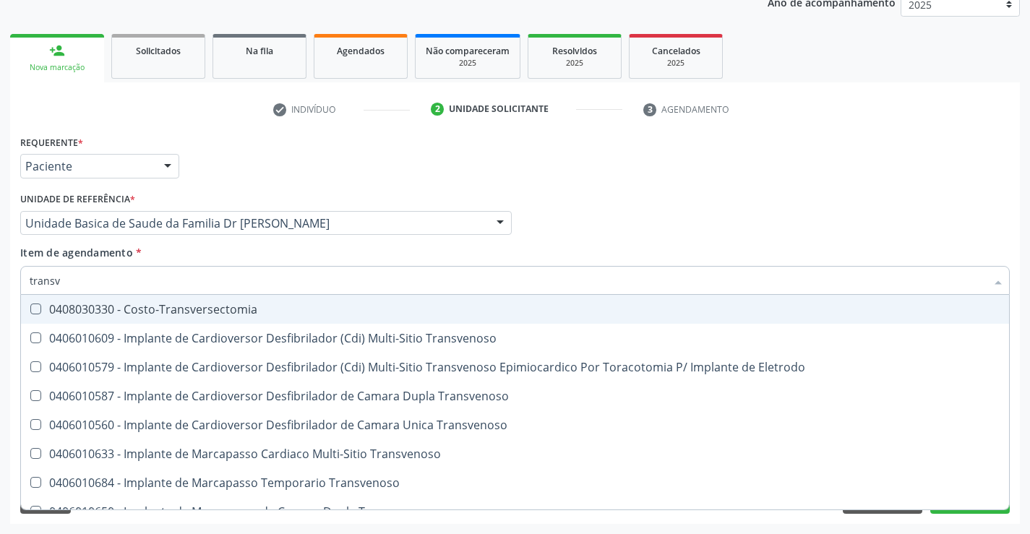
type input "transva"
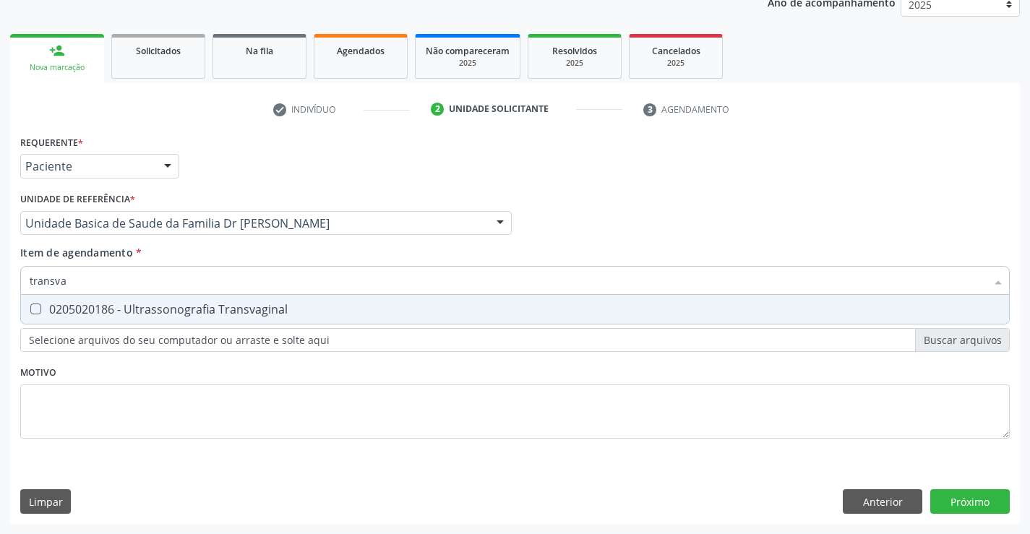
click at [267, 303] on div "0205020186 - Ultrassonografia Transvaginal" at bounding box center [515, 309] width 970 height 12
checkbox Transvaginal "true"
click at [543, 417] on div "Requerente * Paciente Profissional de Saúde Paciente Nenhum resultado encontrad…" at bounding box center [514, 294] width 989 height 327
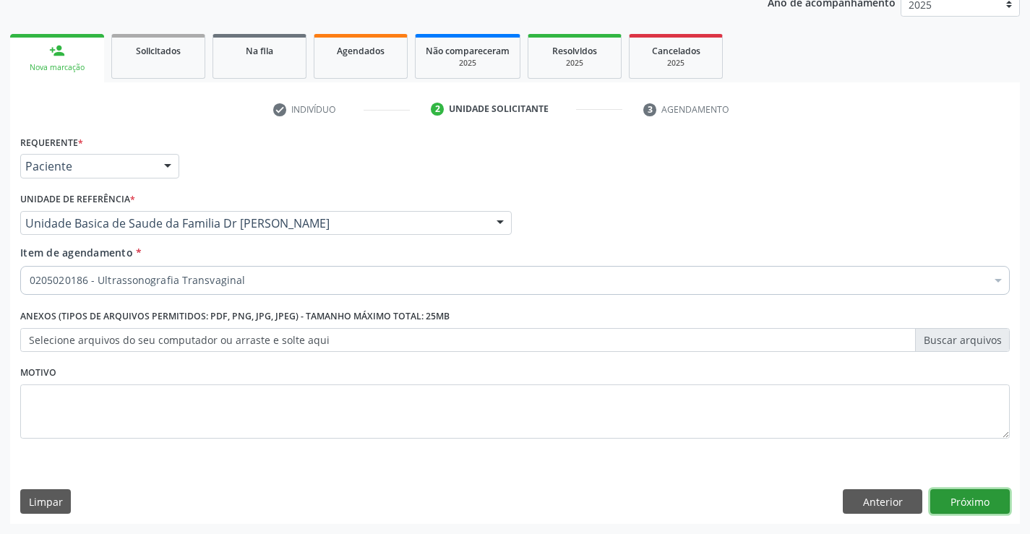
click at [980, 501] on button "Próximo" at bounding box center [969, 501] width 79 height 25
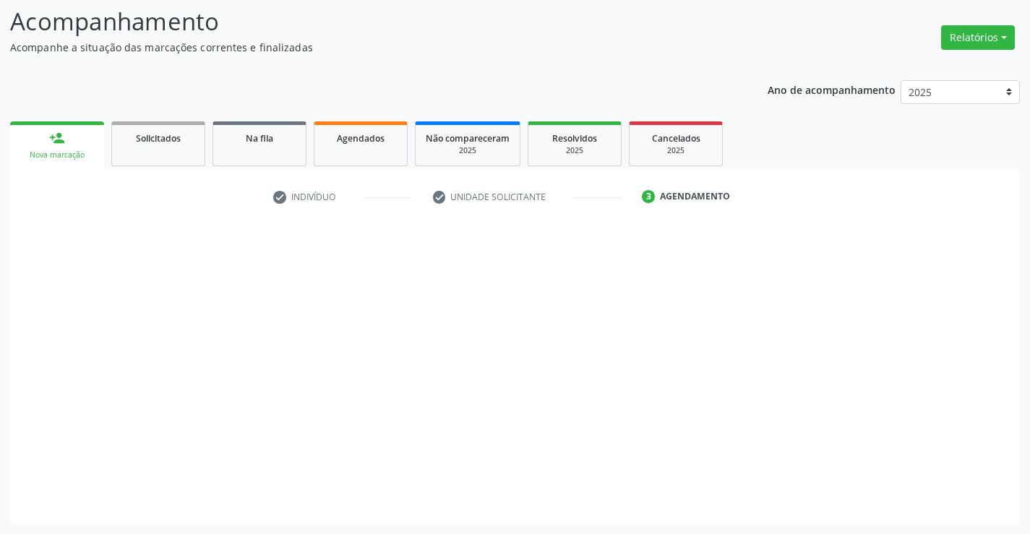
scroll to position [95, 0]
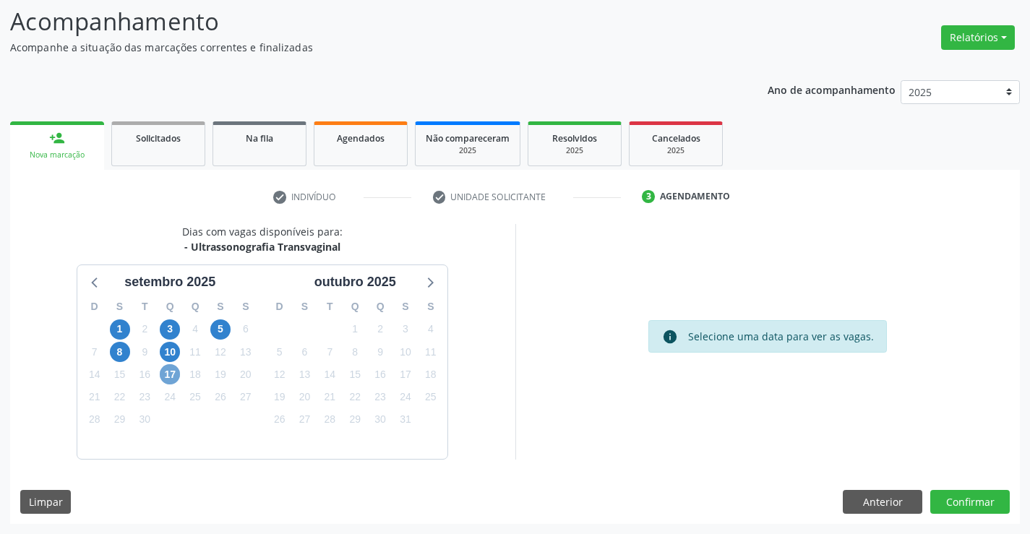
click at [170, 378] on span "17" at bounding box center [170, 374] width 20 height 20
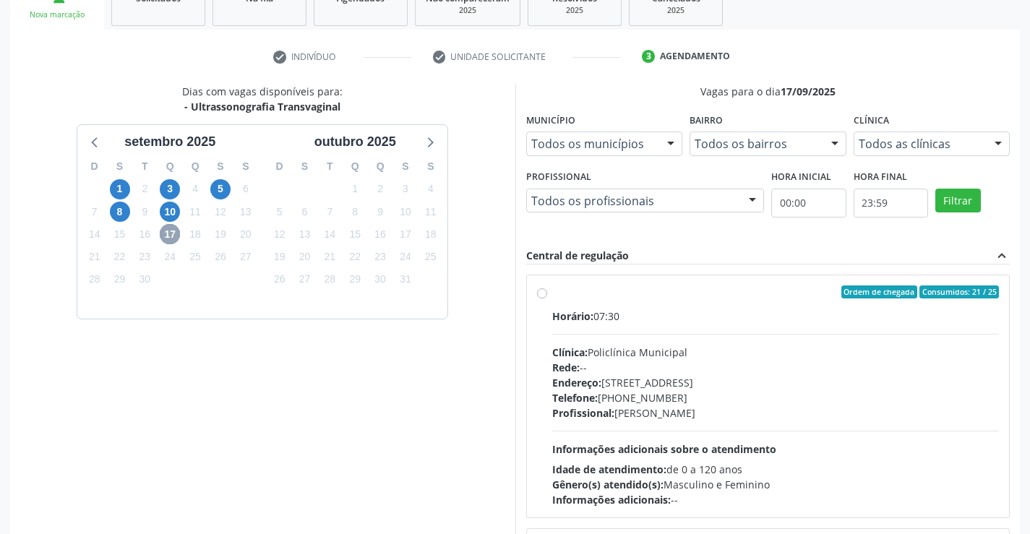
scroll to position [113, 0]
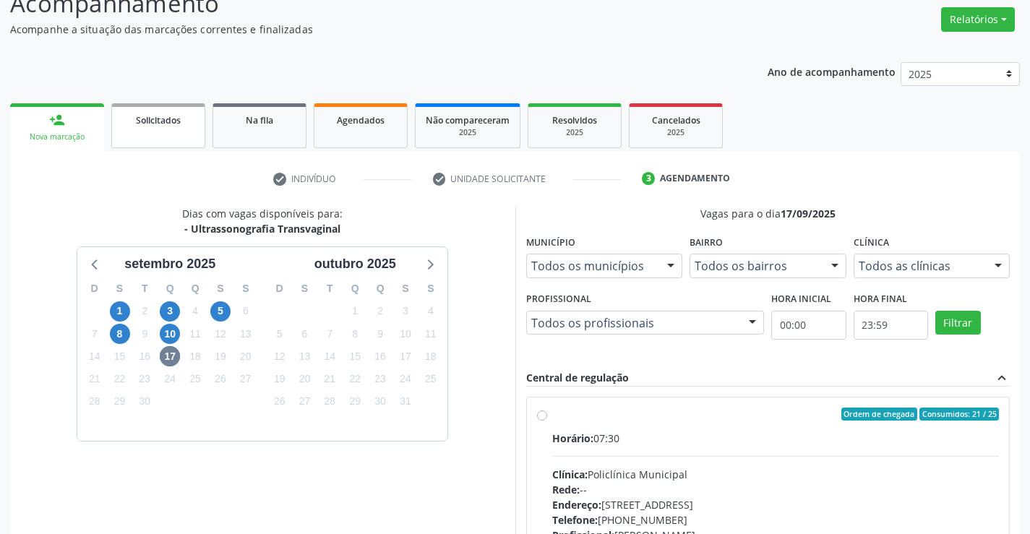
click at [133, 126] on div "Solicitados" at bounding box center [158, 119] width 72 height 15
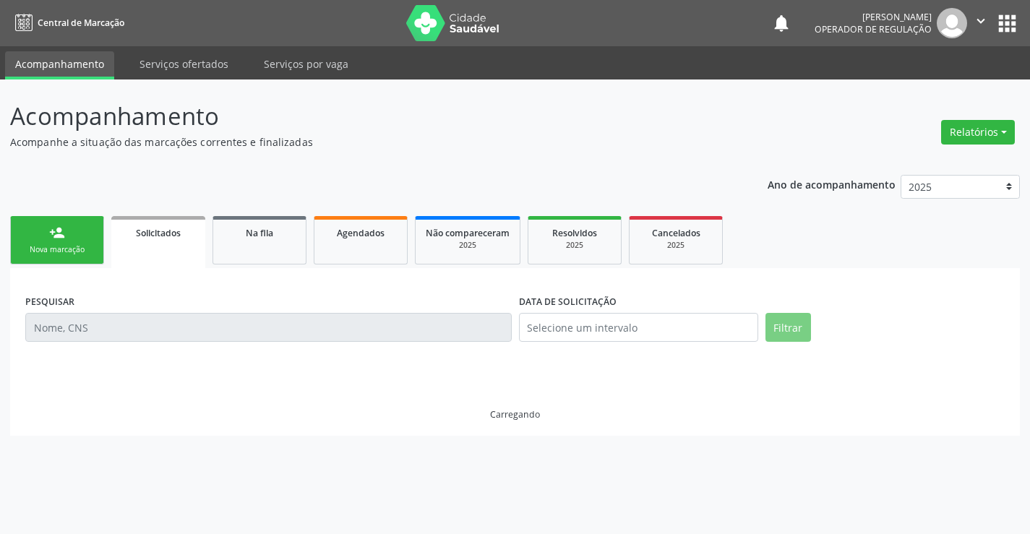
scroll to position [0, 0]
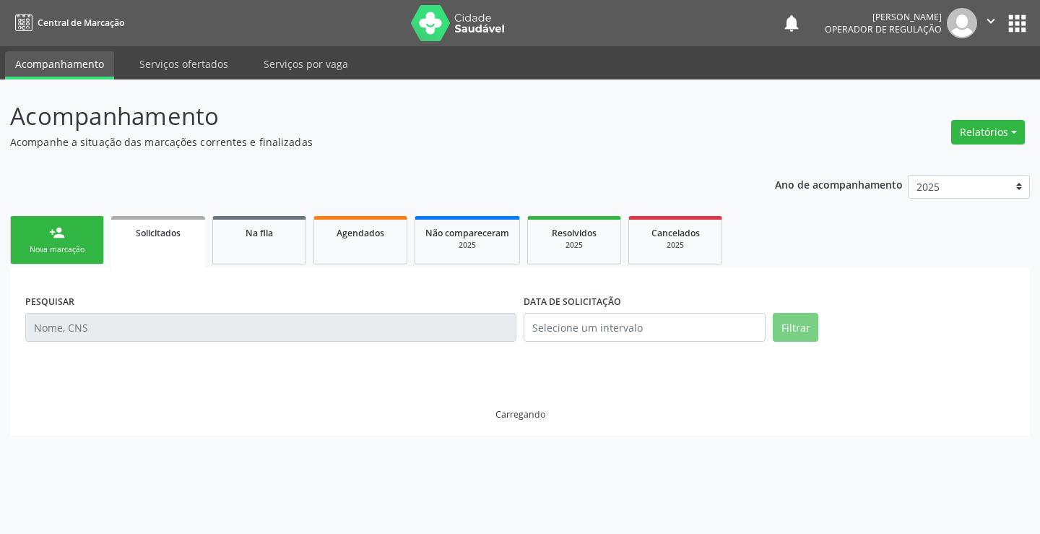
click at [133, 126] on p "Acompanhamento" at bounding box center [367, 116] width 714 height 36
click at [40, 243] on link "person_add Nova marcação" at bounding box center [57, 240] width 94 height 48
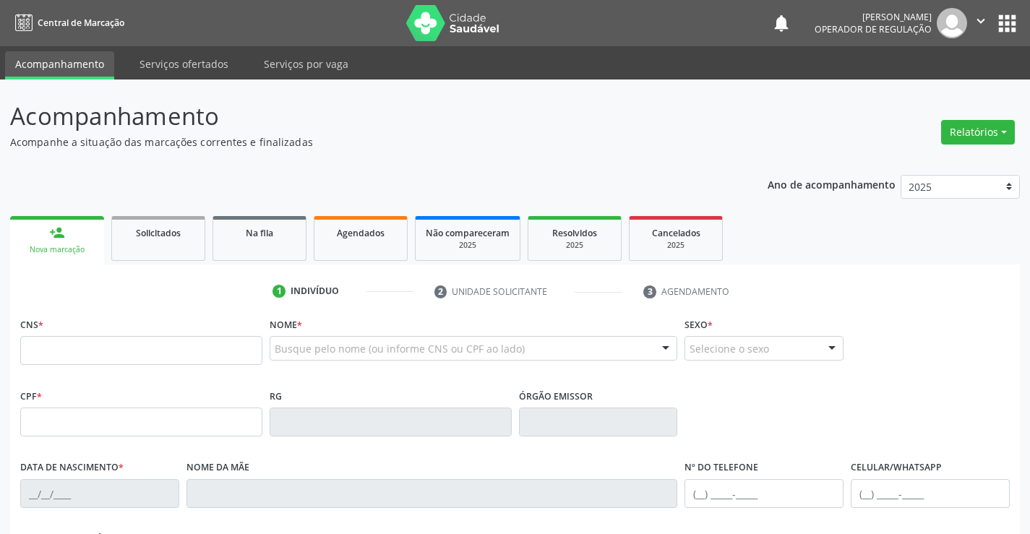
click at [992, 20] on button "" at bounding box center [980, 23] width 27 height 30
click at [909, 90] on link "Sair" at bounding box center [944, 88] width 100 height 20
